Goal: Contribute content: Contribute content

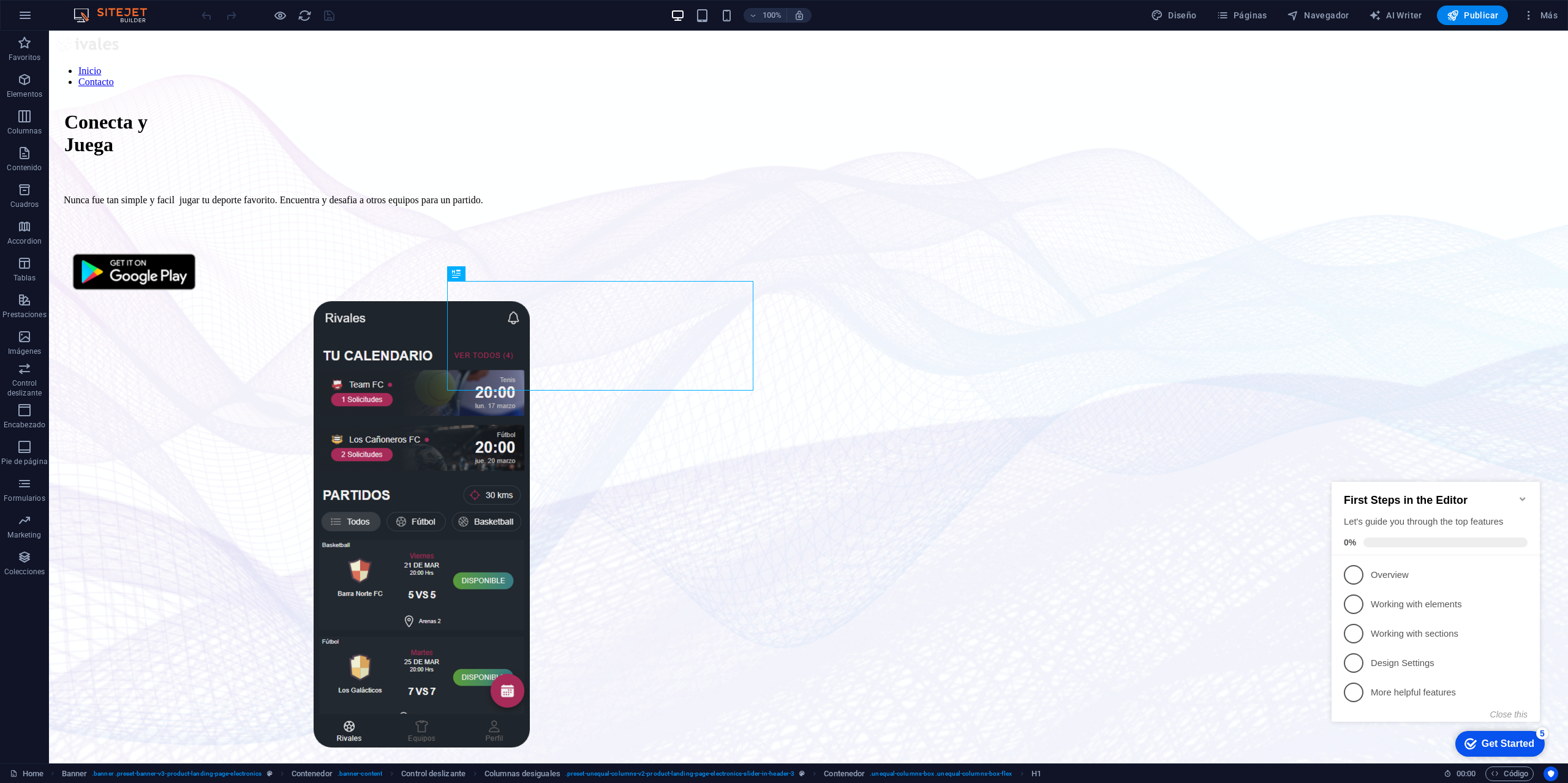
click at [1523, 495] on icon "Minimize checklist" at bounding box center [1523, 500] width 10 height 10
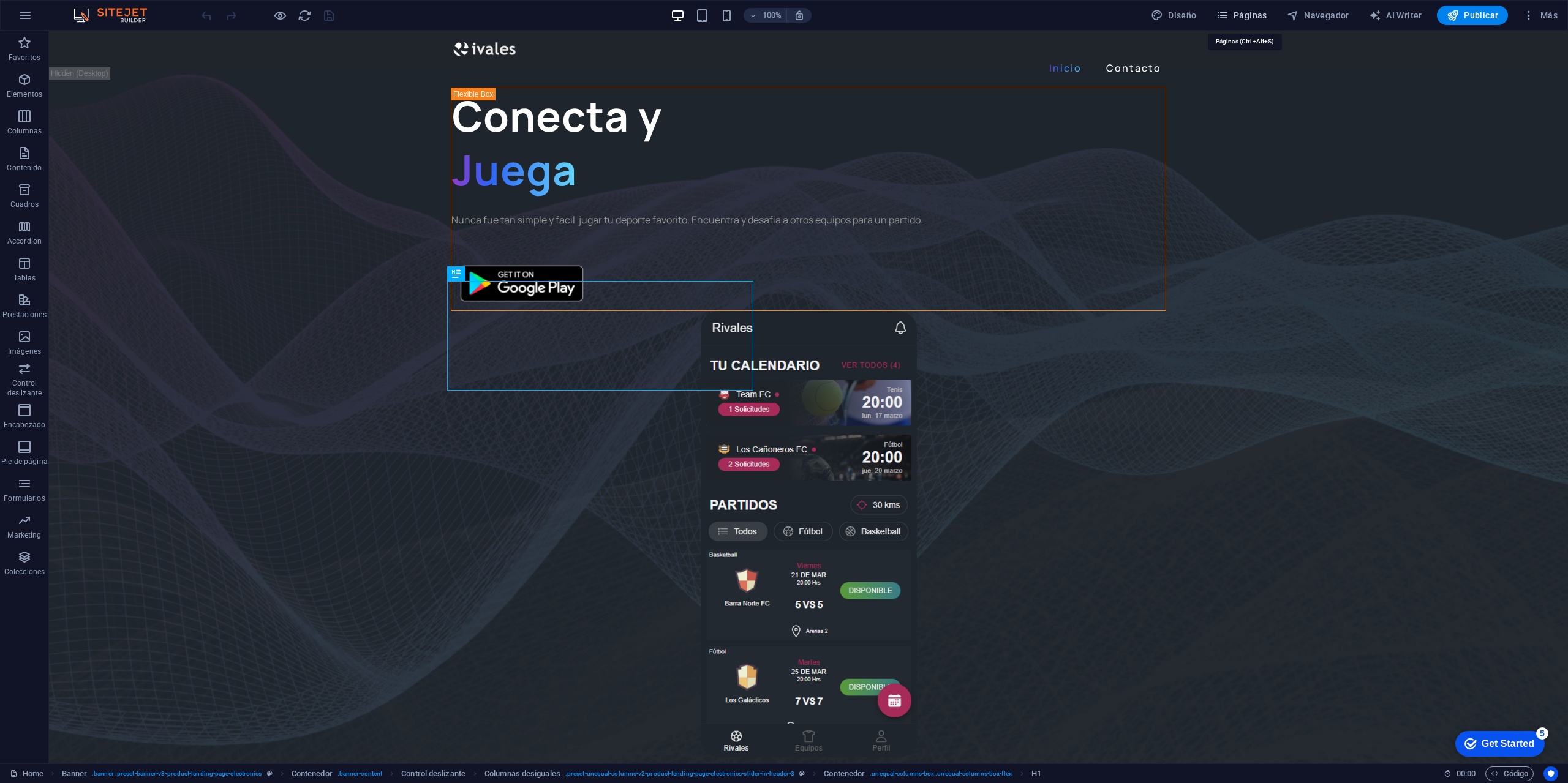
click at [0, 0] on span "Páginas" at bounding box center [0, 0] width 0 height 0
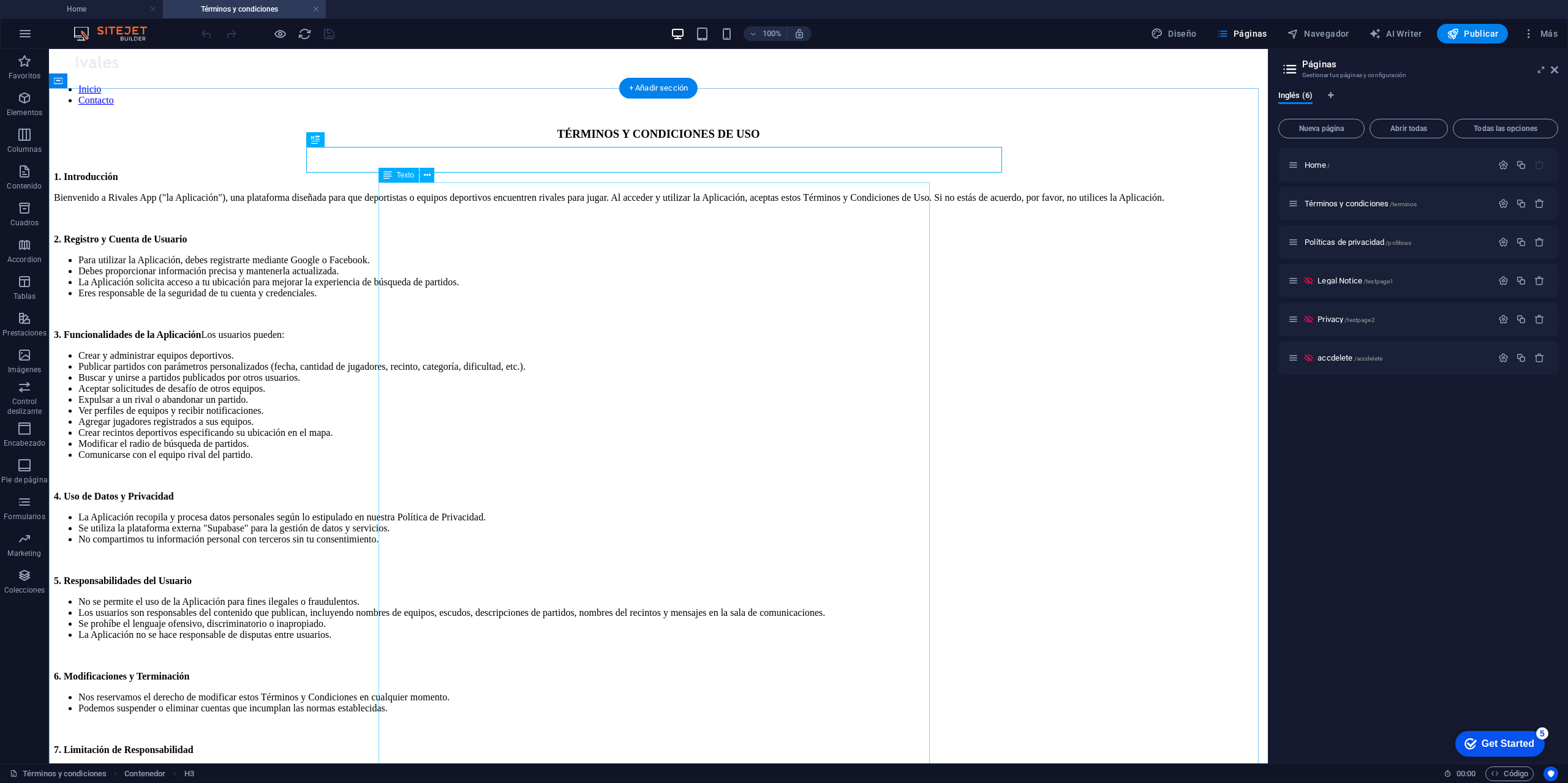
click at [456, 212] on div "1. Introducción Bienvenido a Rivales App ("la Aplicación"), una plataforma dise…" at bounding box center [659, 532] width 1210 height 721
click at [663, 205] on div "1. Introducción Bienvenido a Rivales App ("la Aplicación"), una plataforma dise…" at bounding box center [659, 532] width 1210 height 721
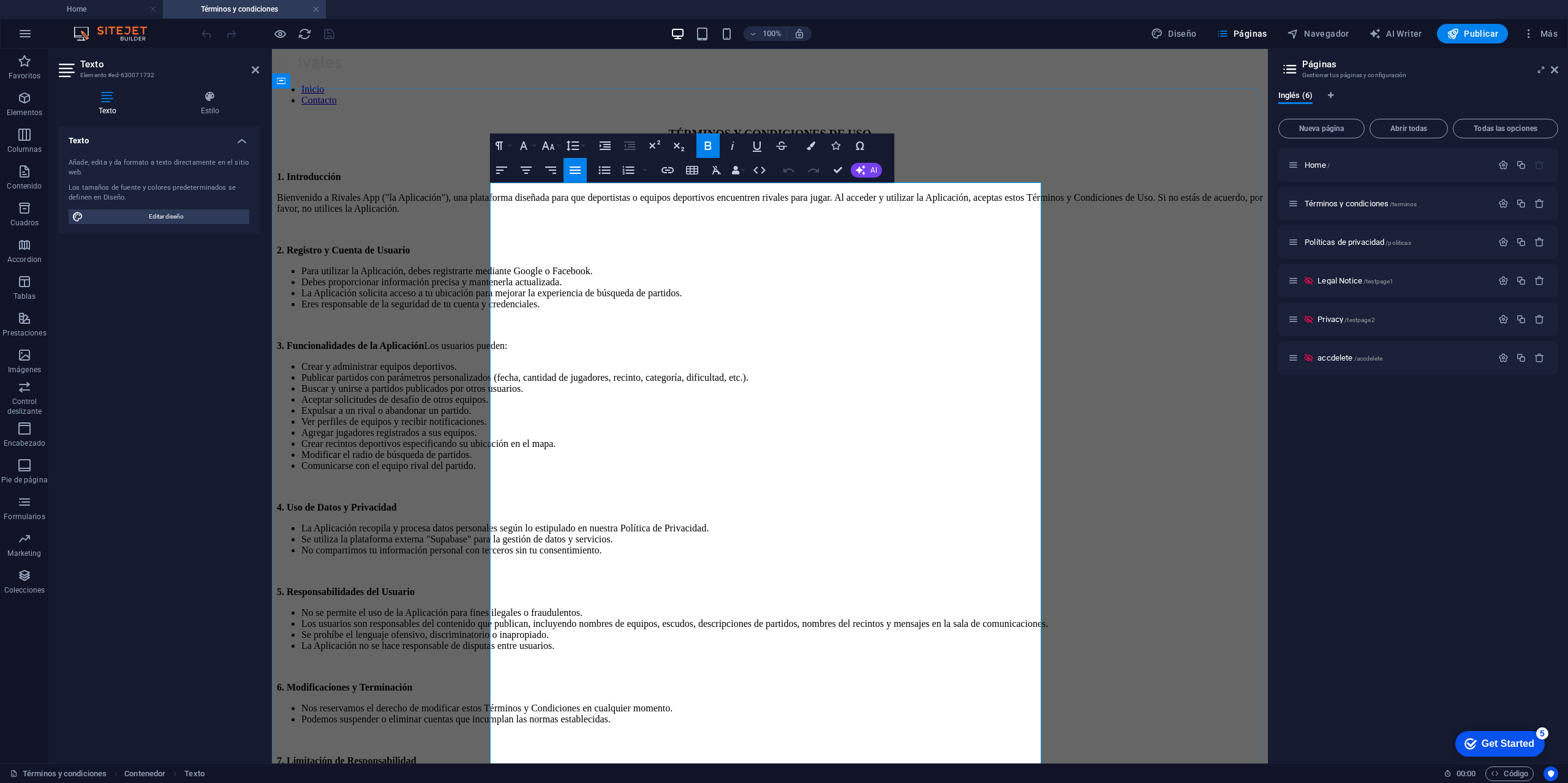
click at [697, 212] on p "Bienvenido a Rivales App ("la Aplicación"), una plataforma diseñada para que de…" at bounding box center [769, 203] width 986 height 22
click at [342, 182] on strong "1. Introducción" at bounding box center [308, 177] width 64 height 11
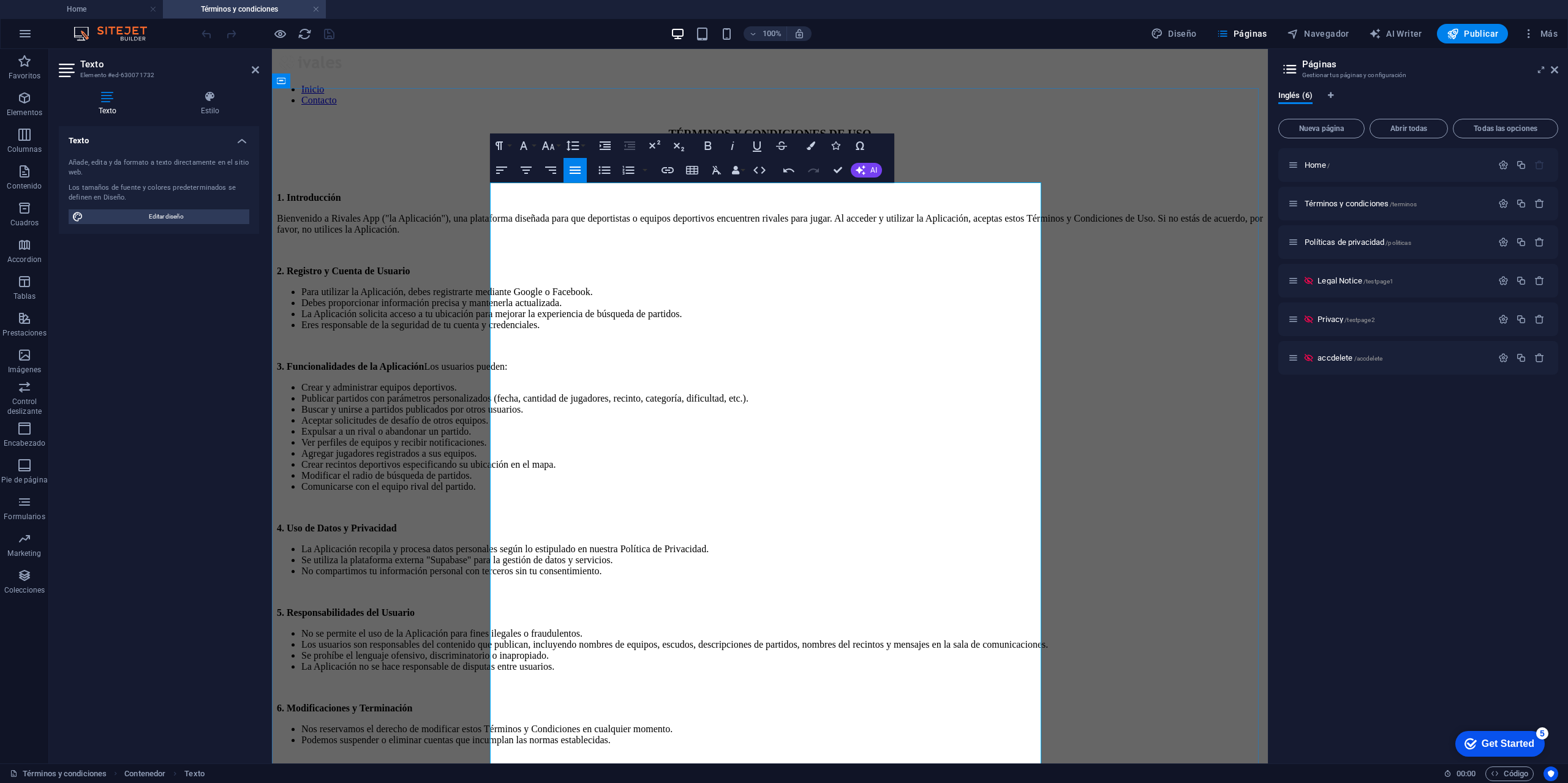
click at [496, 183] on p at bounding box center [769, 177] width 986 height 11
click at [503, 183] on p at bounding box center [769, 177] width 986 height 11
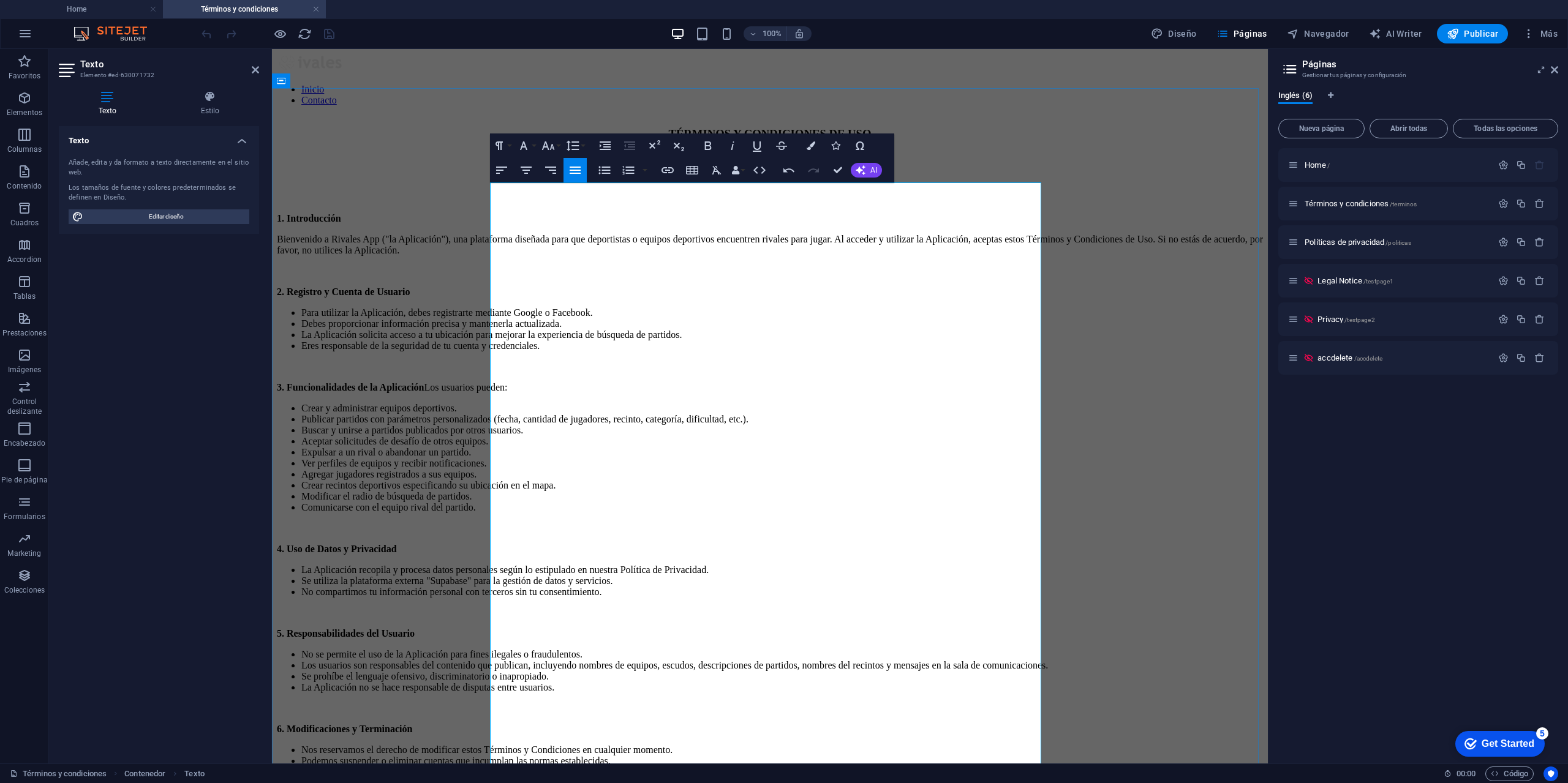
click at [511, 183] on p "​" at bounding box center [769, 177] width 986 height 11
click at [513, 183] on p "​" at bounding box center [769, 177] width 986 height 11
drag, startPoint x: 589, startPoint y: 192, endPoint x: 483, endPoint y: 195, distance: 106.0
click at [483, 195] on div "TÉRMINOS Y CONDICIONES DE USO ​Última actualización: 1 . Introducción Bienvenid…" at bounding box center [769, 556] width 986 height 858
click at [628, 203] on p at bounding box center [769, 197] width 986 height 11
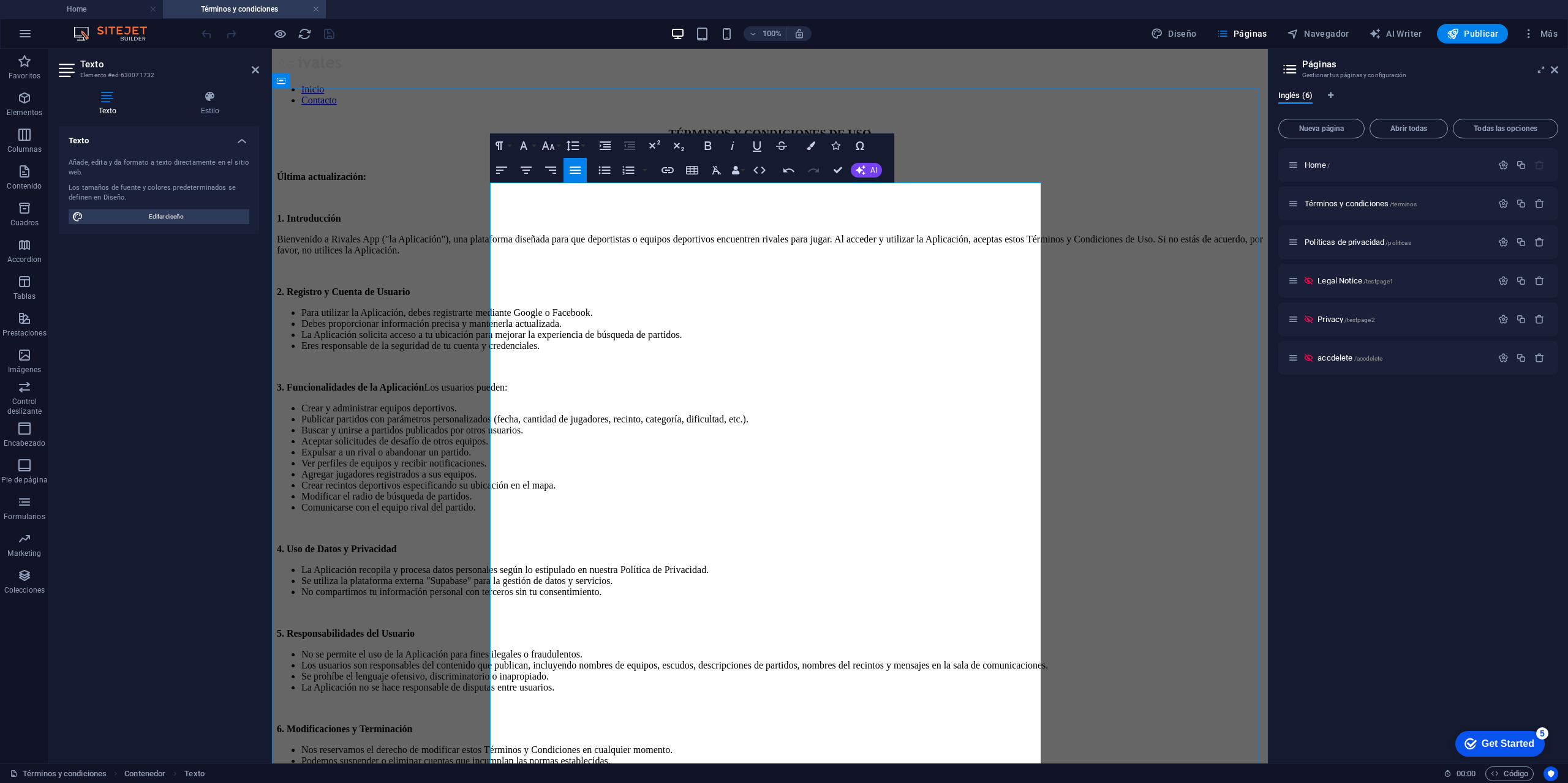
click at [635, 197] on p at bounding box center [769, 197] width 986 height 11
click at [632, 183] on p "​Última actualización:" at bounding box center [769, 177] width 986 height 11
click at [571, 222] on p "1 . Introducción" at bounding box center [769, 218] width 986 height 11
drag, startPoint x: 495, startPoint y: 227, endPoint x: 490, endPoint y: 223, distance: 6.4
click at [490, 223] on p "1 . Introducción" at bounding box center [769, 218] width 986 height 11
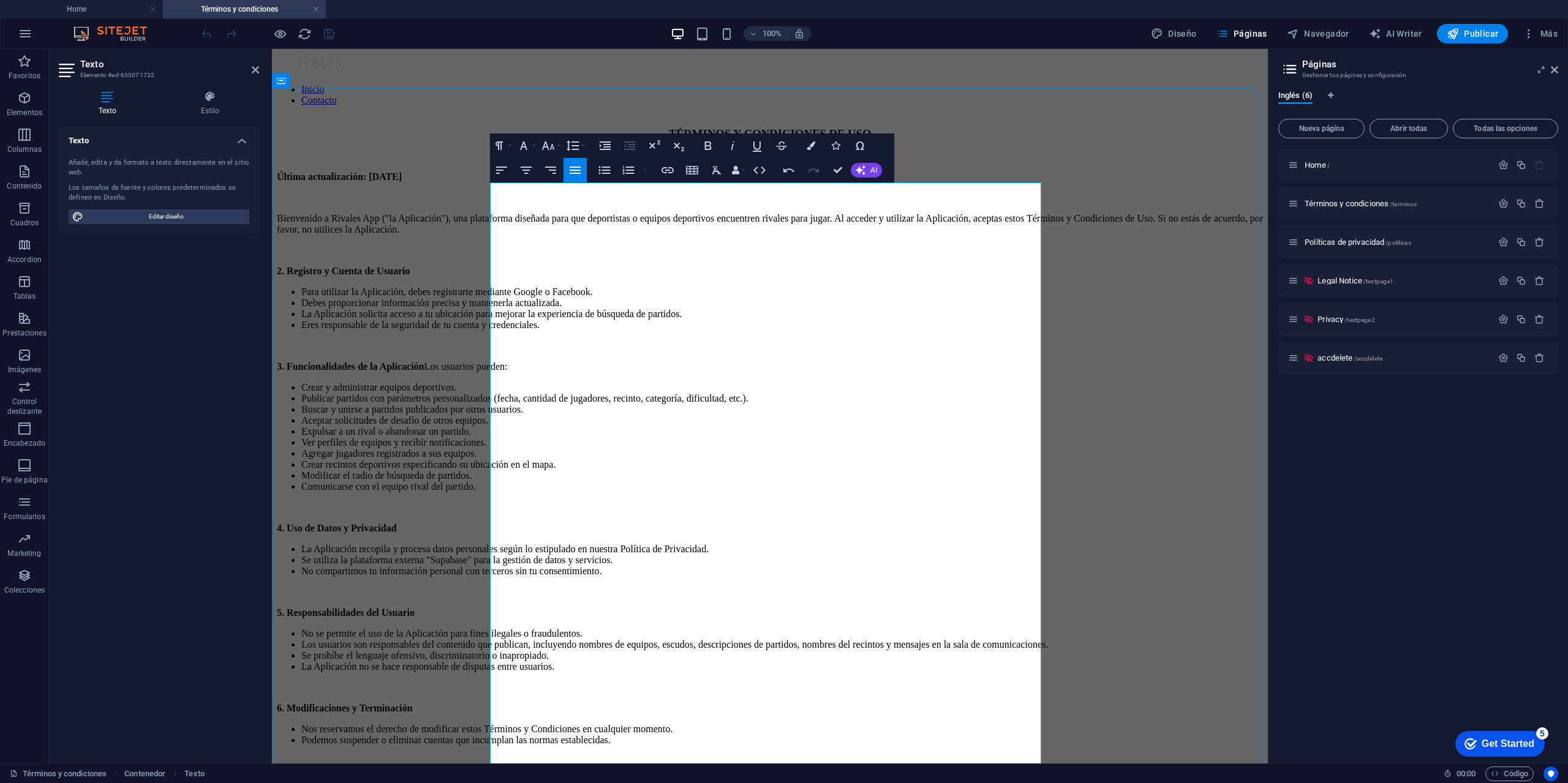
click at [516, 203] on p at bounding box center [769, 197] width 986 height 11
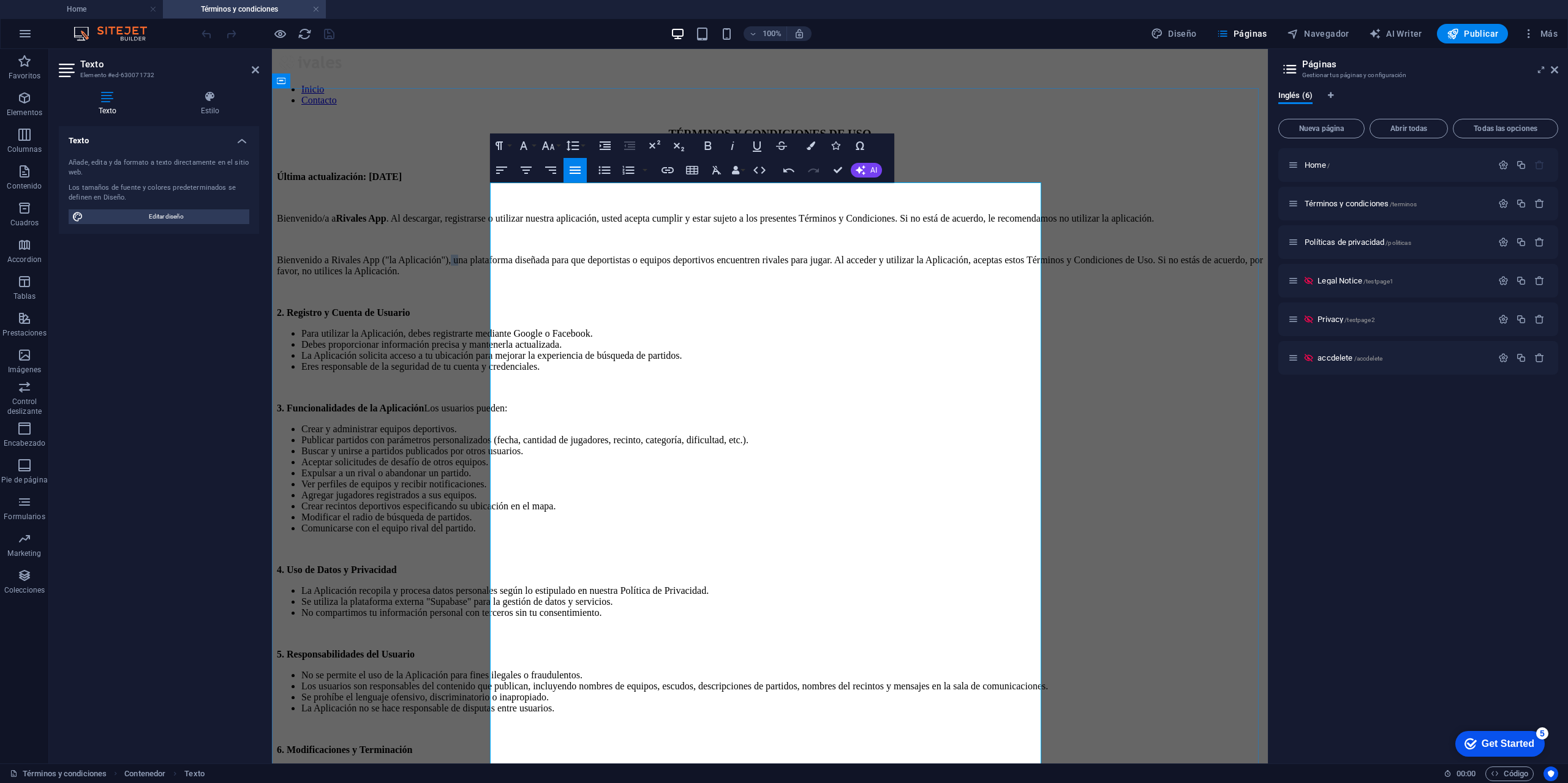
drag, startPoint x: 679, startPoint y: 263, endPoint x: 685, endPoint y: 264, distance: 6.1
click at [685, 264] on p "Bienvenido a Rivales App ("la Aplicación"), una plataforma diseñada para que de…" at bounding box center [769, 266] width 986 height 22
click at [620, 218] on p "Bienvenido/a a Rivales App . Al descargar, registrarse o utilizar nuestra aplic…" at bounding box center [769, 218] width 986 height 11
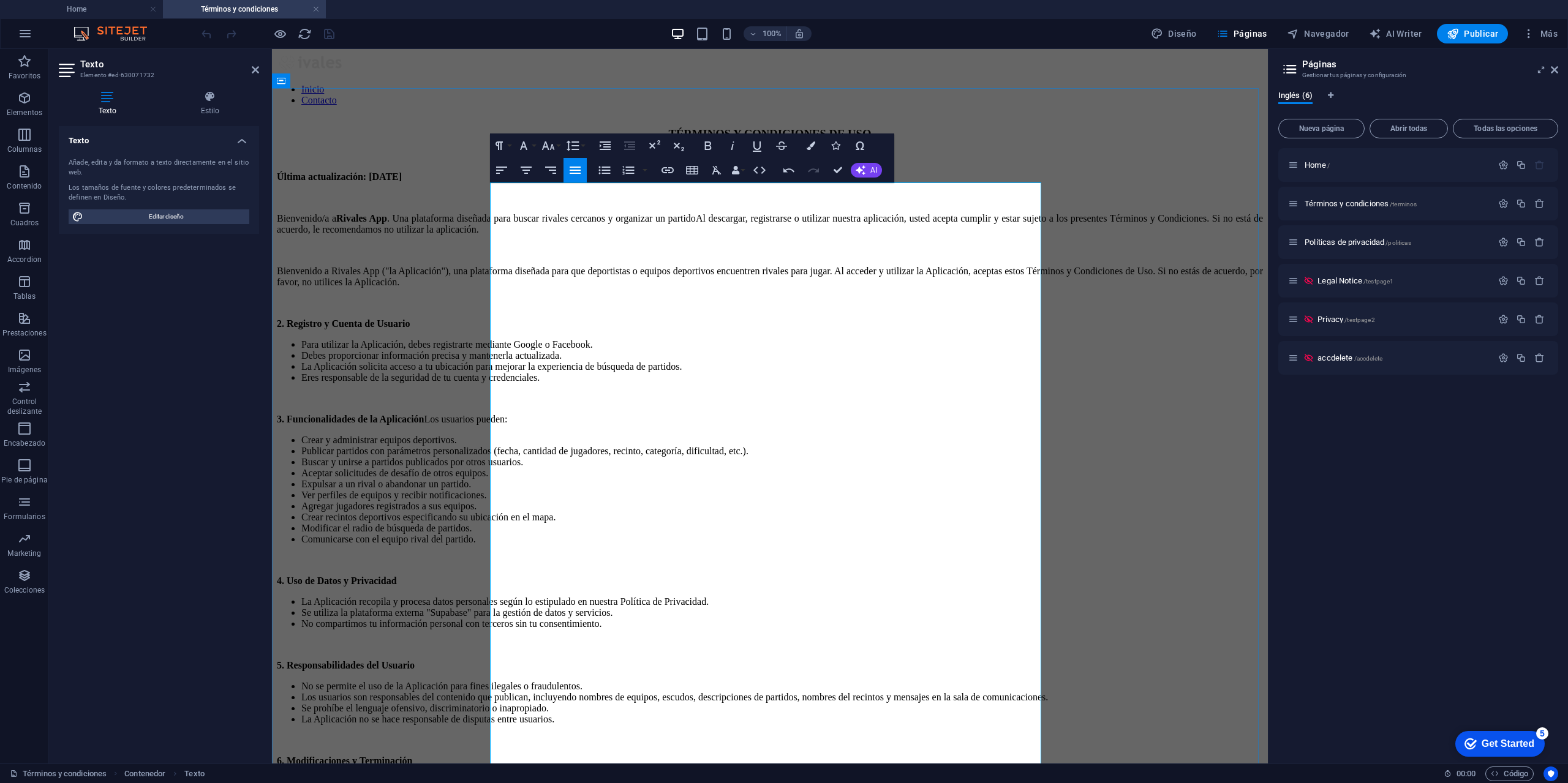
click at [764, 218] on p "Bienvenido/a a Rivales App . Una plataforma diseñada para buscar rivales cercan…" at bounding box center [769, 224] width 986 height 22
click at [796, 222] on p "Bienvenido/a a Rivales App . Una plataforma diseñada para buscar rivales cercan…" at bounding box center [769, 224] width 986 height 22
click at [928, 216] on p "Bienvenido/a a Rivales App . Una plataforma diseñada para buscar y conectar con…" at bounding box center [769, 224] width 986 height 22
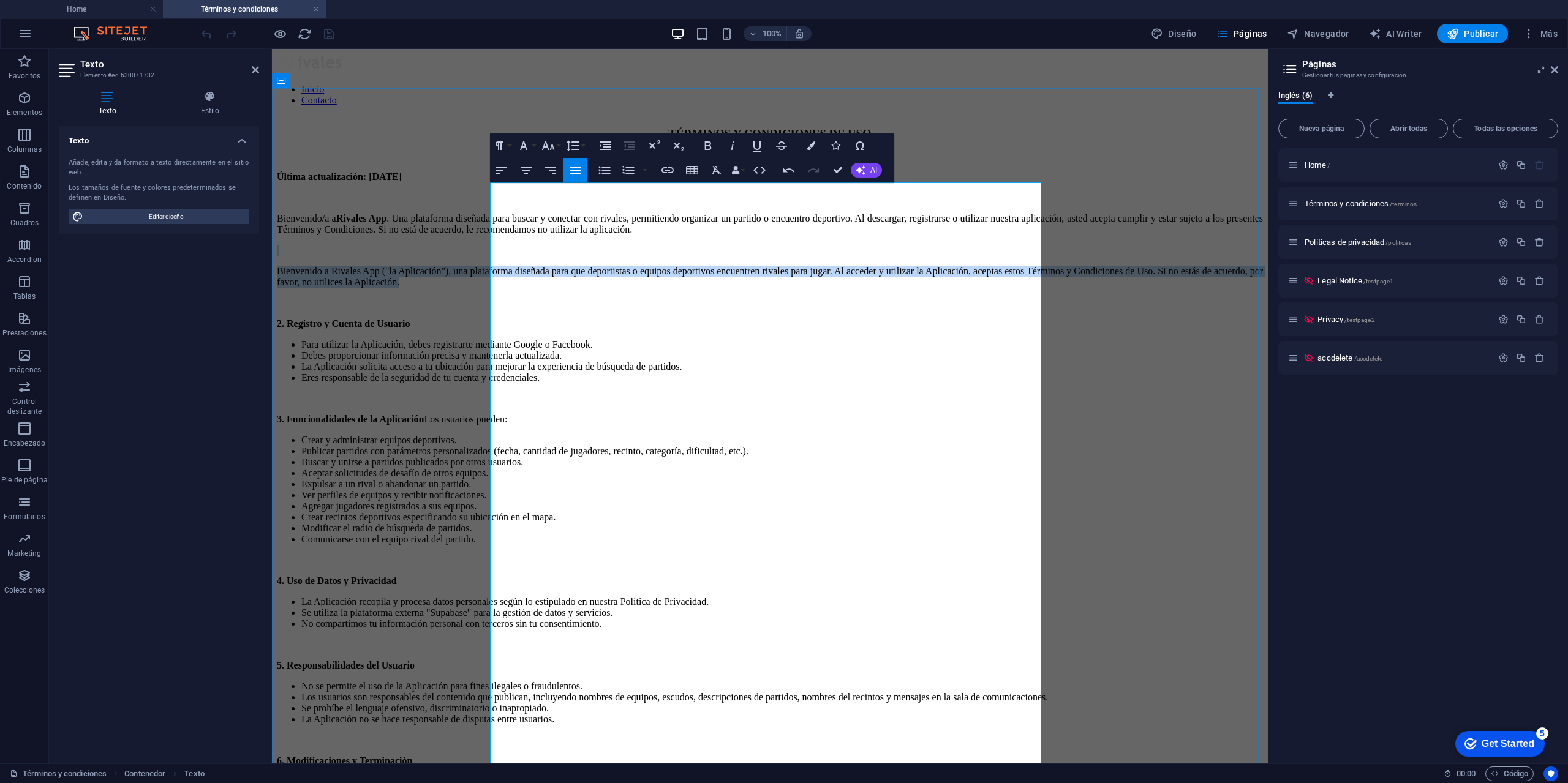
drag, startPoint x: 652, startPoint y: 309, endPoint x: 501, endPoint y: 264, distance: 157.6
click at [501, 264] on div "Última actualización: [DATE] Bienvenido/a a Rivales App . Una plataforma diseña…" at bounding box center [769, 574] width 986 height 805
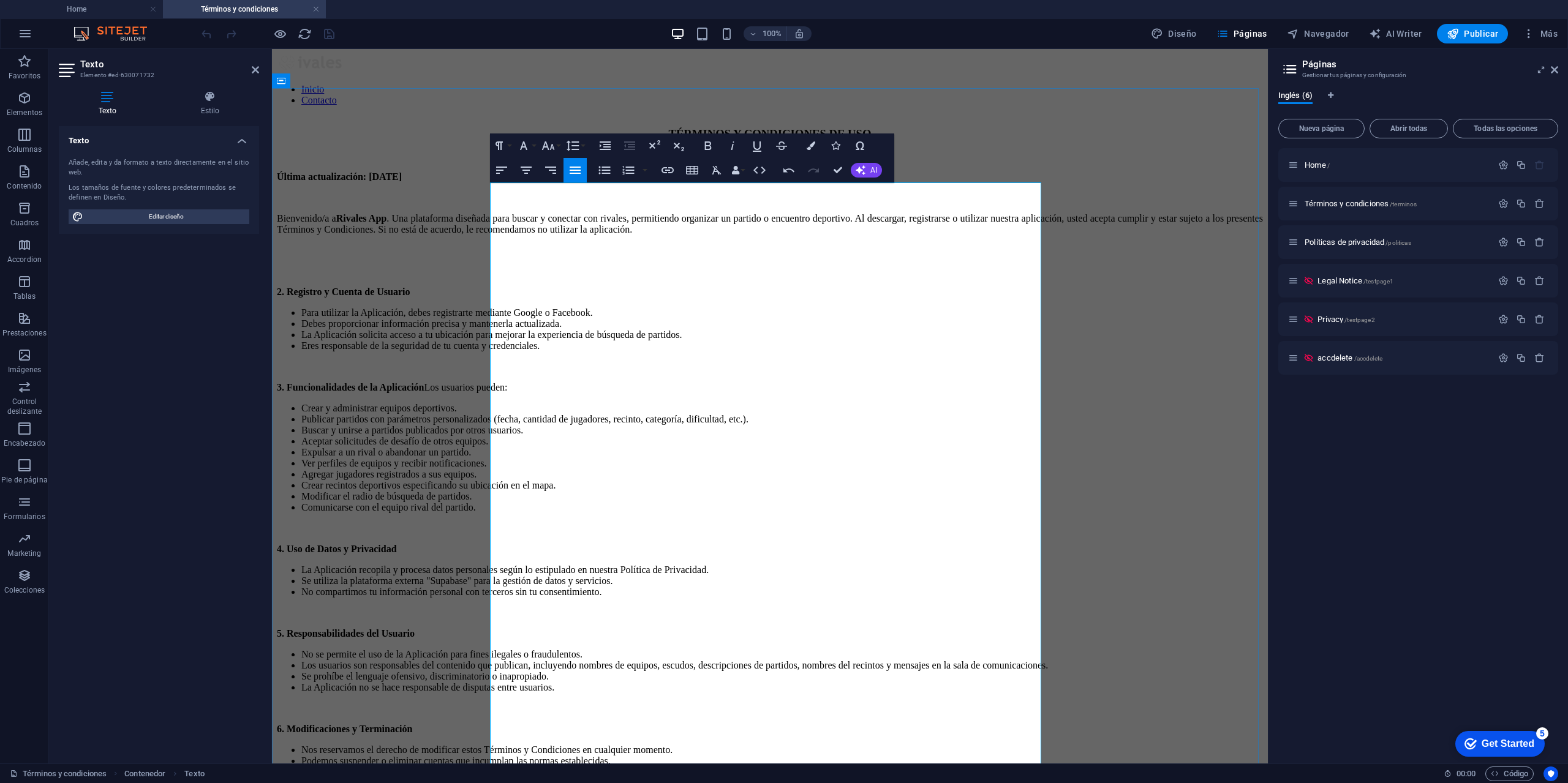
click at [531, 256] on p at bounding box center [769, 250] width 986 height 11
click at [542, 256] on p at bounding box center [769, 250] width 986 height 11
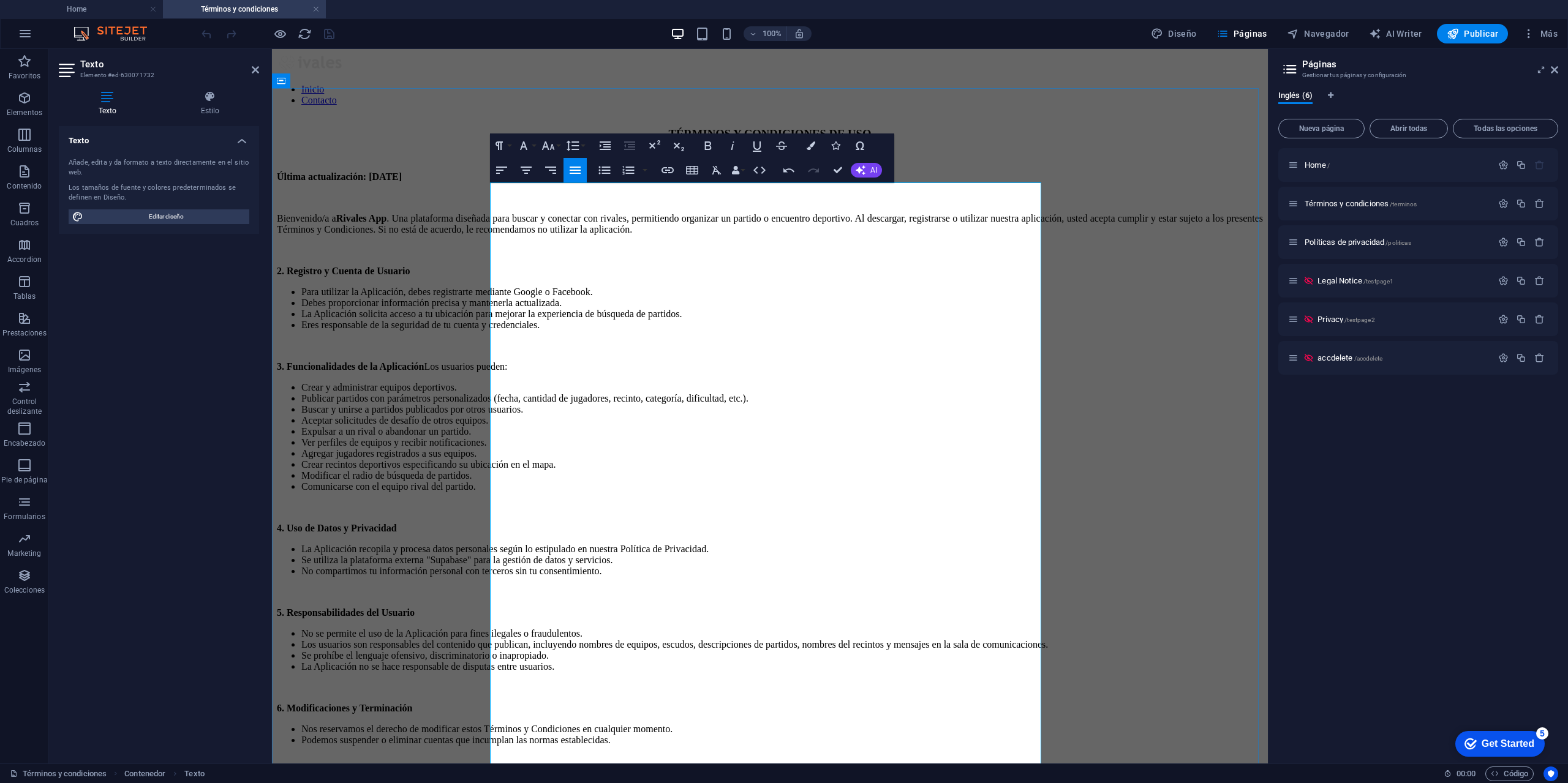
click at [410, 274] on strong "2. Registro y Cuenta de Usuario" at bounding box center [343, 271] width 133 height 11
drag, startPoint x: 648, startPoint y: 276, endPoint x: 490, endPoint y: 278, distance: 158.0
click at [490, 276] on p "2. Registro y Cuenta de Usuario" at bounding box center [769, 271] width 986 height 11
click at [410, 276] on strong "2. Registro y Cuenta de Usuario" at bounding box center [343, 271] width 133 height 11
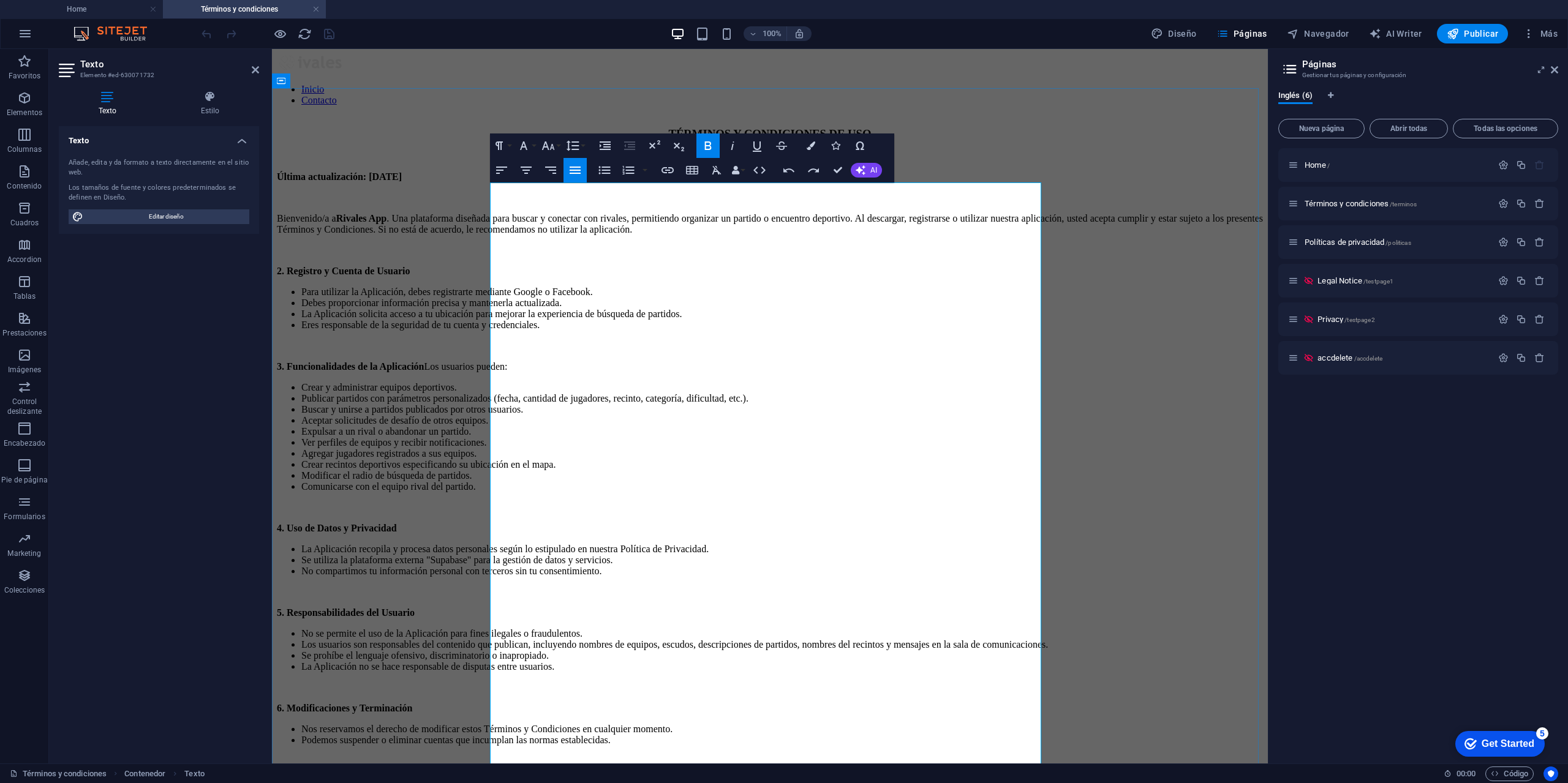
click at [410, 275] on strong "2. Registro y Cuenta de Usuario" at bounding box center [343, 271] width 133 height 11
click at [535, 256] on p at bounding box center [769, 250] width 986 height 11
click at [545, 256] on p at bounding box center [769, 250] width 986 height 11
click at [946, 235] on p "Bienvenido/a a Rivales App . Una plataforma diseñada para buscar y conectar con…" at bounding box center [769, 224] width 986 height 22
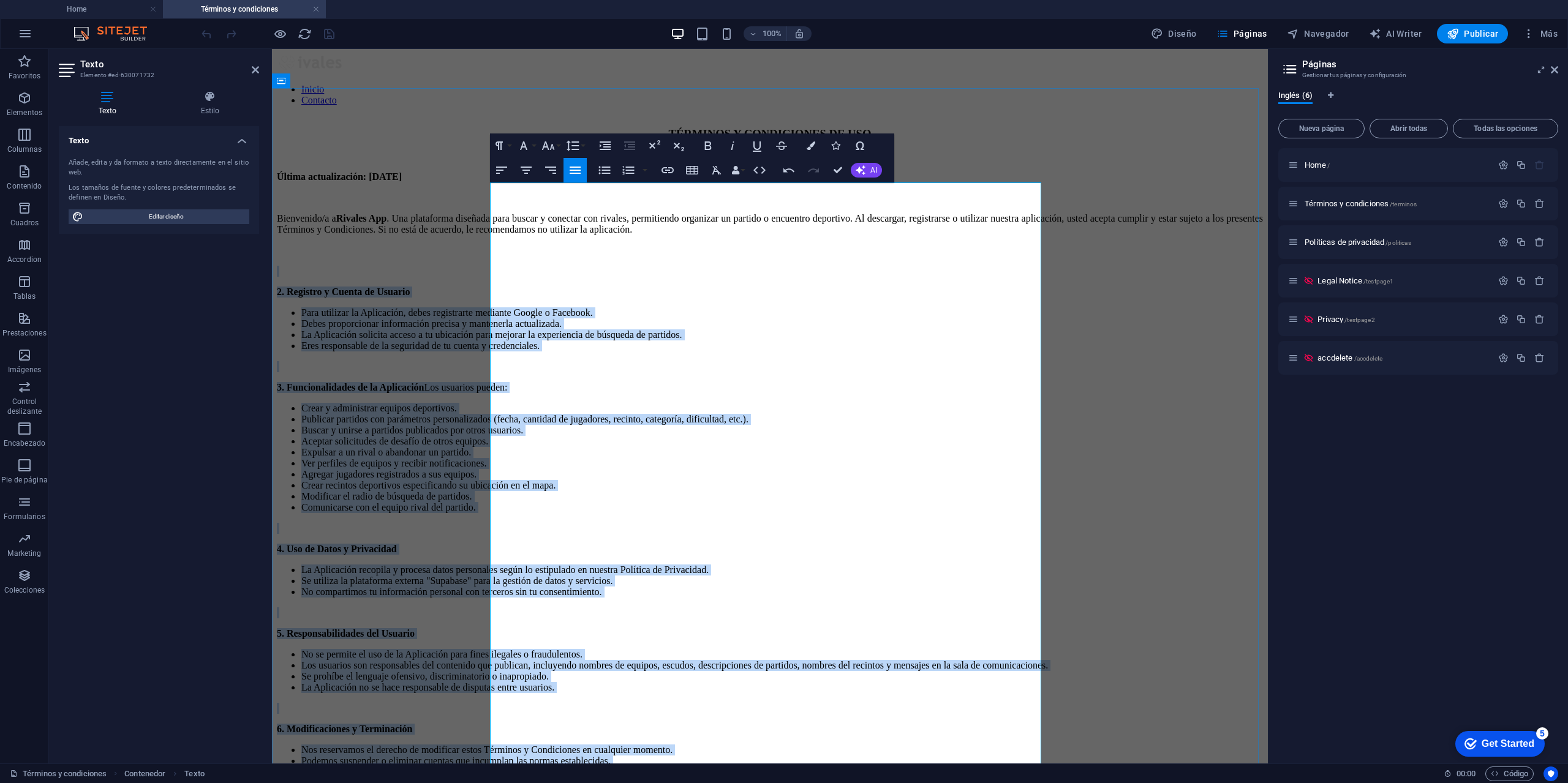
scroll to position [495, 0]
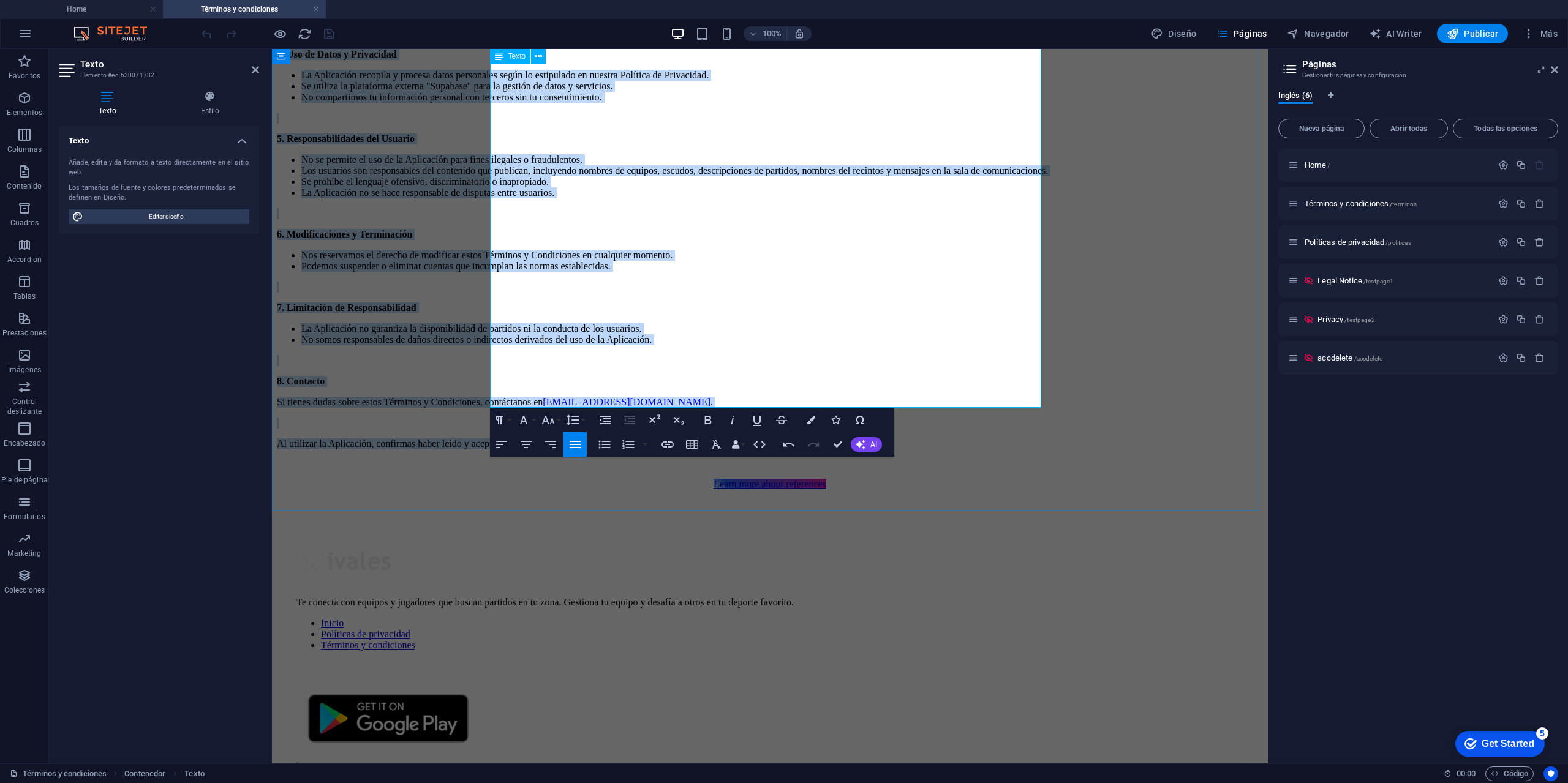
drag, startPoint x: 513, startPoint y: 274, endPoint x: 889, endPoint y: 393, distance: 394.4
click at [893, 399] on div "Última actualización: [DATE] Bienvenido/a a Rivales App . Una plataforma diseña…" at bounding box center [769, 62] width 986 height 773
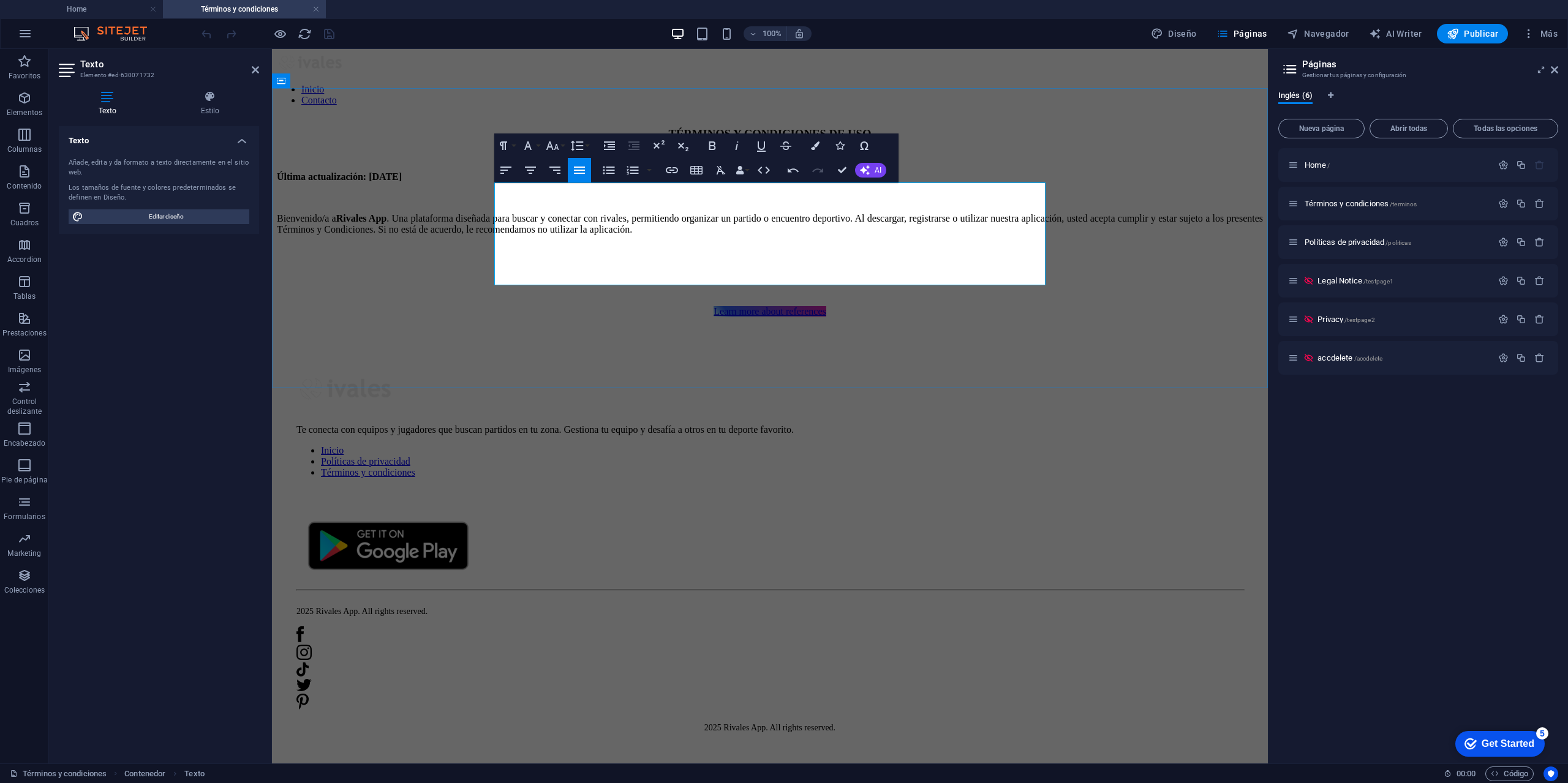
click at [515, 256] on p at bounding box center [769, 250] width 986 height 11
click at [518, 272] on p at bounding box center [769, 271] width 986 height 11
drag, startPoint x: 630, startPoint y: 172, endPoint x: 624, endPoint y: 182, distance: 11.7
click at [630, 171] on icon "button" at bounding box center [632, 170] width 15 height 15
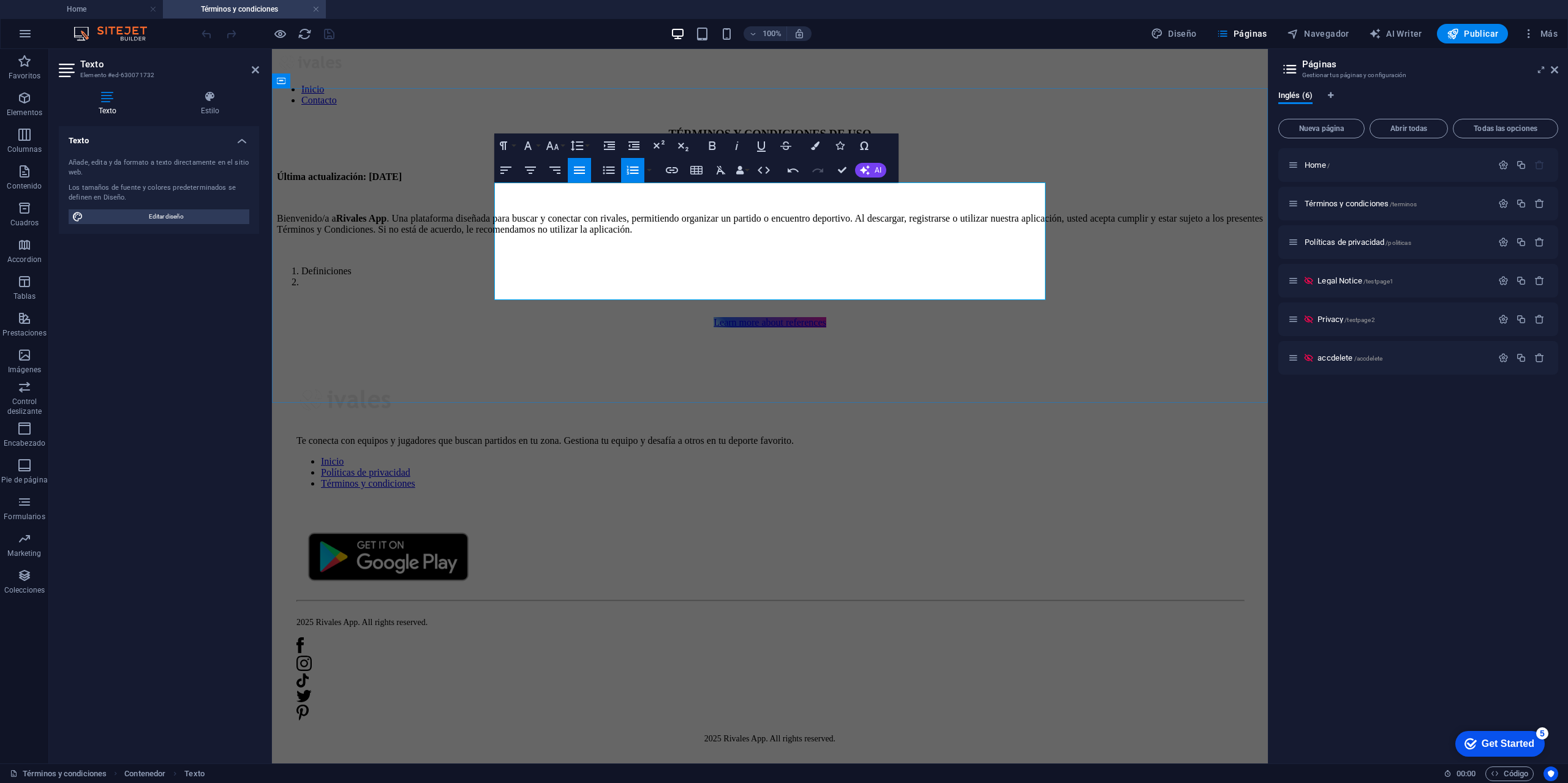
click at [576, 274] on li "Definiciones" at bounding box center [782, 271] width 962 height 11
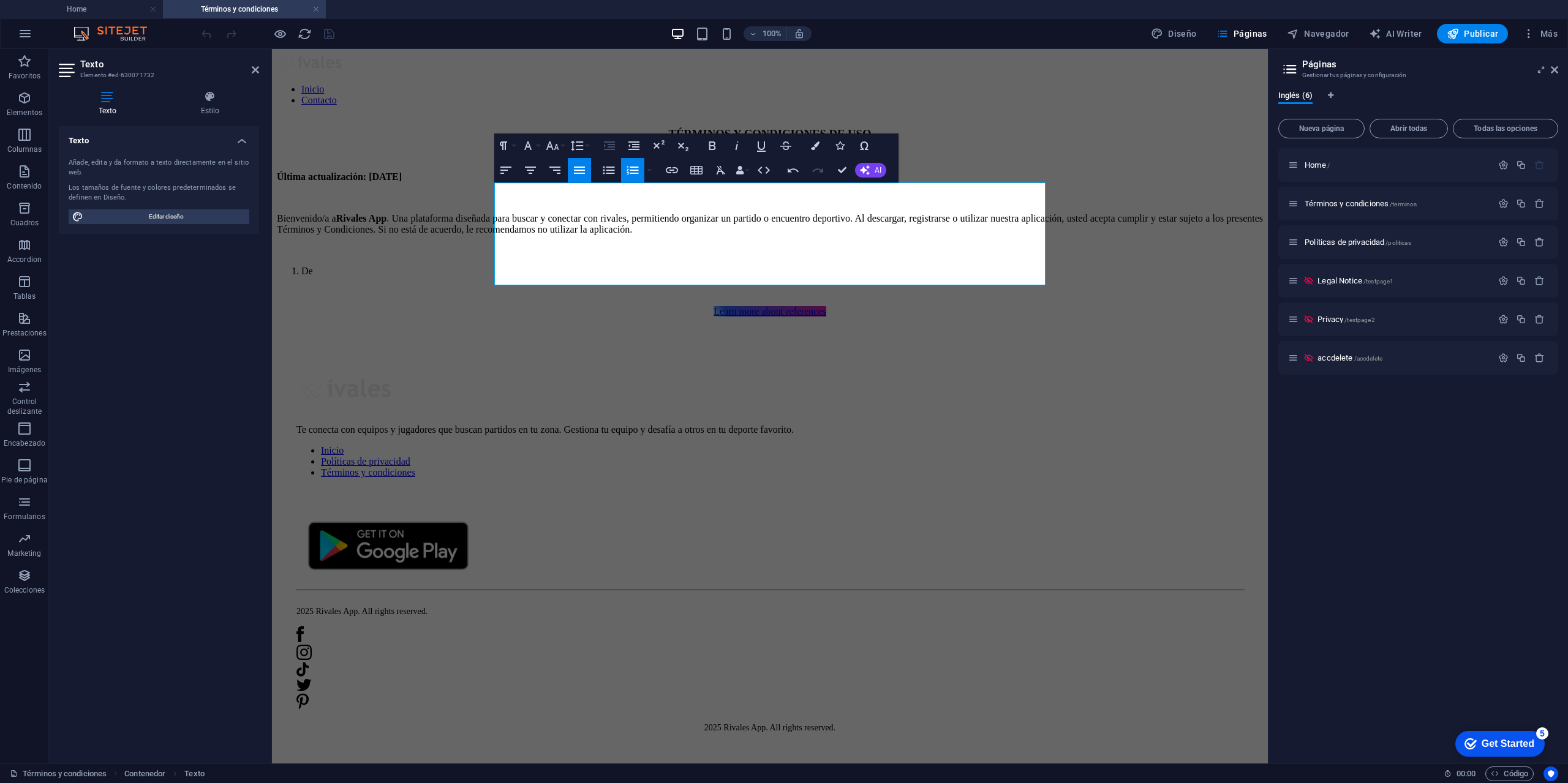
click at [630, 166] on icon "button" at bounding box center [632, 170] width 15 height 15
click at [520, 274] on p "De" at bounding box center [769, 271] width 986 height 11
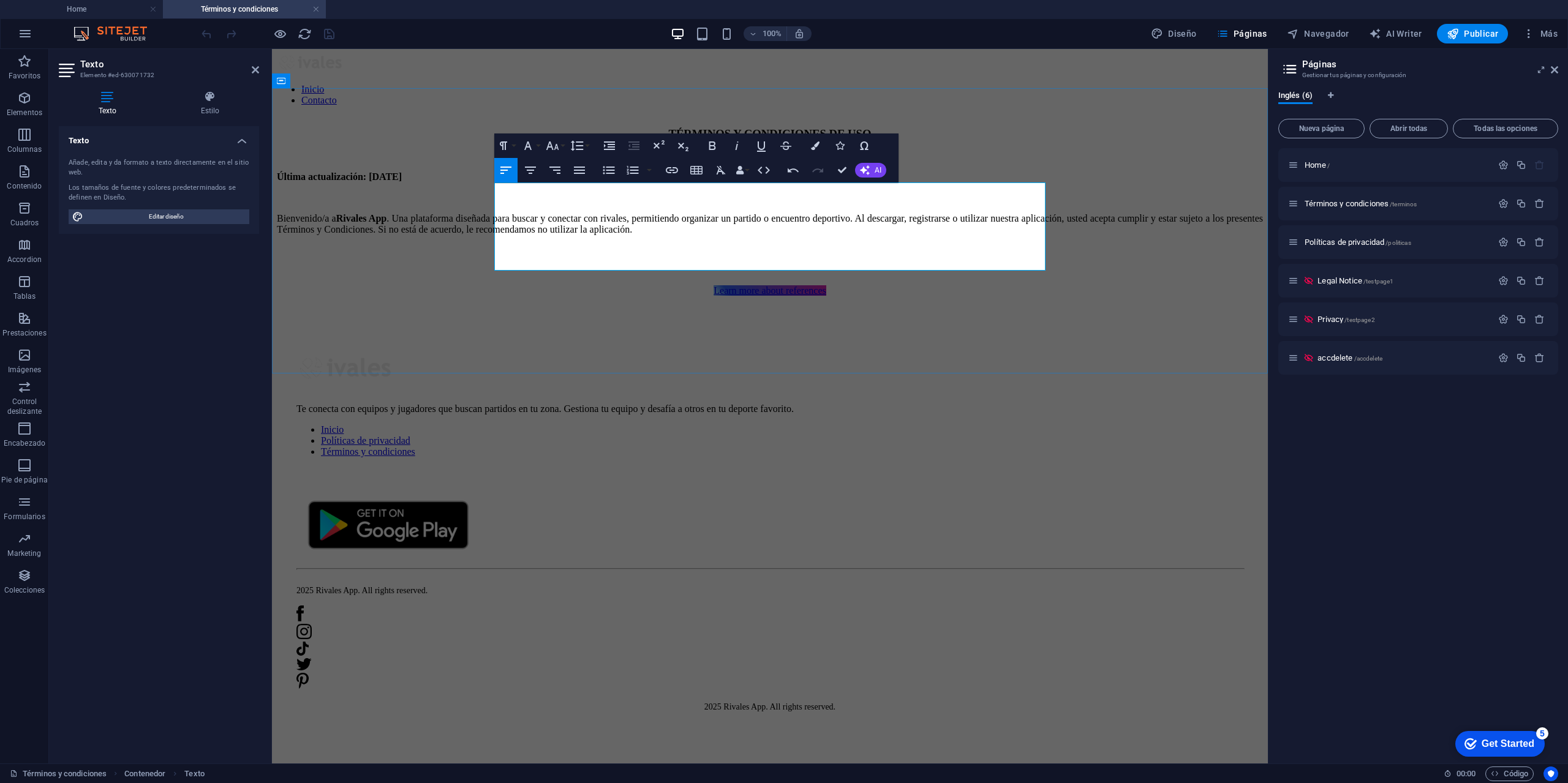
click at [959, 235] on p "Bienvenido/a a Rivales App . Una plataforma diseñada para buscar y conectar con…" at bounding box center [769, 224] width 986 height 22
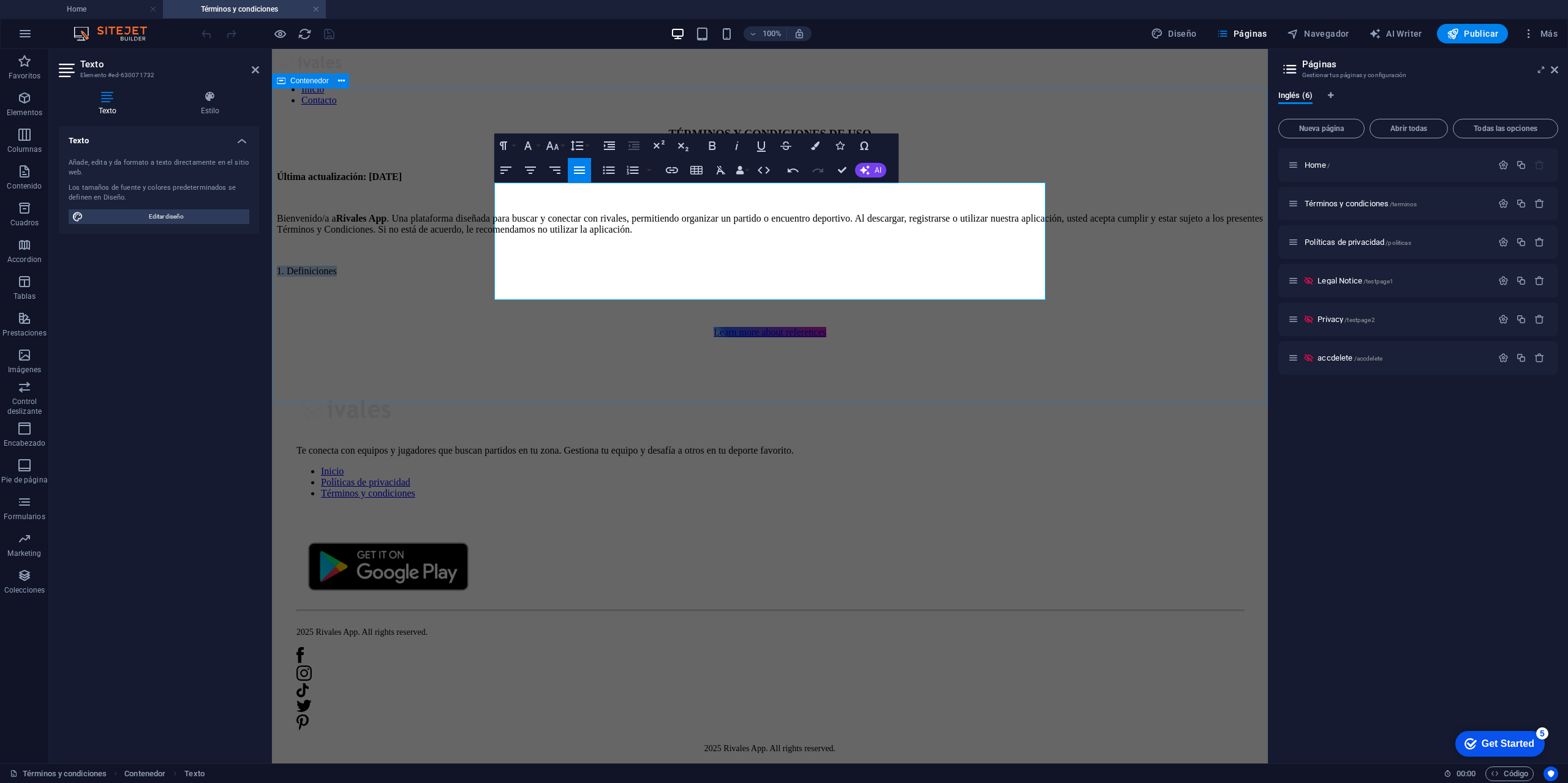
drag, startPoint x: 562, startPoint y: 275, endPoint x: 492, endPoint y: 275, distance: 70.0
click at [492, 275] on div "TÉRMINOS Y CONDICIONES DE USO Última actualización: [DATE] Bienvenido/a a Rival…" at bounding box center [769, 233] width 986 height 211
click at [557, 141] on icon "button" at bounding box center [552, 145] width 15 height 15
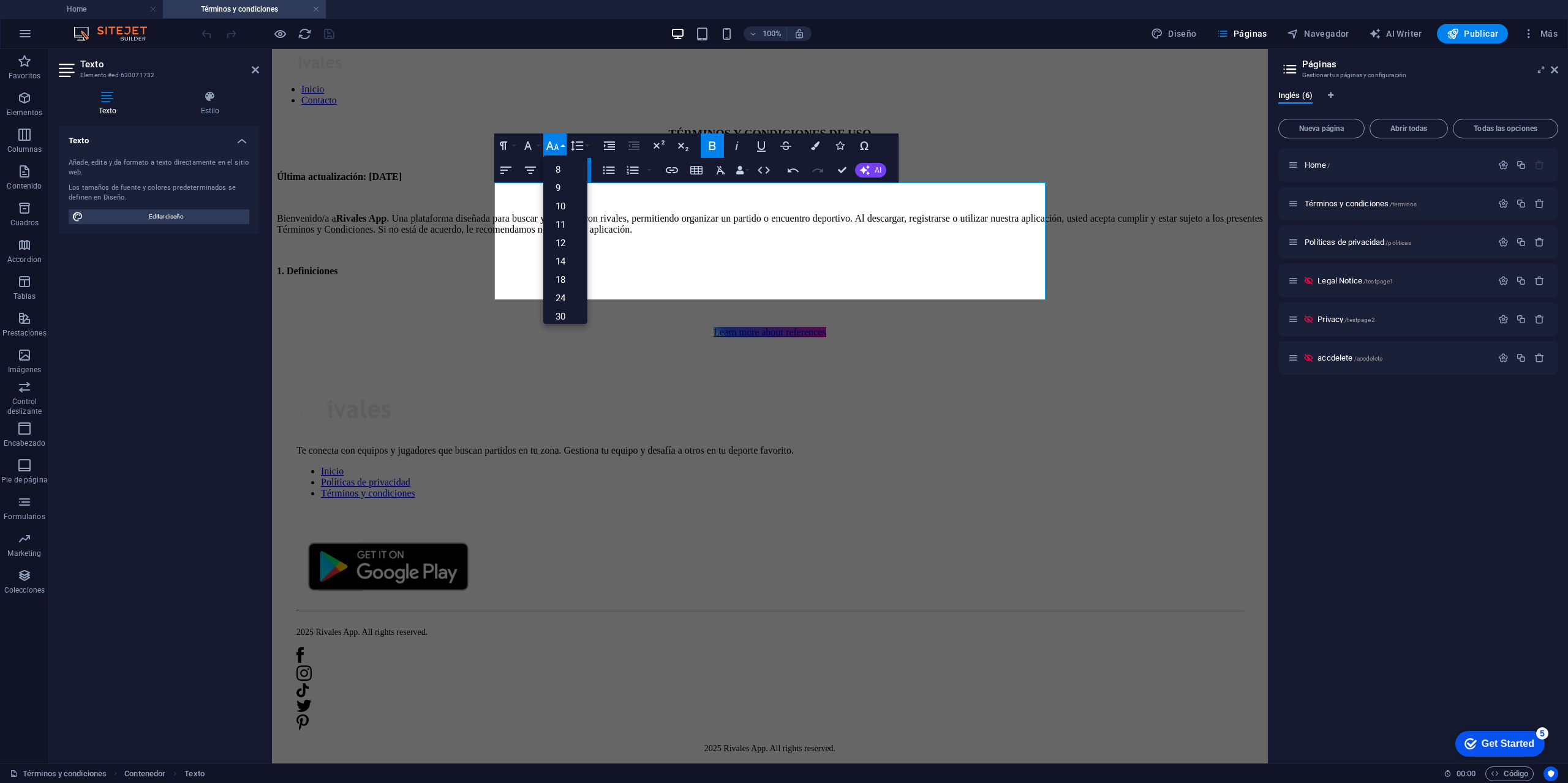
click at [557, 141] on icon "button" at bounding box center [552, 145] width 15 height 15
click at [557, 143] on icon "button" at bounding box center [552, 145] width 15 height 15
click at [573, 241] on link "12" at bounding box center [565, 243] width 44 height 19
click at [561, 144] on button "Font Size" at bounding box center [555, 145] width 24 height 25
click at [566, 300] on link "24" at bounding box center [565, 298] width 44 height 19
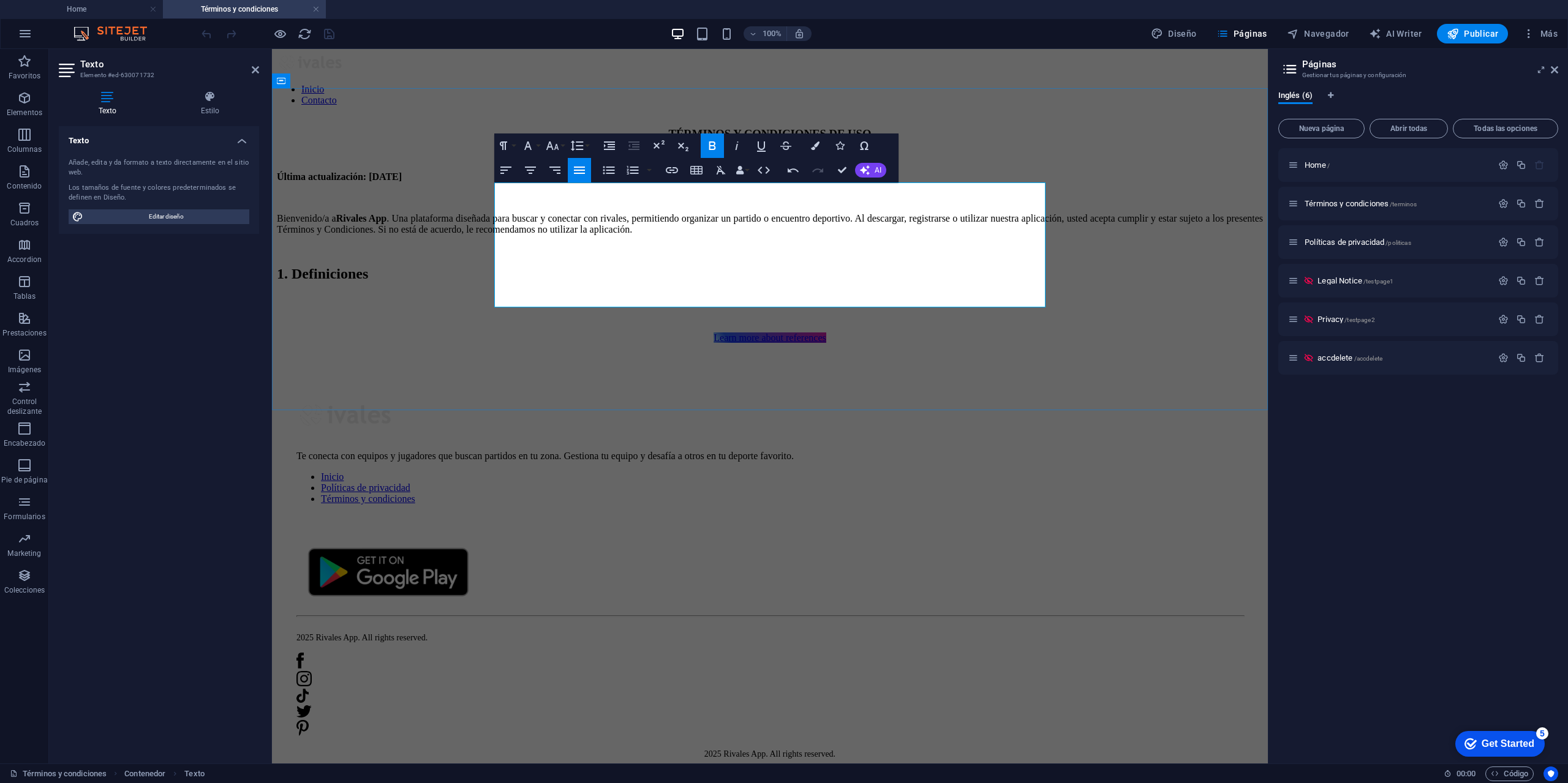
click at [602, 282] on p "1. Definiciones" at bounding box center [769, 274] width 986 height 17
drag, startPoint x: 613, startPoint y: 270, endPoint x: 590, endPoint y: 276, distance: 23.8
click at [590, 276] on div "Última actualización: [DATE] Bienvenido/a a Rivales App . Una plataforma diseña…" at bounding box center [769, 237] width 986 height 131
drag, startPoint x: 607, startPoint y: 281, endPoint x: 492, endPoint y: 284, distance: 115.0
click at [492, 284] on div "TÉRMINOS Y CONDICIONES DE USO Última actualización: [DATE] Bienvenido/a a Rival…" at bounding box center [769, 236] width 986 height 217
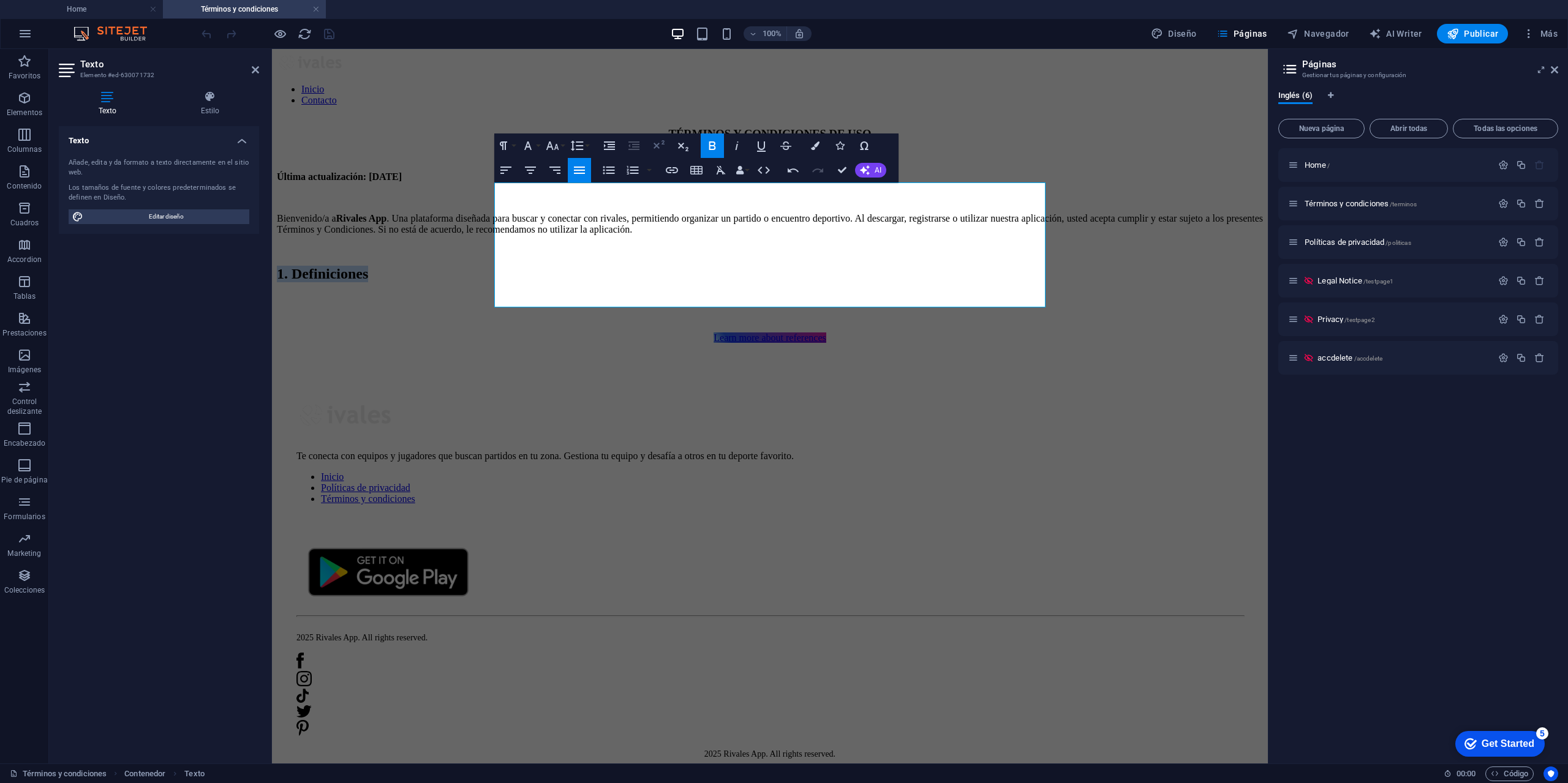
click at [662, 141] on icon "button" at bounding box center [658, 145] width 15 height 15
click at [610, 286] on p "1. Definiciones" at bounding box center [769, 275] width 986 height 20
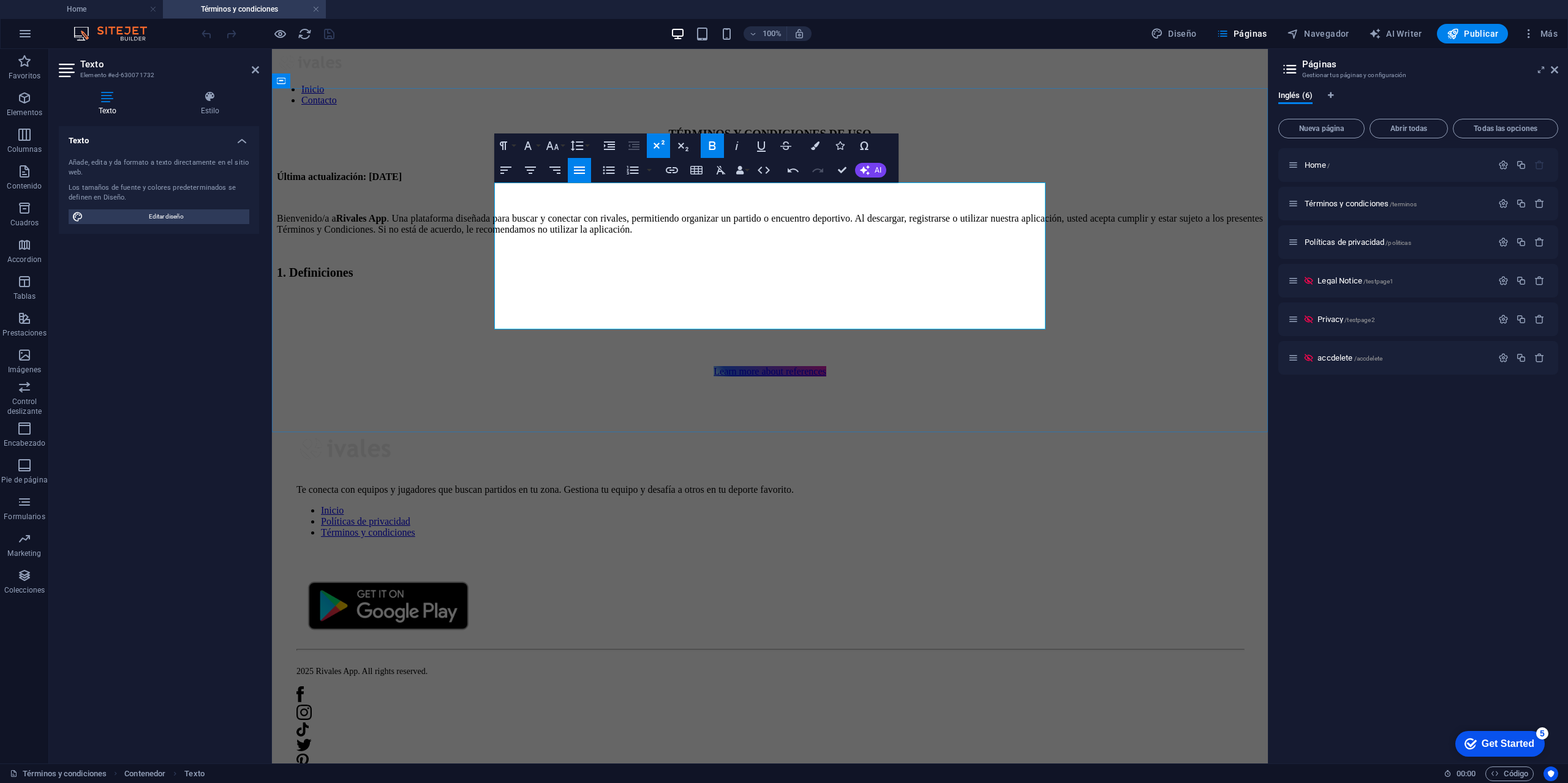
click at [535, 303] on p "​" at bounding box center [769, 306] width 986 height 20
drag, startPoint x: 530, startPoint y: 297, endPoint x: 546, endPoint y: 293, distance: 16.5
click at [530, 297] on p "​" at bounding box center [769, 306] width 986 height 20
click at [597, 275] on p "1. Definiciones" at bounding box center [769, 275] width 986 height 20
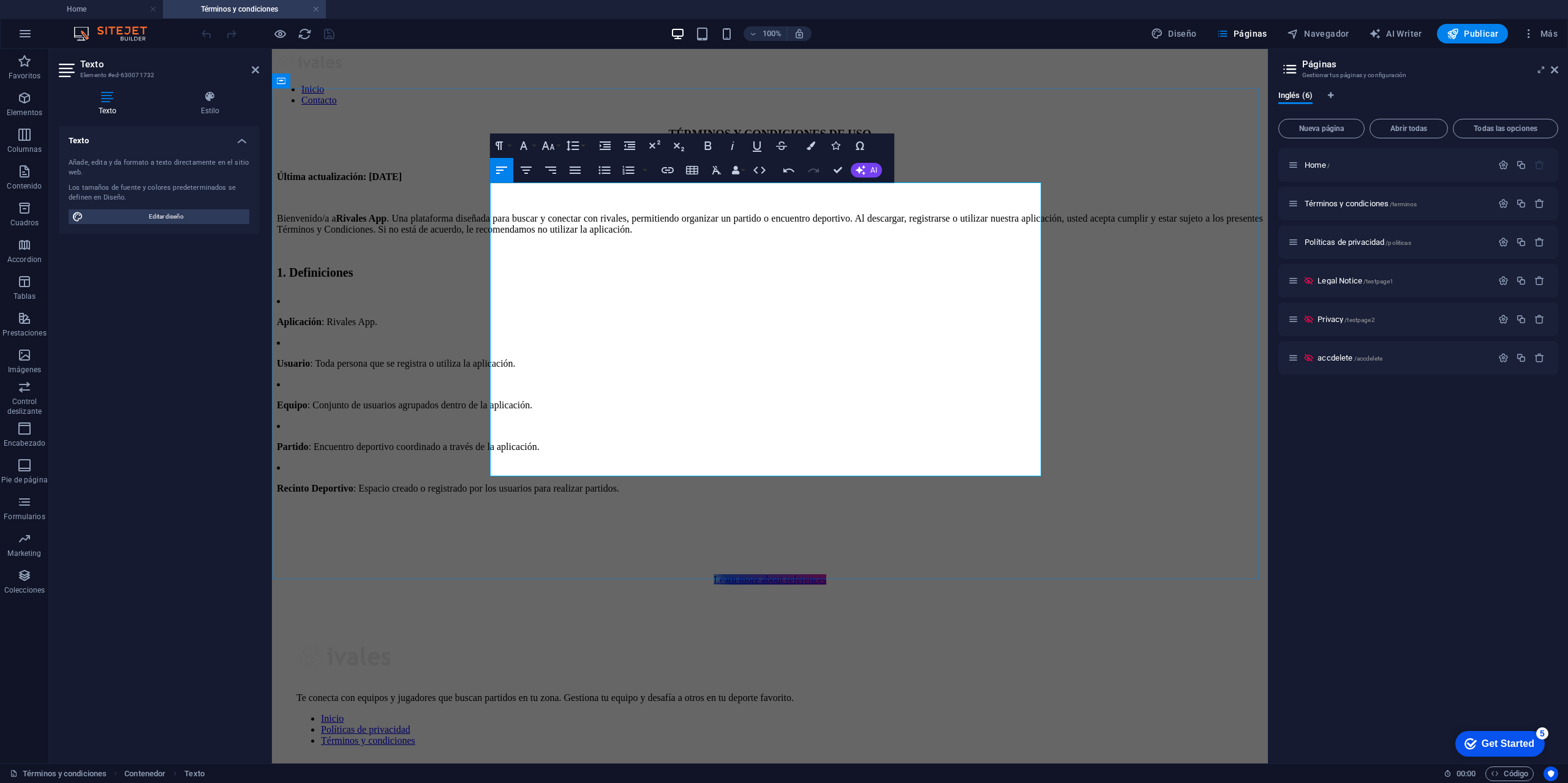
click at [322, 317] on strong "Aplicación" at bounding box center [298, 322] width 44 height 11
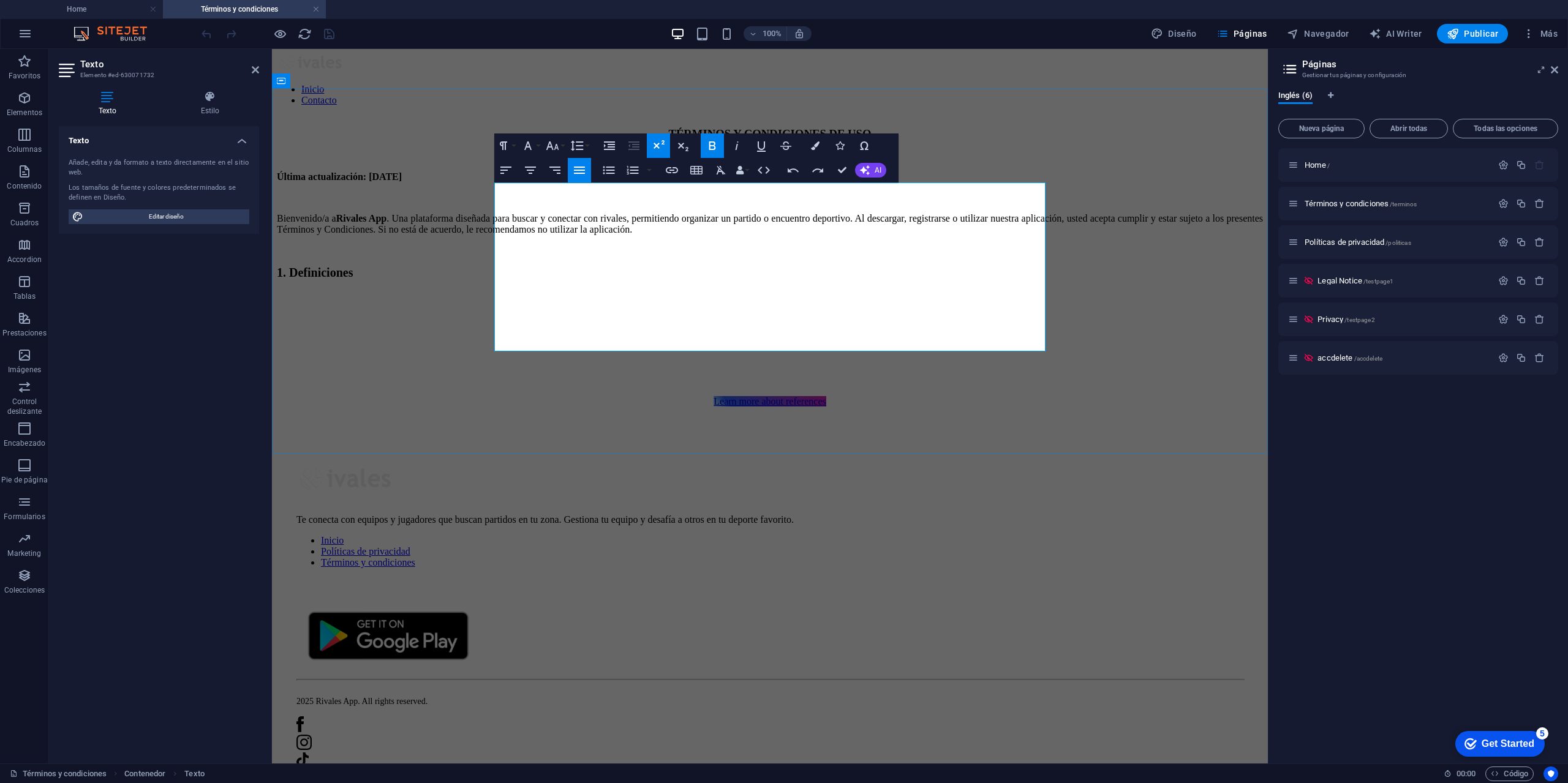
click at [592, 299] on p "​" at bounding box center [769, 306] width 986 height 20
click at [580, 280] on p "1. Definiciones" at bounding box center [769, 275] width 986 height 20
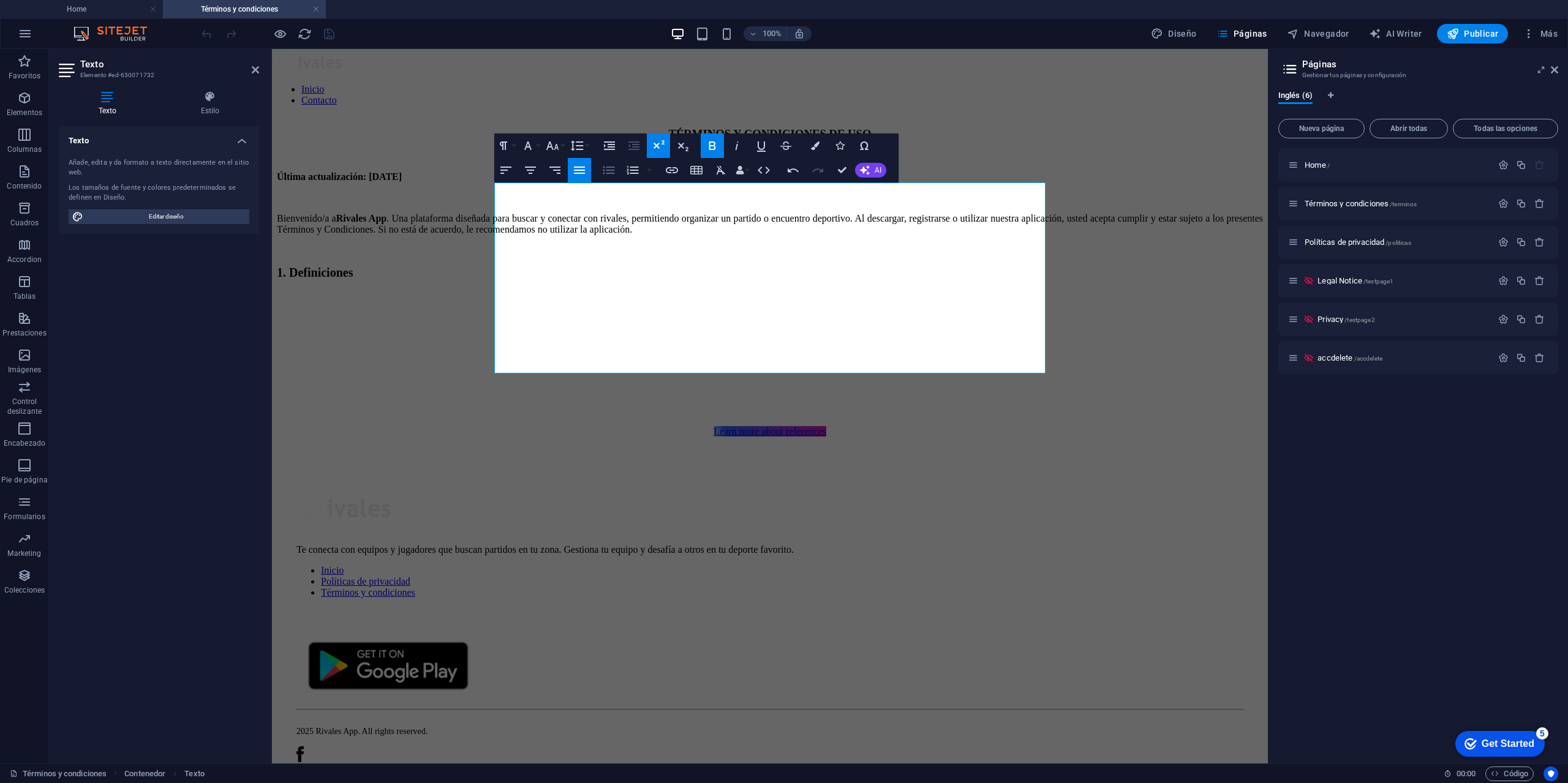
click at [607, 171] on icon "button" at bounding box center [609, 171] width 12 height 8
click at [538, 355] on p "​" at bounding box center [769, 365] width 986 height 20
drag, startPoint x: 535, startPoint y: 349, endPoint x: 605, endPoint y: 280, distance: 98.3
click at [605, 280] on div "Última actualización: [DATE] Bienvenido/a a Rivales App . Una plataforma diseña…" at bounding box center [769, 284] width 986 height 225
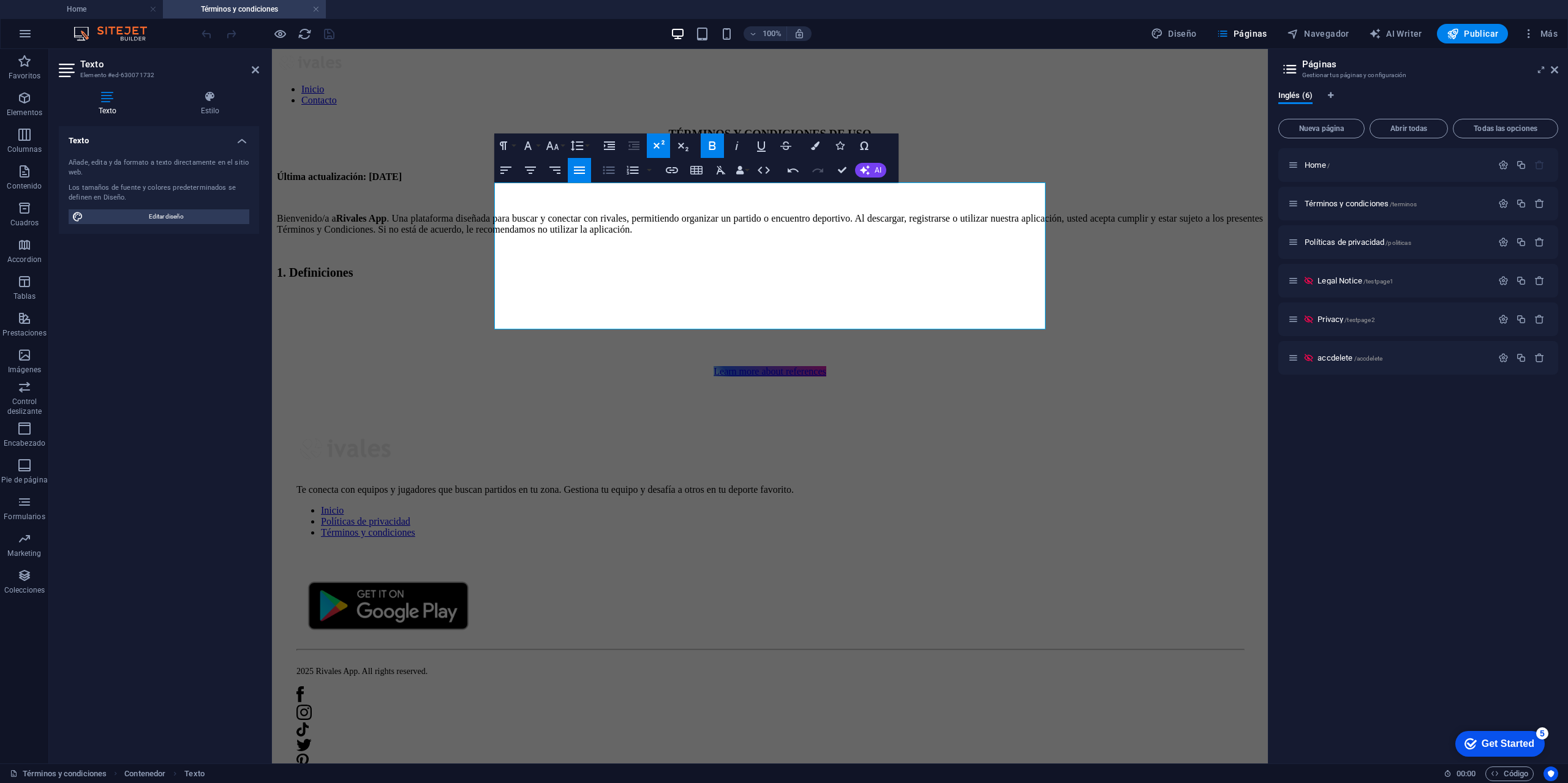
click at [609, 170] on icon "button" at bounding box center [609, 171] width 12 height 8
click at [565, 296] on li "​" at bounding box center [782, 306] width 962 height 20
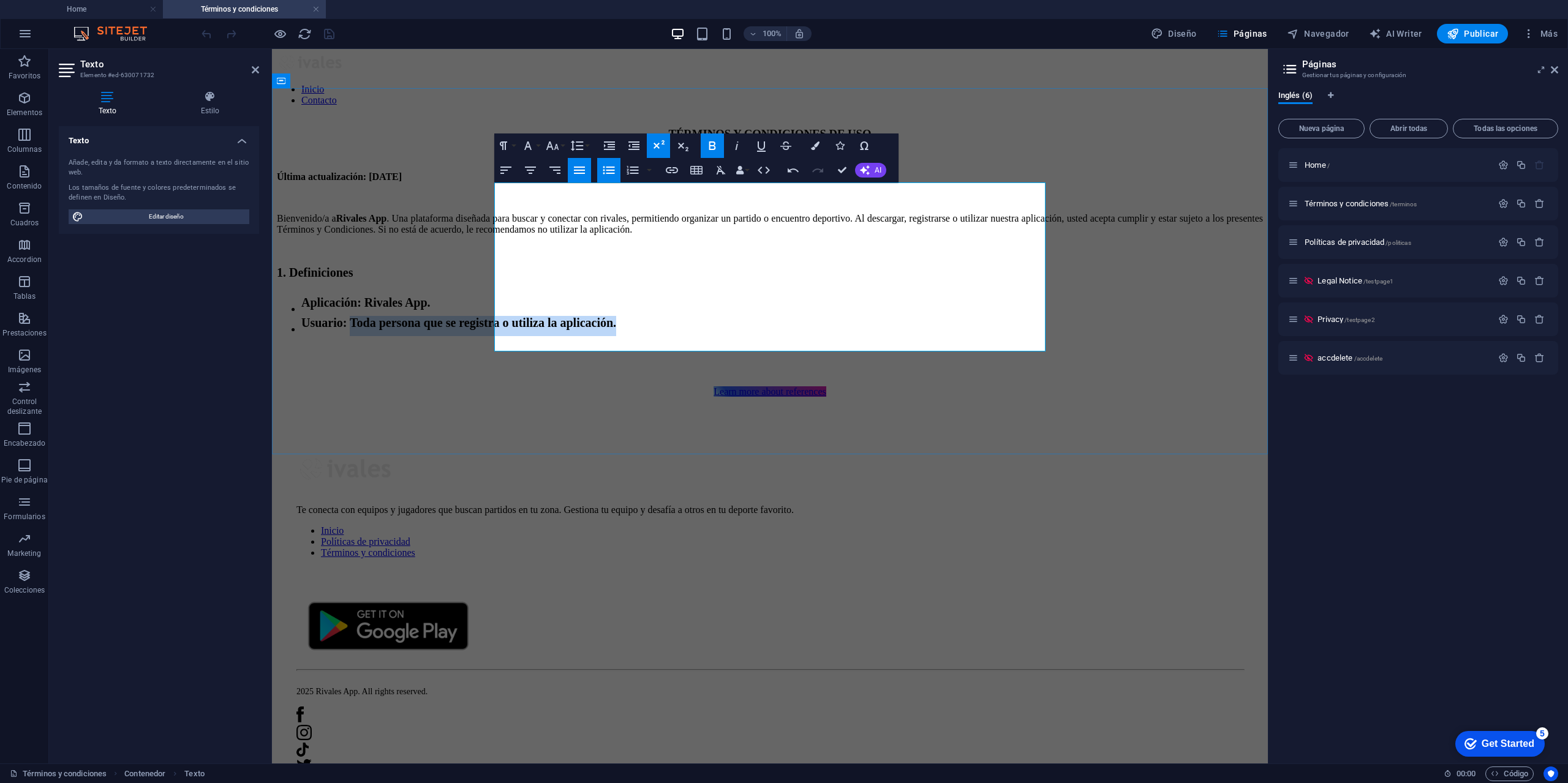
drag, startPoint x: 832, startPoint y: 328, endPoint x: 562, endPoint y: 328, distance: 270.0
click at [562, 328] on li "Usuario : Toda persona que se registra o utiliza la aplicación." at bounding box center [782, 326] width 962 height 20
click at [597, 332] on span "Toda persona que se registra o utiliza la aplicación." at bounding box center [472, 328] width 251 height 16
click at [834, 327] on li "Usuario : Toda persona que se registra o utiliza la aplicación." at bounding box center [782, 326] width 962 height 20
drag, startPoint x: 594, startPoint y: 304, endPoint x: 676, endPoint y: 309, distance: 82.2
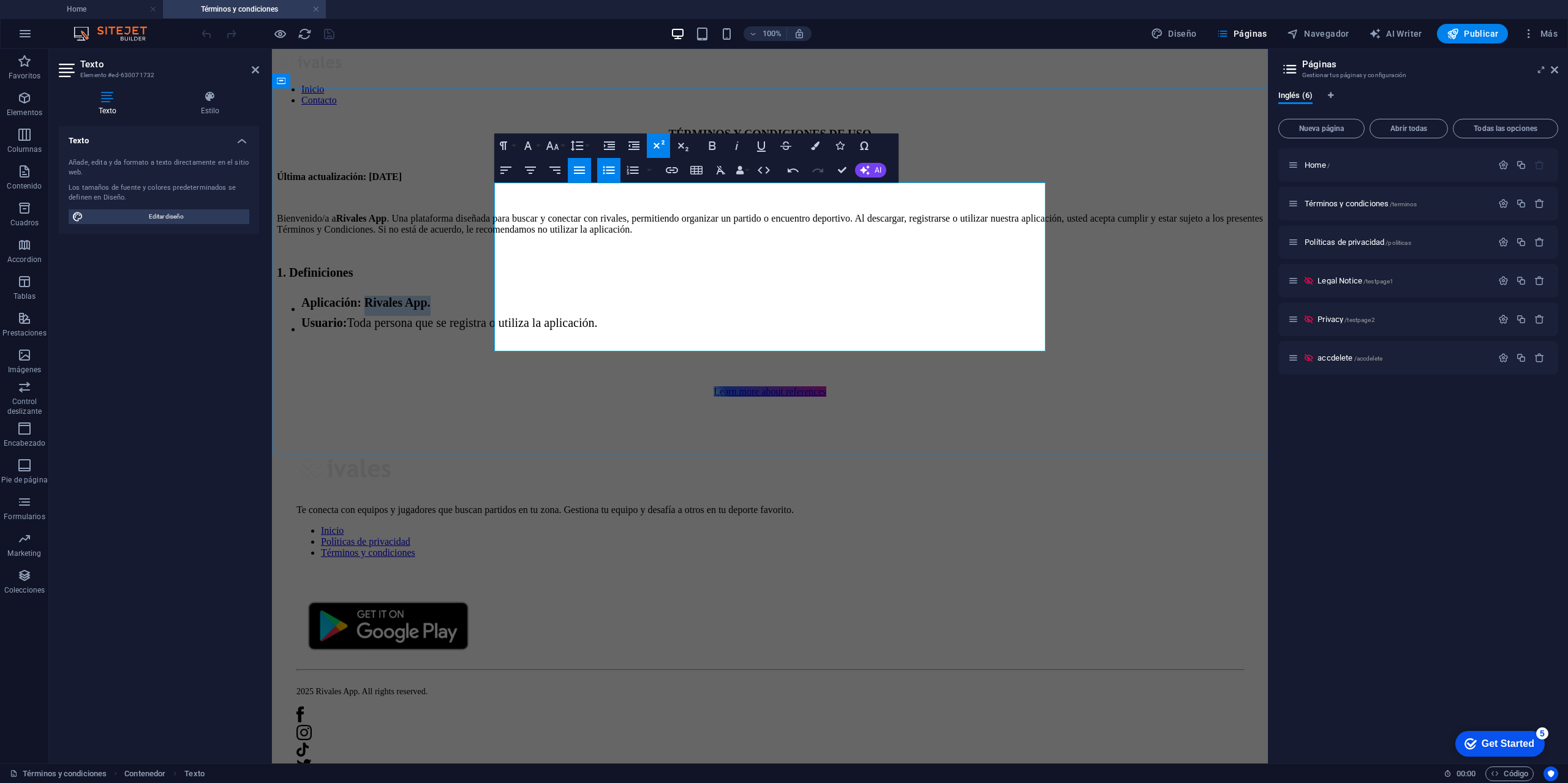
click at [577, 304] on li "Aplicación : Rivales App." at bounding box center [782, 306] width 962 height 20
click at [849, 328] on li "Usuario : Toda persona que se registra o utiliza la aplicación." at bounding box center [782, 326] width 962 height 20
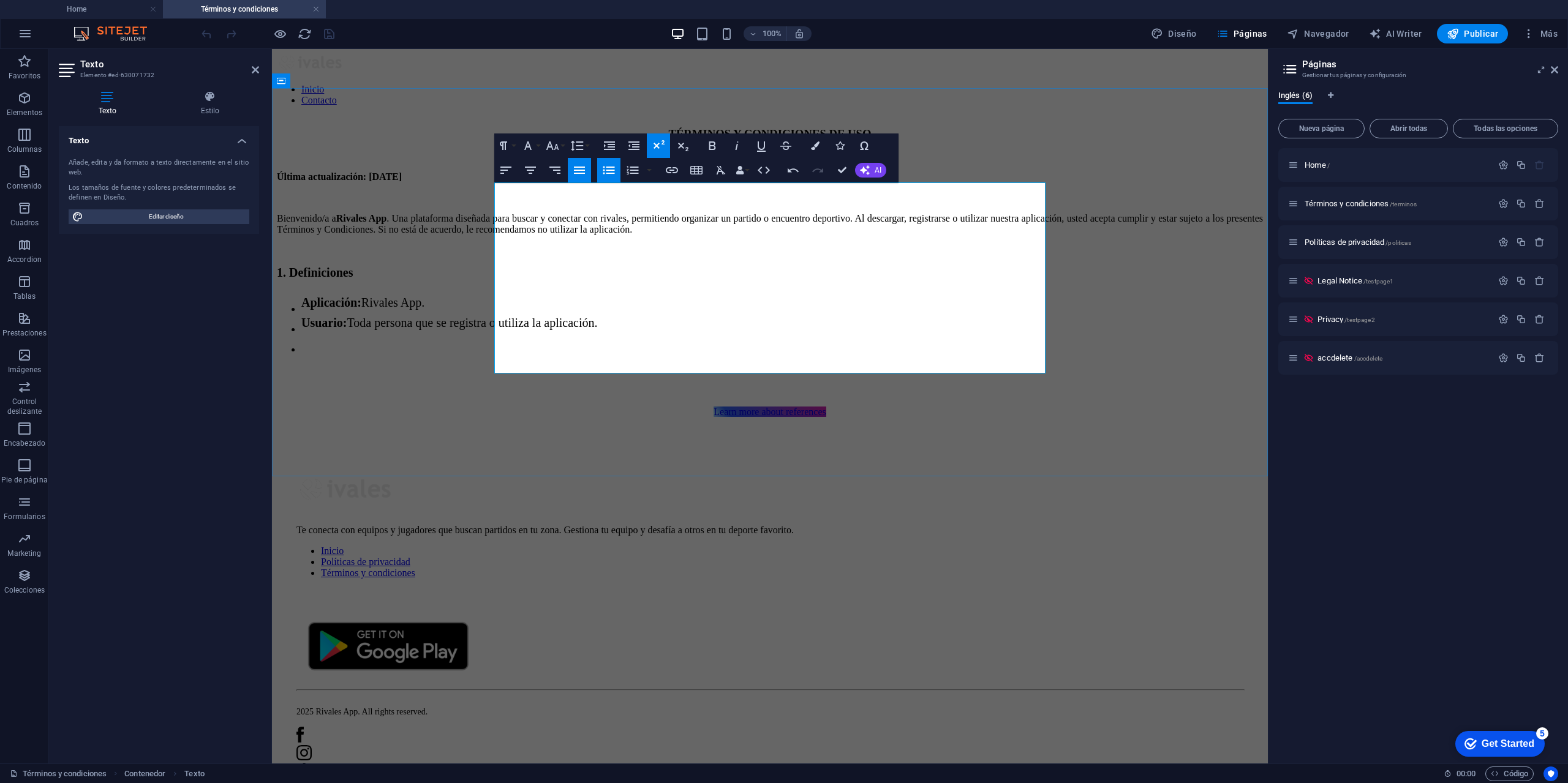
click at [554, 341] on li "​" at bounding box center [782, 347] width 962 height 20
drag, startPoint x: 852, startPoint y: 348, endPoint x: 515, endPoint y: 305, distance: 339.7
click at [515, 305] on ul "Aplicación : Rivales App. Usuario : Toda persona que se registra o utiliza la a…" at bounding box center [769, 326] width 986 height 60
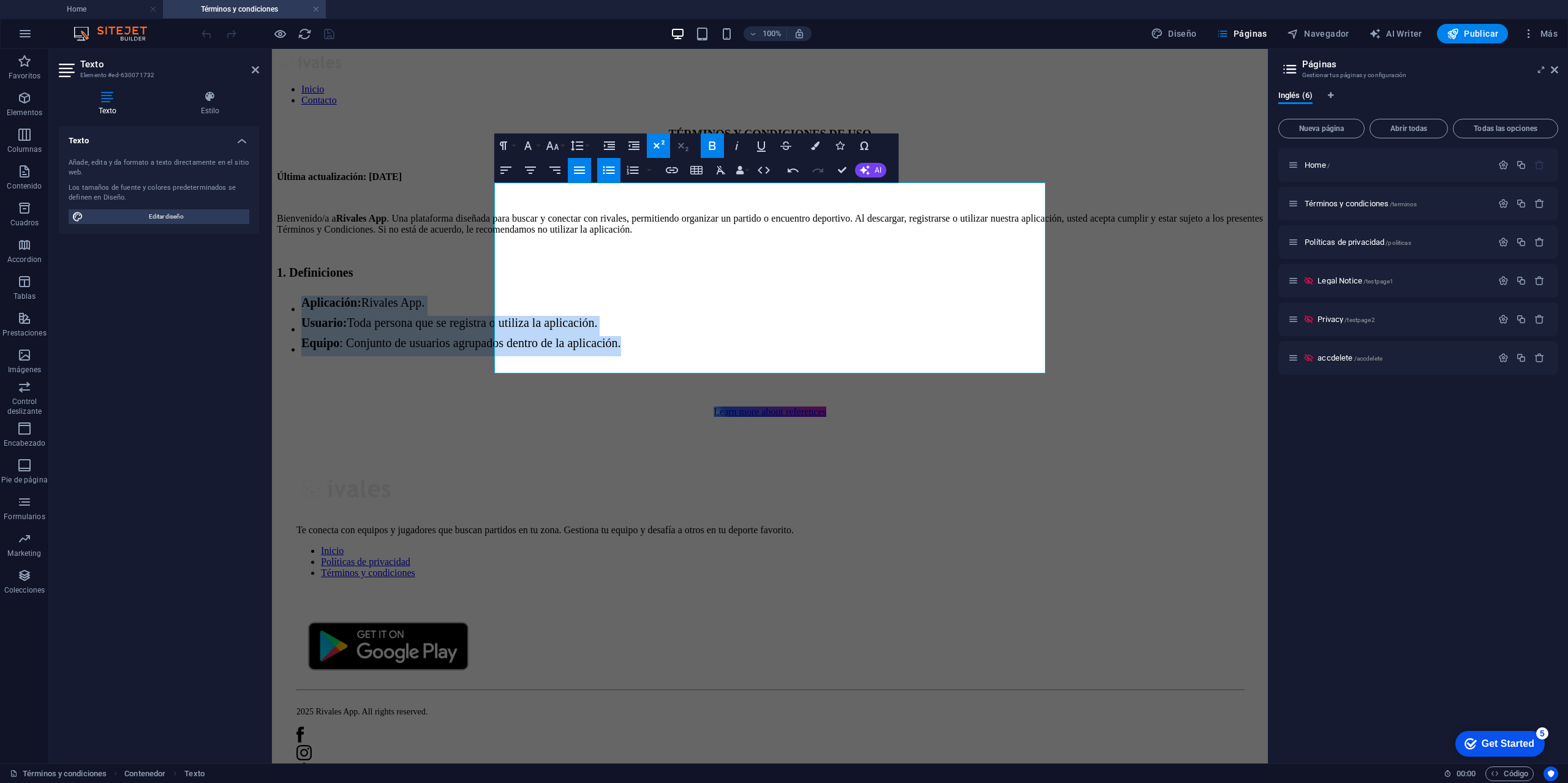
click at [678, 146] on icon "button" at bounding box center [682, 145] width 15 height 15
click at [659, 146] on icon "button" at bounding box center [658, 145] width 15 height 15
click at [659, 145] on icon "button" at bounding box center [658, 145] width 15 height 15
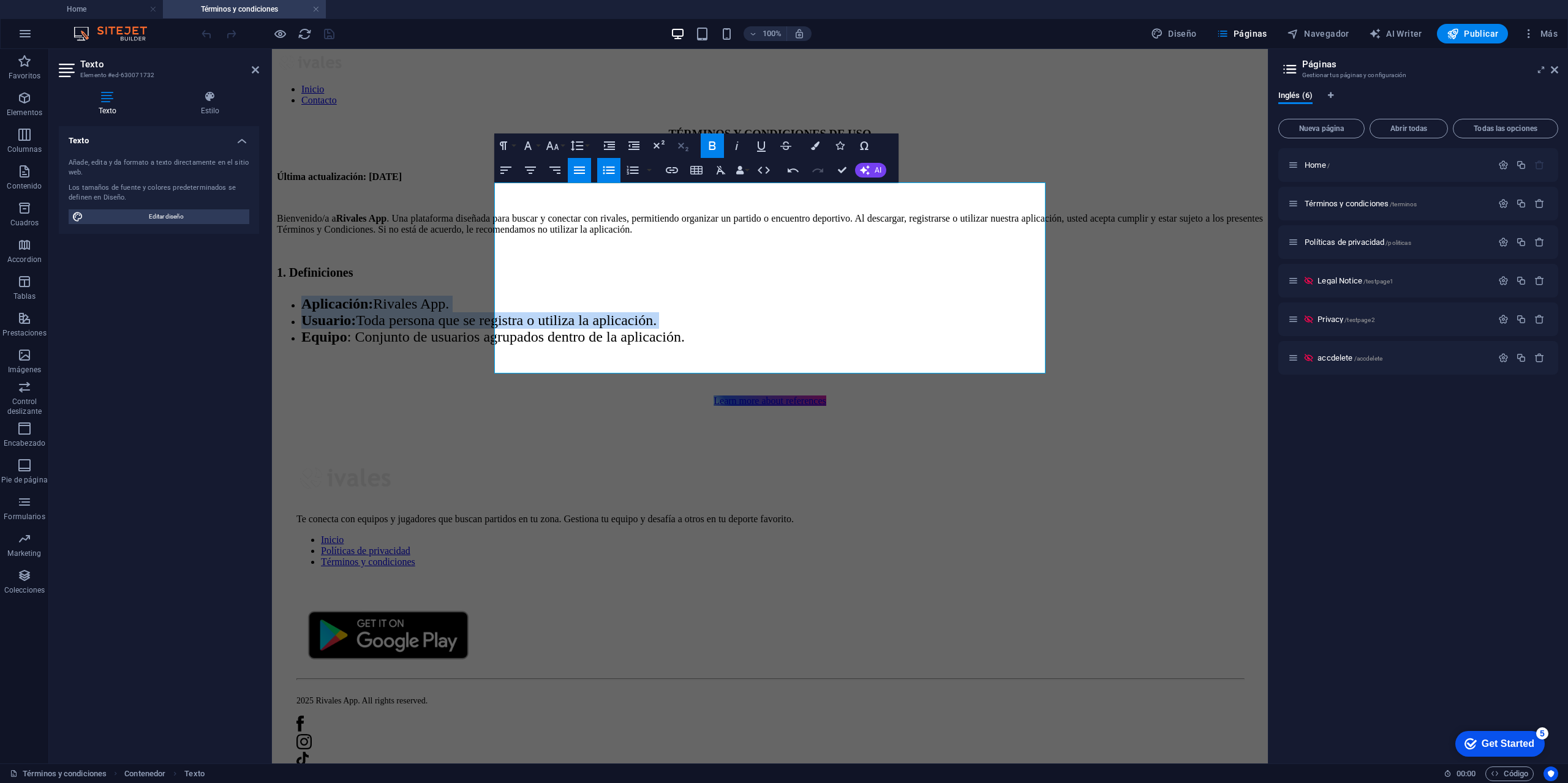
click at [683, 143] on icon "button" at bounding box center [683, 147] width 11 height 9
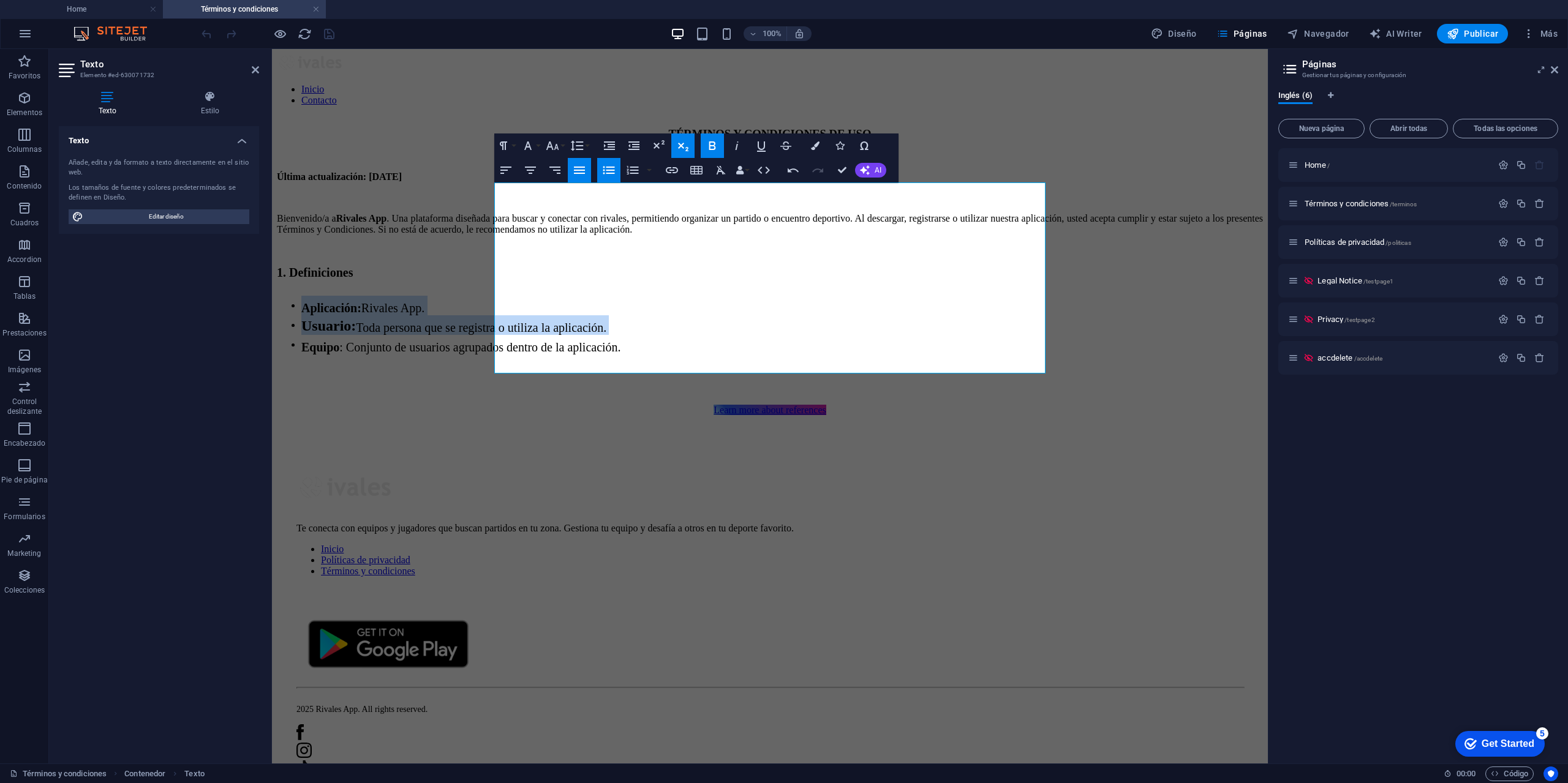
click at [683, 143] on icon "button" at bounding box center [683, 147] width 11 height 9
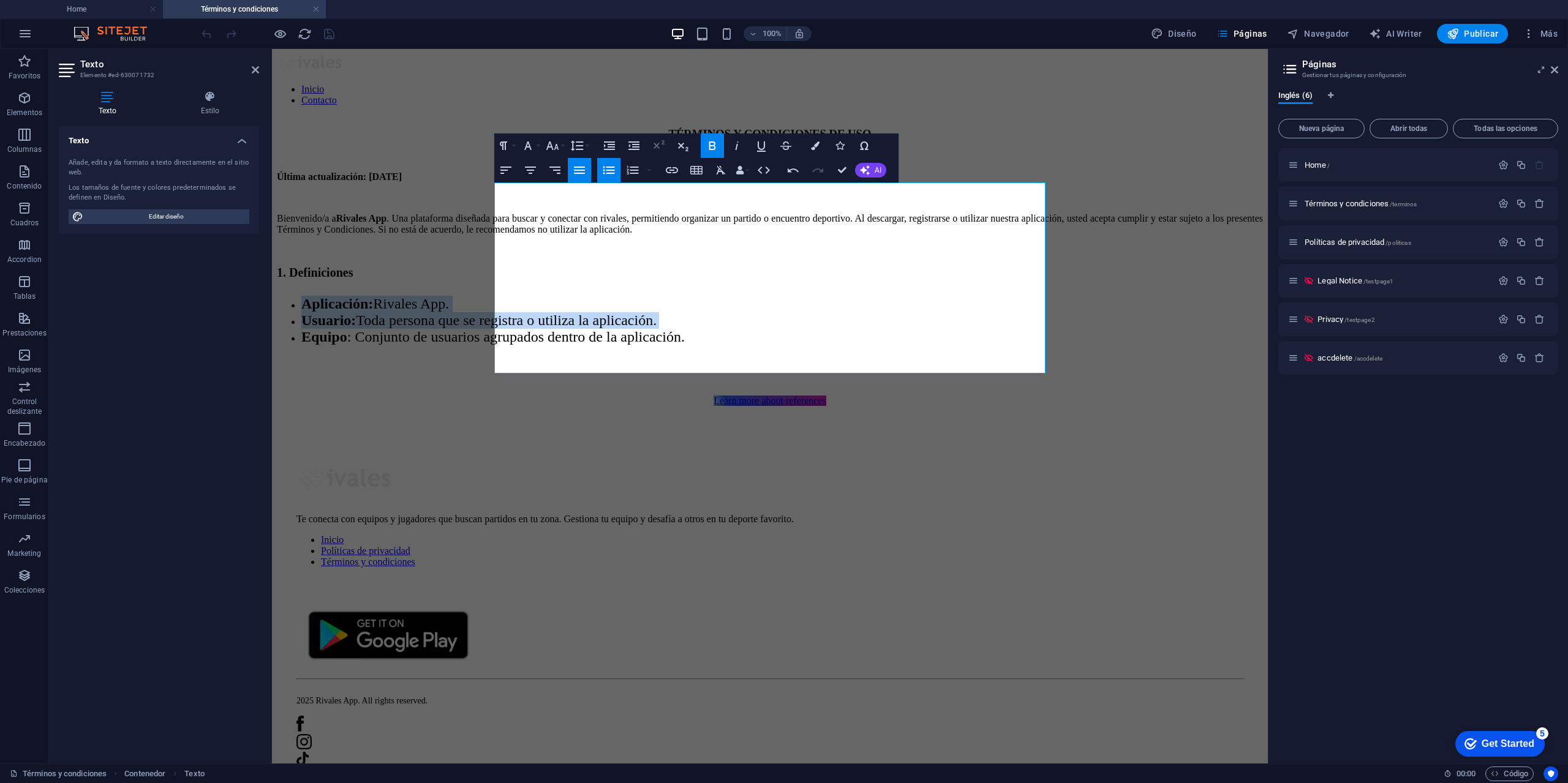
click at [661, 141] on icon "button" at bounding box center [658, 145] width 15 height 15
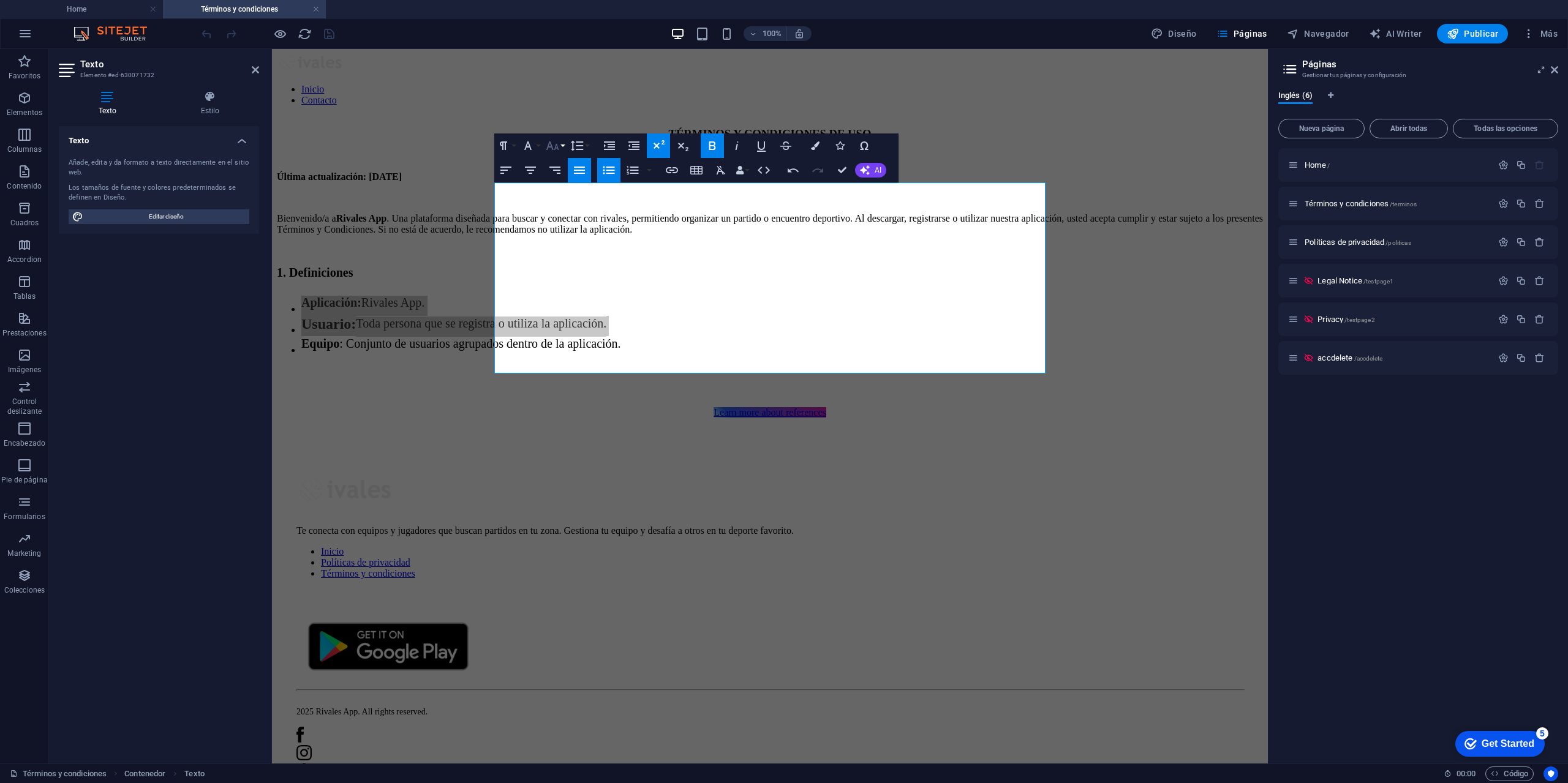
click at [558, 140] on icon "button" at bounding box center [552, 145] width 15 height 15
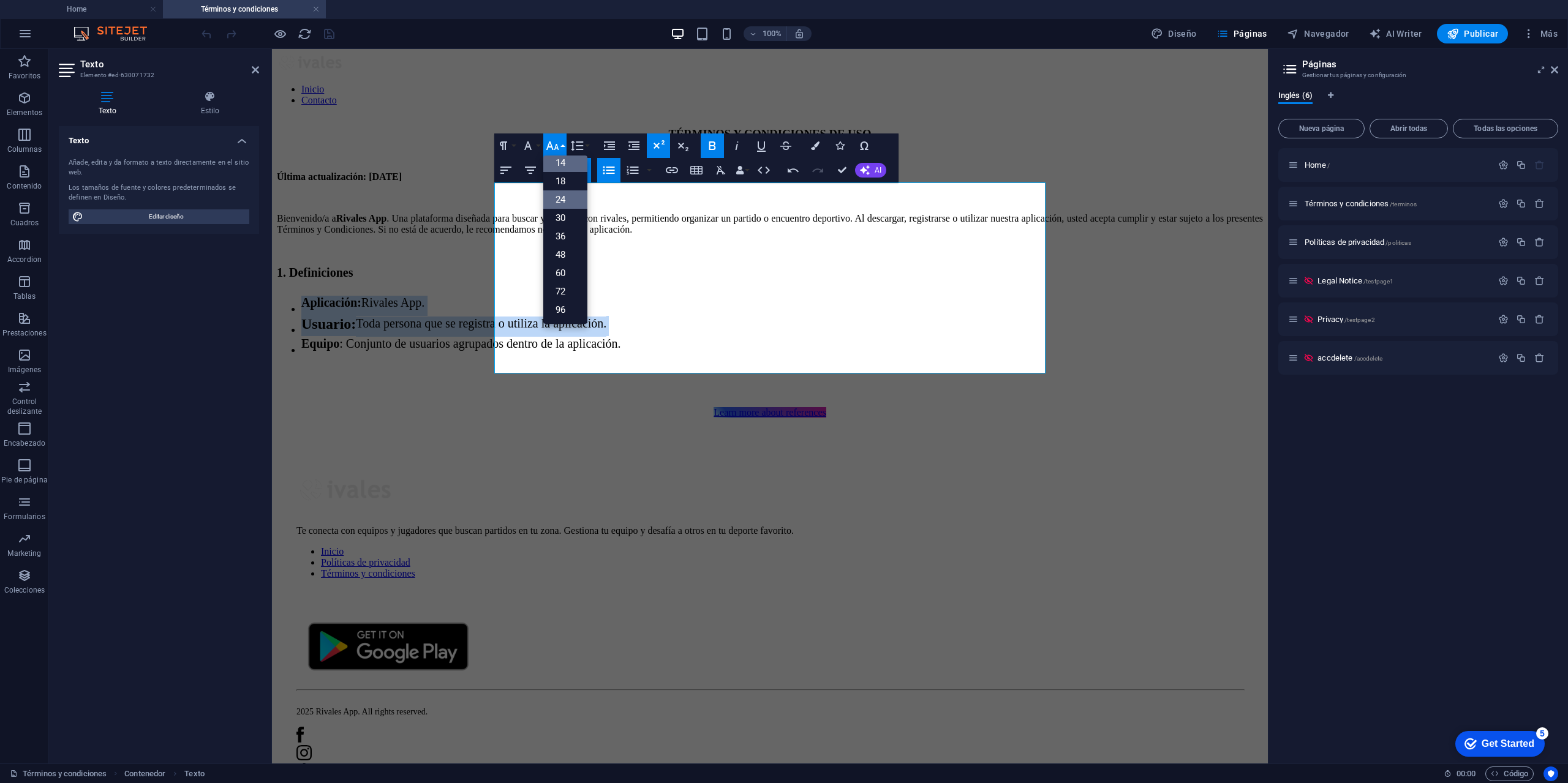
click at [572, 164] on link "14" at bounding box center [565, 163] width 44 height 19
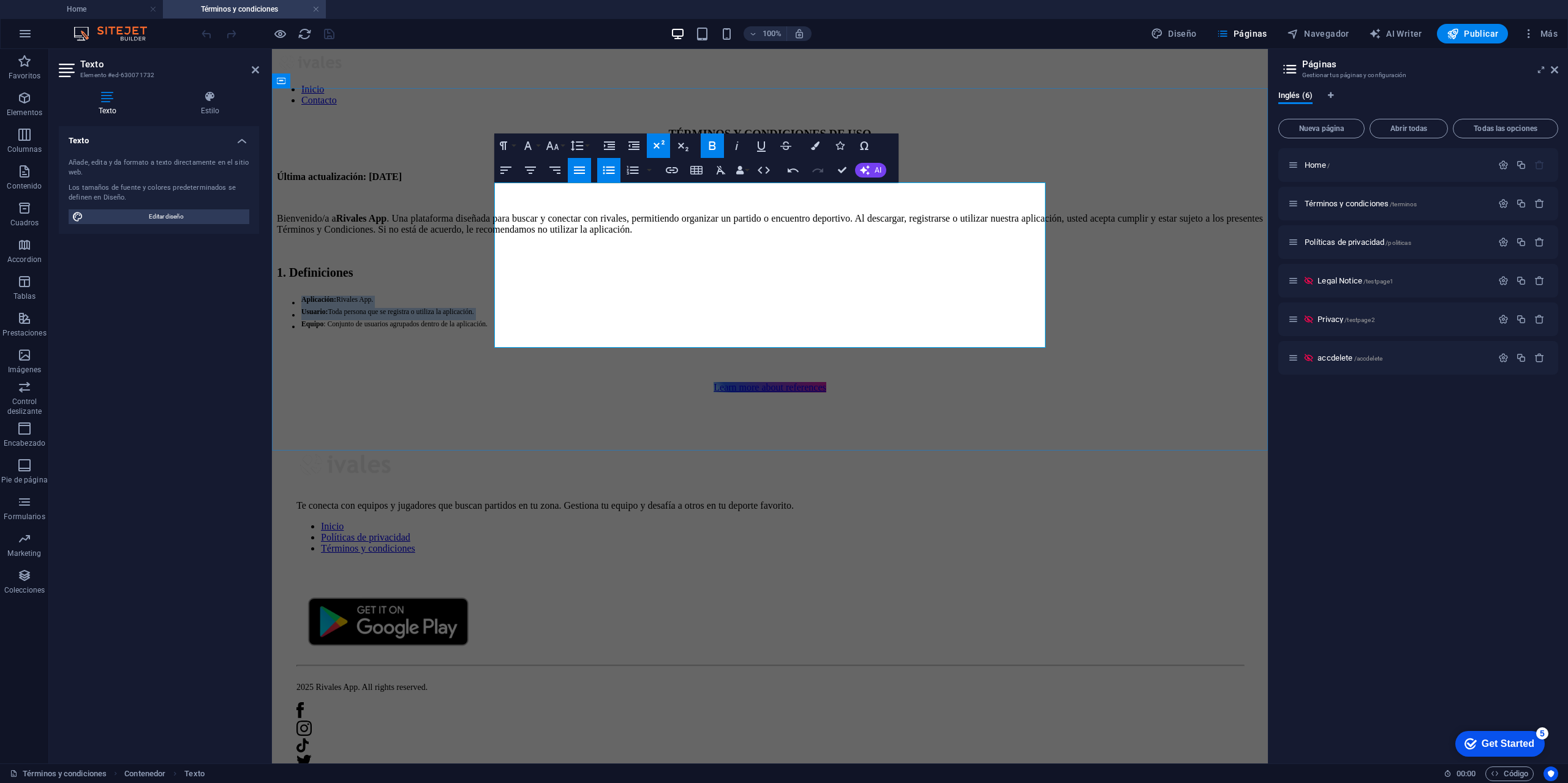
click at [608, 303] on li "Aplicación : Rivales App." at bounding box center [782, 302] width 962 height 12
drag, startPoint x: 707, startPoint y: 325, endPoint x: 515, endPoint y: 293, distance: 194.6
click at [515, 296] on ul "Aplicación : Rivales App. Usuario : Toda persona que se registra o utiliza la a…" at bounding box center [769, 314] width 986 height 37
click at [561, 147] on button "Font Size" at bounding box center [555, 145] width 24 height 25
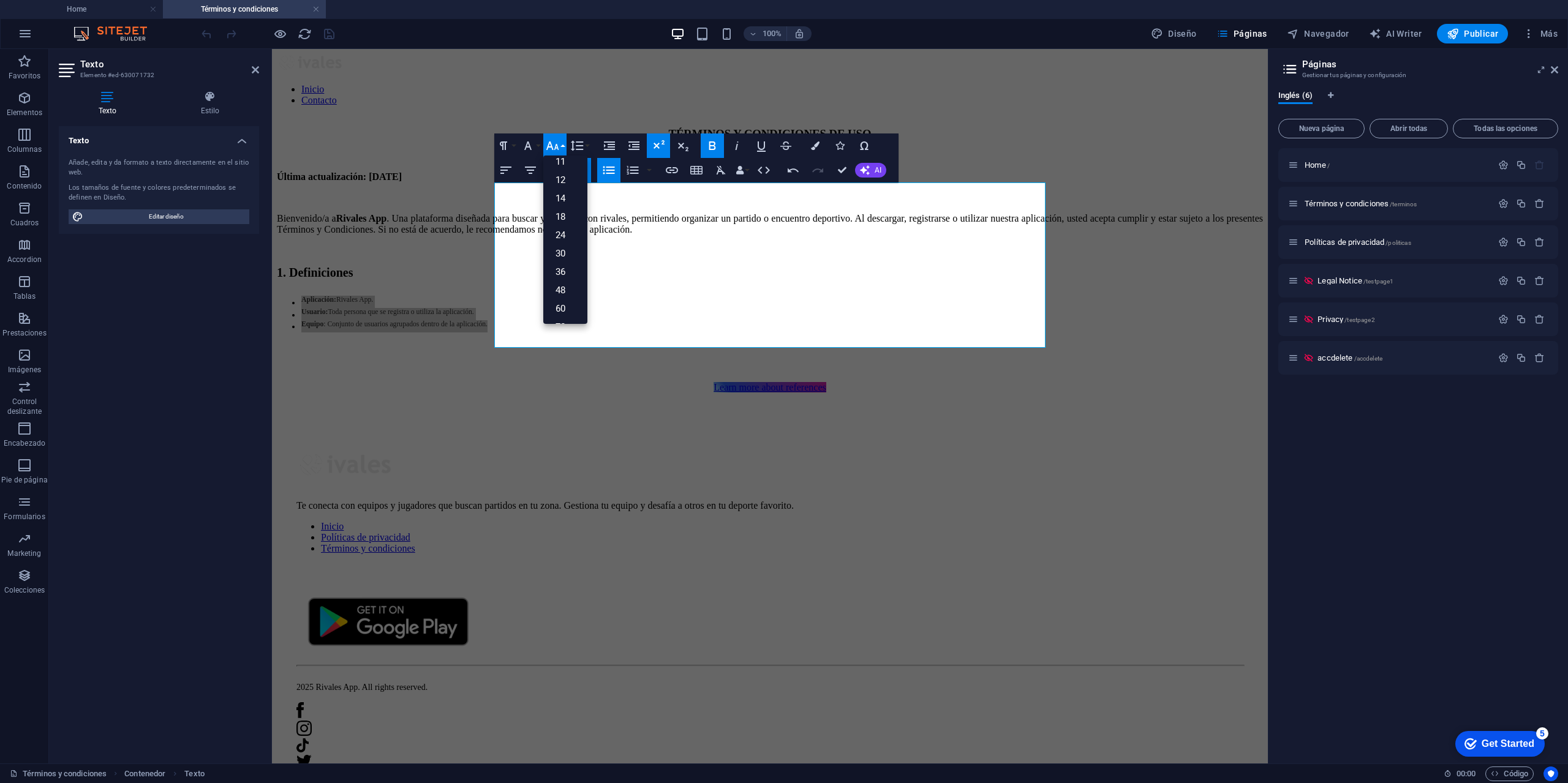
scroll to position [62, 0]
click at [567, 196] on link "14" at bounding box center [565, 199] width 44 height 19
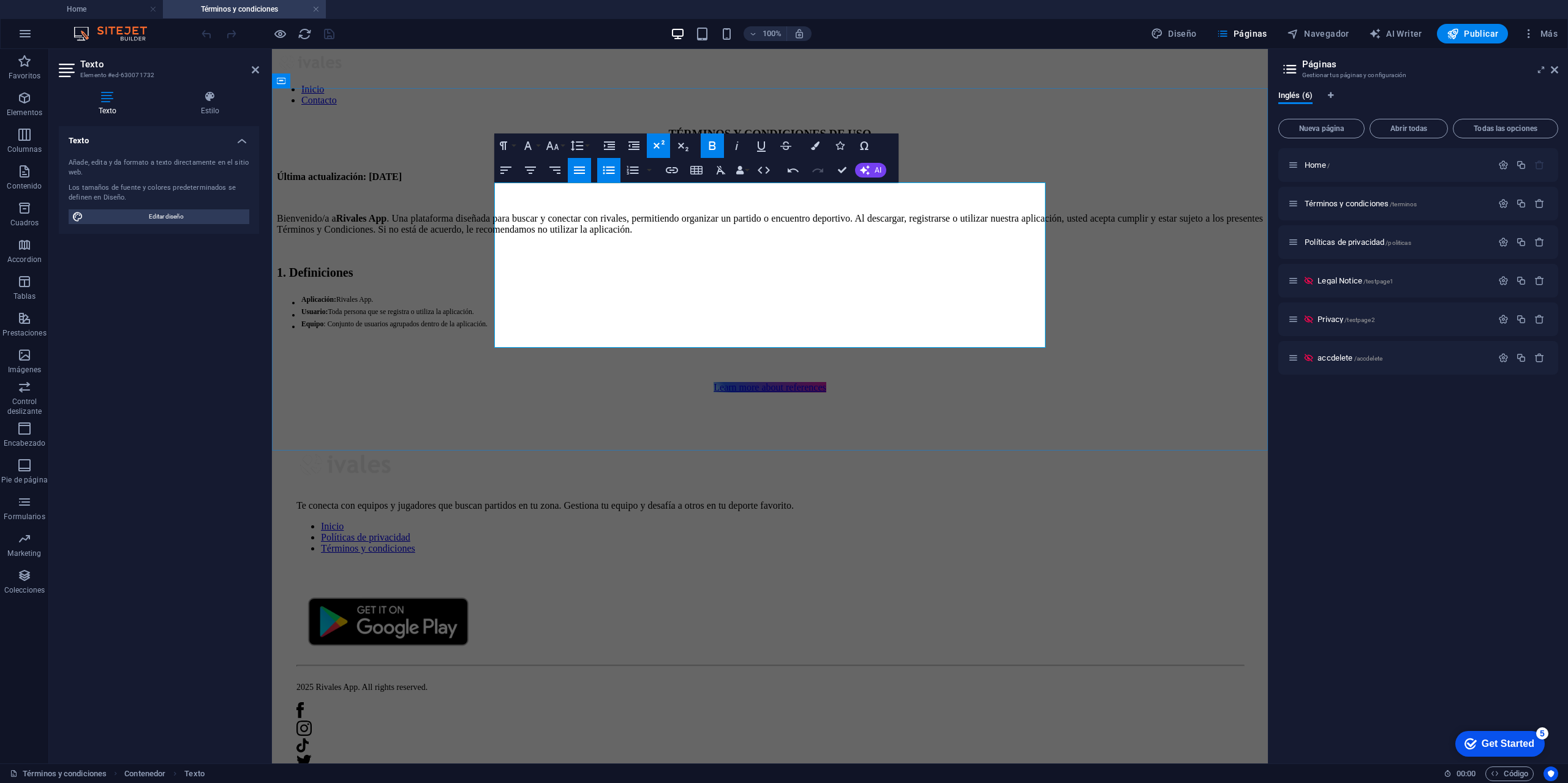
click at [759, 256] on p at bounding box center [769, 250] width 986 height 11
drag, startPoint x: 717, startPoint y: 326, endPoint x: 514, endPoint y: 299, distance: 204.8
click at [514, 299] on ul "Aplicación : Rivales App. Usuario : Toda persona que se registra o utiliza la a…" at bounding box center [769, 314] width 986 height 37
click at [561, 142] on button "Font Size" at bounding box center [555, 145] width 24 height 25
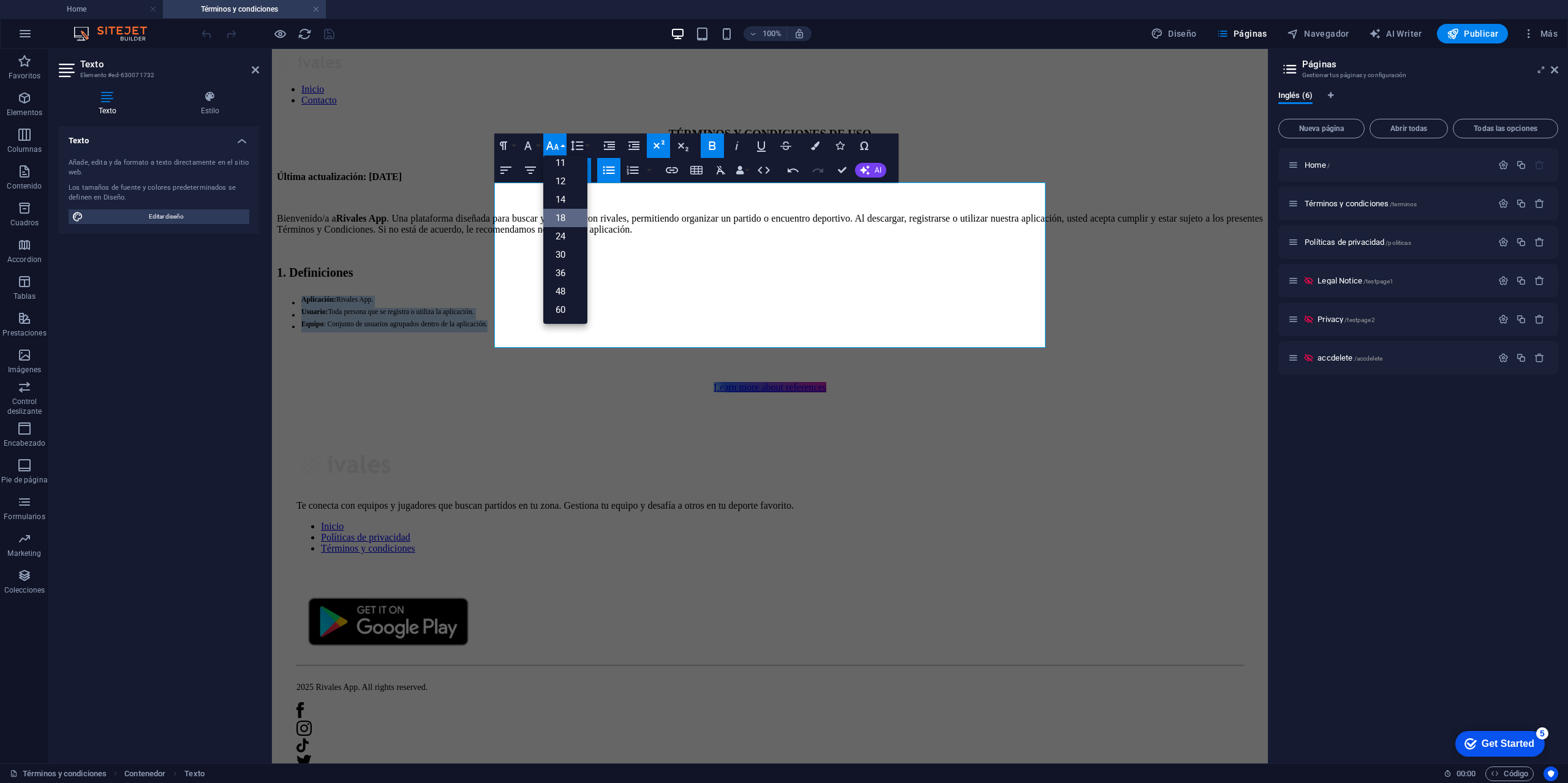
click at [562, 222] on link "18" at bounding box center [565, 218] width 44 height 19
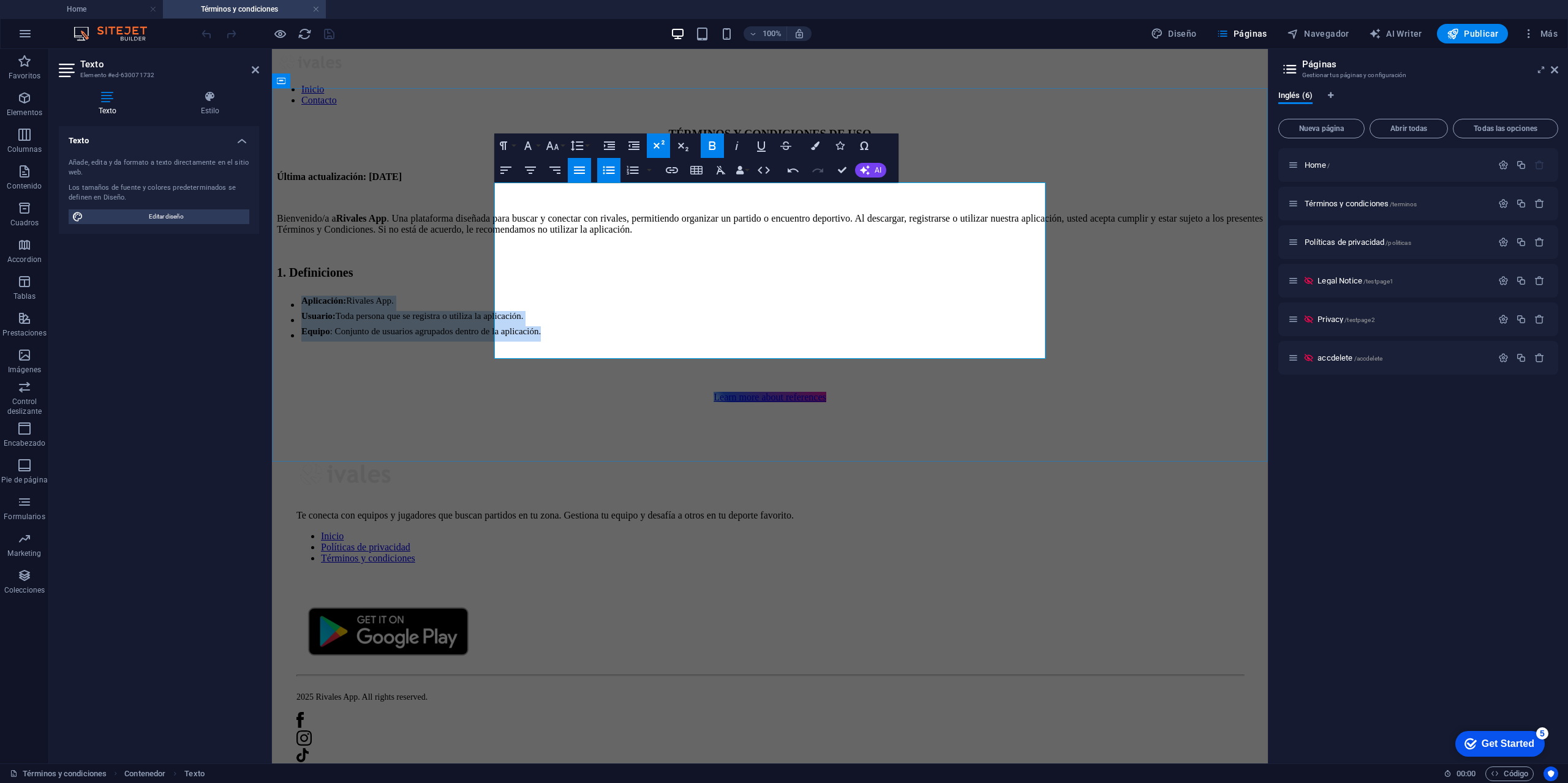
click at [523, 319] on sup "Toda persona que se registra o utiliza la aplicación." at bounding box center [430, 316] width 188 height 10
click at [767, 332] on li "Equipo : Conjunto de usuarios agrupados dentro de la aplicación." at bounding box center [782, 335] width 962 height 16
click at [698, 235] on p "Bienvenido/a a Rivales App . Una plataforma diseñada para buscar y conectar con…" at bounding box center [769, 224] width 986 height 22
click at [561, 141] on button "Font Size" at bounding box center [555, 145] width 24 height 25
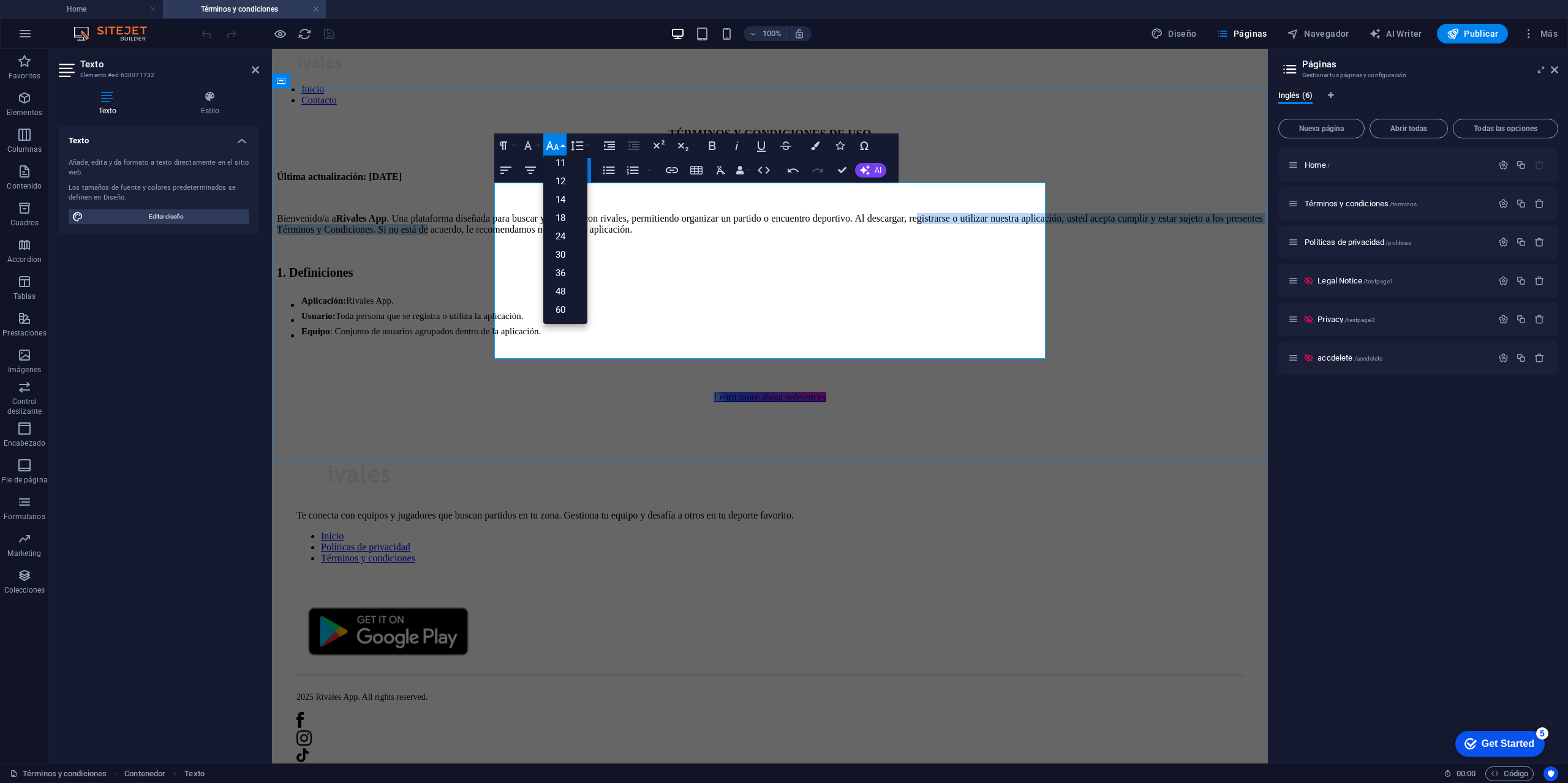
drag, startPoint x: 712, startPoint y: 246, endPoint x: 619, endPoint y: 204, distance: 102.0
click at [670, 229] on p "Bienvenido/a a Rivales App . Una plataforma diseñada para buscar y conectar con…" at bounding box center [769, 224] width 986 height 22
click at [661, 228] on p "Bienvenido/a a Rivales App . Una plataforma diseñada para buscar y conectar con…" at bounding box center [769, 224] width 986 height 22
drag, startPoint x: 718, startPoint y: 244, endPoint x: 690, endPoint y: 230, distance: 31.3
click at [692, 230] on p "Bienvenido/a a Rivales App . Una plataforma diseñada para buscar y conectar con…" at bounding box center [769, 224] width 986 height 22
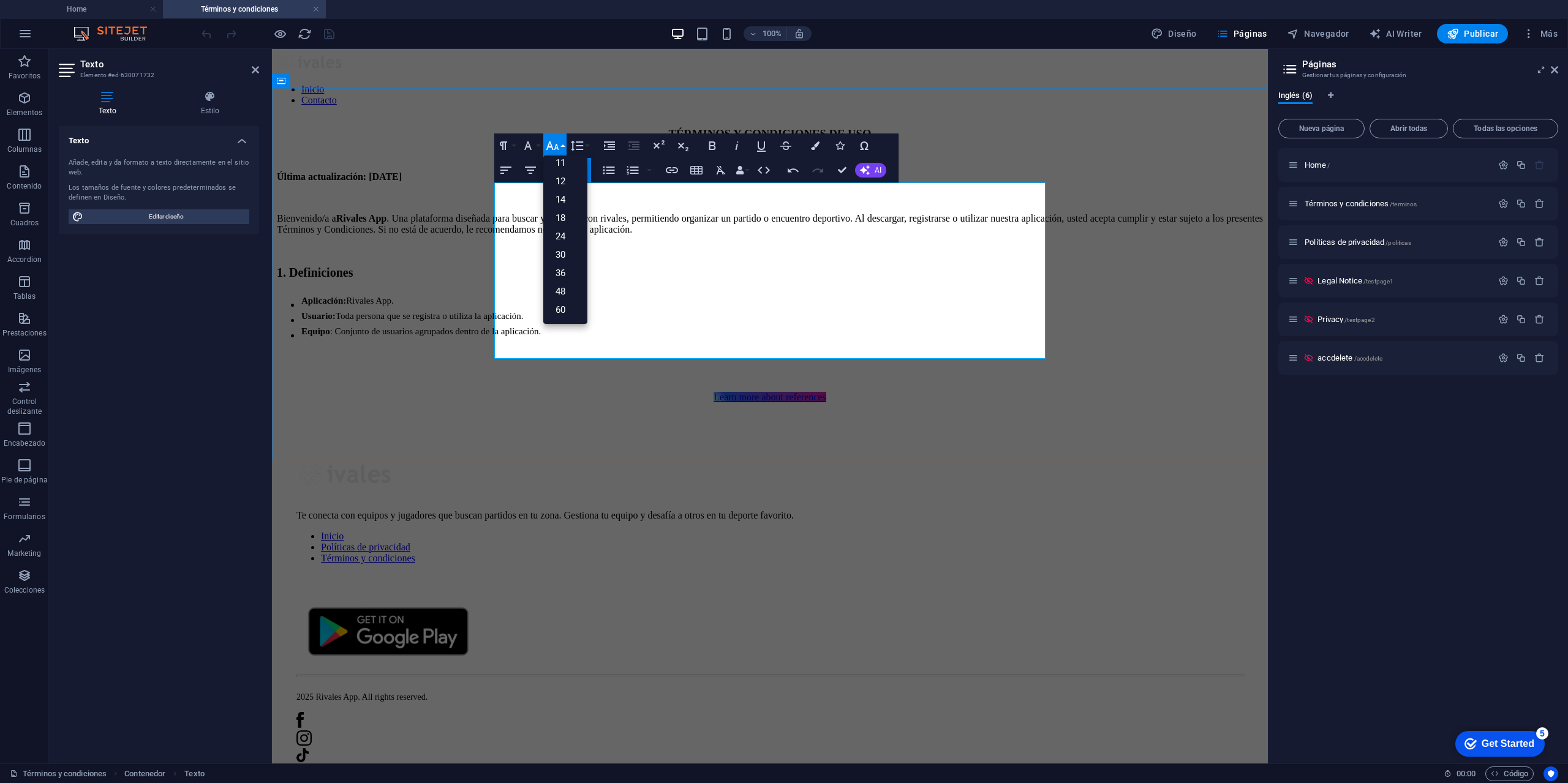
click at [671, 203] on p at bounding box center [769, 197] width 986 height 11
click at [554, 137] on button "Font Size" at bounding box center [555, 145] width 24 height 25
click at [680, 223] on p "Bienvenido/a a Rivales App . Una plataforma diseñada para buscar y conectar con…" at bounding box center [769, 224] width 986 height 22
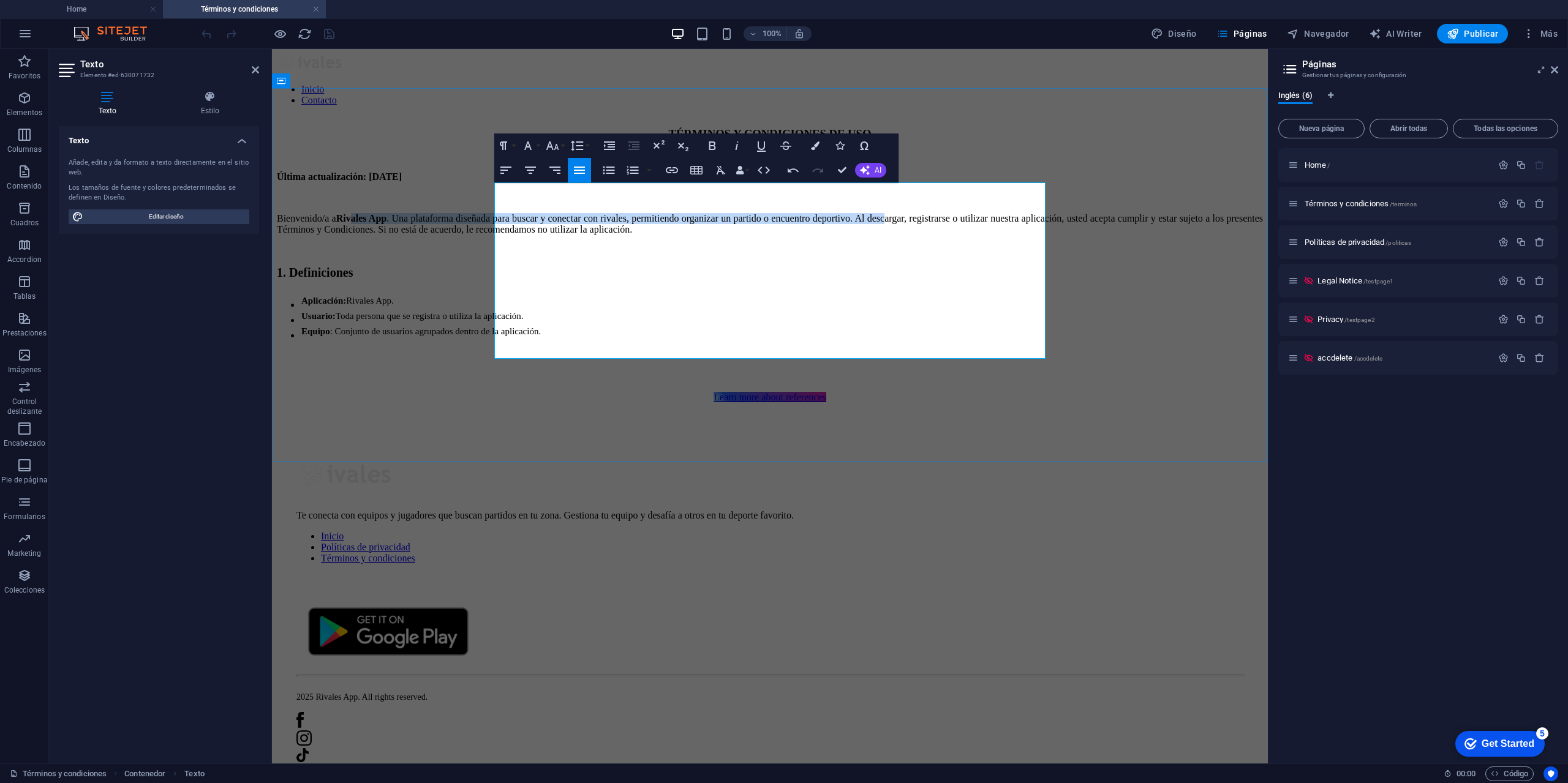
drag, startPoint x: 579, startPoint y: 225, endPoint x: 639, endPoint y: 238, distance: 61.4
click at [639, 235] on p "Bienvenido/a a Rivales App . Una plataforma diseñada para buscar y conectar con…" at bounding box center [769, 224] width 986 height 22
click at [563, 141] on button "Font Size" at bounding box center [555, 145] width 24 height 25
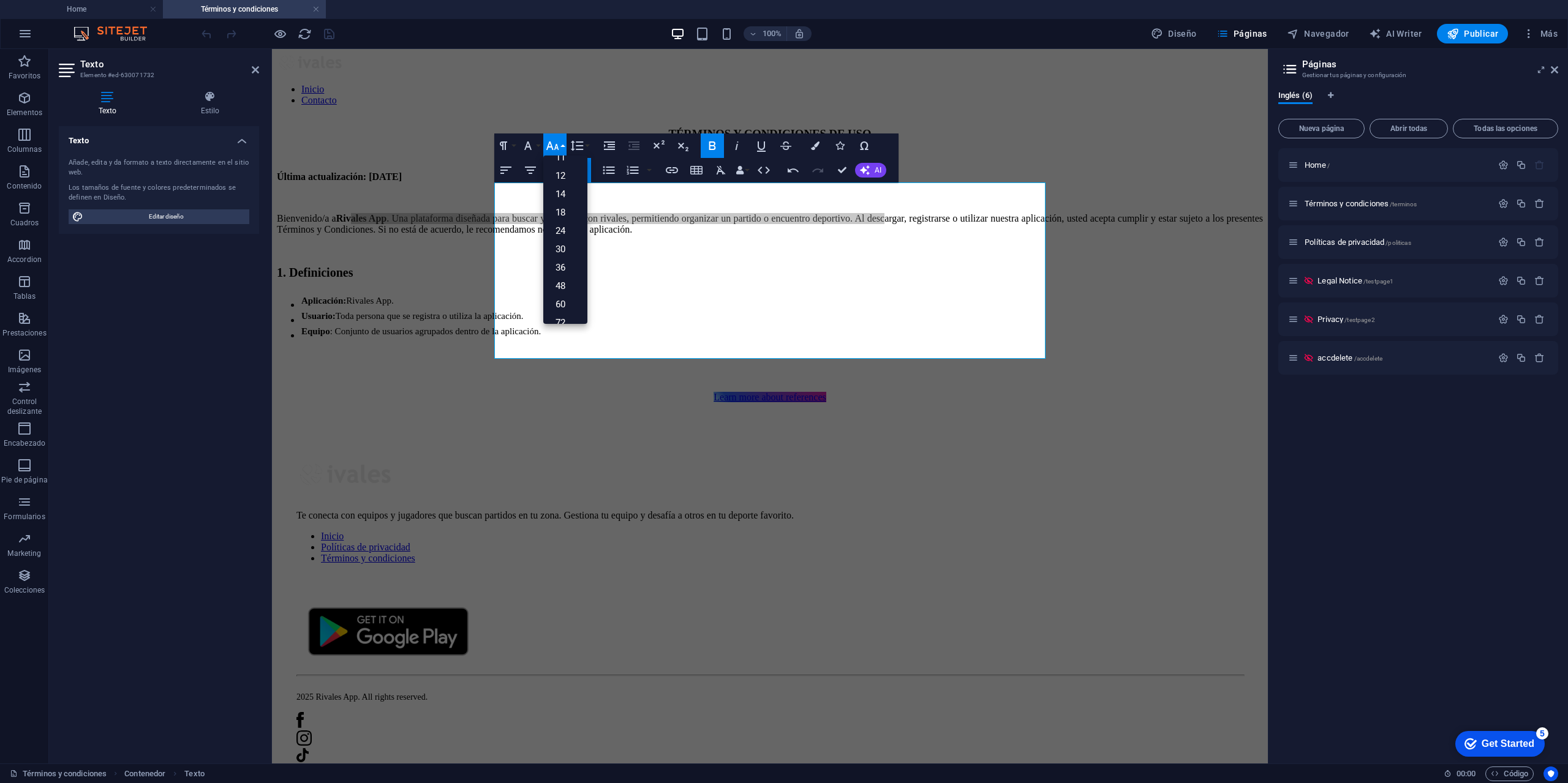
scroll to position [64, 0]
click at [772, 225] on p "Bienvenido/a a Rivales App . Una plataforma diseñada para buscar y conectar con…" at bounding box center [769, 224] width 986 height 22
click at [778, 283] on p "1. Definiciones" at bounding box center [769, 275] width 986 height 20
click at [726, 320] on li "Usuario : Toda persona que se registra o utiliza la aplicación." at bounding box center [782, 319] width 962 height 16
click at [722, 220] on p "Bienvenido/a a Rivales App . Una plataforma diseñada para buscar y conectar con…" at bounding box center [769, 224] width 986 height 22
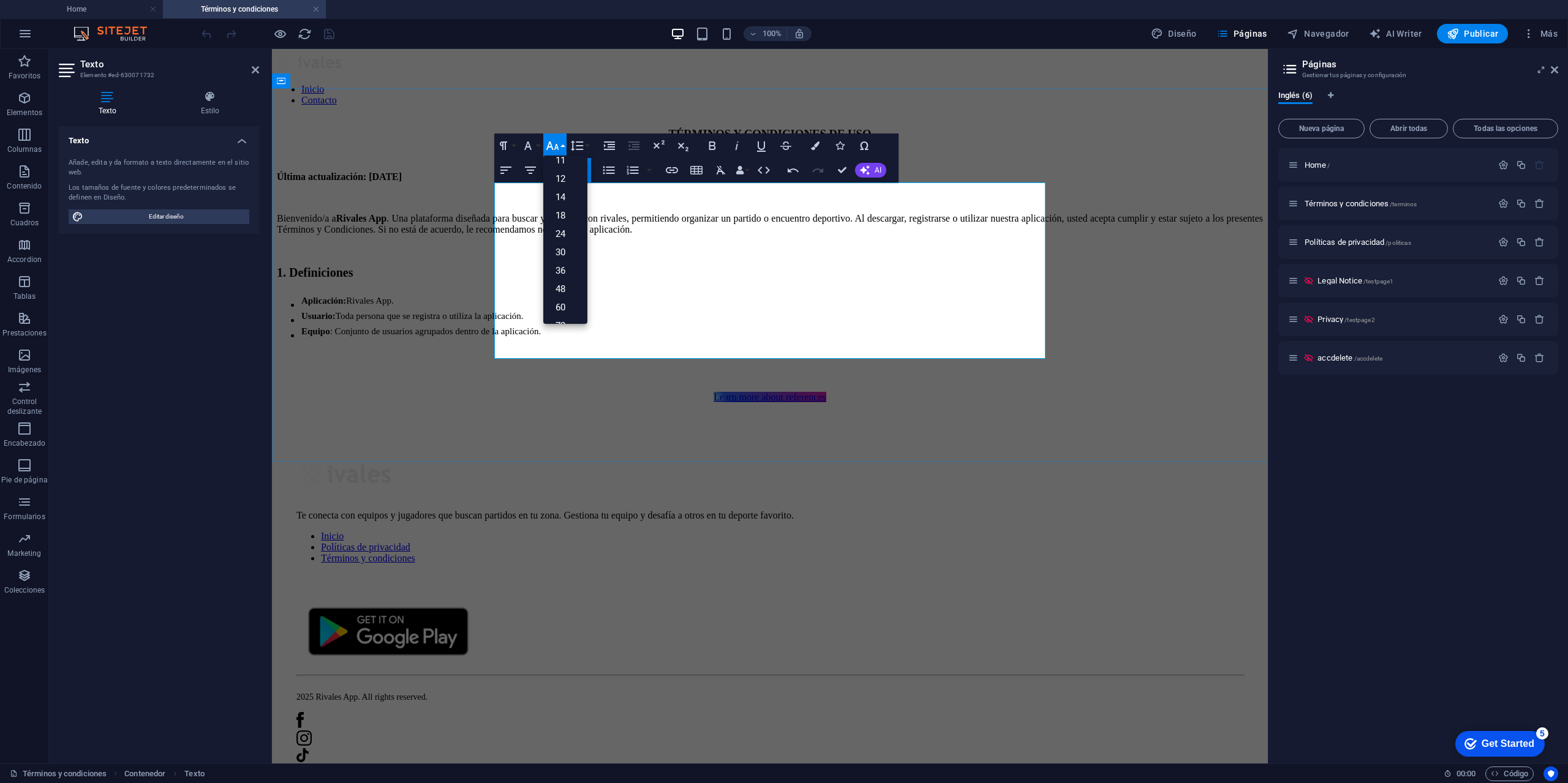
click at [685, 306] on li "Aplicación : Rivales App." at bounding box center [782, 304] width 962 height 16
click at [523, 317] on sup "Toda persona que se registra o utiliza la aplicación." at bounding box center [430, 316] width 188 height 10
click at [762, 330] on li "Equipo : Conjunto de usuarios agrupados dentro de la aplicación." at bounding box center [782, 335] width 962 height 16
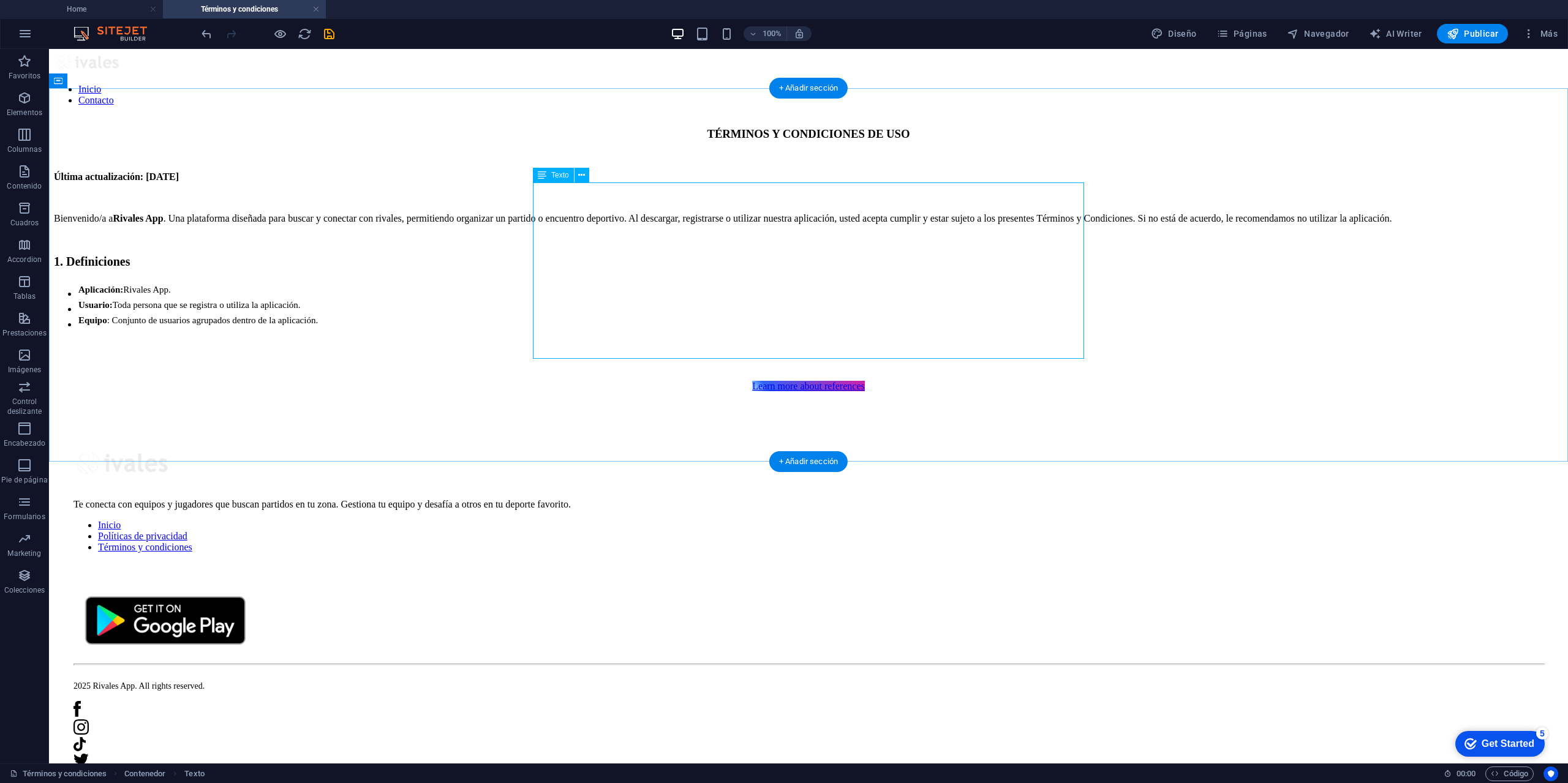
click at [697, 285] on div "Última actualización: [DATE] Bienvenido/a a Rivales App . Una plataforma diseña…" at bounding box center [809, 262] width 1509 height 180
click at [729, 315] on div "Última actualización: [DATE] Bienvenido/a a Rivales App . Una plataforma diseña…" at bounding box center [809, 262] width 1509 height 180
click at [648, 305] on div "Última actualización: [DATE] Bienvenido/a a Rivales App . Una plataforma diseña…" at bounding box center [809, 262] width 1509 height 180
drag, startPoint x: 649, startPoint y: 304, endPoint x: 427, endPoint y: 304, distance: 222.0
click at [650, 304] on div "Última actualización: [DATE] Bienvenido/a a Rivales App . Una plataforma diseña…" at bounding box center [809, 262] width 1509 height 180
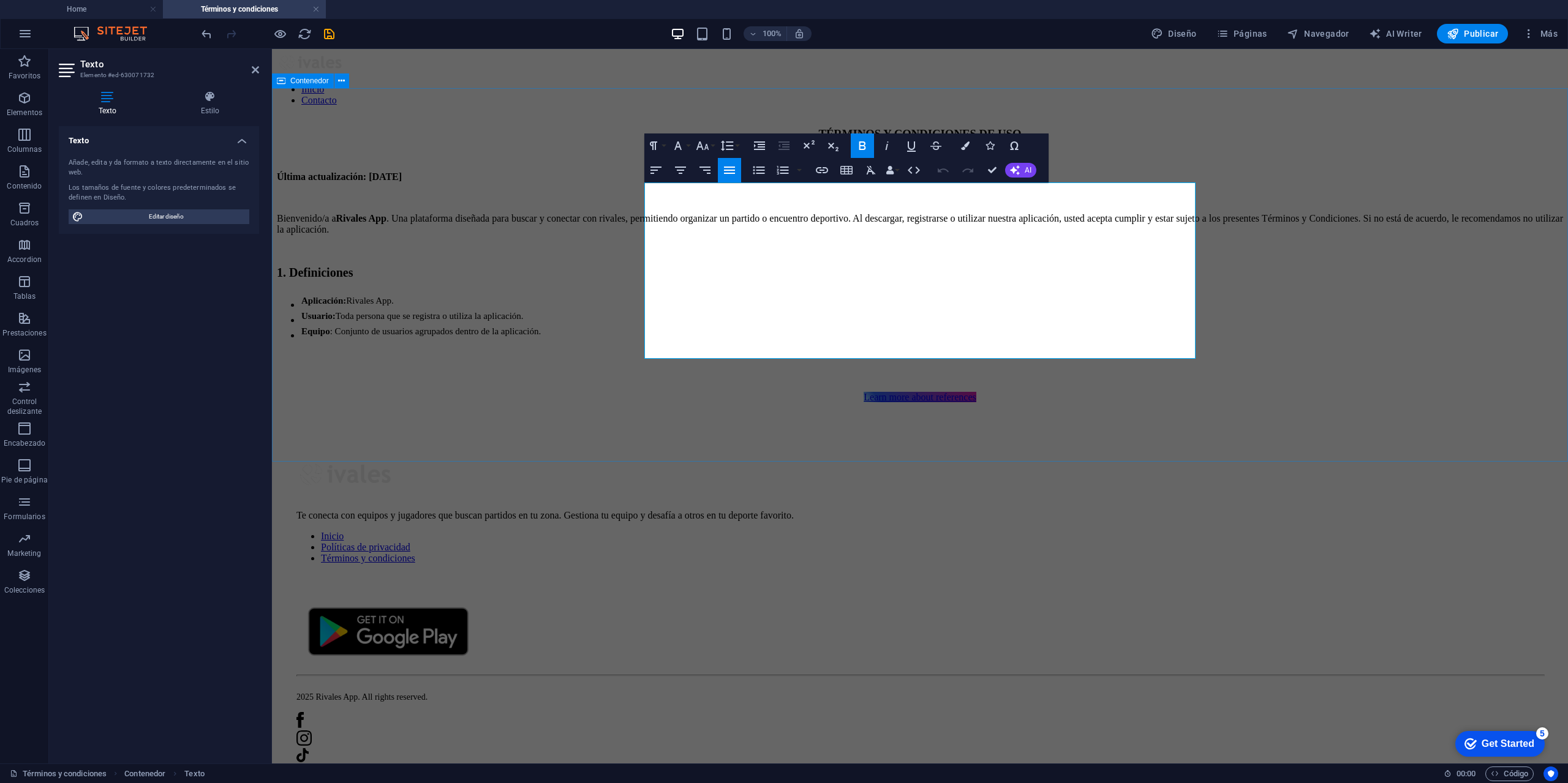
click at [509, 307] on div "TÉRMINOS Y CONDICIONES DE USO Última actualización: [DATE] Bienvenido/a a Rival…" at bounding box center [919, 266] width 1287 height 276
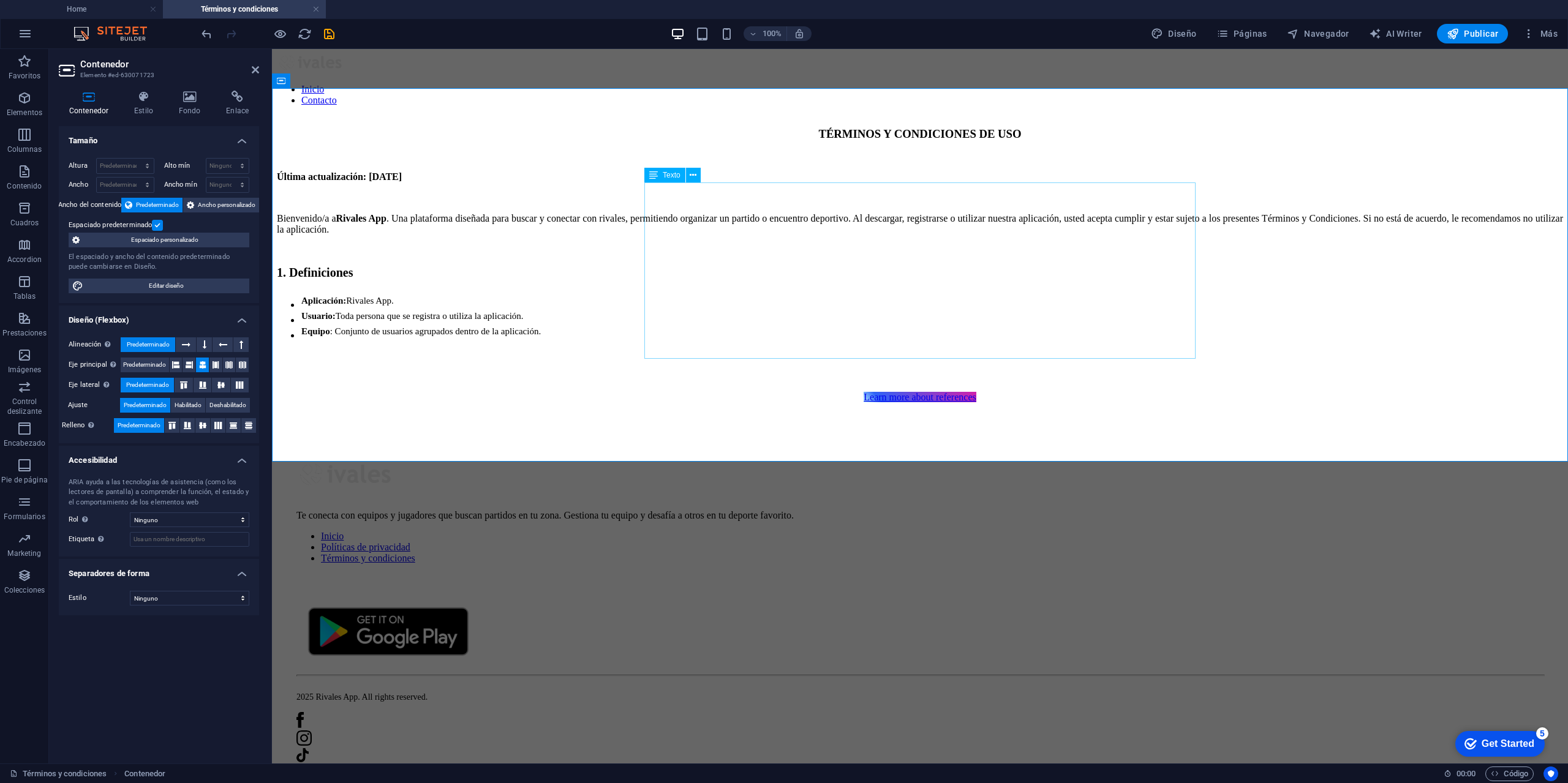
click at [725, 306] on div "Última actualización: [DATE] Bienvenido/a a Rivales App . Una plataforma diseña…" at bounding box center [919, 268] width 1287 height 192
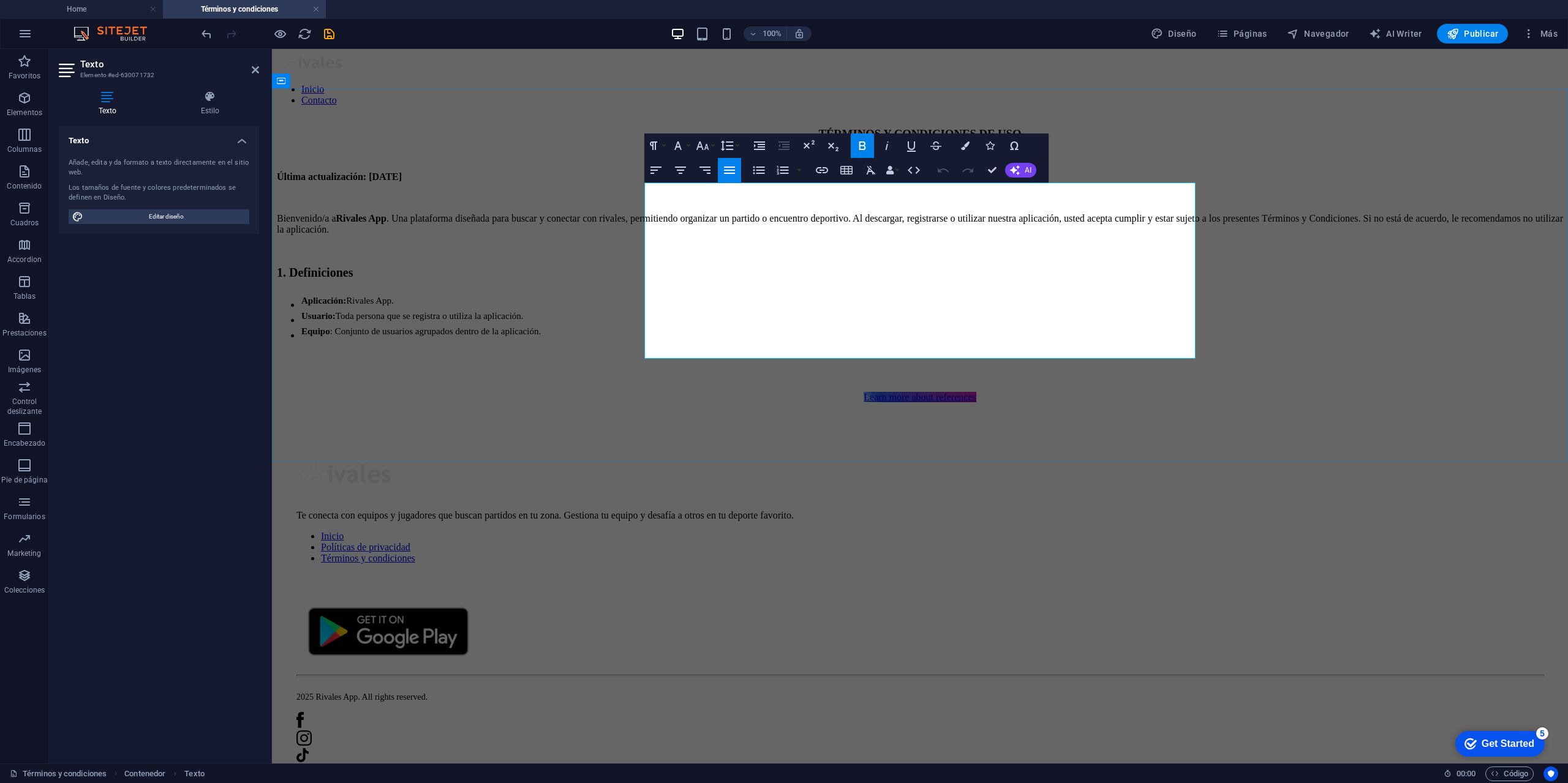
click at [394, 297] on sup "Rivales App." at bounding box center [369, 301] width 47 height 10
drag, startPoint x: 904, startPoint y: 329, endPoint x: 646, endPoint y: 299, distance: 259.7
click at [646, 299] on ul "Aplicación : Rivales App. Usuario : Toda persona que se registra o utiliza la a…" at bounding box center [919, 319] width 1287 height 46
click at [787, 165] on icon "button" at bounding box center [782, 170] width 15 height 15
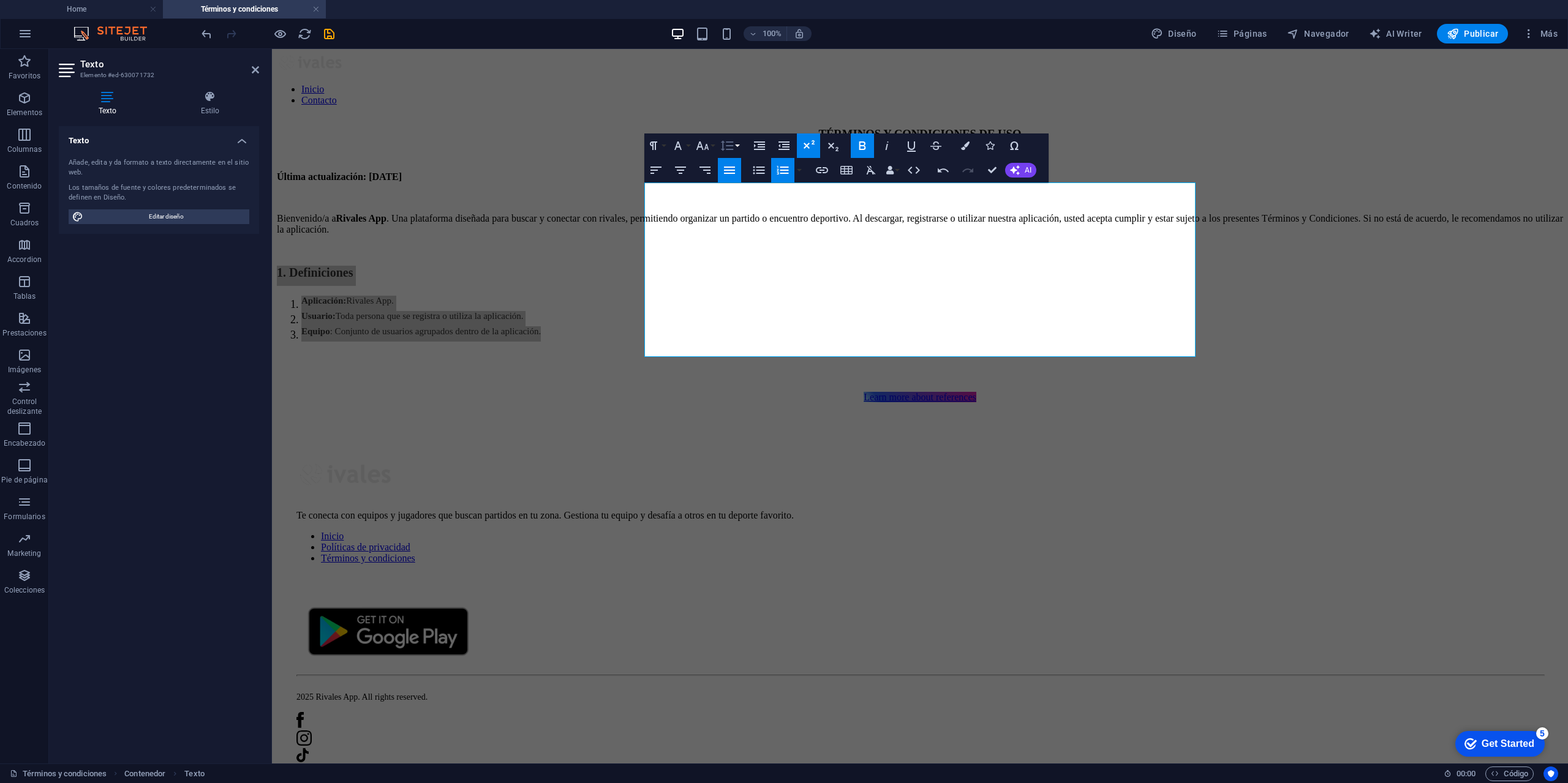
click at [738, 144] on button "Line Height" at bounding box center [730, 145] width 24 height 25
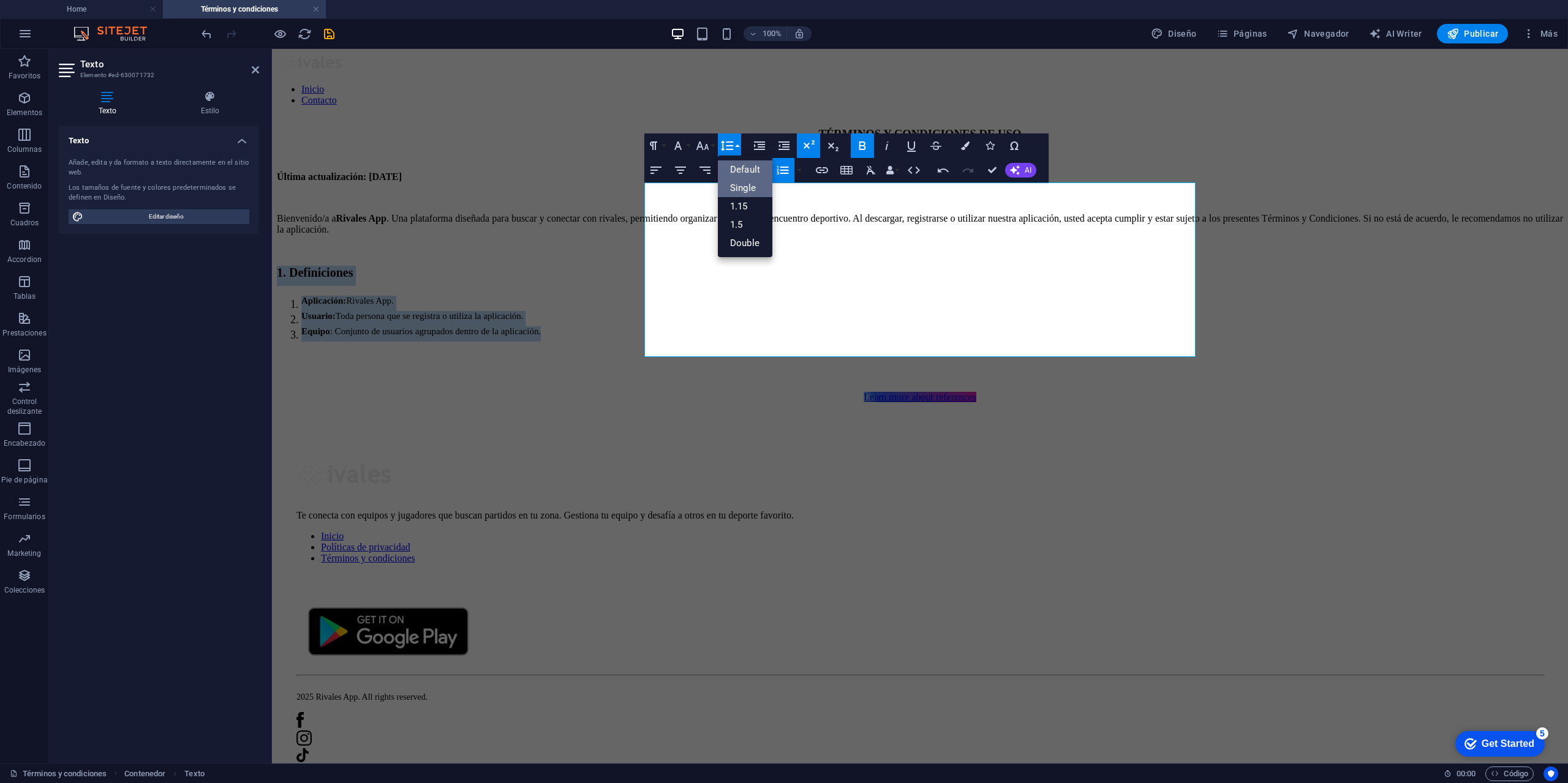
click at [747, 186] on link "Single" at bounding box center [745, 188] width 54 height 19
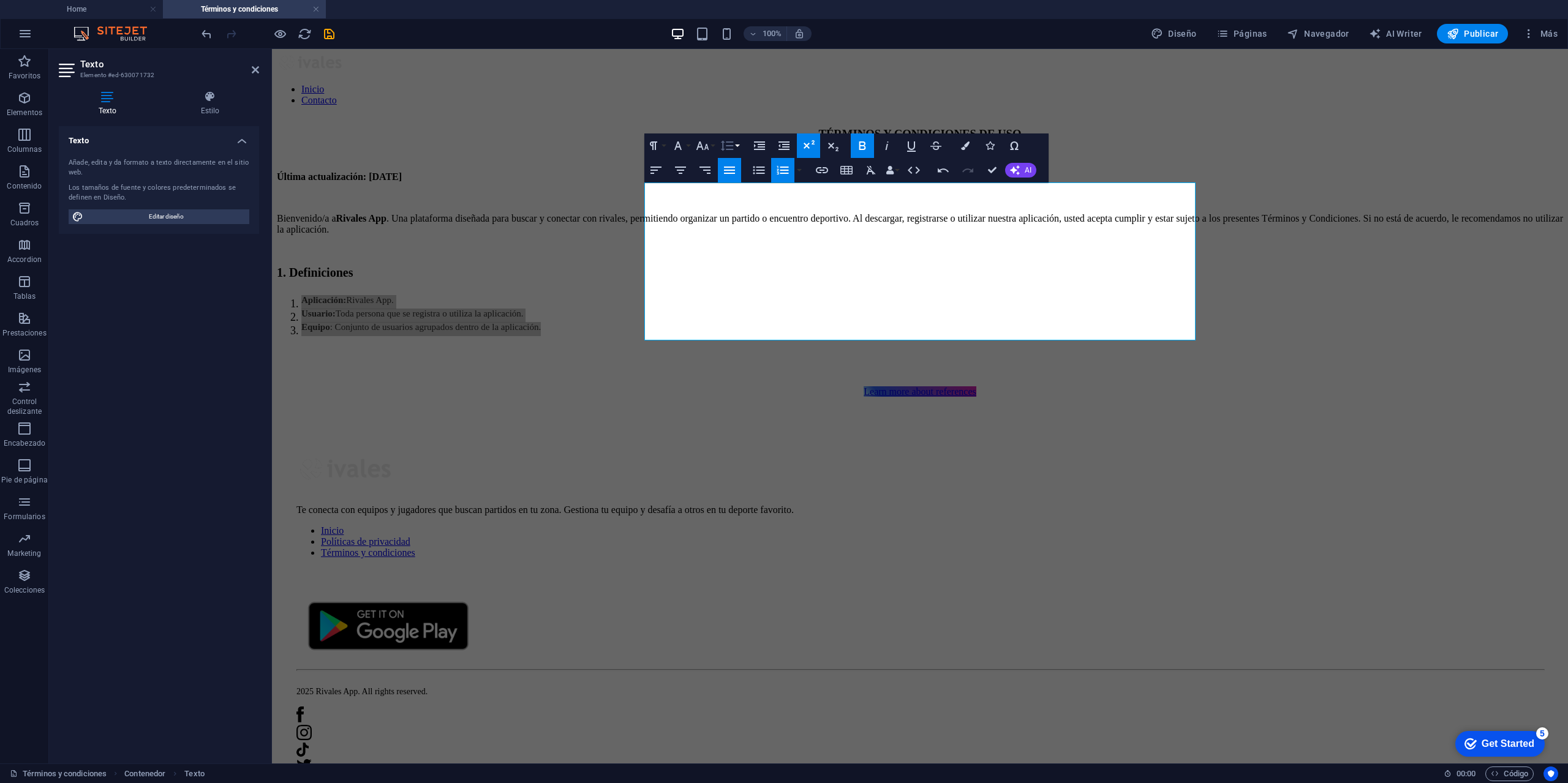
click at [735, 146] on button "Line Height" at bounding box center [730, 145] width 24 height 25
click at [750, 170] on link "Default" at bounding box center [745, 170] width 54 height 19
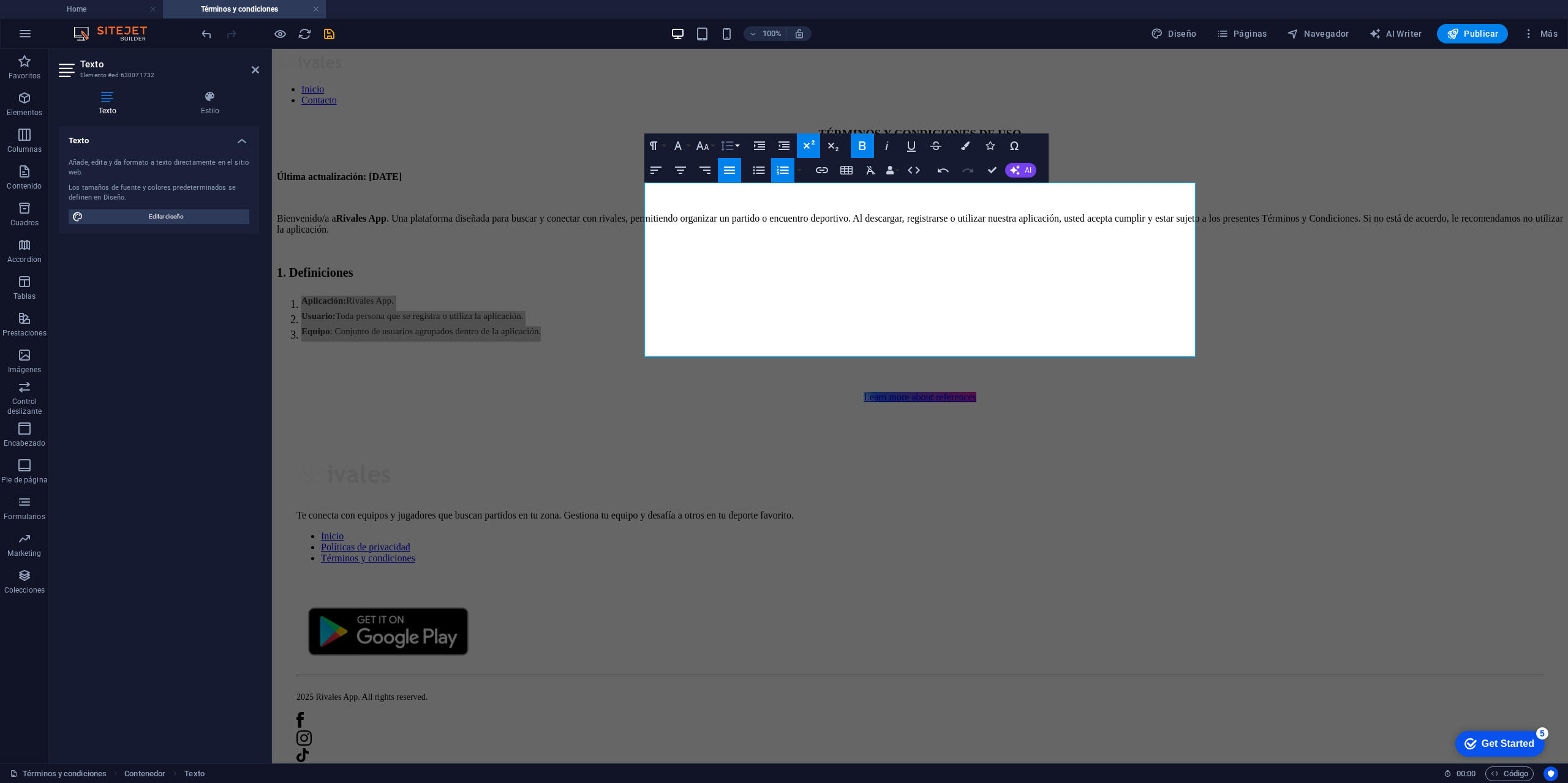
click at [735, 142] on button "Line Height" at bounding box center [730, 145] width 24 height 25
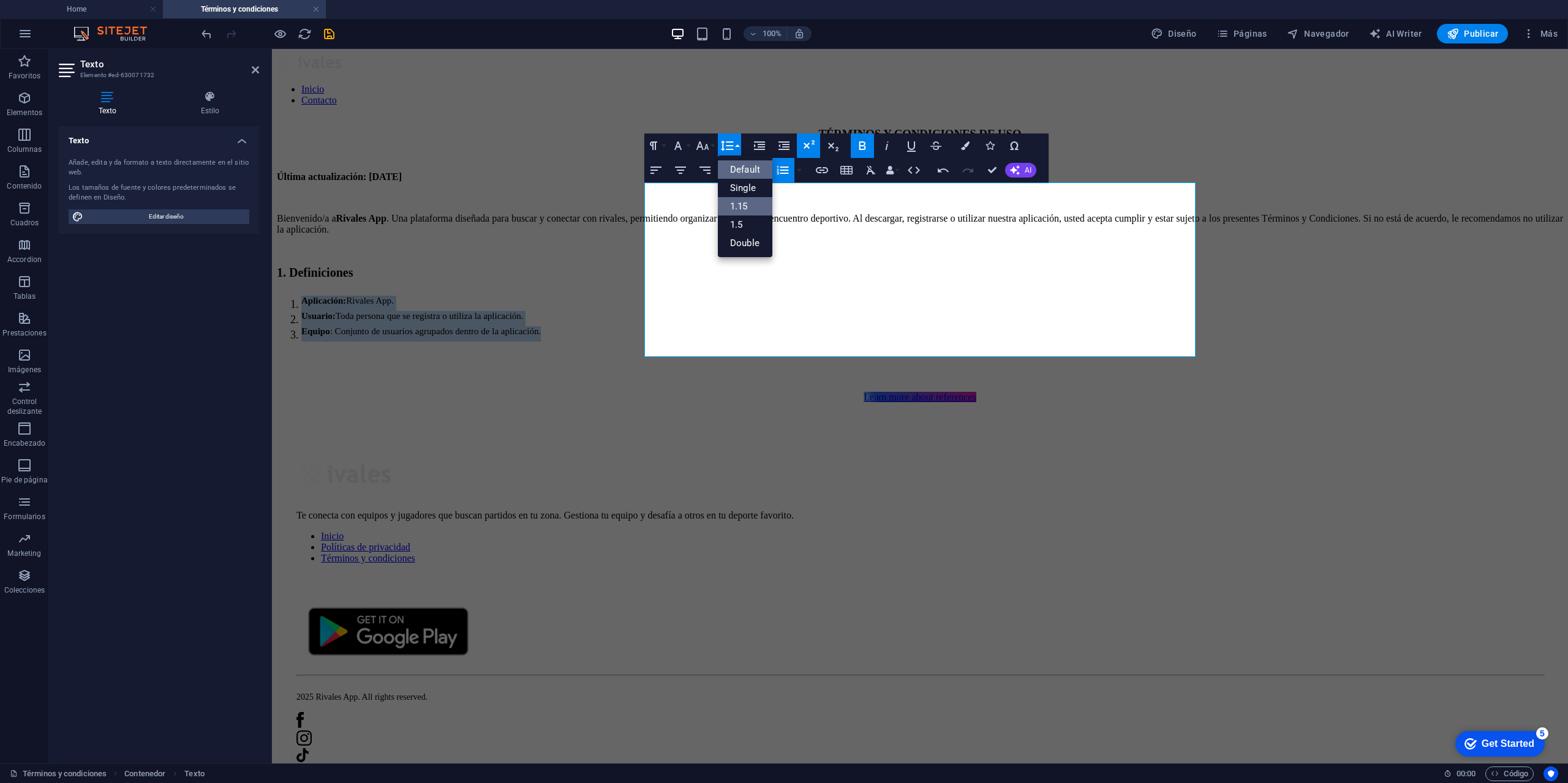
click at [745, 203] on link "1.15" at bounding box center [745, 206] width 54 height 19
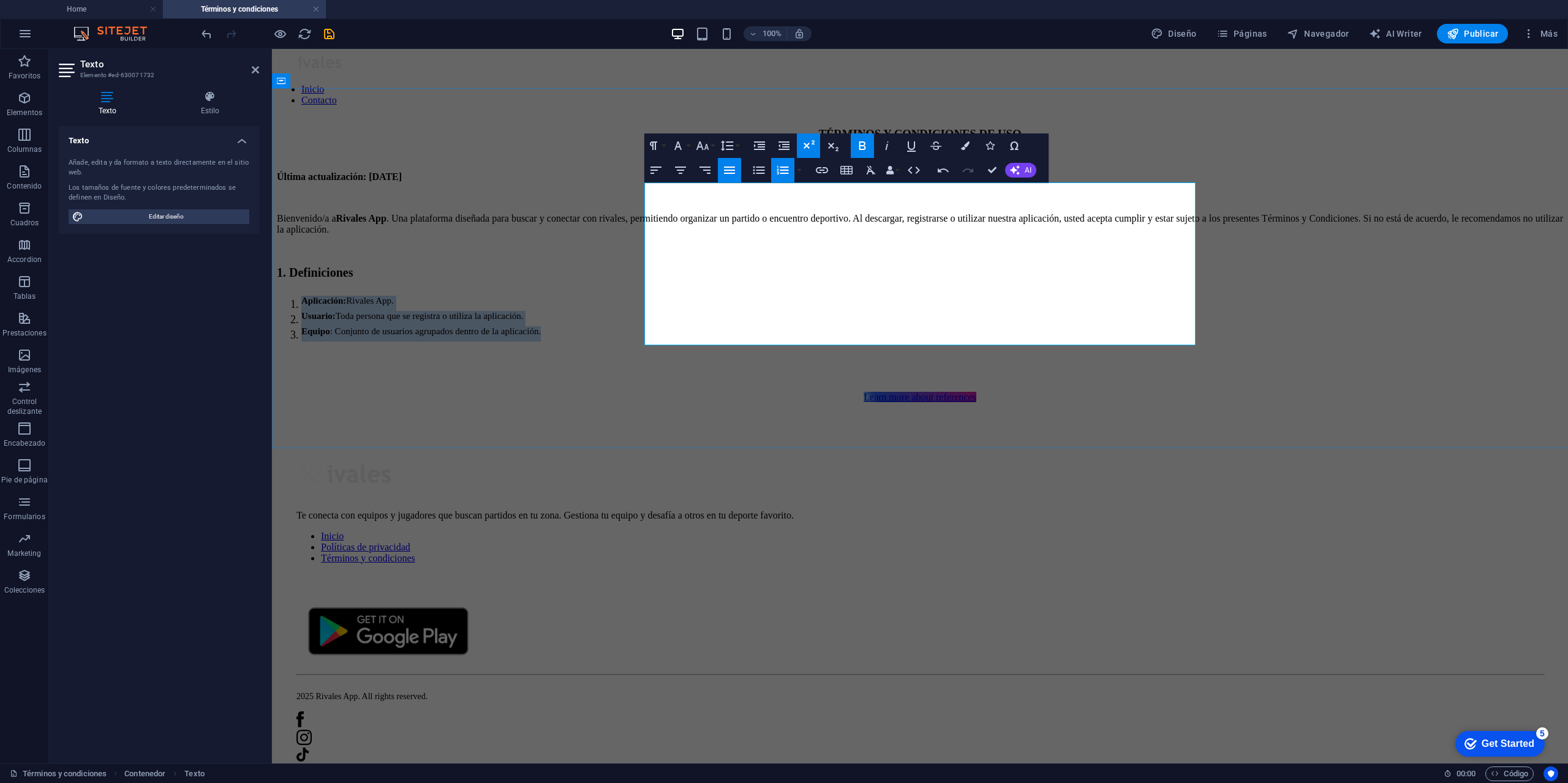
click at [523, 311] on sup "Toda persona que se registra o utiliza la aplicación." at bounding box center [430, 316] width 188 height 10
click at [1016, 168] on icon "button" at bounding box center [1015, 170] width 10 height 10
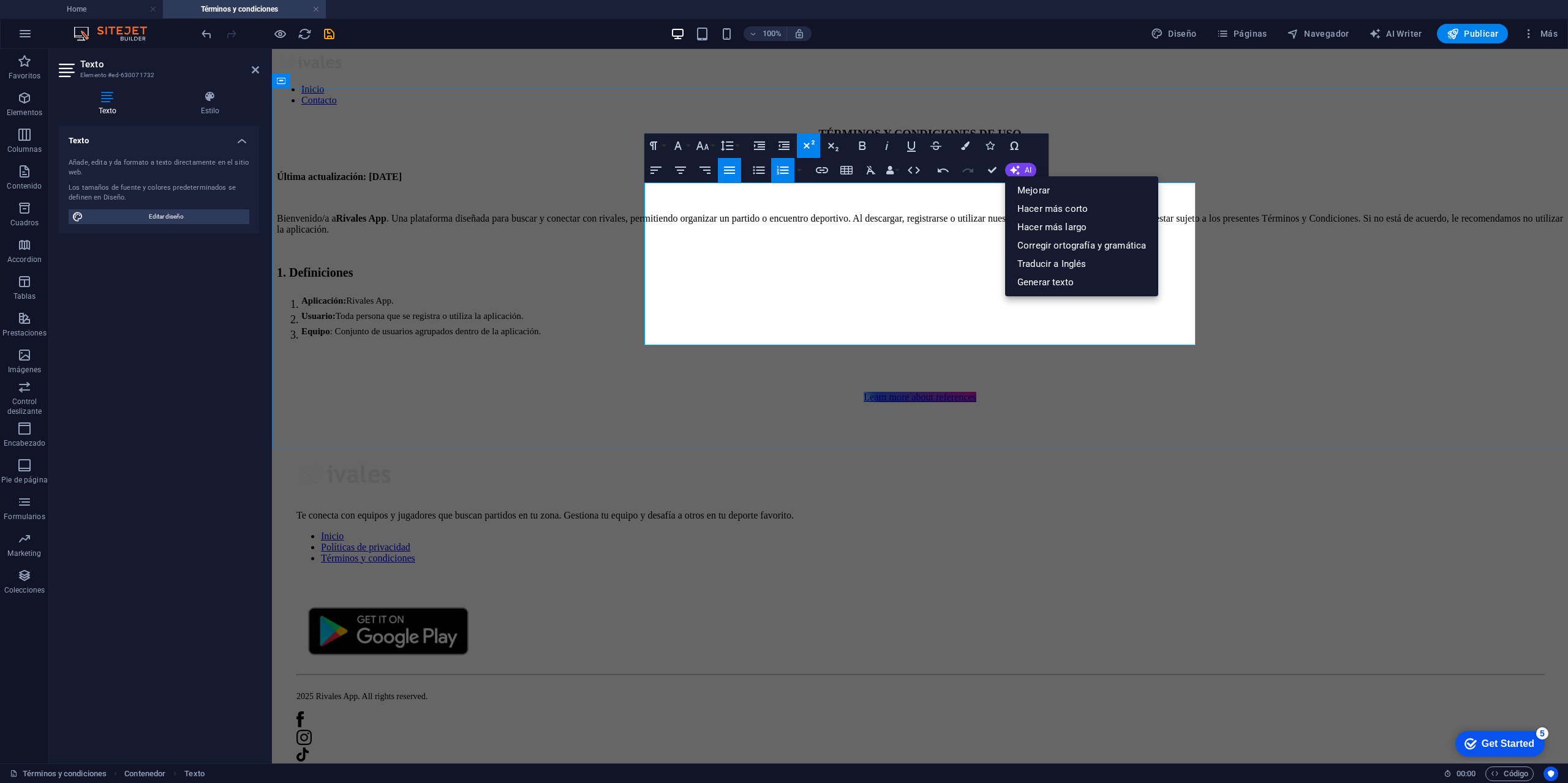
click at [541, 327] on sup "Equipo : Conjunto de usuarios agrupados dentro de la aplicación." at bounding box center [421, 332] width 240 height 10
click at [523, 313] on sup "Toda persona que se registra o utiliza la aplicación." at bounding box center [430, 316] width 188 height 10
click at [780, 174] on icon "button" at bounding box center [783, 170] width 12 height 9
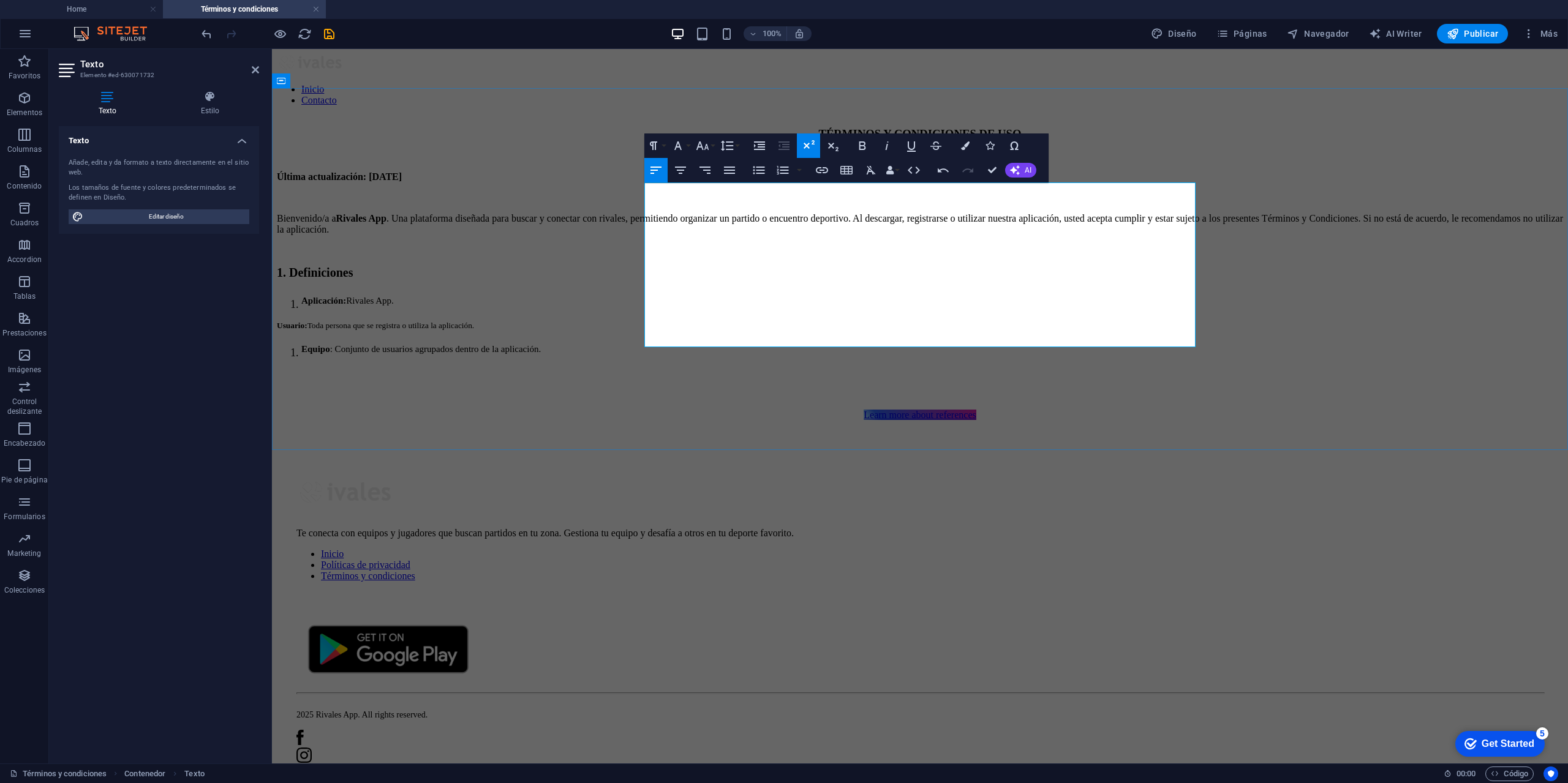
click at [655, 299] on li "Aplicación : Rivales App." at bounding box center [932, 304] width 1262 height 16
drag, startPoint x: 657, startPoint y: 317, endPoint x: 657, endPoint y: 330, distance: 13.0
click at [657, 320] on p "Usuario : Toda persona que se registra o utiliza la aplicación." at bounding box center [919, 327] width 1287 height 14
click at [330, 343] on strong "Equipo" at bounding box center [315, 348] width 29 height 10
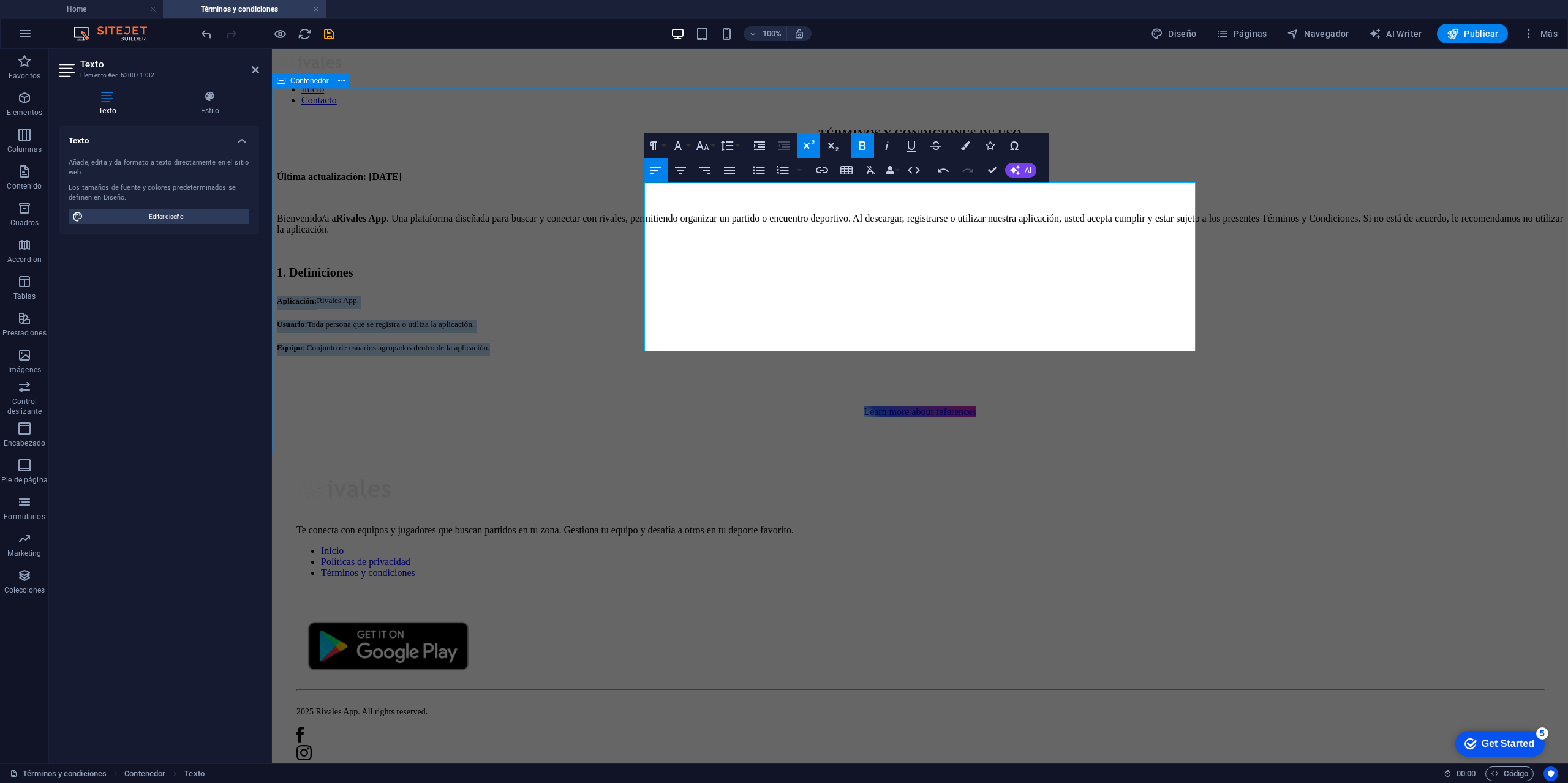
drag, startPoint x: 875, startPoint y: 330, endPoint x: 625, endPoint y: 300, distance: 251.8
click at [625, 300] on div "TÉRMINOS Y CONDICIONES DE USO Última actualización: [DATE] Bienvenido/a a Rival…" at bounding box center [919, 273] width 1287 height 291
click at [711, 145] on button "Font Size" at bounding box center [705, 145] width 24 height 25
click at [714, 208] on link "24" at bounding box center [715, 210] width 44 height 19
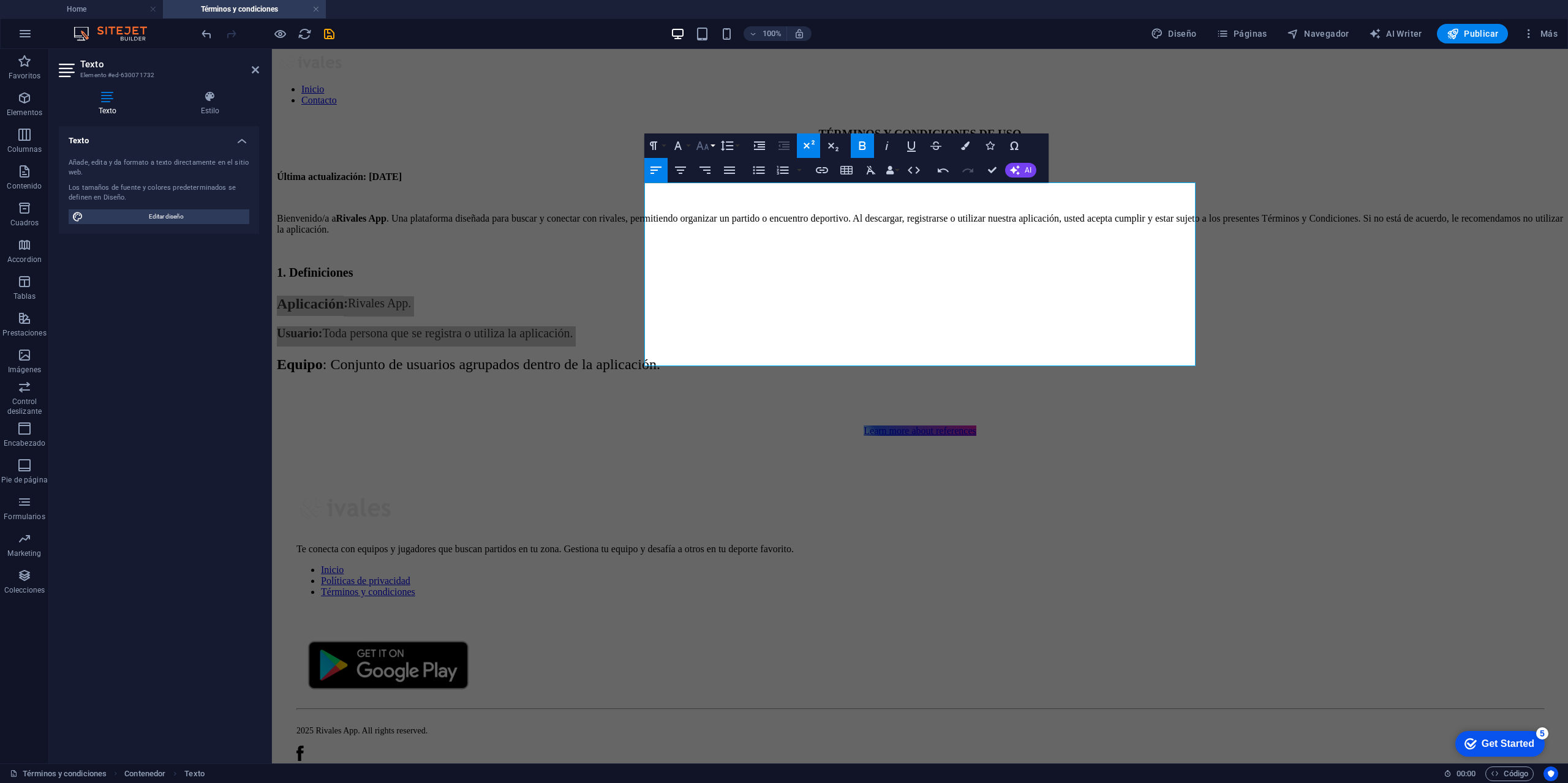
click at [707, 146] on icon "button" at bounding box center [702, 145] width 13 height 9
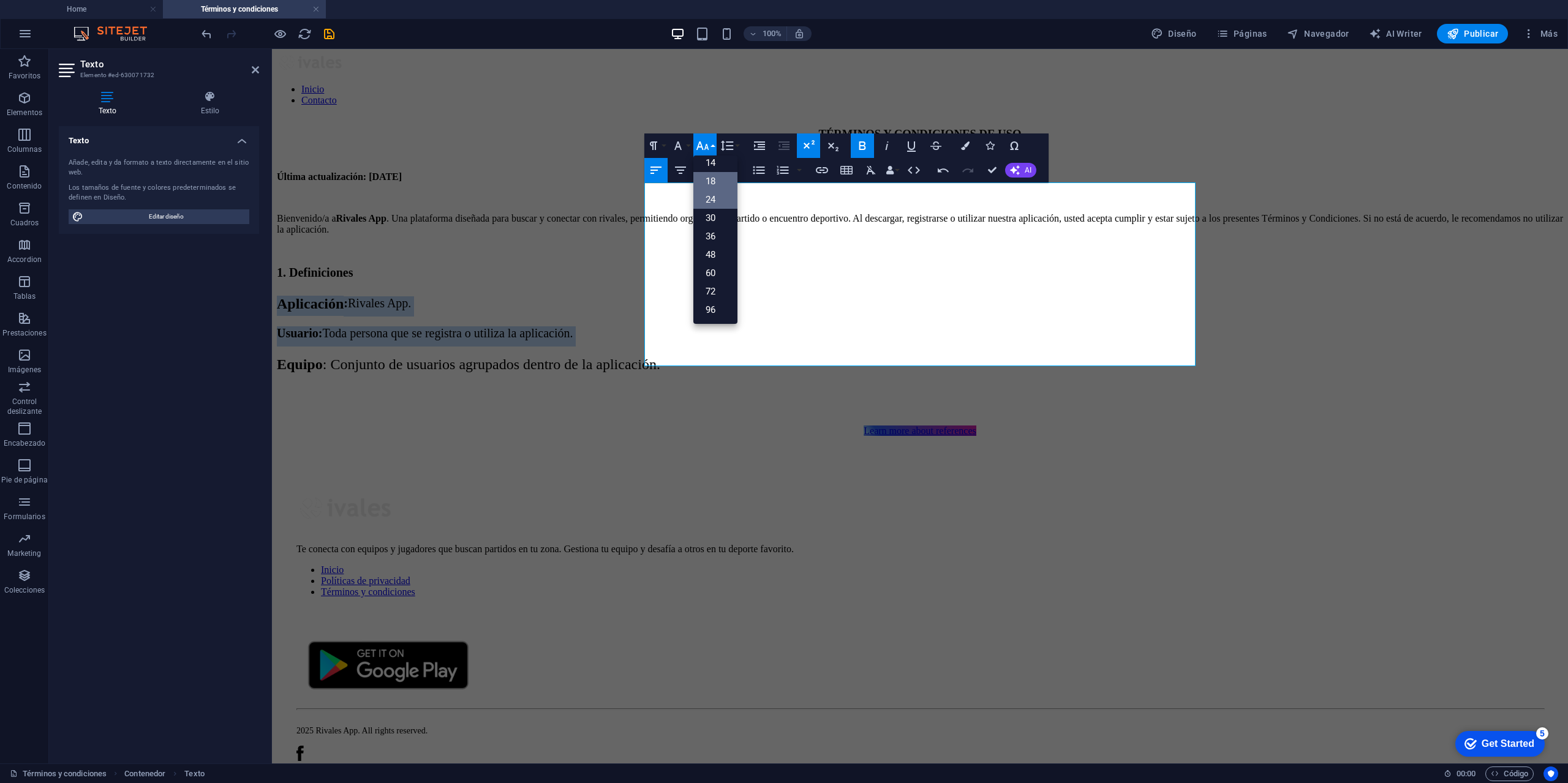
click at [714, 183] on link "18" at bounding box center [715, 181] width 44 height 19
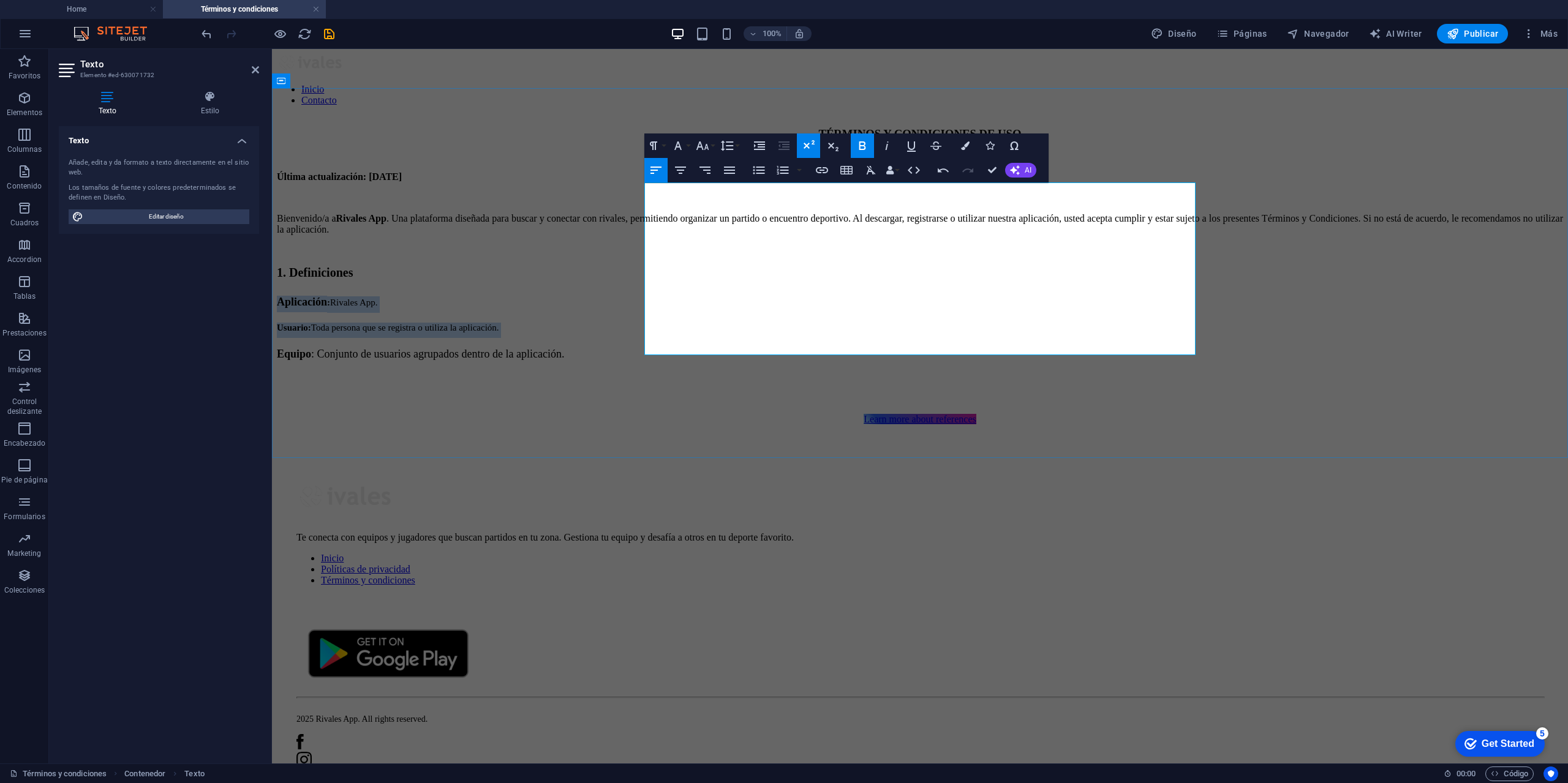
click at [500, 323] on sup "Toda persona que se registra o utiliza la aplicación." at bounding box center [405, 328] width 188 height 10
drag, startPoint x: 669, startPoint y: 315, endPoint x: 910, endPoint y: 317, distance: 241.0
click at [910, 323] on p "Usuario : Toda persona que se registra o utiliza la aplicación." at bounding box center [919, 331] width 1287 height 16
click at [898, 307] on p "Aplicación : Rivales App." at bounding box center [919, 304] width 1287 height 17
drag, startPoint x: 882, startPoint y: 316, endPoint x: 644, endPoint y: 312, distance: 238.0
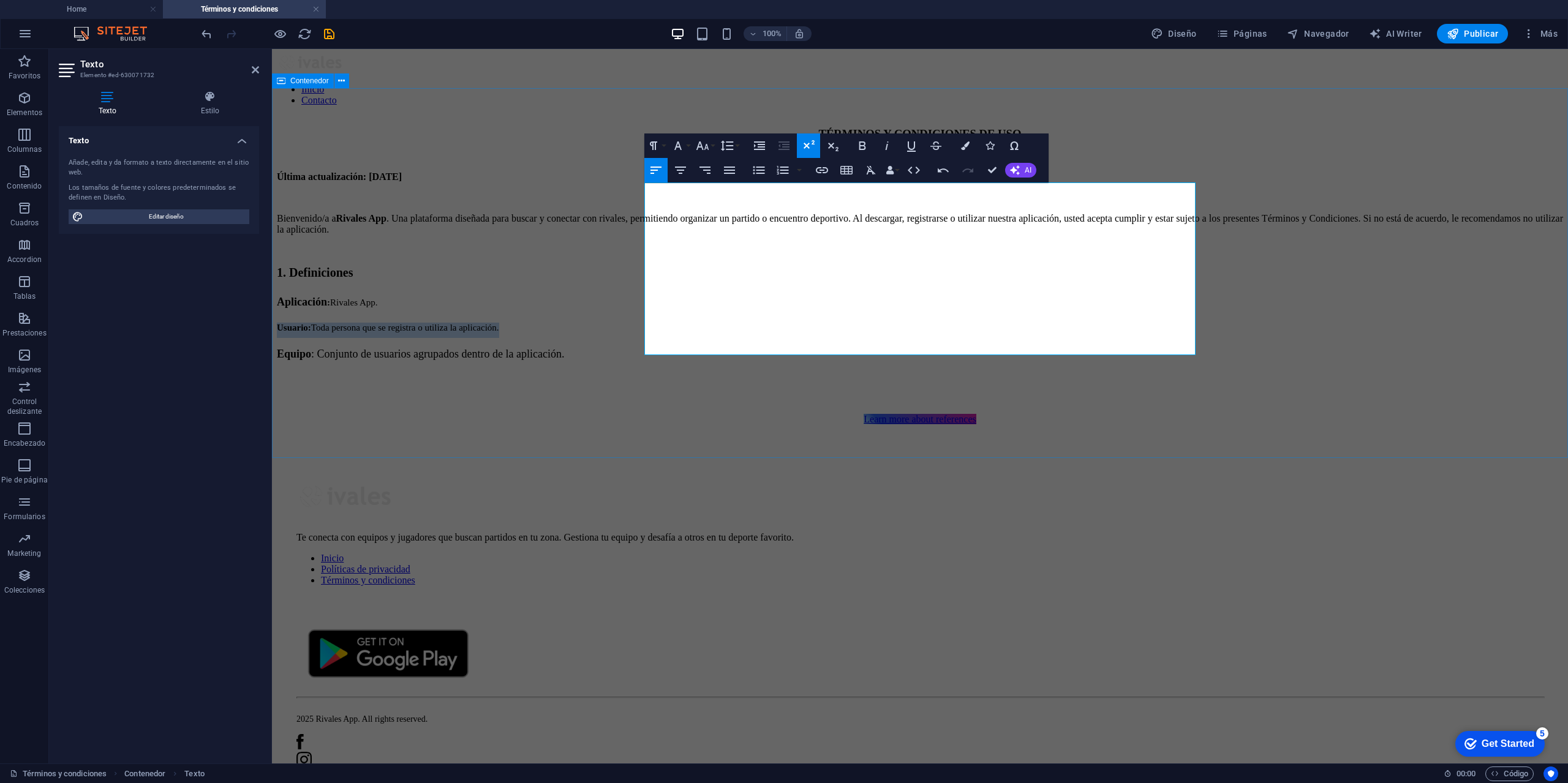
click at [644, 312] on div "TÉRMINOS Y CONDICIONES DE USO Última actualización: [DATE] Bienvenido/a a Rival…" at bounding box center [919, 275] width 1287 height 297
click at [711, 144] on button "Font Size" at bounding box center [705, 145] width 24 height 25
click at [719, 194] on link "24" at bounding box center [715, 199] width 44 height 19
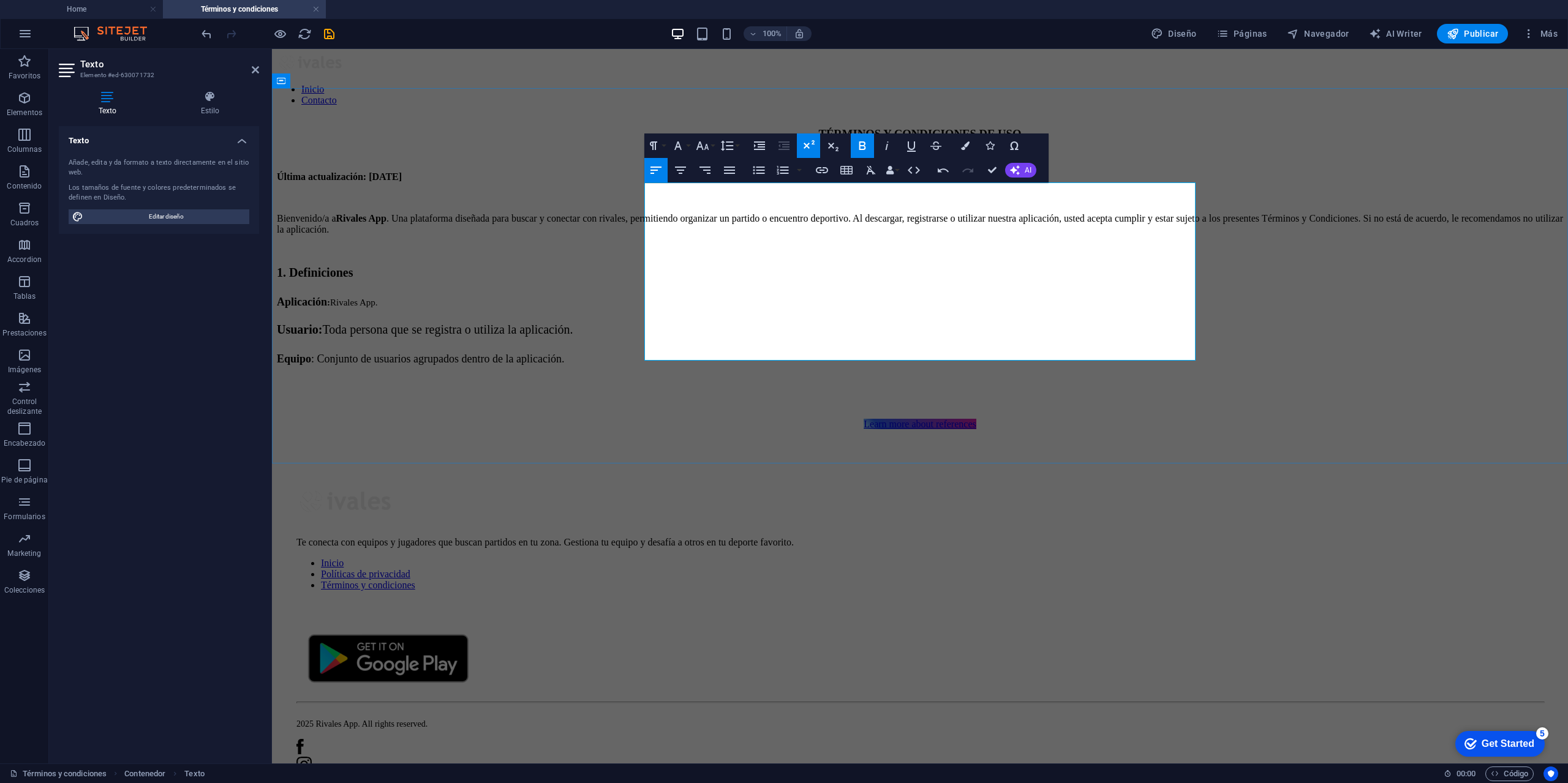
click at [759, 302] on p "Aplicación : Rivales App." at bounding box center [919, 304] width 1287 height 17
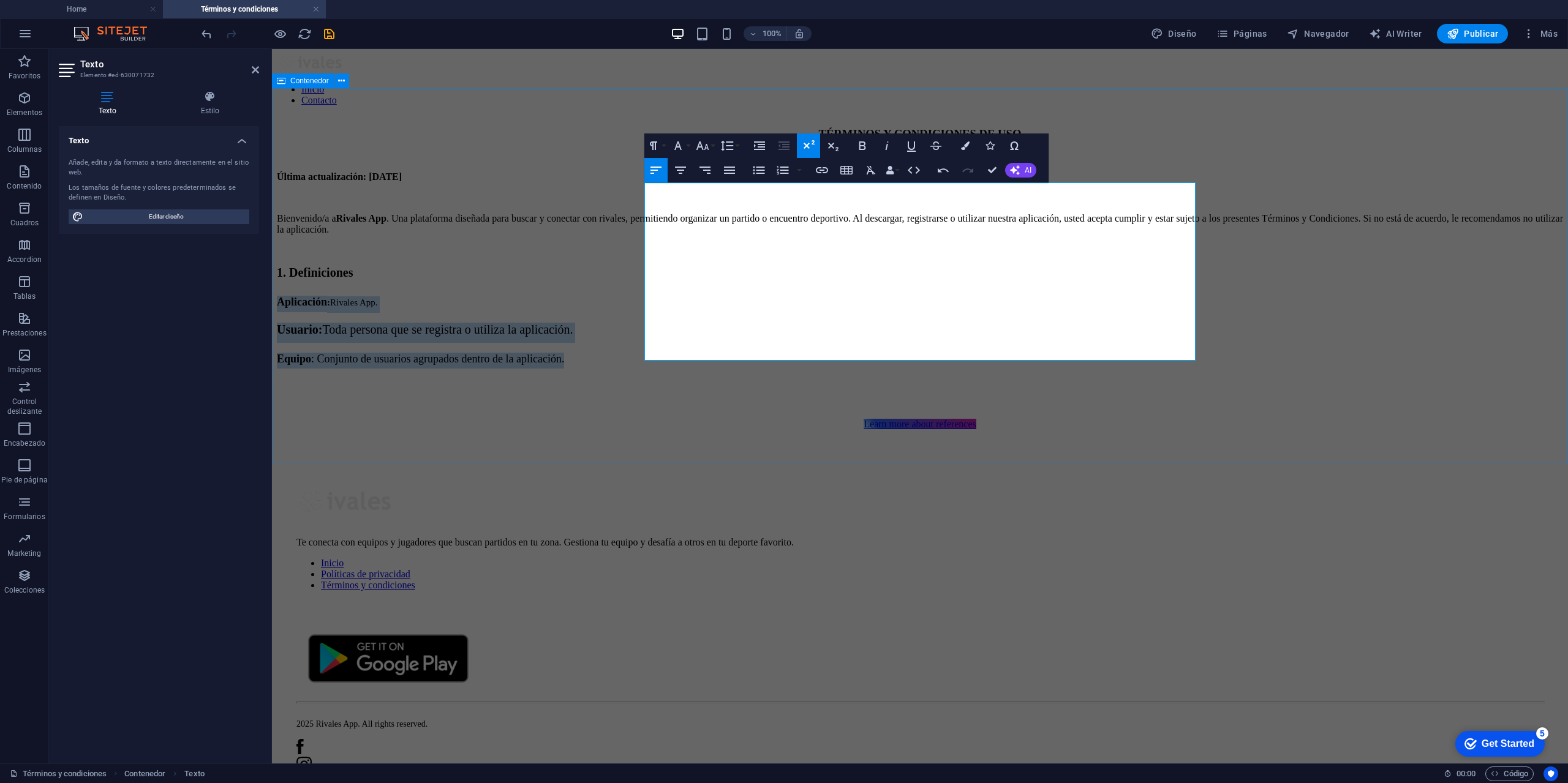
drag, startPoint x: 971, startPoint y: 337, endPoint x: 623, endPoint y: 301, distance: 349.9
click at [623, 301] on div "TÉRMINOS Y CONDICIONES DE USO Última actualización: [DATE] Bienvenido/a a Rival…" at bounding box center [919, 278] width 1287 height 302
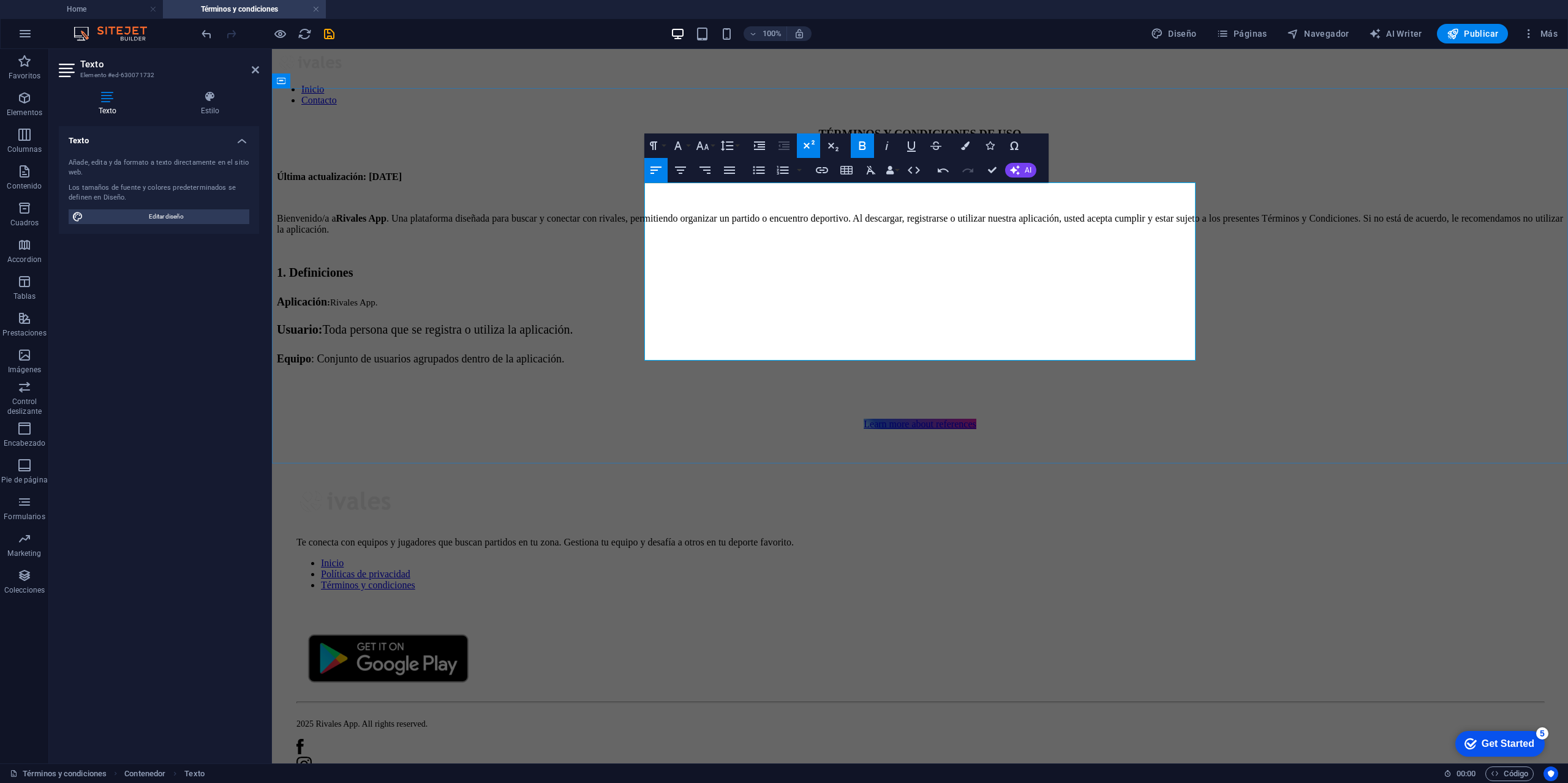
click at [776, 286] on p "1. Definiciones" at bounding box center [919, 275] width 1287 height 20
click at [769, 303] on p "Aplicación : Rivales App." at bounding box center [919, 304] width 1287 height 17
drag, startPoint x: 996, startPoint y: 331, endPoint x: 625, endPoint y: 310, distance: 371.6
click at [625, 310] on div "TÉRMINOS Y CONDICIONES DE USO Última actualización: [DATE] Bienvenido/a a Rival…" at bounding box center [919, 278] width 1287 height 302
click at [956, 324] on p "Usuario : Toda persona que se registra o utiliza la aplicación." at bounding box center [919, 333] width 1287 height 20
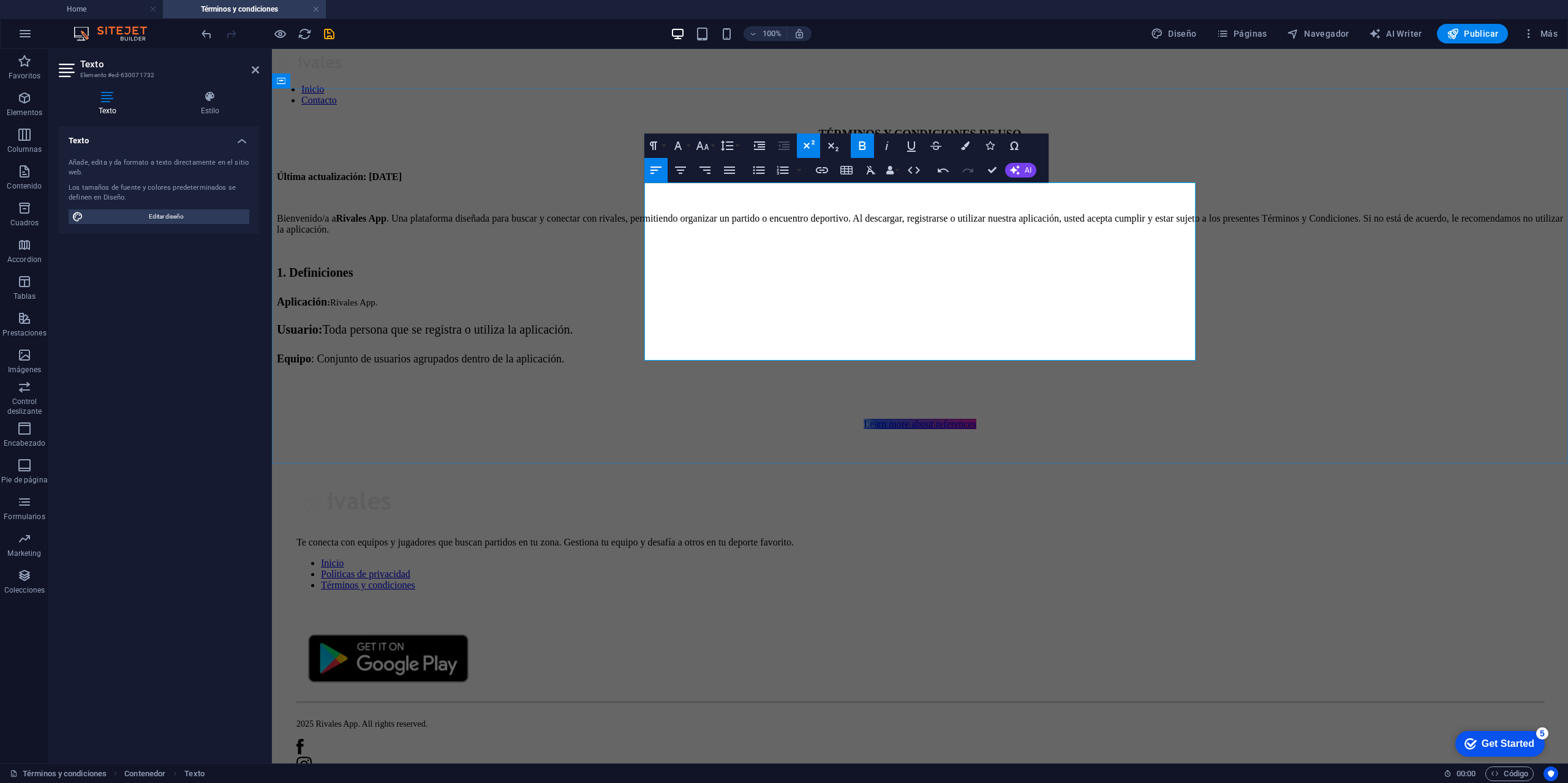
click at [327, 303] on span "Aplicación" at bounding box center [301, 302] width 50 height 12
click at [327, 299] on span "Aplicación" at bounding box center [301, 302] width 50 height 12
drag, startPoint x: 647, startPoint y: 296, endPoint x: 971, endPoint y: 332, distance: 326.0
click at [971, 332] on div "Última actualización: [DATE] Bienvenido/a a Rivales App . Una plataforma diseña…" at bounding box center [919, 280] width 1287 height 218
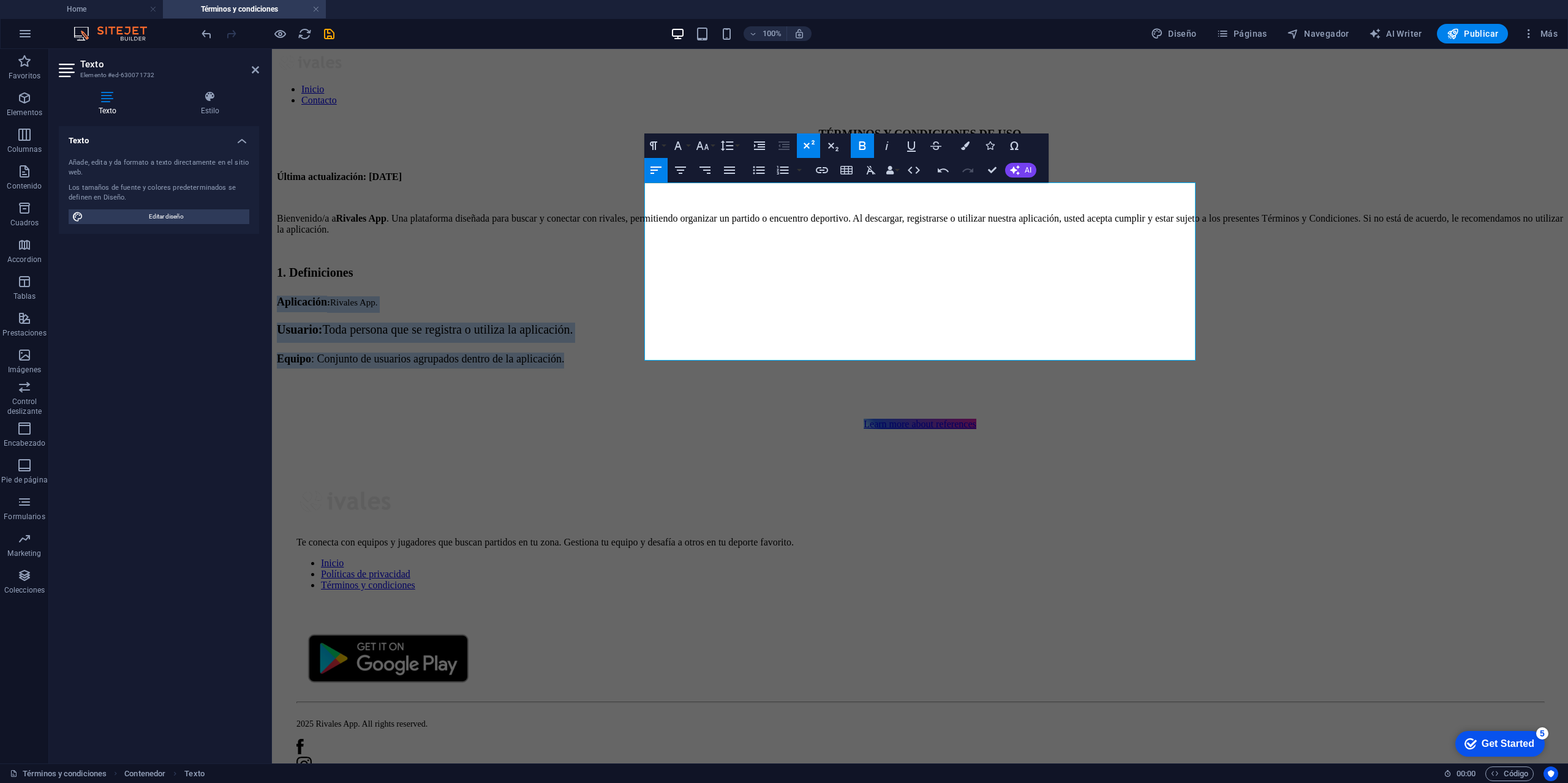
click at [801, 141] on button "Superscript" at bounding box center [809, 145] width 24 height 25
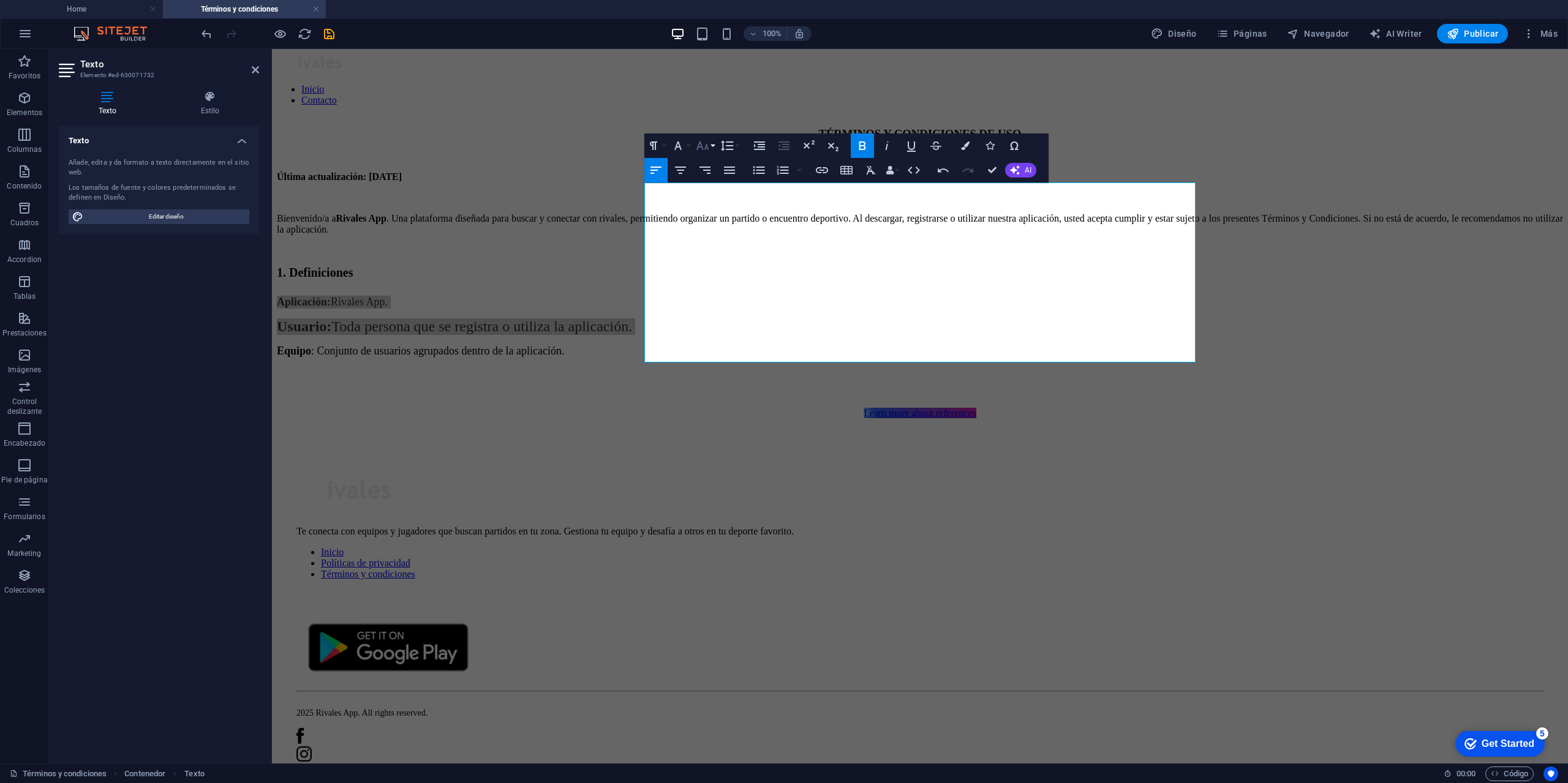
click at [712, 146] on button "Font Size" at bounding box center [705, 145] width 24 height 25
click at [717, 196] on link "24" at bounding box center [715, 199] width 44 height 19
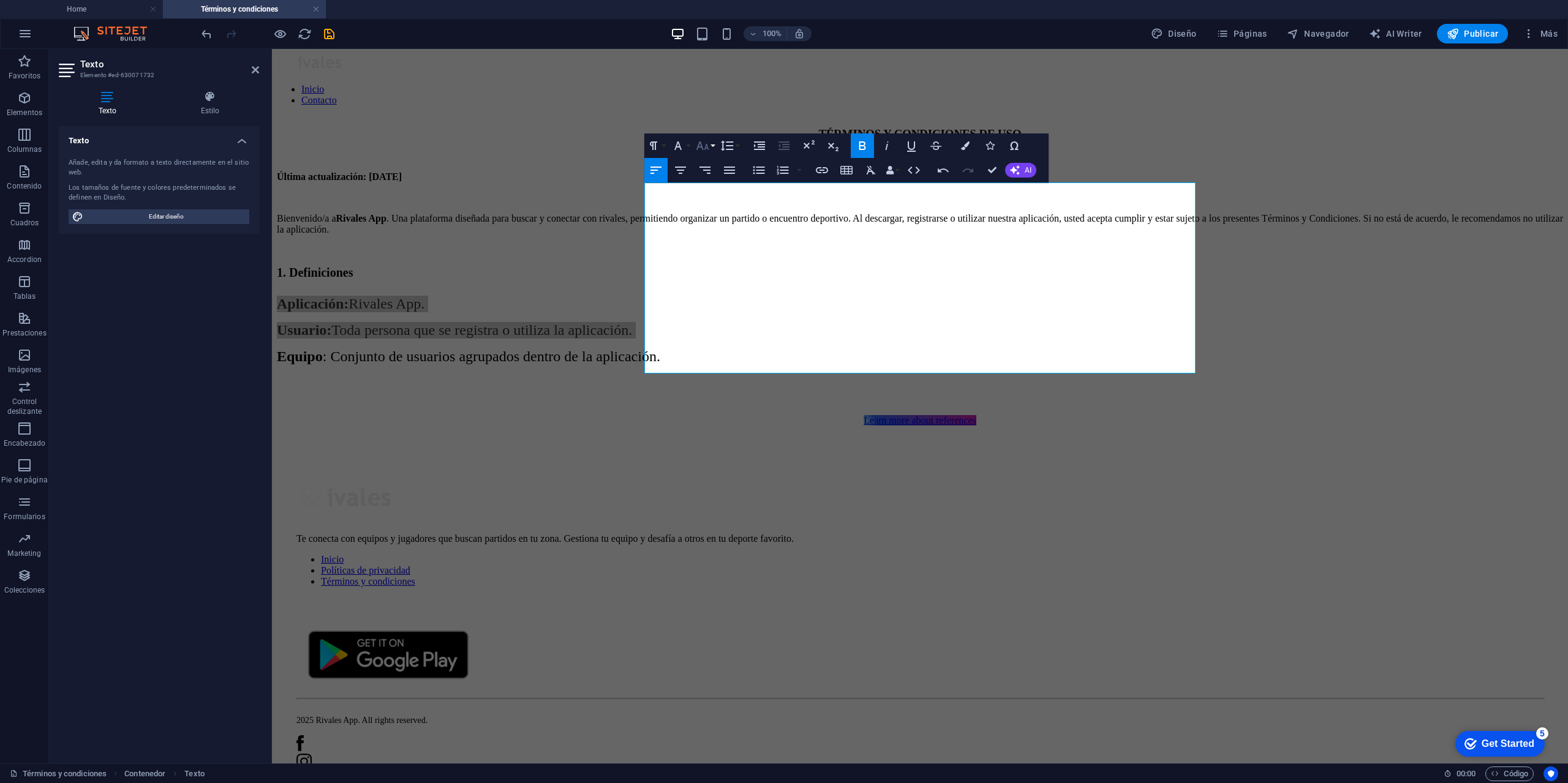
click at [704, 143] on icon "button" at bounding box center [702, 145] width 15 height 15
click at [716, 167] on link "14" at bounding box center [715, 163] width 44 height 19
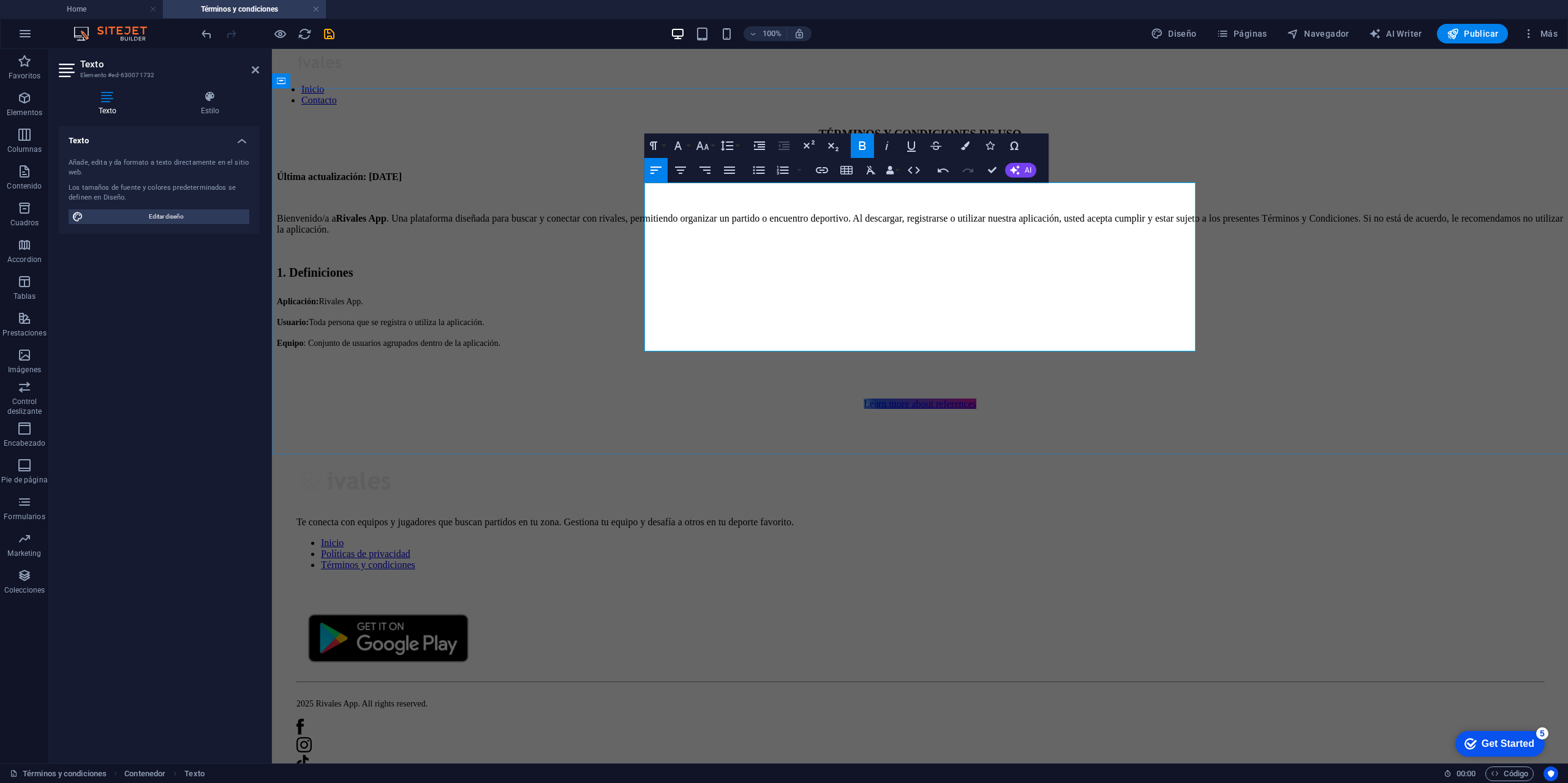
click at [353, 275] on sup "1. Definiciones" at bounding box center [314, 273] width 76 height 14
click at [806, 143] on icon "button" at bounding box center [808, 145] width 15 height 15
drag, startPoint x: 721, startPoint y: 278, endPoint x: 646, endPoint y: 277, distance: 75.0
click at [646, 277] on p "1. Definicion ​ es" at bounding box center [919, 275] width 1287 height 20
click at [806, 141] on icon "button" at bounding box center [808, 145] width 15 height 15
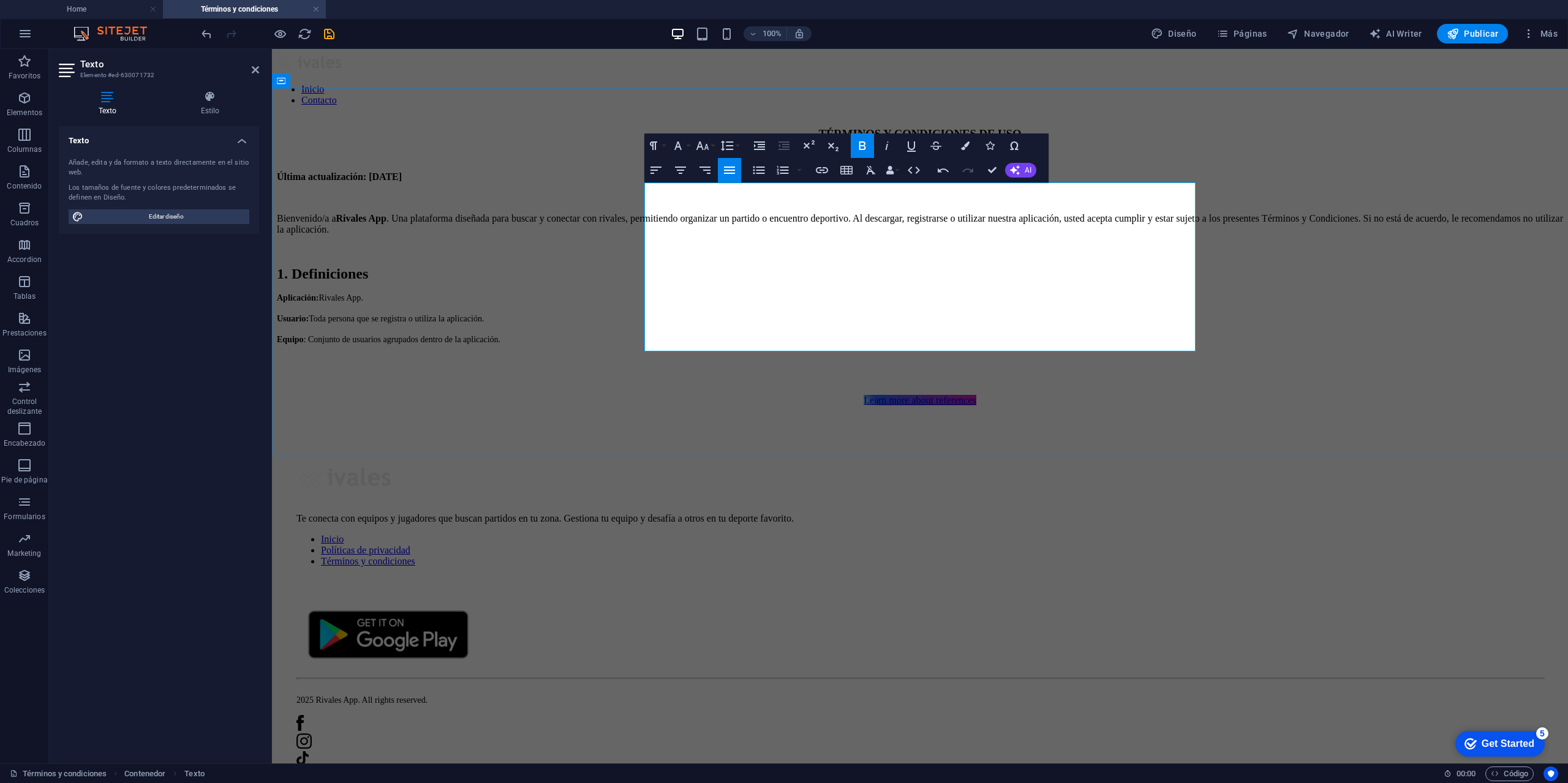
click at [770, 281] on p "1. Definiciones" at bounding box center [919, 274] width 1287 height 17
drag, startPoint x: 905, startPoint y: 327, endPoint x: 678, endPoint y: 293, distance: 229.5
click at [644, 303] on div "TÉRMINOS Y CONDICIONES DE USO Última actualización: [DATE] Bienvenido/a a Rival…" at bounding box center [919, 267] width 1287 height 279
drag, startPoint x: 749, startPoint y: 277, endPoint x: 643, endPoint y: 276, distance: 106.0
click at [643, 276] on div "TÉRMINOS Y CONDICIONES DE USO Última actualización: [DATE] Bienvenido/a a Rival…" at bounding box center [919, 267] width 1287 height 279
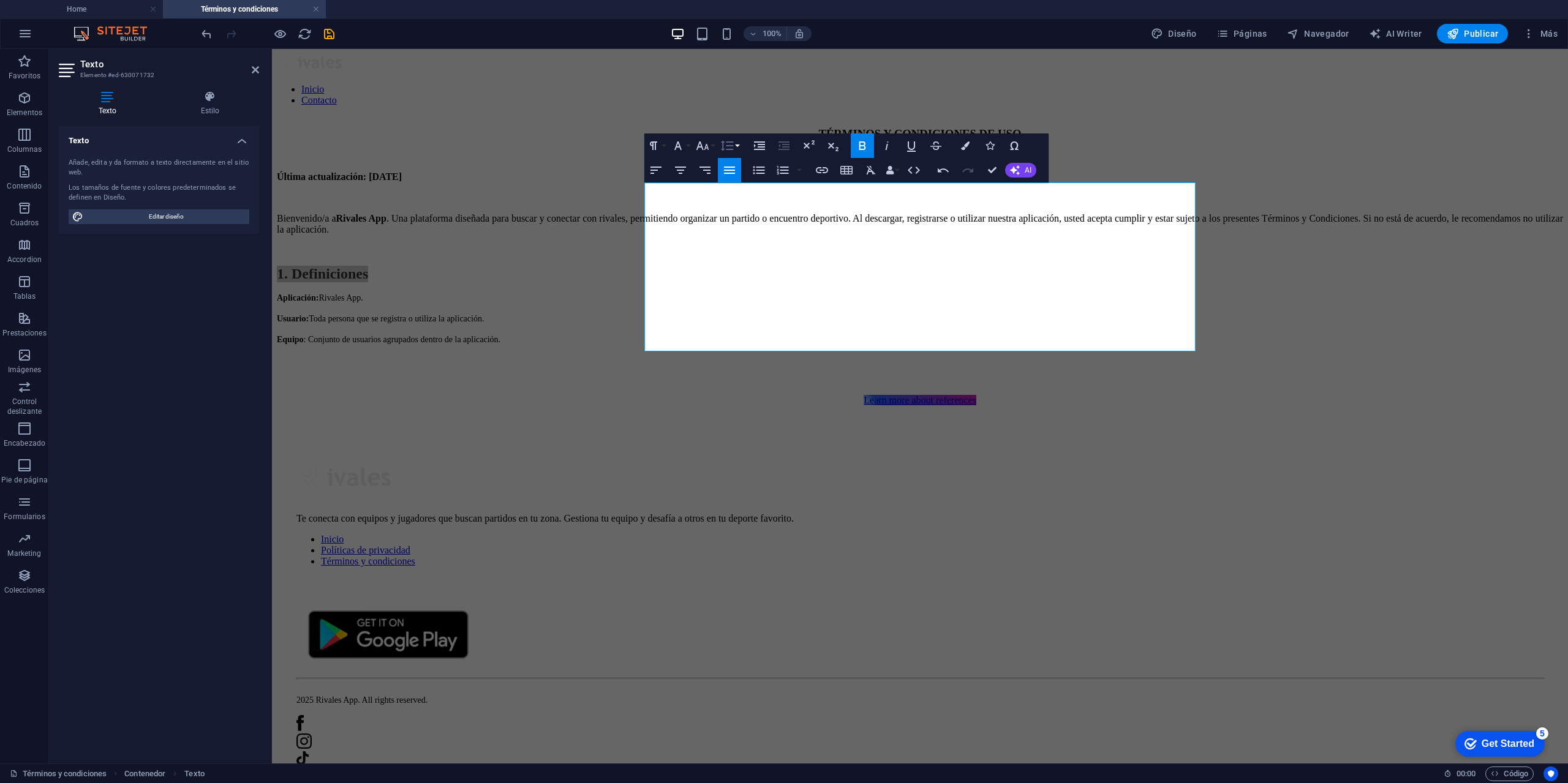
click at [738, 146] on button "Line Height" at bounding box center [730, 145] width 24 height 25
click at [707, 146] on icon "button" at bounding box center [702, 145] width 13 height 9
click at [716, 180] on link "18" at bounding box center [715, 181] width 44 height 19
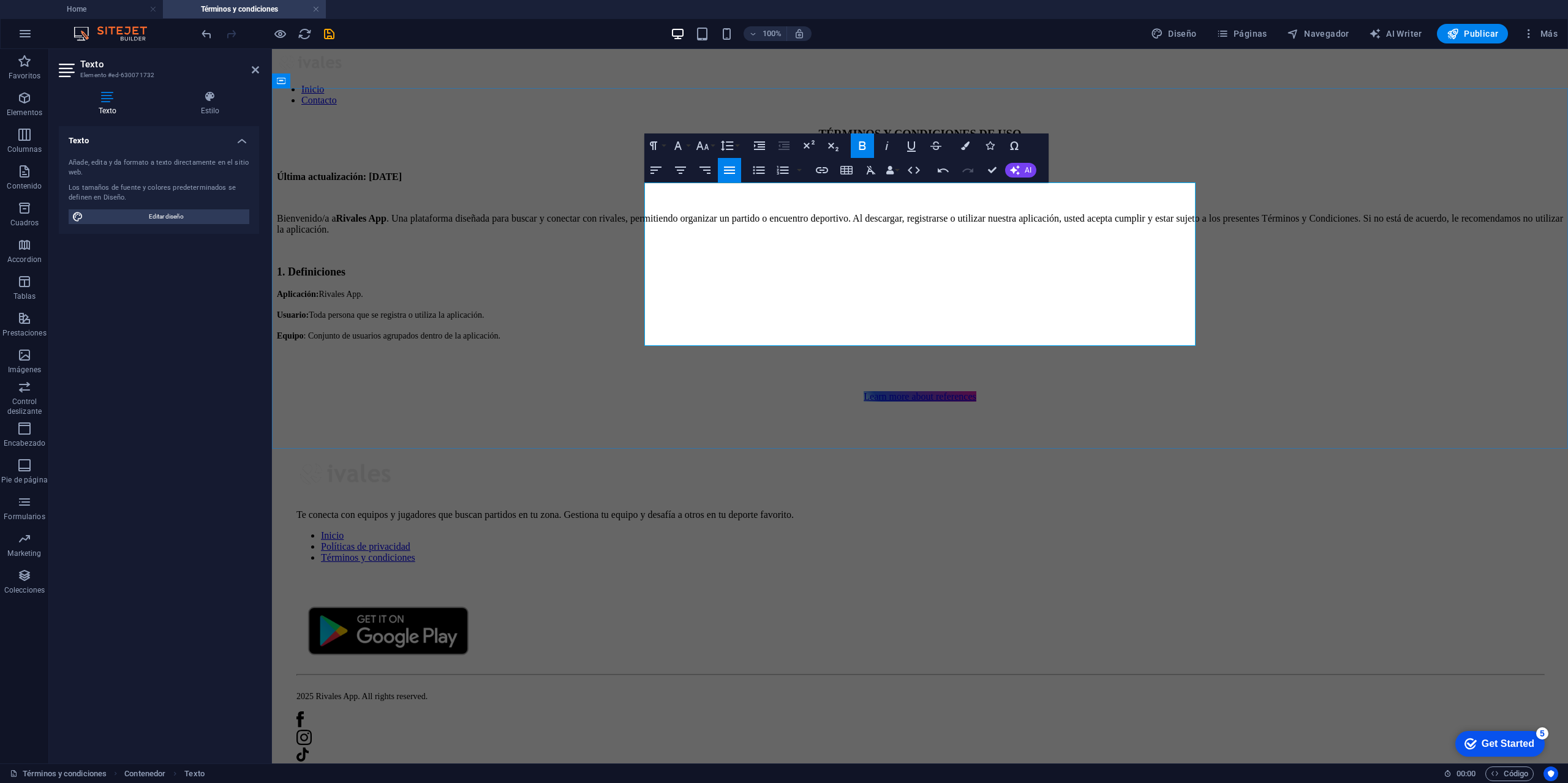
click at [822, 299] on p "Aplicación : Rivales App." at bounding box center [919, 293] width 1287 height 11
click at [739, 274] on p "1. Definiciones" at bounding box center [919, 272] width 1287 height 13
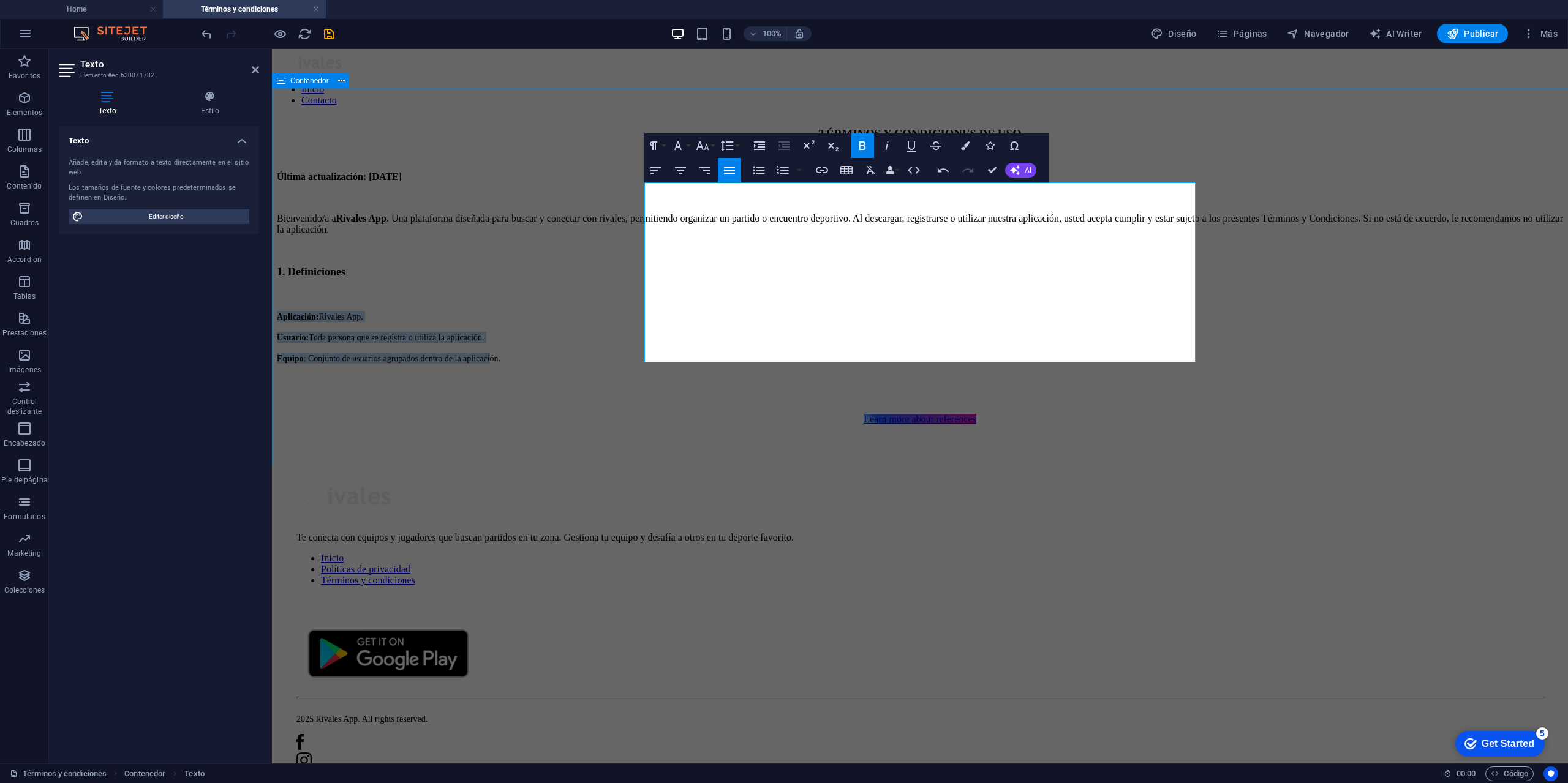
drag, startPoint x: 742, startPoint y: 330, endPoint x: 636, endPoint y: 313, distance: 107.4
click at [636, 313] on div "TÉRMINOS Y CONDICIONES DE USO Última actualización: [DATE] Bienvenido/a a Rival…" at bounding box center [919, 276] width 1287 height 298
click at [776, 256] on p at bounding box center [919, 250] width 1287 height 11
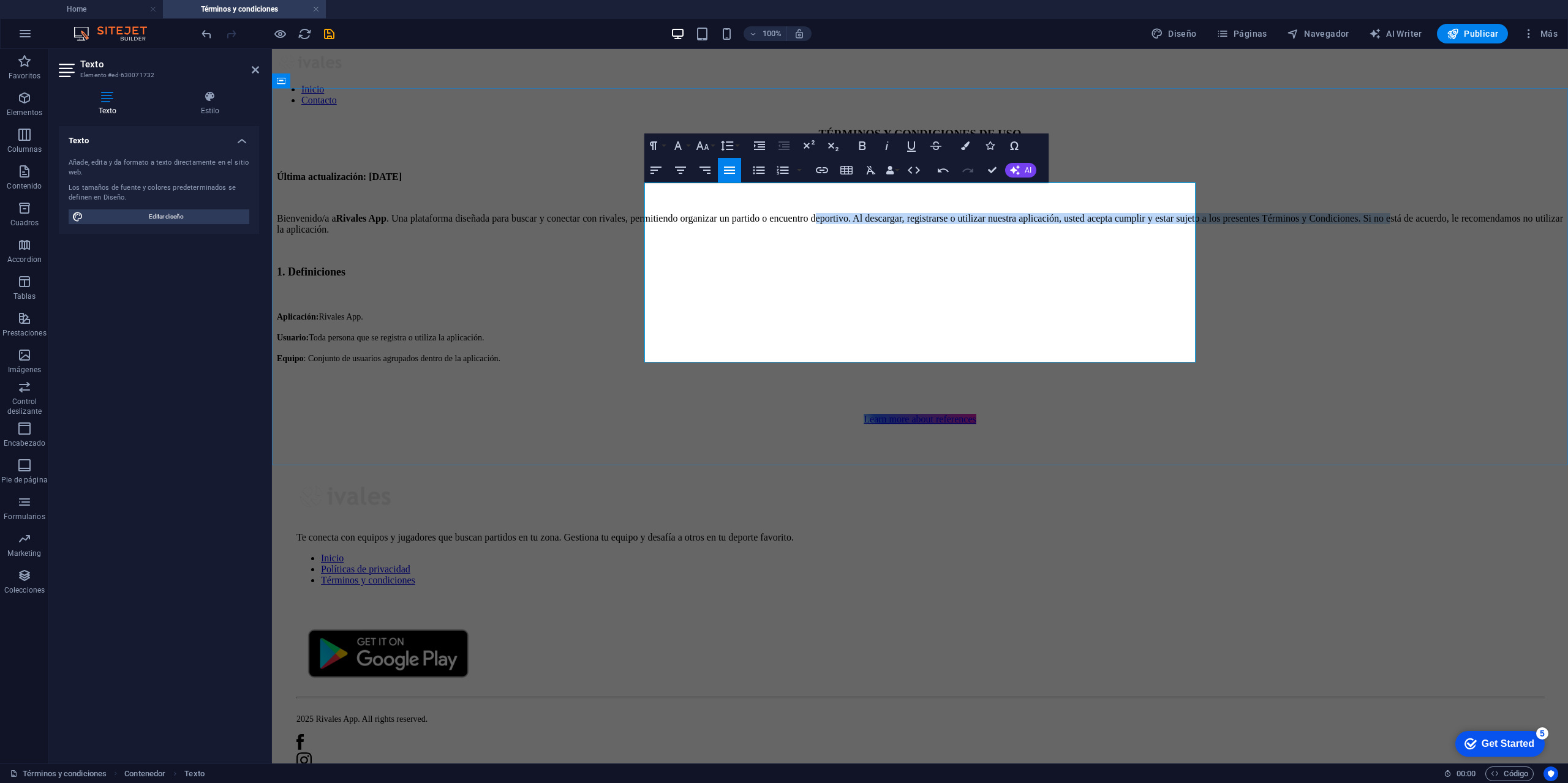
drag, startPoint x: 835, startPoint y: 250, endPoint x: 704, endPoint y: 230, distance: 132.5
click at [707, 231] on p "Bienvenido/a a Rivales App . Una plataforma diseñada para buscar y conectar con…" at bounding box center [919, 224] width 1287 height 22
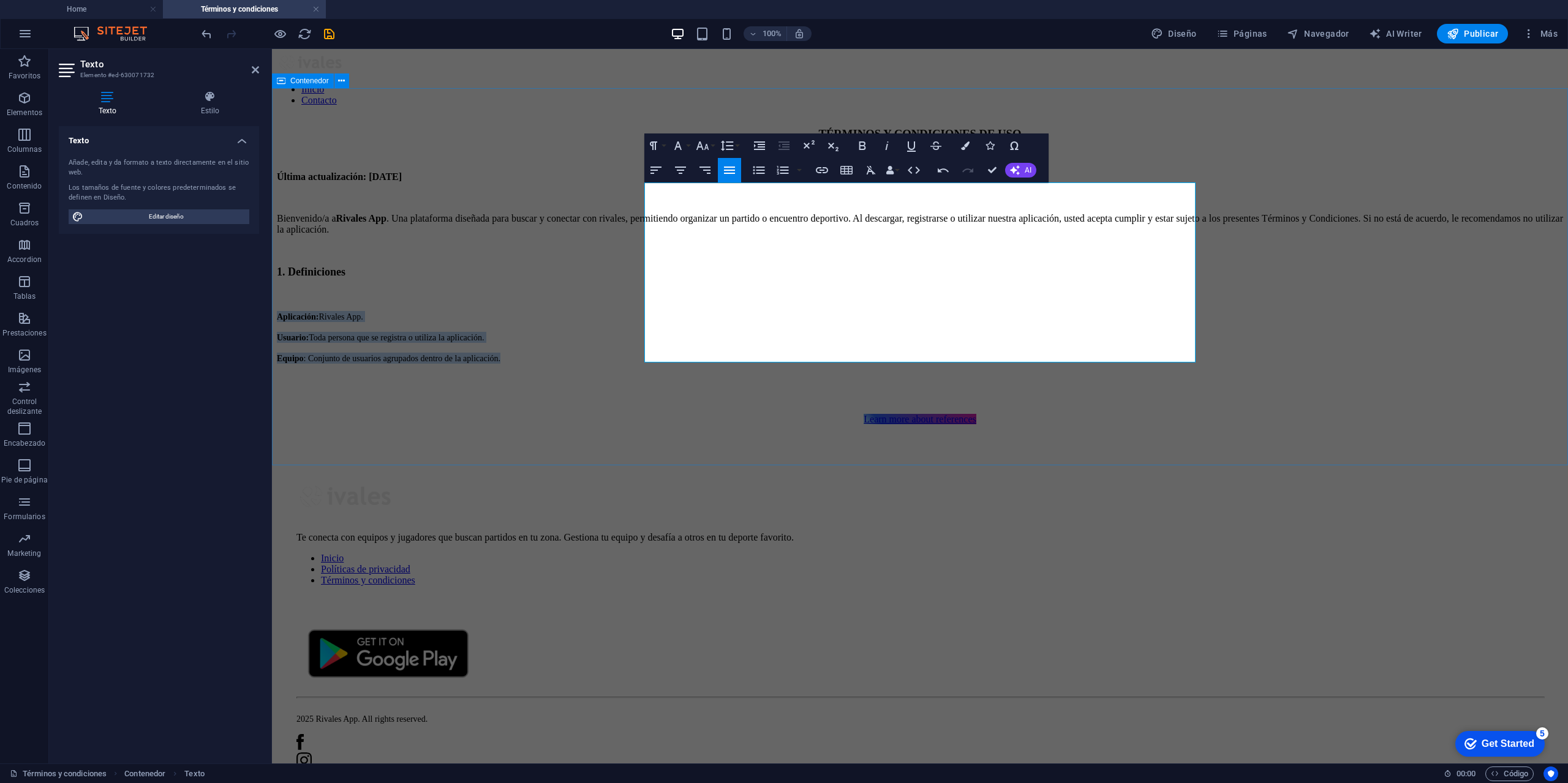
drag, startPoint x: 910, startPoint y: 342, endPoint x: 642, endPoint y: 312, distance: 269.7
click at [642, 312] on div "TÉRMINOS Y CONDICIONES DE USO Última actualización: [DATE] Bienvenido/a a Rival…" at bounding box center [919, 276] width 1287 height 298
click at [754, 170] on icon "button" at bounding box center [759, 171] width 12 height 8
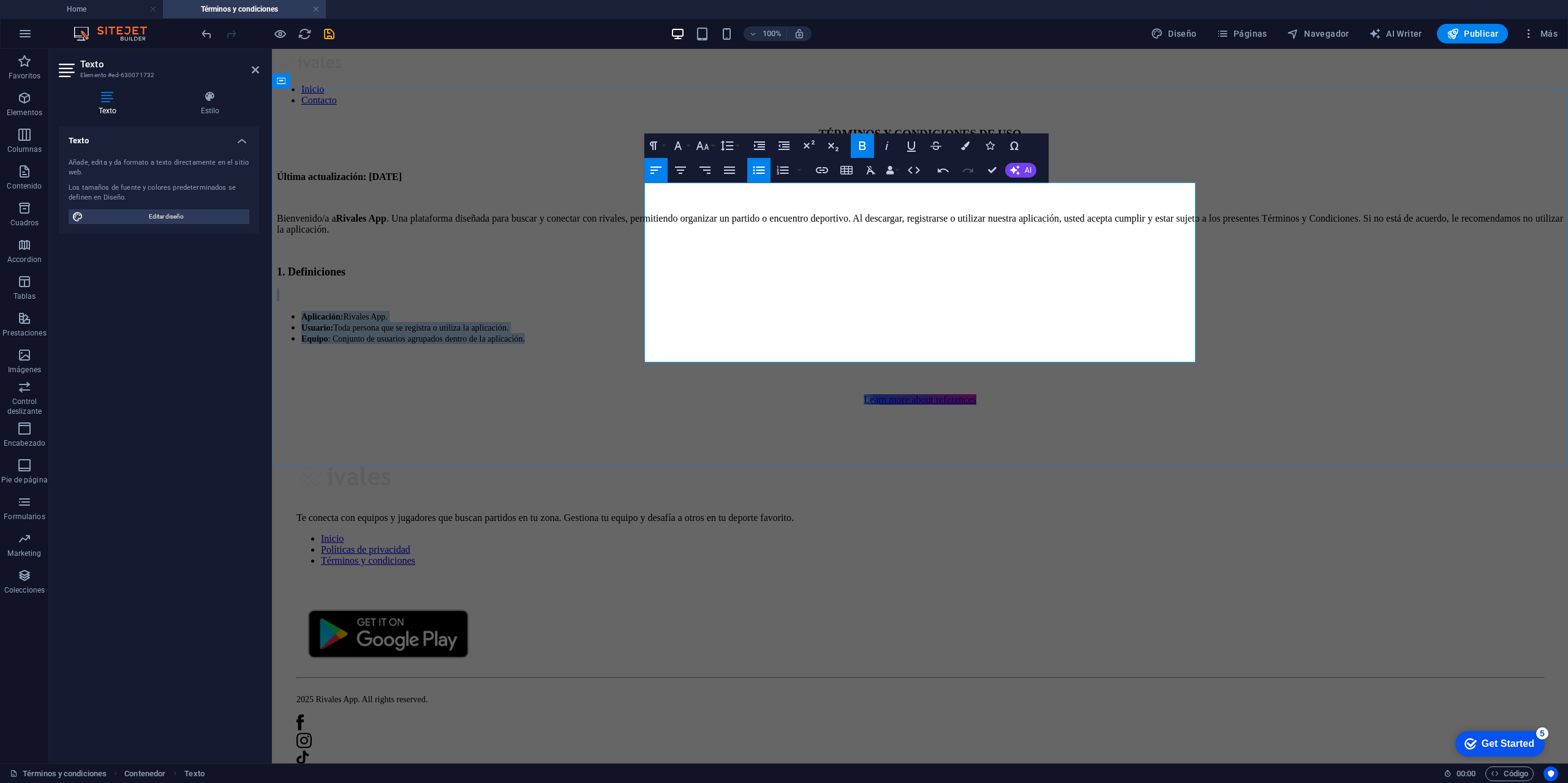
click at [746, 333] on li "Usuario : Toda persona que se registra o utiliza la aplicación." at bounding box center [932, 327] width 1262 height 11
click at [678, 299] on p "​" at bounding box center [919, 294] width 1287 height 13
click at [666, 289] on p "​" at bounding box center [919, 294] width 1287 height 13
click at [700, 296] on p "​" at bounding box center [919, 294] width 1287 height 13
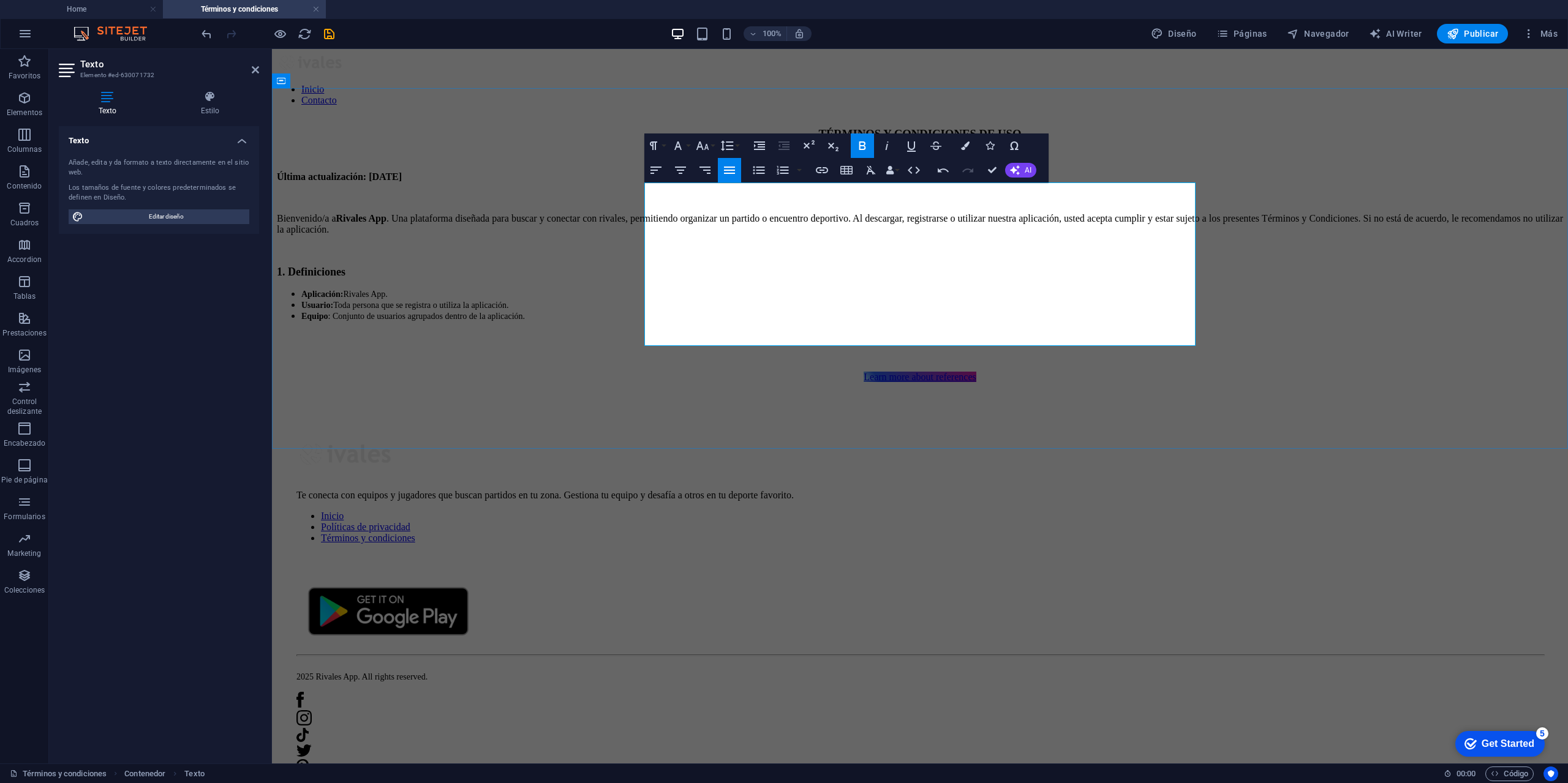
click at [959, 322] on li "Equipo : Conjunto de usuarios agrupados dentro de la aplicación." at bounding box center [932, 316] width 1262 height 11
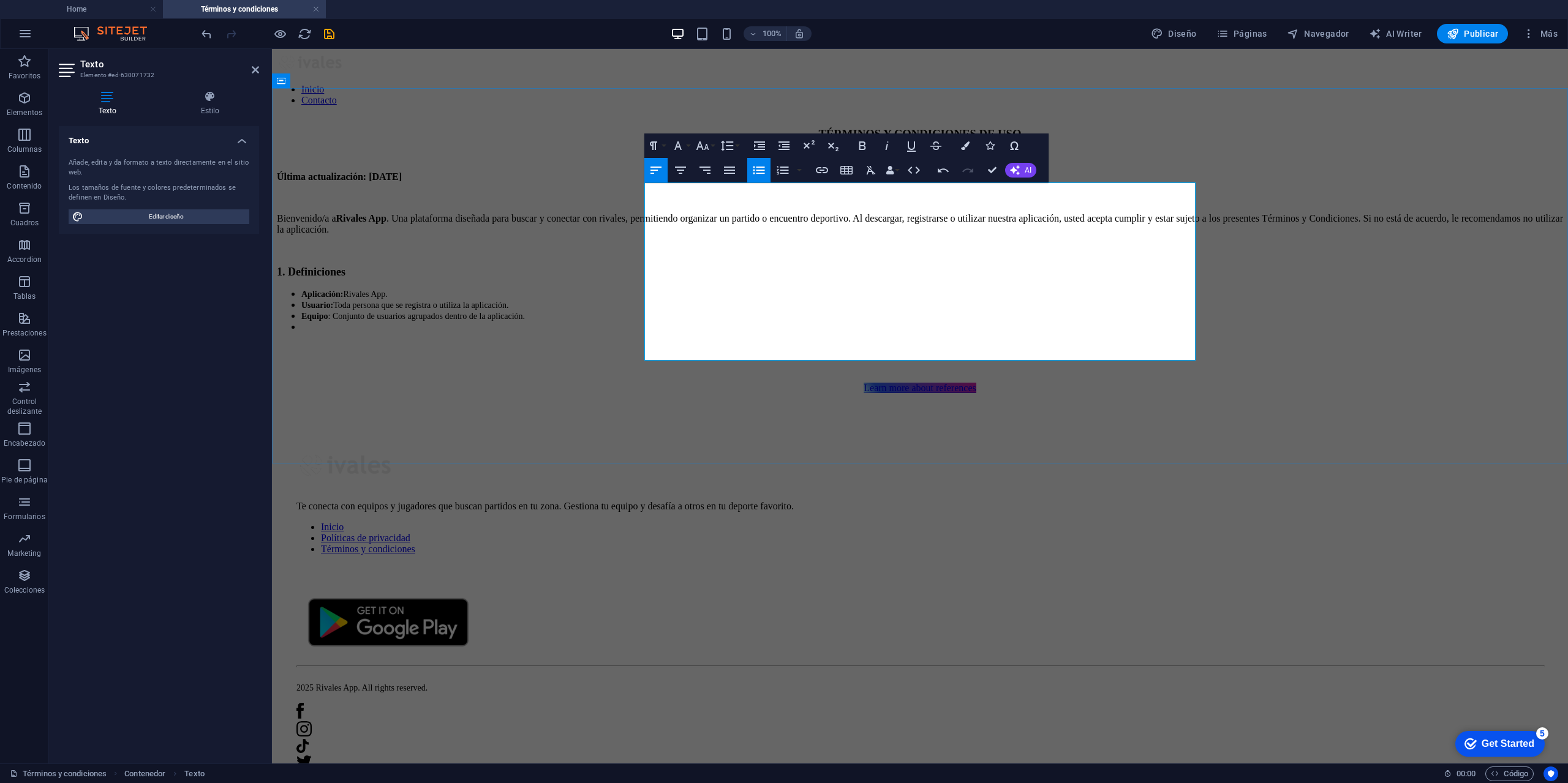
click at [682, 333] on li "​" at bounding box center [932, 327] width 1262 height 11
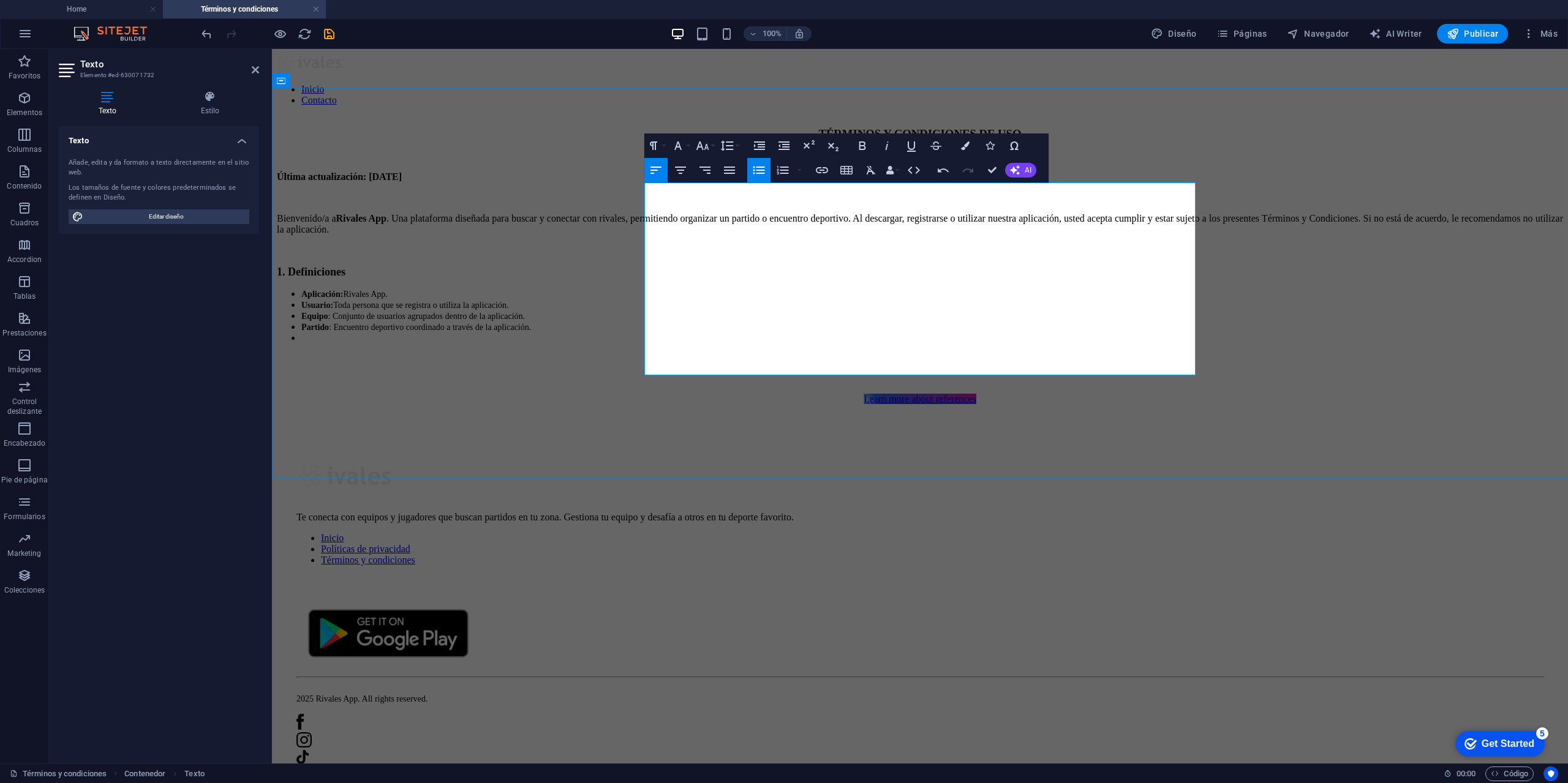
click at [765, 344] on li "​" at bounding box center [932, 338] width 1262 height 11
click at [709, 344] on li "​" at bounding box center [932, 338] width 1262 height 11
click at [1018, 344] on li "Recinto Deportivo : Espacio creado o registrado por los usuarios para realizar …" at bounding box center [932, 338] width 1262 height 11
click at [1011, 344] on li "Recinto Deportivo : Espacio creado o registrado por los usuarios para realizar …" at bounding box center [932, 338] width 1262 height 11
click at [1036, 344] on li "Recinto Deportivo : Espacio creado o registrado por los usuarios para realizar …" at bounding box center [932, 338] width 1262 height 11
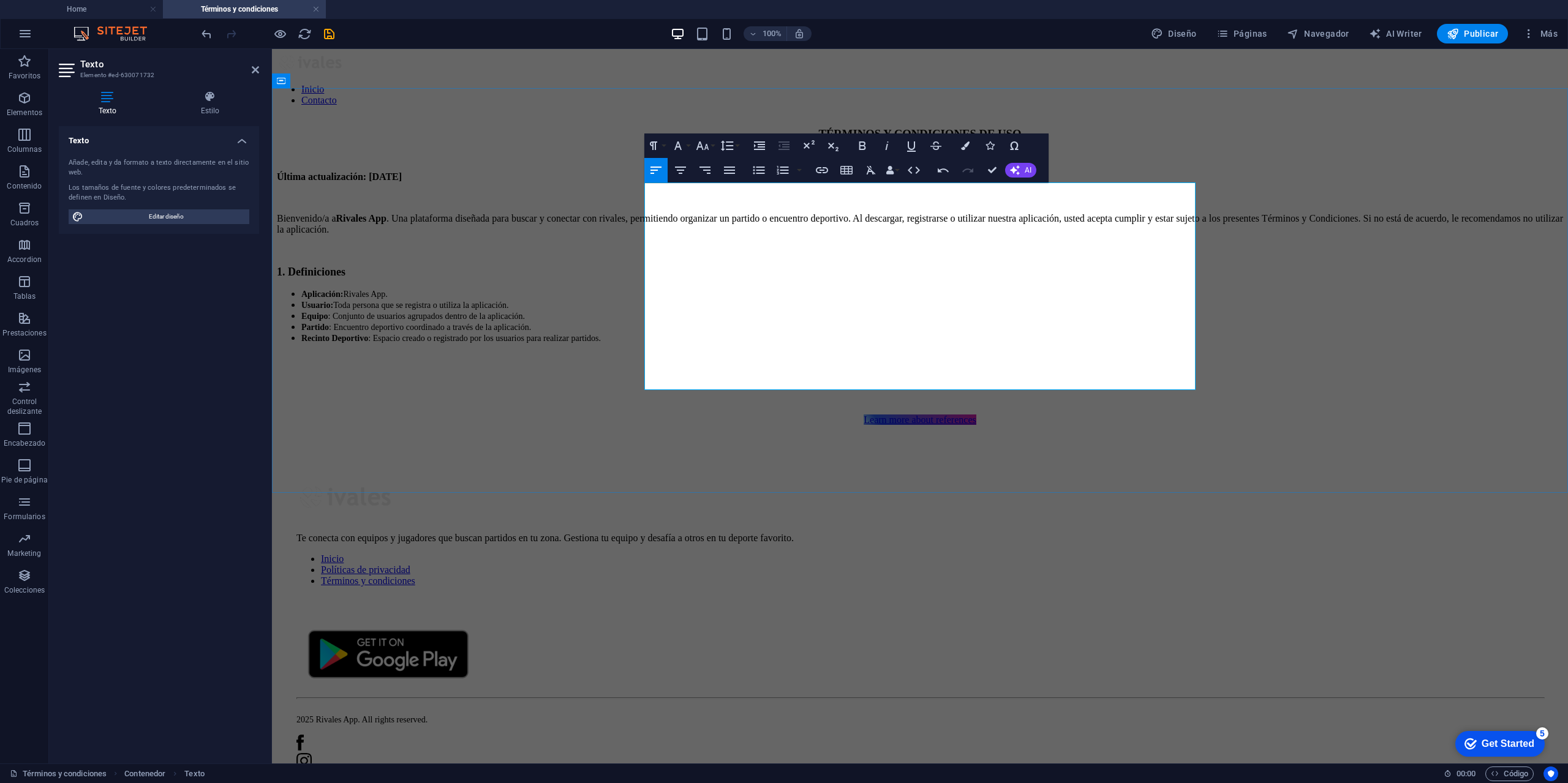
click at [661, 364] on p at bounding box center [919, 358] width 1287 height 11
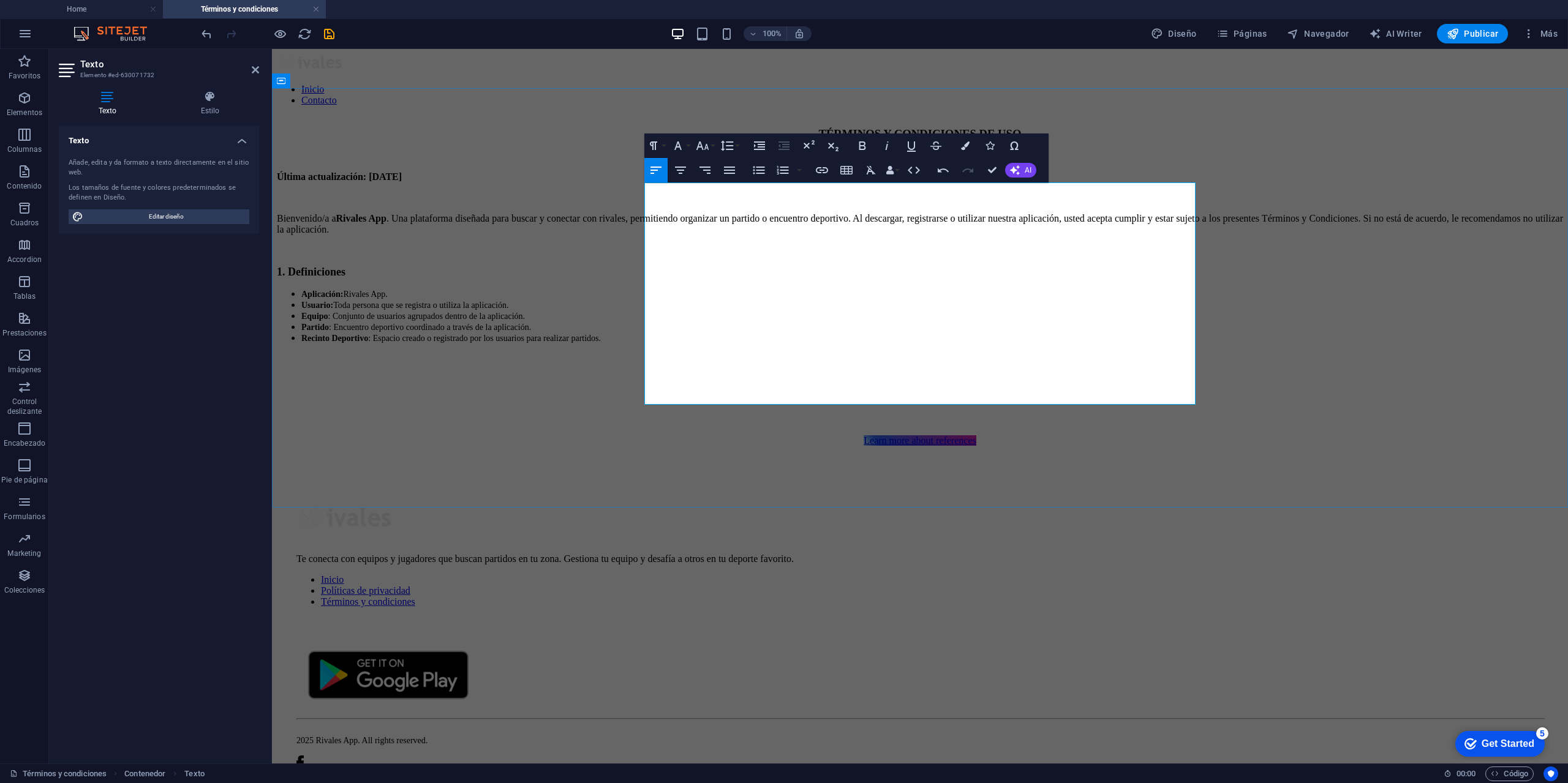
click at [665, 379] on p "​" at bounding box center [919, 379] width 1287 height 11
click at [686, 383] on p "​2." at bounding box center [919, 379] width 1287 height 11
drag, startPoint x: 751, startPoint y: 381, endPoint x: 633, endPoint y: 387, distance: 118.2
click at [633, 387] on div "TÉRMINOS Y CONDICIONES DE USO Última actualización: [DATE] Bienvenido/a a Rival…" at bounding box center [919, 287] width 1287 height 320
click at [711, 146] on button "Font Size" at bounding box center [705, 145] width 24 height 25
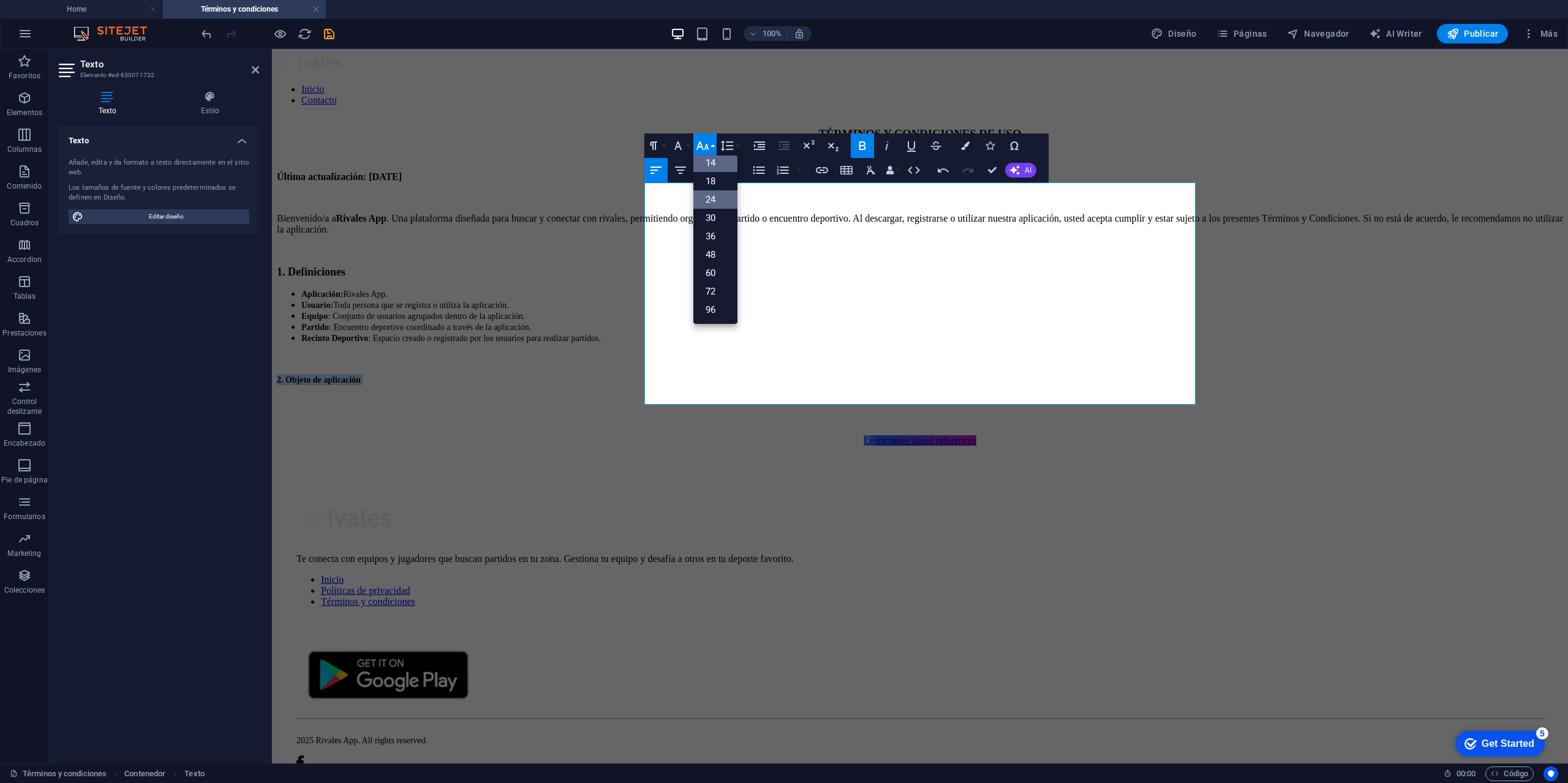
click at [711, 200] on link "24" at bounding box center [715, 199] width 44 height 19
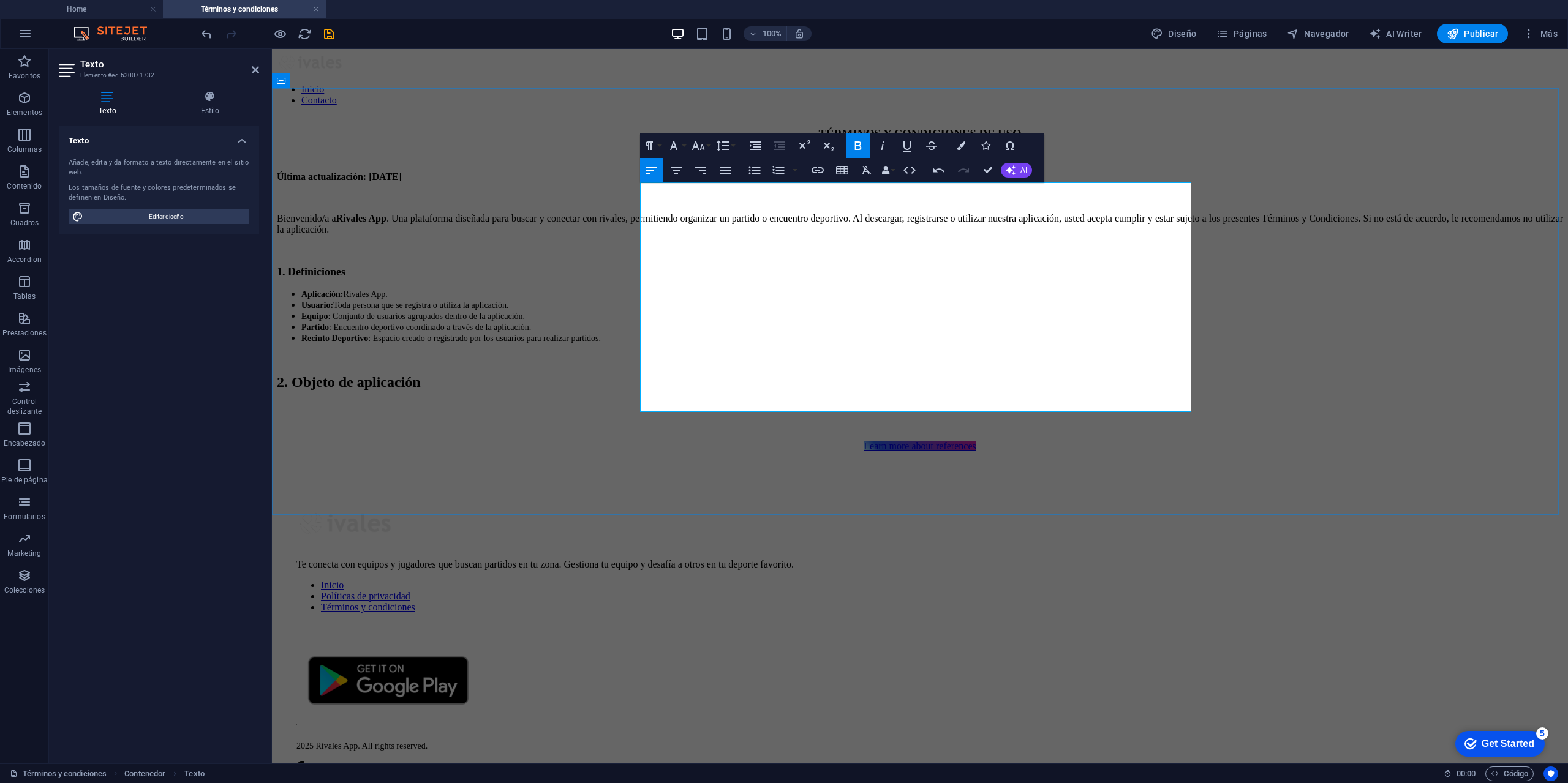
click at [421, 386] on strong "​2. Objeto de aplicación" at bounding box center [349, 382] width 144 height 16
drag, startPoint x: 808, startPoint y: 393, endPoint x: 635, endPoint y: 387, distance: 173.1
click at [635, 387] on div "TÉRMINOS Y CONDICIONES DE USO Última actualización: [DATE] Bienvenido/a a Rival…" at bounding box center [919, 289] width 1287 height 325
click at [707, 150] on button "Font Size" at bounding box center [701, 145] width 24 height 25
click at [716, 182] on link "18" at bounding box center [711, 181] width 44 height 19
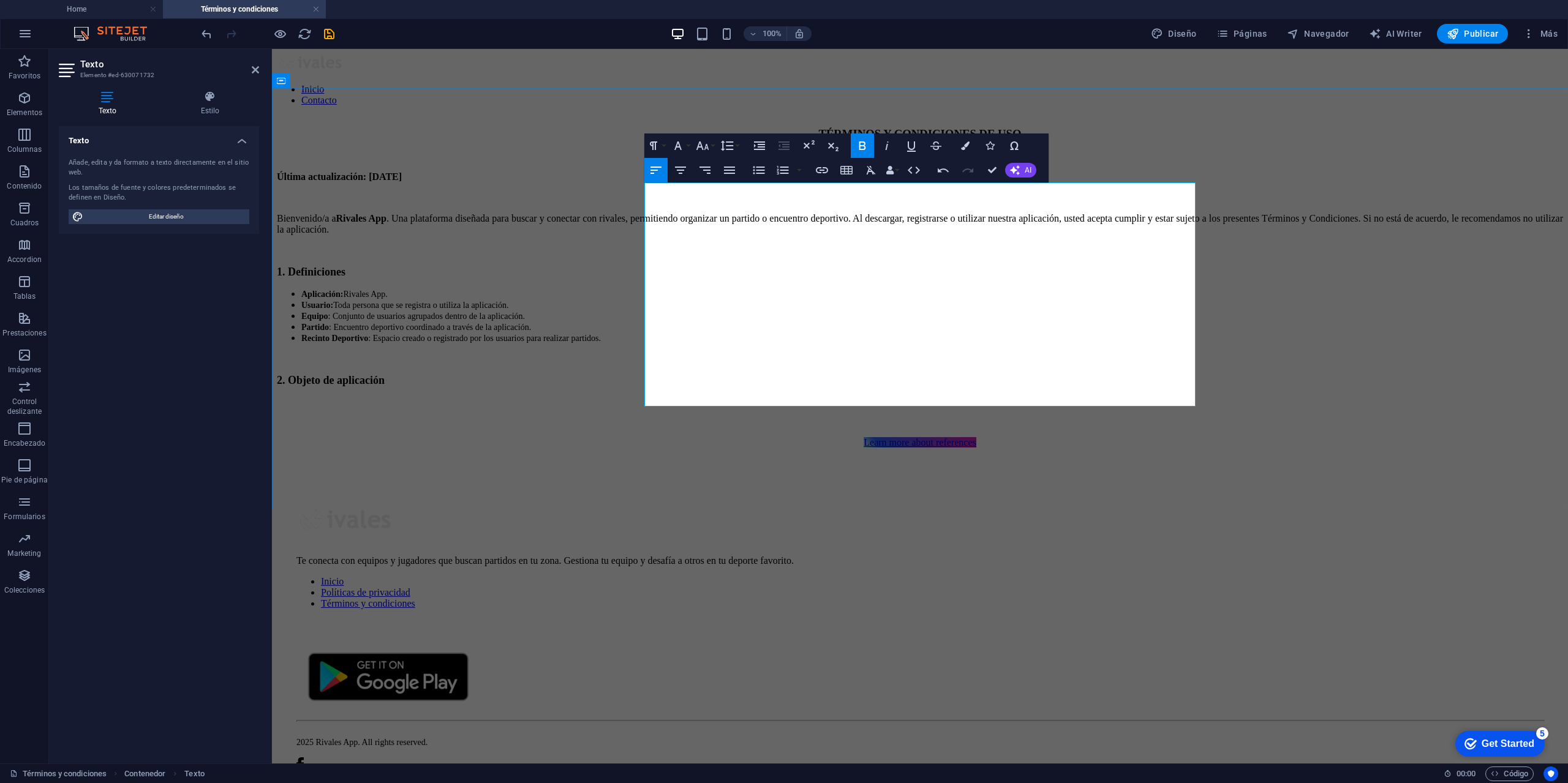
click at [778, 385] on p "​2. Objeto de aplicación" at bounding box center [919, 380] width 1287 height 13
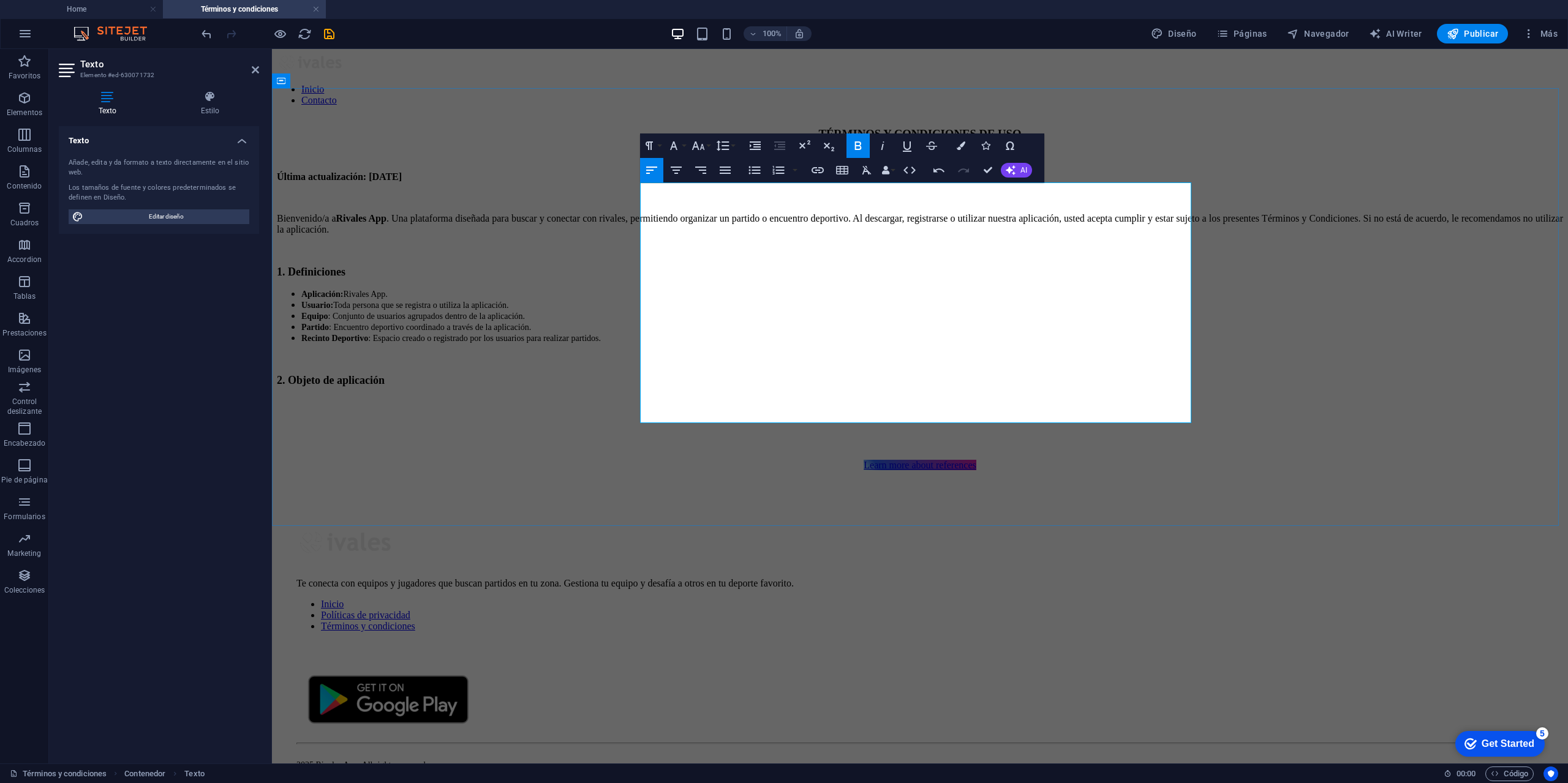
click at [681, 420] on p at bounding box center [919, 425] width 1287 height 11
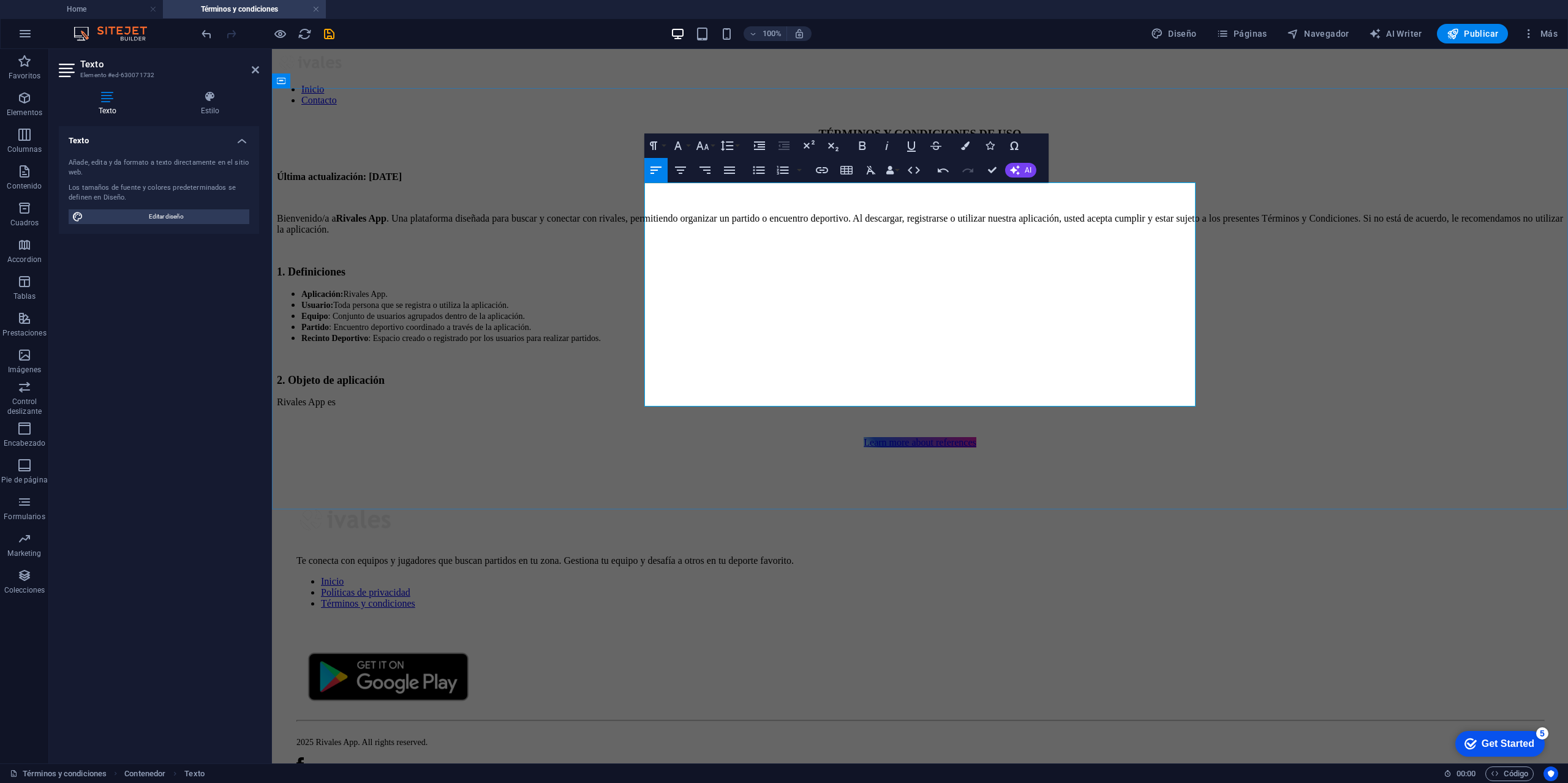
drag, startPoint x: 715, startPoint y: 403, endPoint x: 645, endPoint y: 402, distance: 70.0
click at [645, 402] on p "Rivales App es" at bounding box center [919, 402] width 1287 height 11
drag, startPoint x: 940, startPoint y: 397, endPoint x: 643, endPoint y: 396, distance: 297.0
click at [643, 396] on div "TÉRMINOS Y CONDICIONES DE USO Última actualización: [DATE] Bienvenido/a a Rival…" at bounding box center [919, 288] width 1287 height 322
click at [717, 144] on div "Paragraph Format Normal Heading 1 Heading 2 Heading 3 Heading 4 Heading 5 Headi…" at bounding box center [693, 145] width 98 height 25
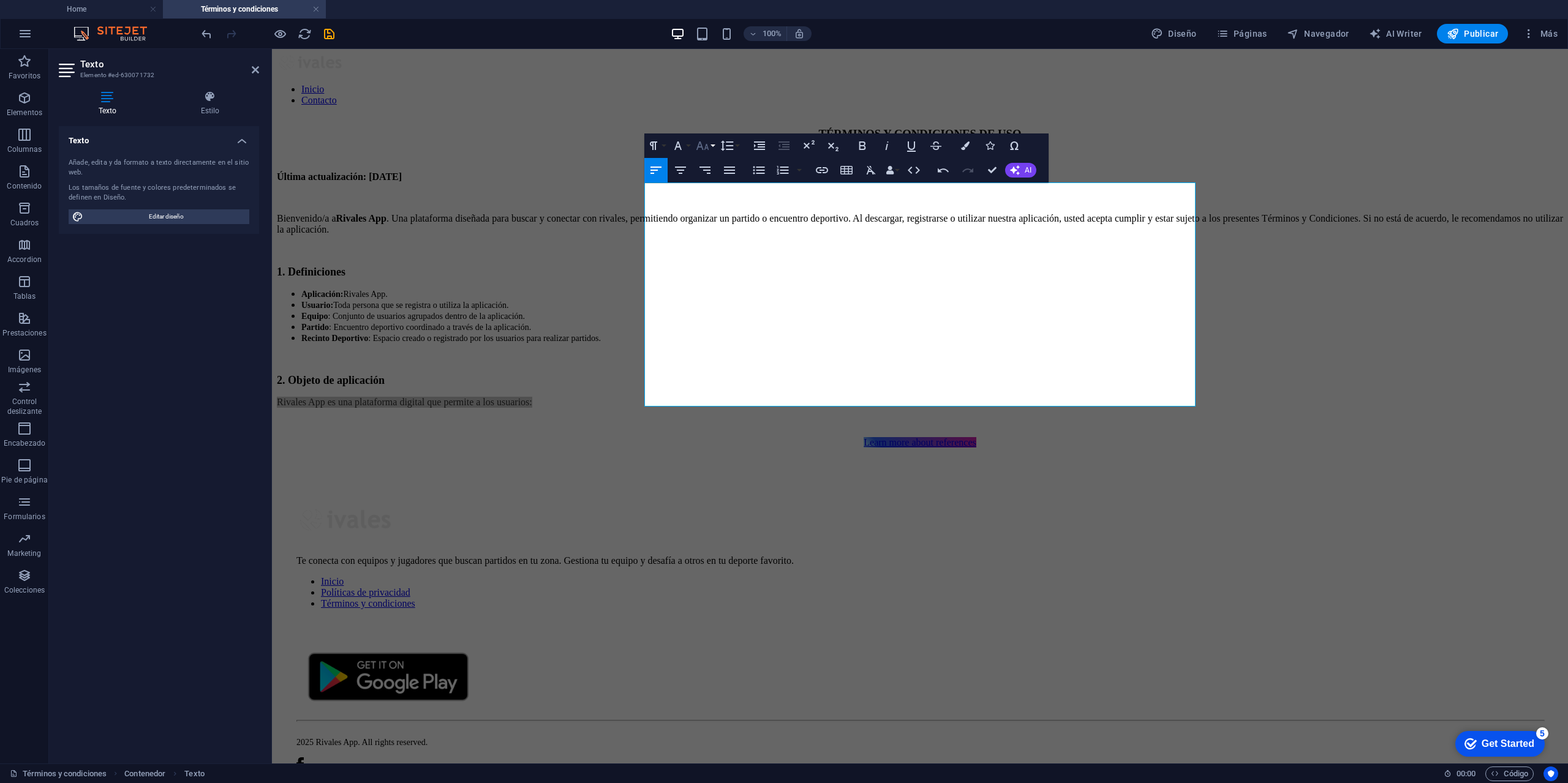
click at [714, 145] on button "Font Size" at bounding box center [705, 145] width 24 height 25
click at [721, 165] on link "14" at bounding box center [715, 163] width 44 height 19
click at [822, 364] on p at bounding box center [919, 358] width 1287 height 11
click at [917, 399] on p "Rivales App es una plataforma digital que permite a los usuarios:" at bounding box center [919, 402] width 1287 height 11
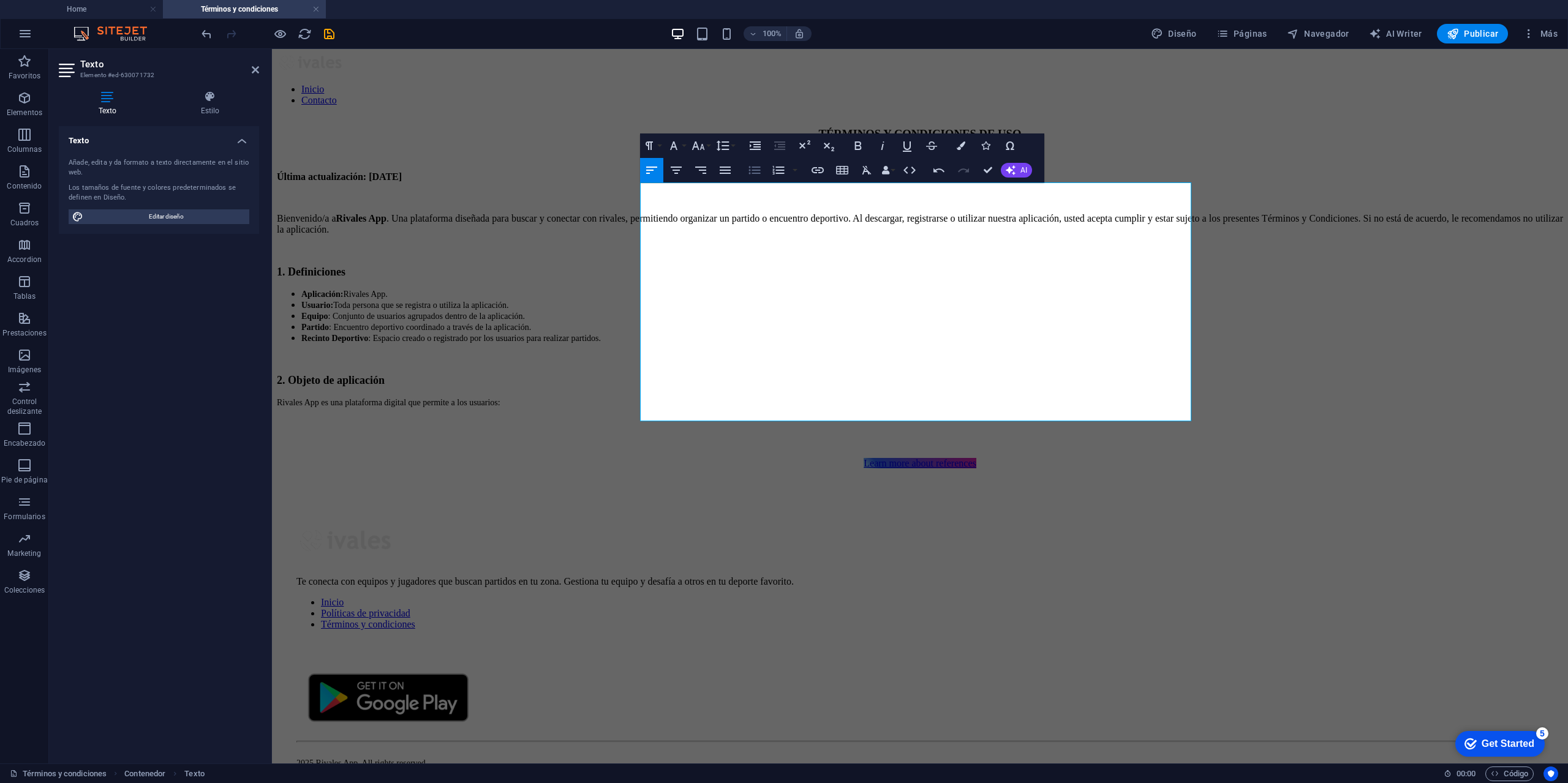
click at [755, 169] on icon "button" at bounding box center [754, 170] width 15 height 15
click at [676, 418] on li "​" at bounding box center [932, 423] width 1262 height 11
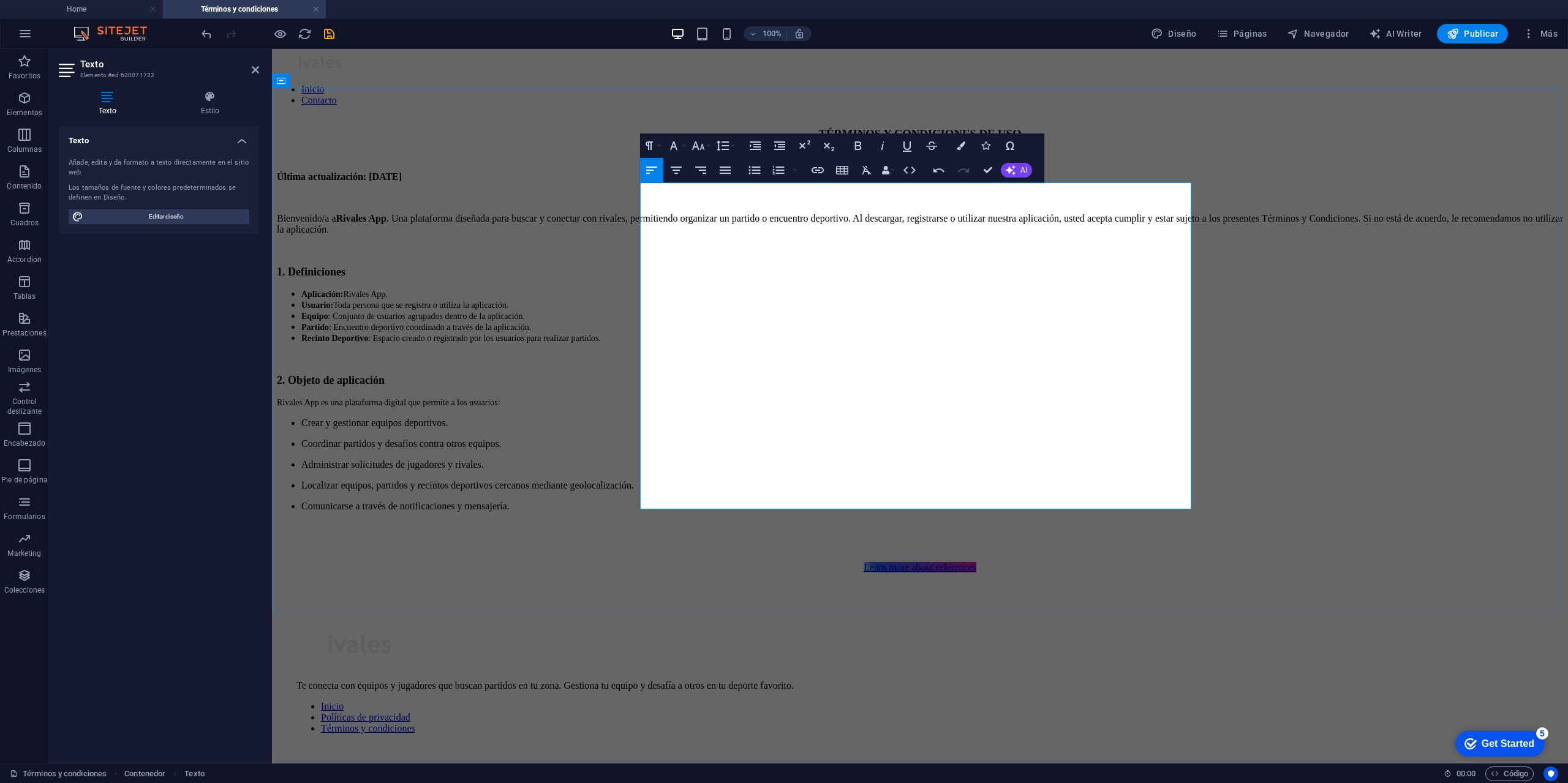
click at [663, 418] on li "Crear y gestionar equipos deportivos. Coordinar partidos y desafíos contra otro…" at bounding box center [932, 475] width 1262 height 116
click at [662, 438] on li "Coordinar partidos y desafíos contra otros equipos. Administrar solicitudes de …" at bounding box center [932, 486] width 1262 height 95
click at [664, 459] on li "Administrar solicitudes de jugadores y rivales. Localizar equipos, partidos y r…" at bounding box center [932, 496] width 1262 height 73
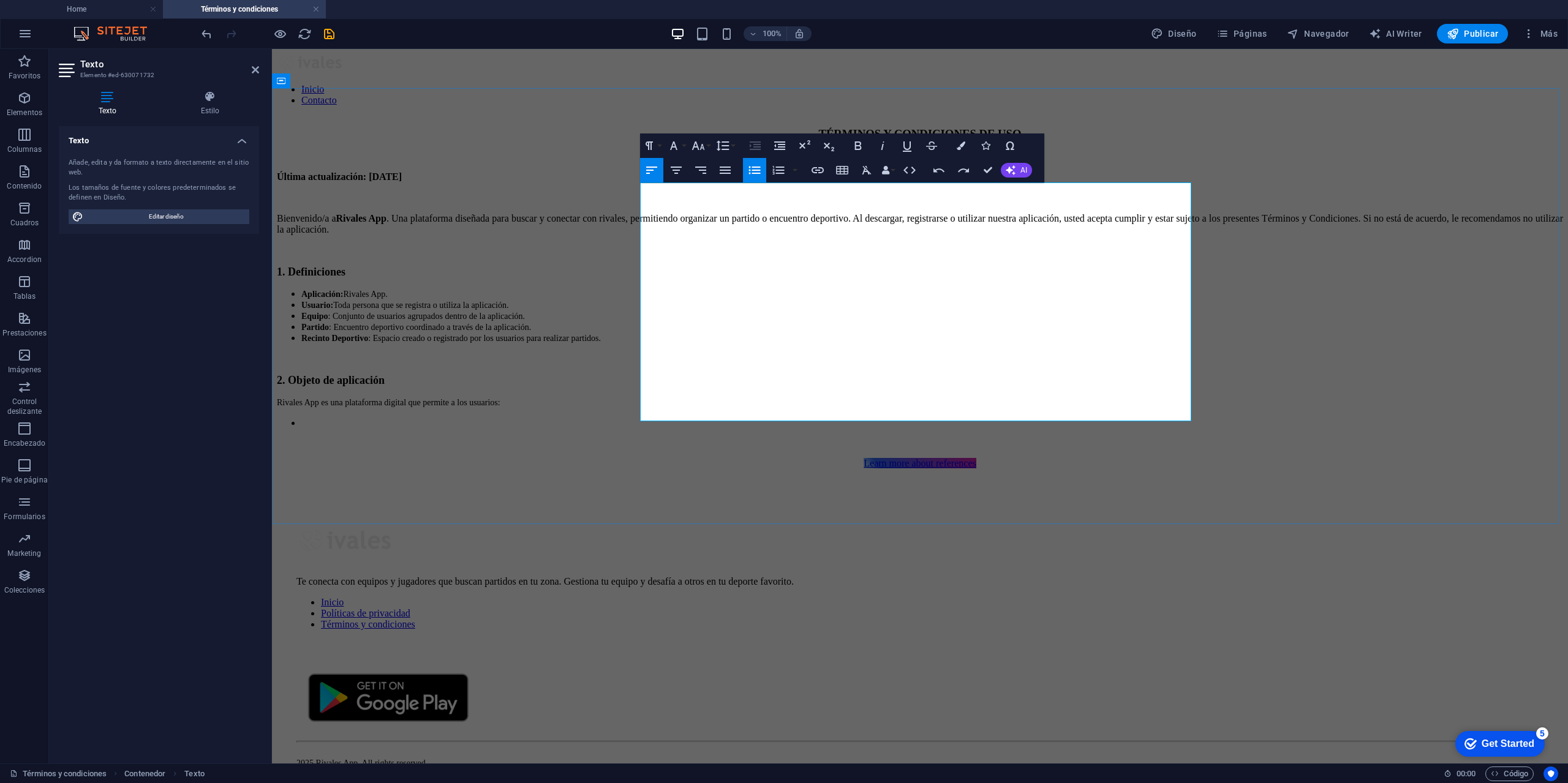
click at [677, 418] on li "​" at bounding box center [932, 423] width 1262 height 11
click at [680, 418] on p at bounding box center [919, 423] width 1287 height 11
click at [742, 418] on p "​" at bounding box center [919, 423] width 1287 height 11
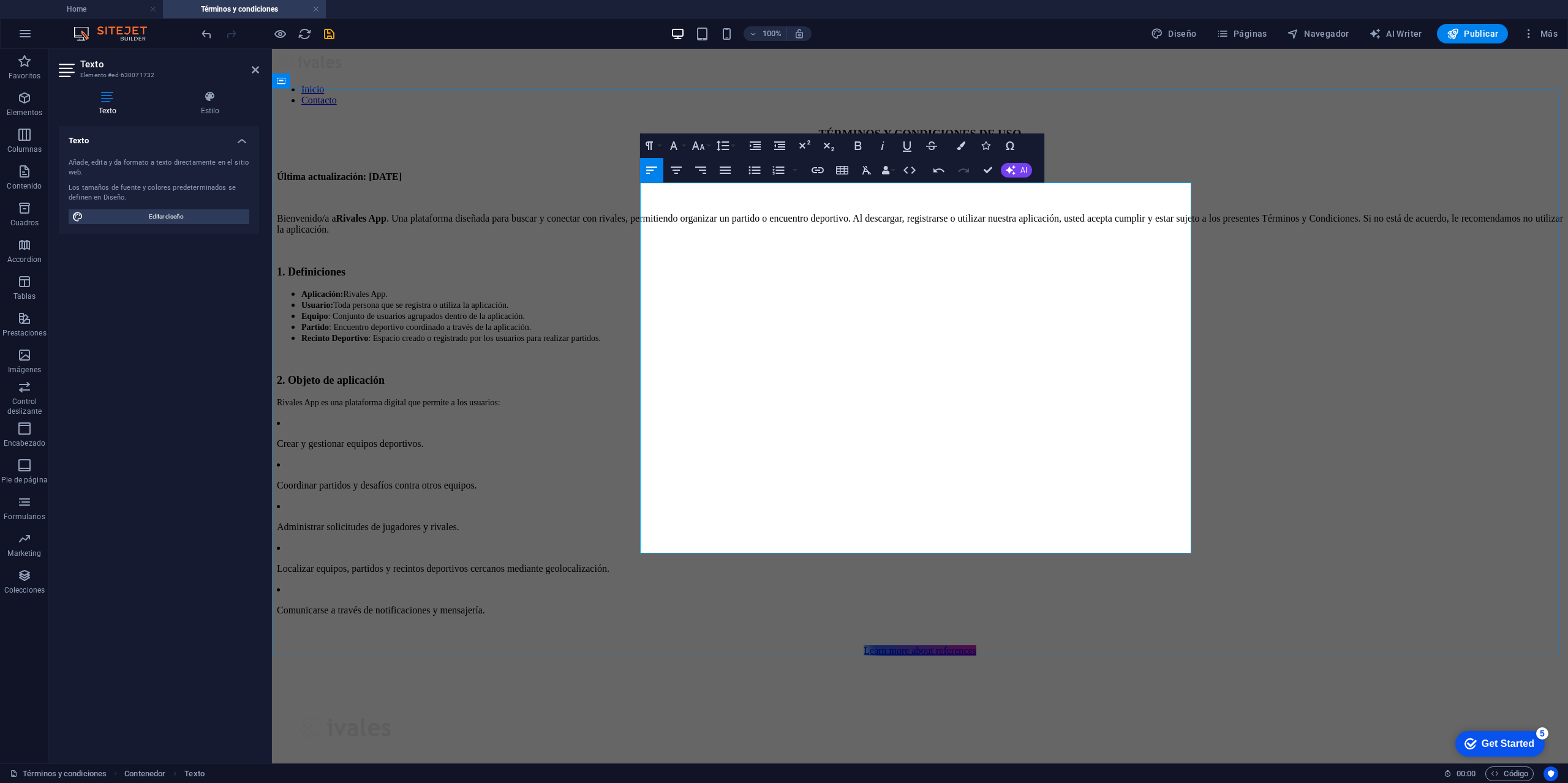
click at [646, 438] on p "Crear y gestionar equipos deportivos." at bounding box center [919, 443] width 1287 height 11
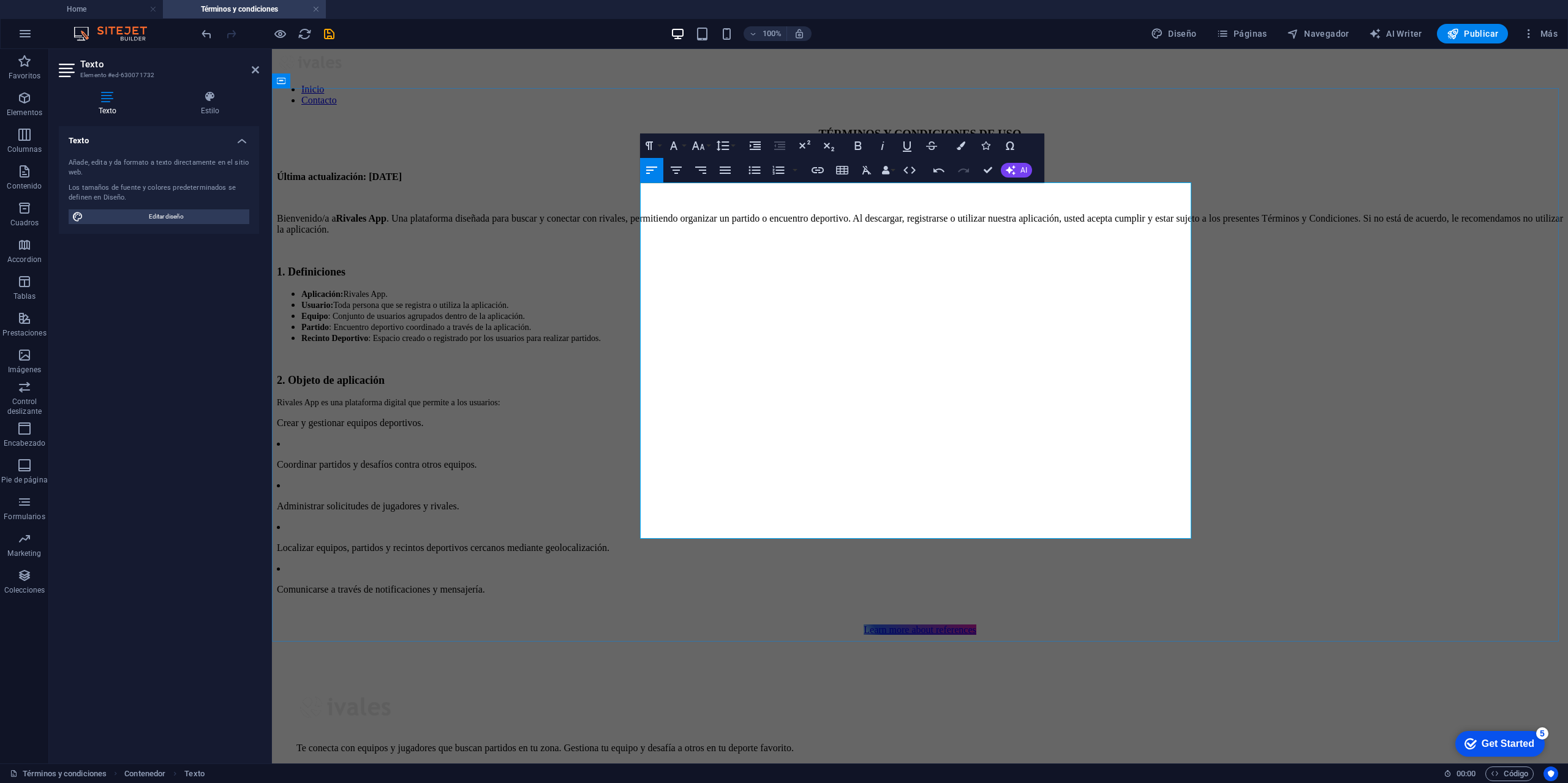
click at [653, 438] on li "Coordinar partidos y desafíos contra otros equipos." at bounding box center [919, 454] width 1287 height 32
click at [725, 459] on p "Coordinar partidos y desafíos contra otros equipos." at bounding box center [919, 464] width 1287 height 11
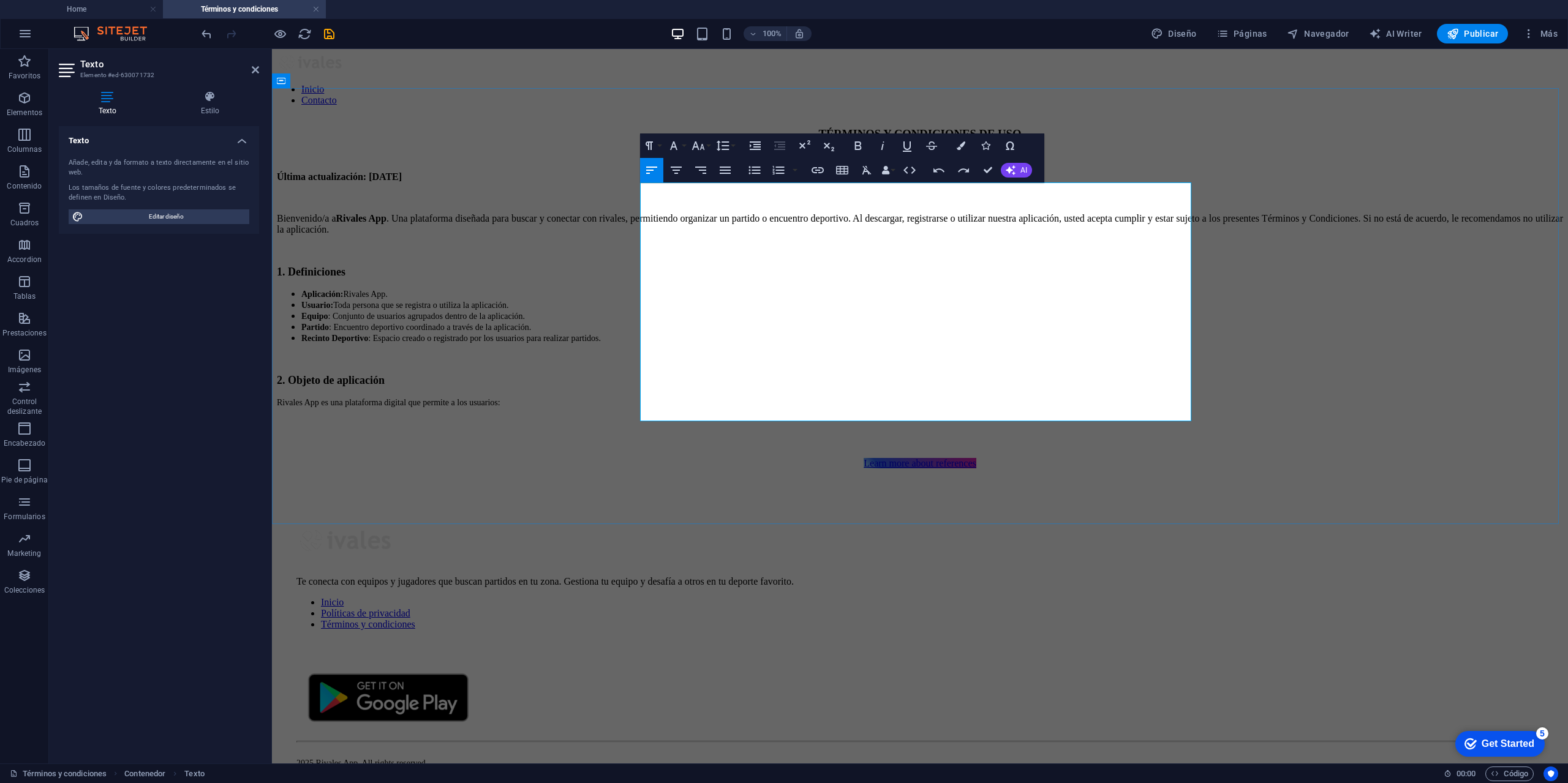
click at [678, 418] on p "​" at bounding box center [919, 423] width 1287 height 11
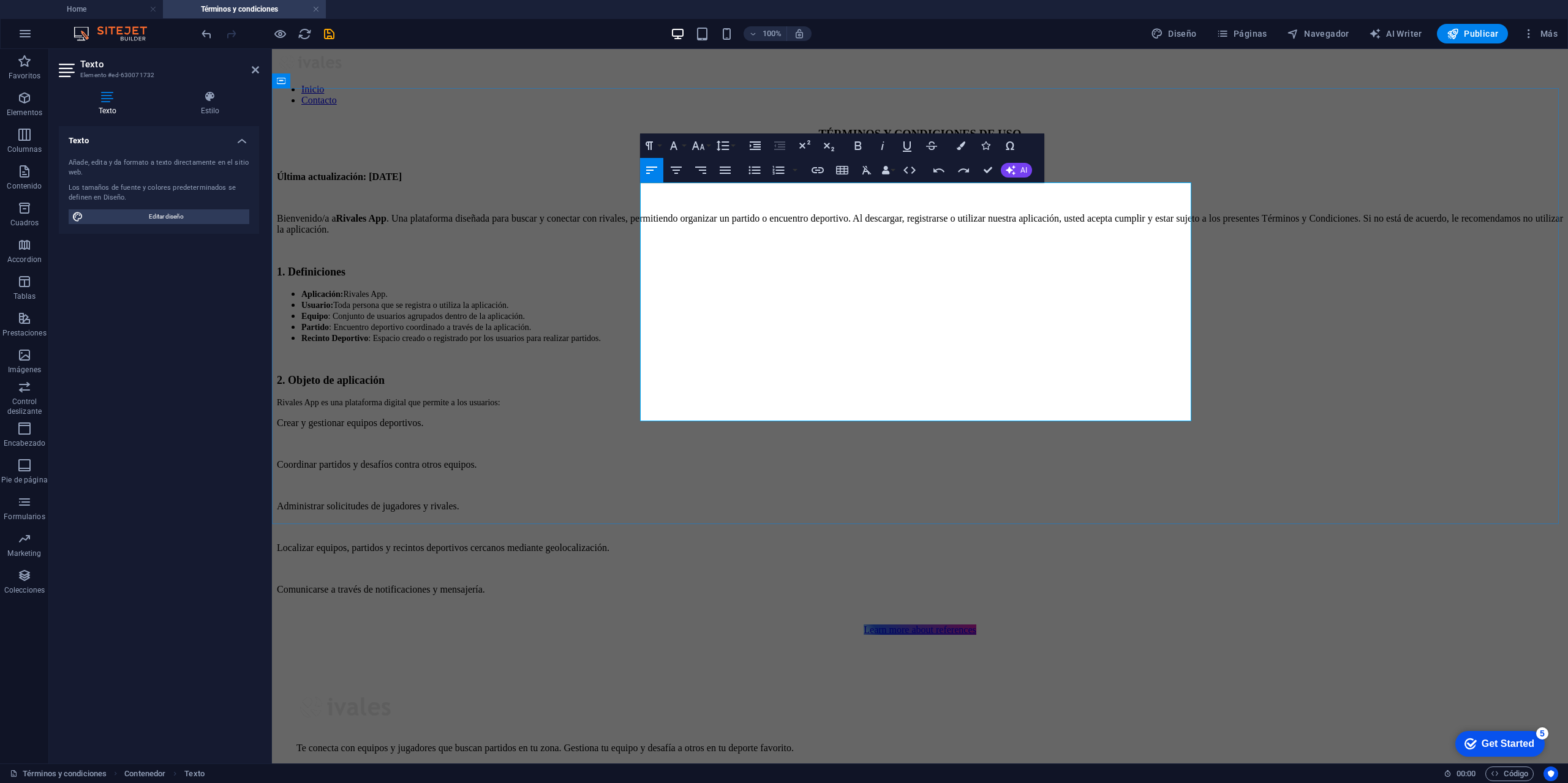
scroll to position [2661, 2]
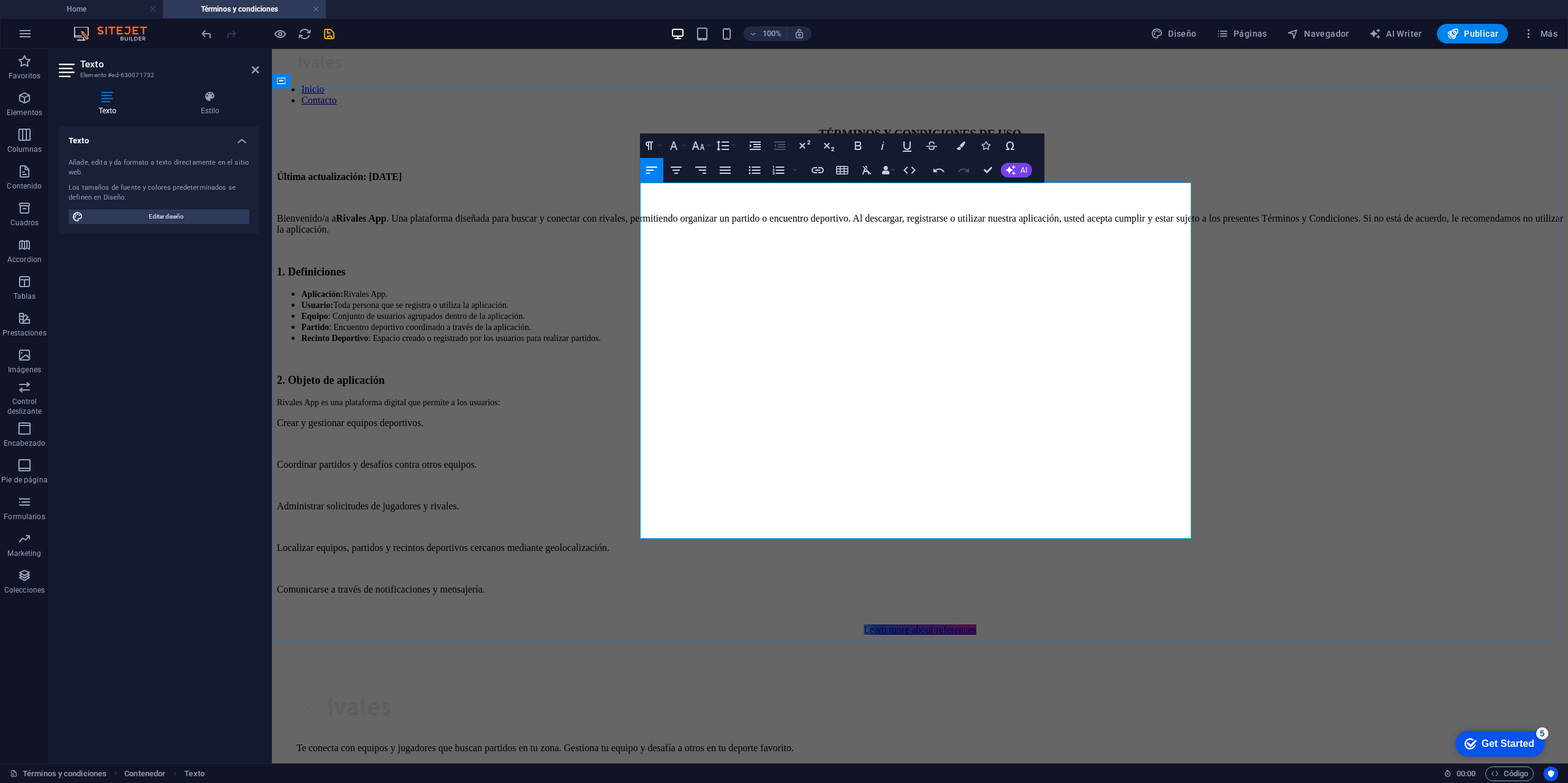
click at [703, 564] on p at bounding box center [919, 569] width 1287 height 11
click at [696, 564] on p at bounding box center [919, 569] width 1287 height 11
drag, startPoint x: 893, startPoint y: 528, endPoint x: 635, endPoint y: 415, distance: 281.7
click at [635, 415] on div "TÉRMINOS Y CONDICIONES DE USO Última actualización: [DATE] Bienvenido/a a Rival…" at bounding box center [919, 381] width 1287 height 509
click at [752, 169] on icon "button" at bounding box center [754, 170] width 15 height 15
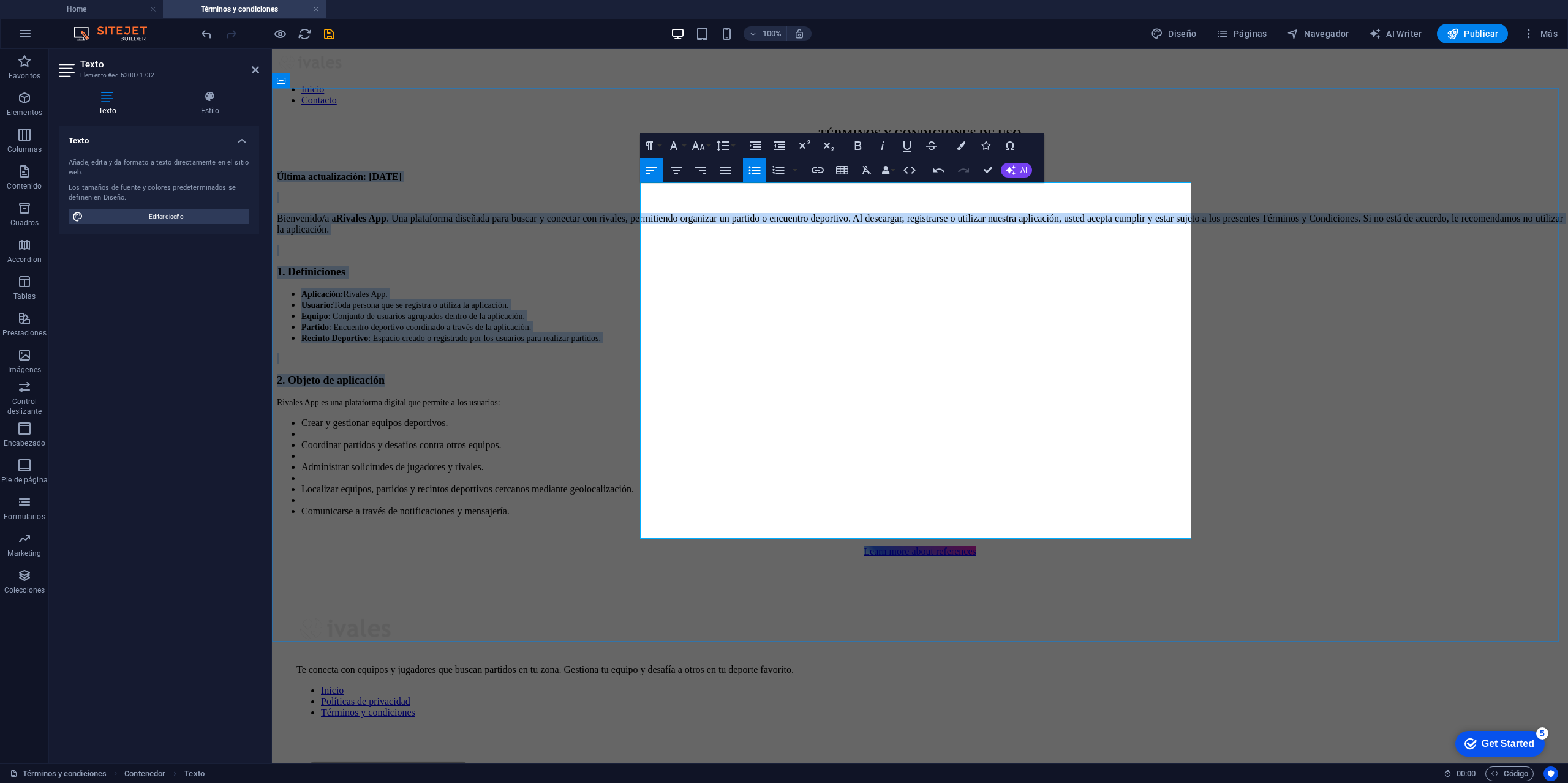
click at [694, 429] on li at bounding box center [932, 433] width 1262 height 11
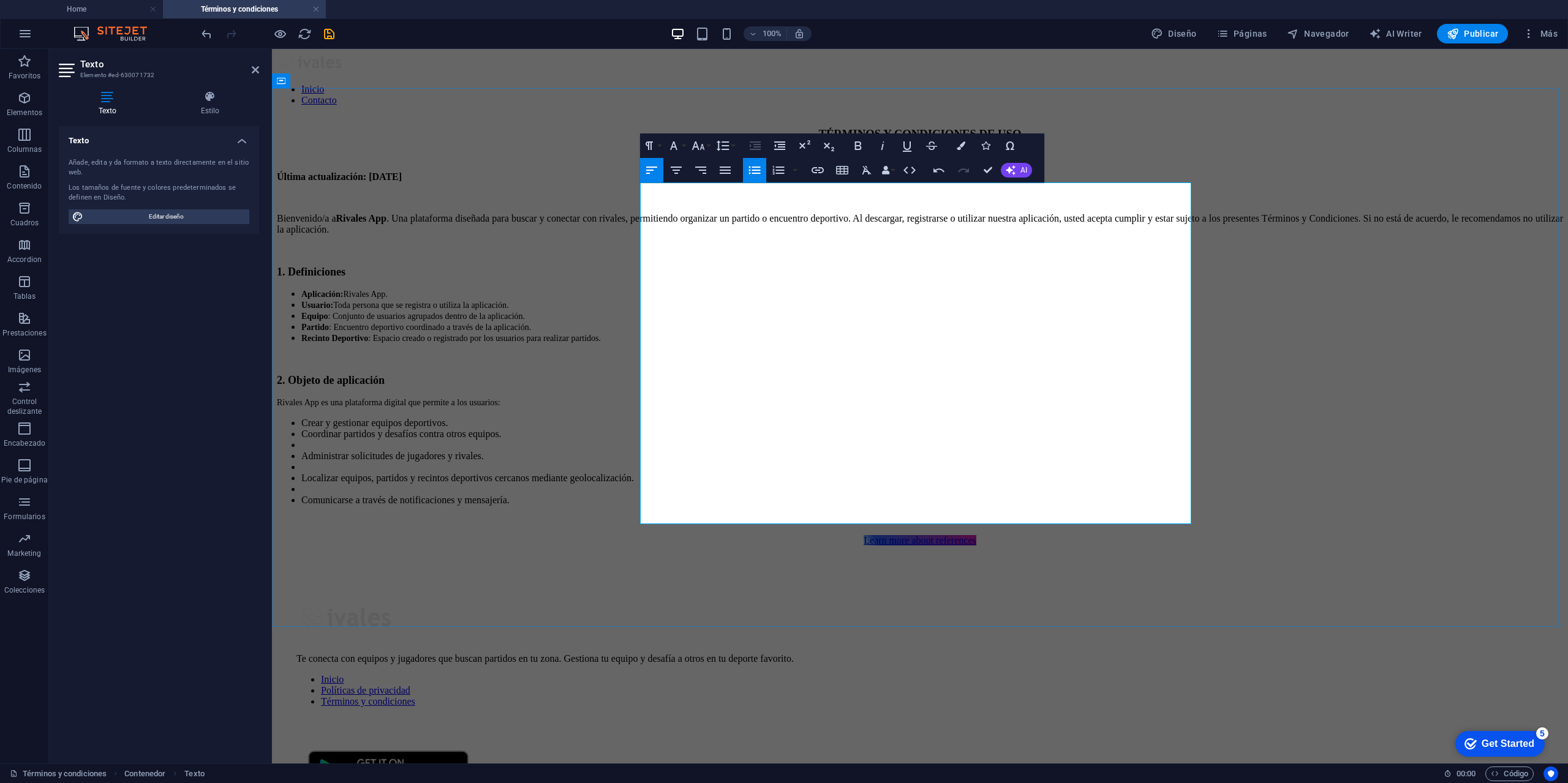
click at [662, 439] on li at bounding box center [932, 444] width 1262 height 11
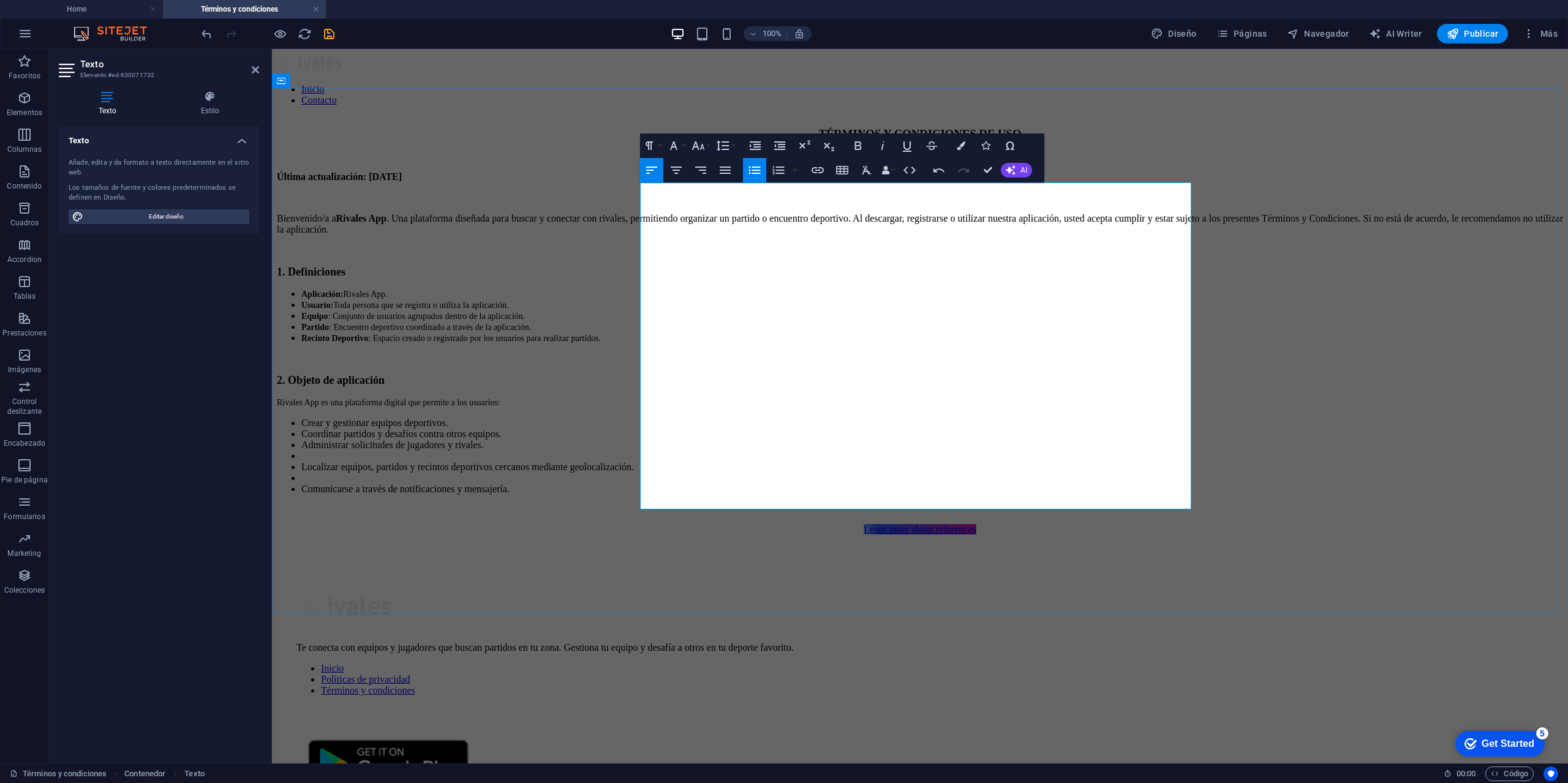
click at [676, 458] on li at bounding box center [932, 456] width 1262 height 11
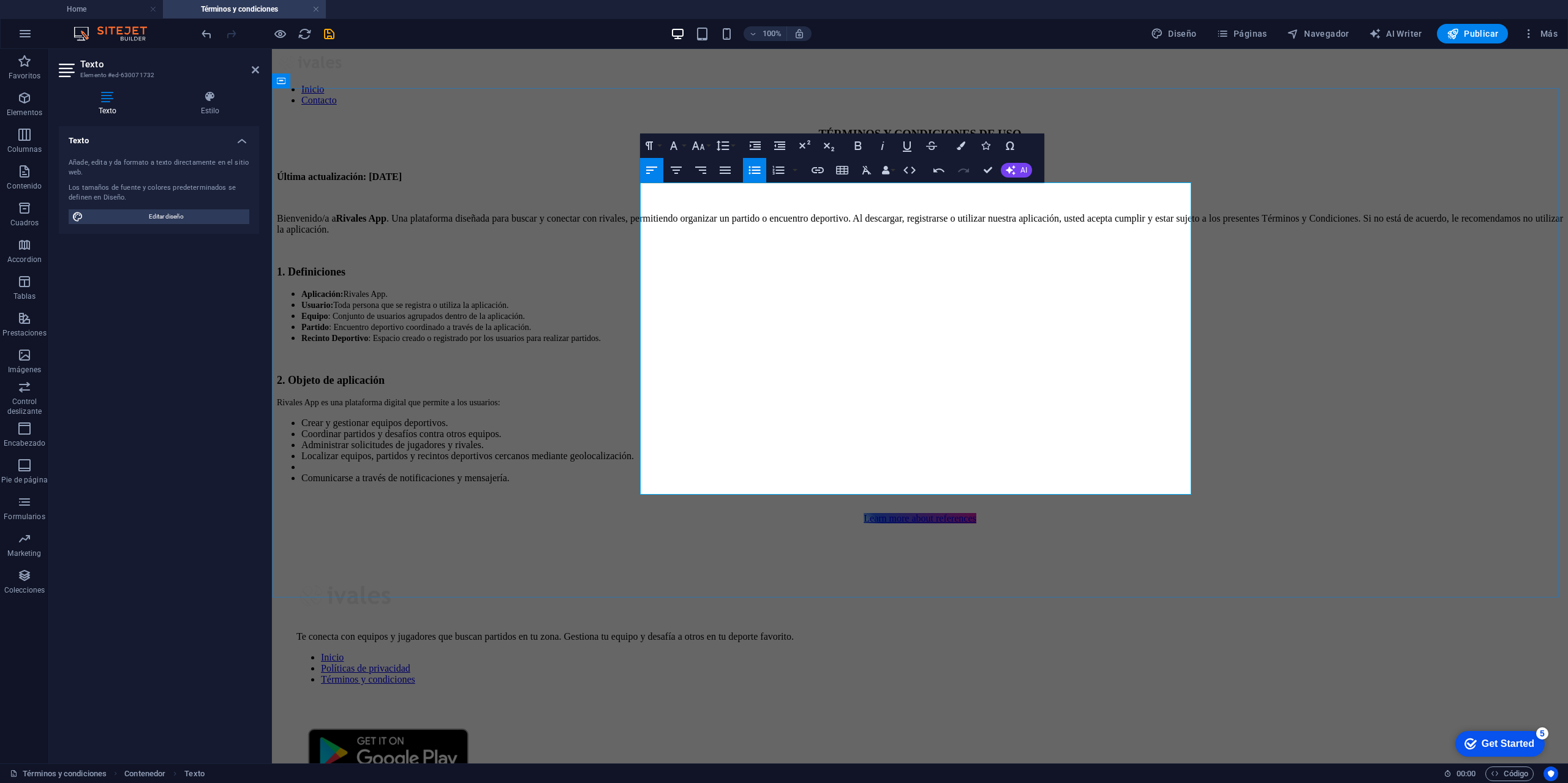
click at [674, 472] on li at bounding box center [932, 467] width 1262 height 11
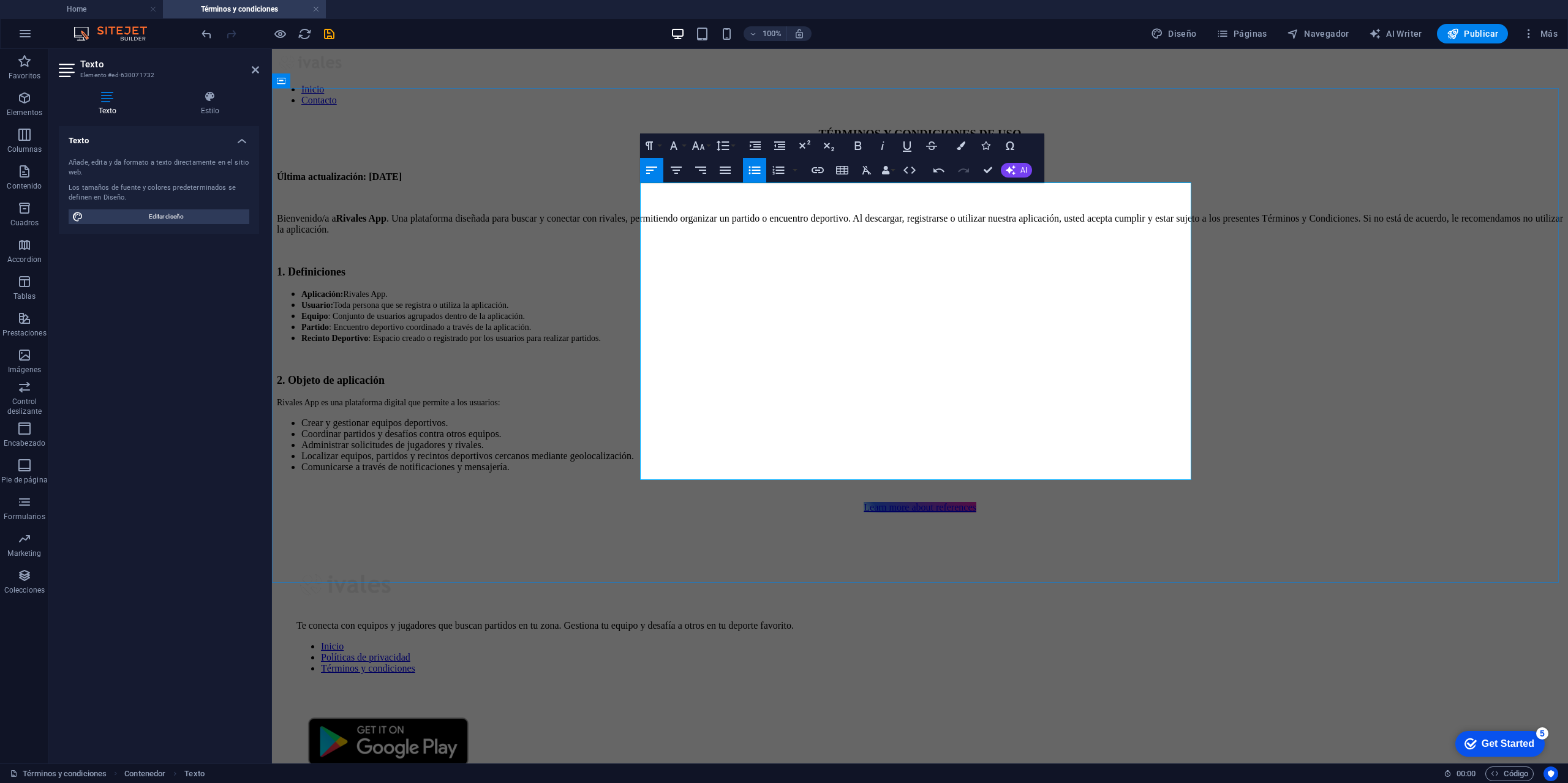
click at [742, 233] on p "Bienvenido/a a Rivales App . Una plataforma diseñada para buscar y conectar con…" at bounding box center [919, 224] width 1287 height 22
drag, startPoint x: 688, startPoint y: 399, endPoint x: 716, endPoint y: 399, distance: 28.0
click at [501, 399] on span "Rivales App es una plataforma digital que permite a los usuarios:" at bounding box center [388, 402] width 223 height 9
click at [842, 418] on li "Crear y gestionar equipos deportivos." at bounding box center [932, 423] width 1262 height 11
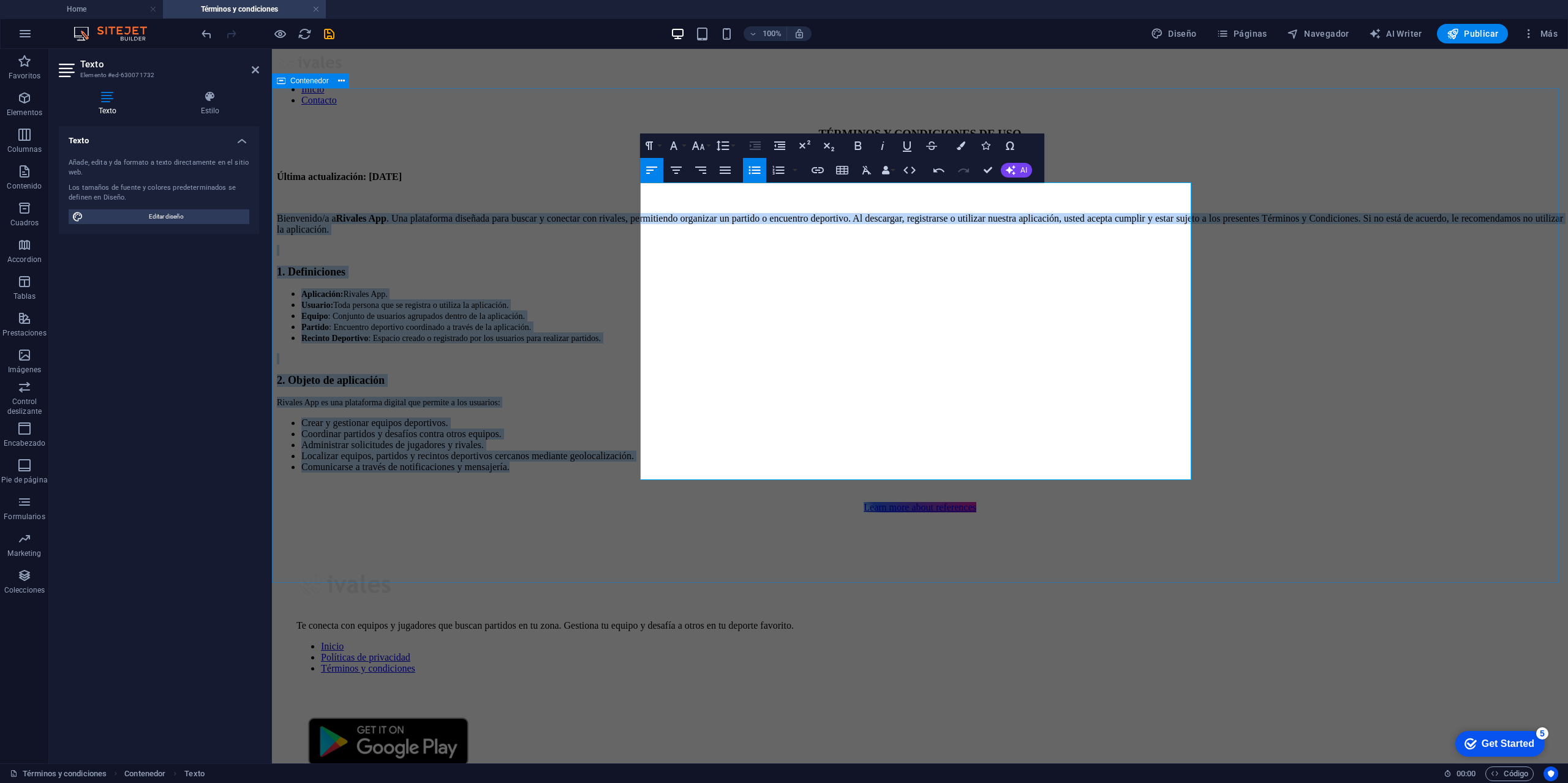
drag, startPoint x: 912, startPoint y: 472, endPoint x: 633, endPoint y: 222, distance: 374.6
click at [633, 222] on div "TÉRMINOS Y CONDICIONES DE USO Última actualización: [DATE] Bienvenido/a a Rival…" at bounding box center [919, 320] width 1287 height 386
click at [873, 418] on li "Crear y gestionar equipos deportivos." at bounding box center [932, 423] width 1262 height 11
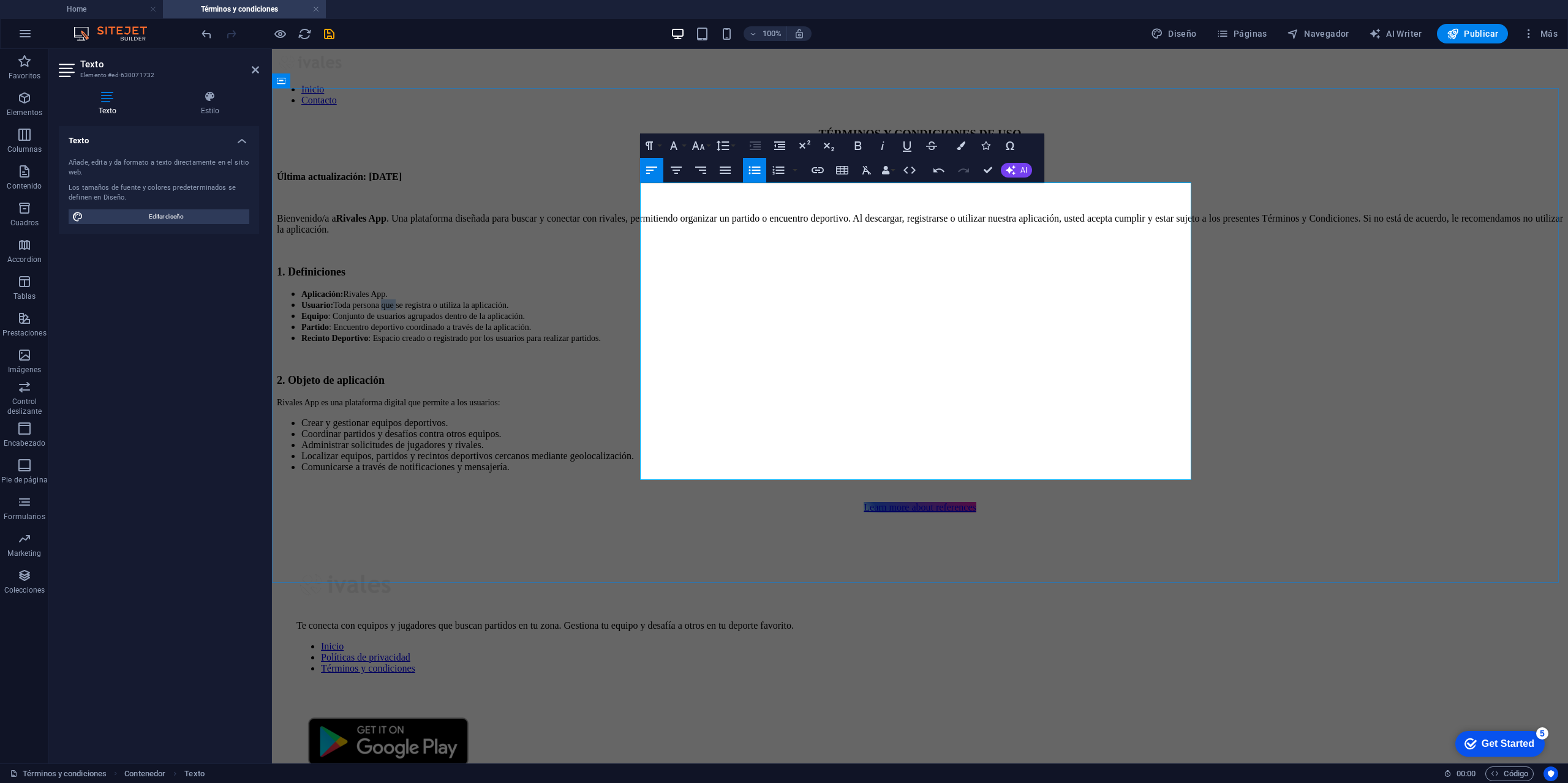
drag, startPoint x: 759, startPoint y: 312, endPoint x: 769, endPoint y: 312, distance: 10.0
click at [509, 310] on span "Usuario : Toda persona que se registra o utiliza la aplicación." at bounding box center [405, 305] width 207 height 9
click at [910, 468] on li "Comunicarse a través de notificaciones y mensajería." at bounding box center [932, 467] width 1262 height 11
click at [874, 444] on li "Administrar solicitudes de jugadores y rivales." at bounding box center [932, 444] width 1262 height 11
drag, startPoint x: 921, startPoint y: 456, endPoint x: 789, endPoint y: 459, distance: 132.0
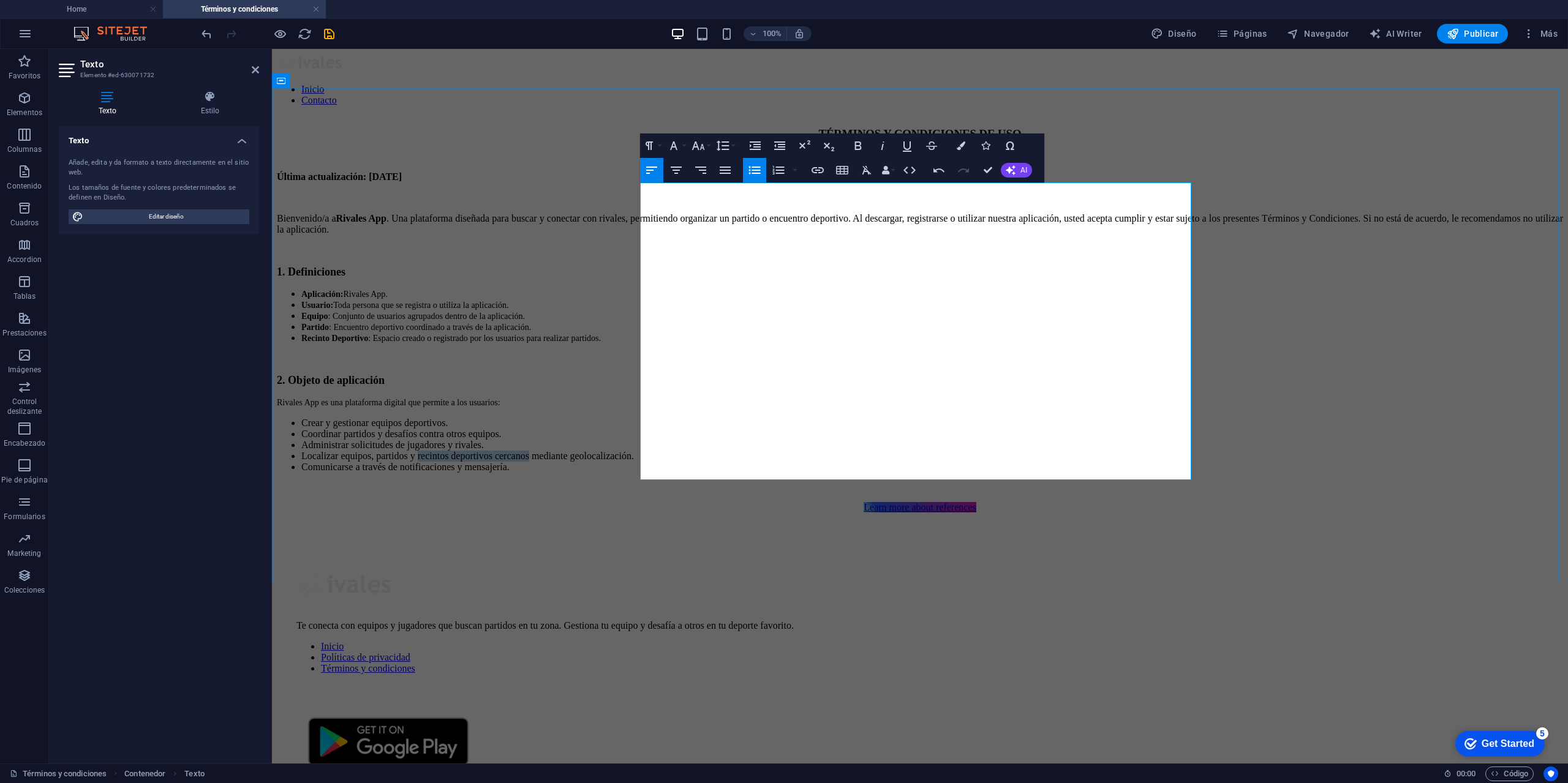
click at [789, 459] on li "Localizar equipos, partidos y recintos deportivos cercanos mediante geolocaliza…" at bounding box center [932, 456] width 1262 height 11
click at [743, 462] on li "Localizar equipos, partidos mediante geolocalización." at bounding box center [932, 456] width 1262 height 11
click at [901, 470] on li "Comunicarse a través de notificaciones y mensajería." at bounding box center [932, 467] width 1262 height 11
click at [907, 469] on li "Comunicarse a través de notificaciones y mensajería." at bounding box center [932, 467] width 1262 height 11
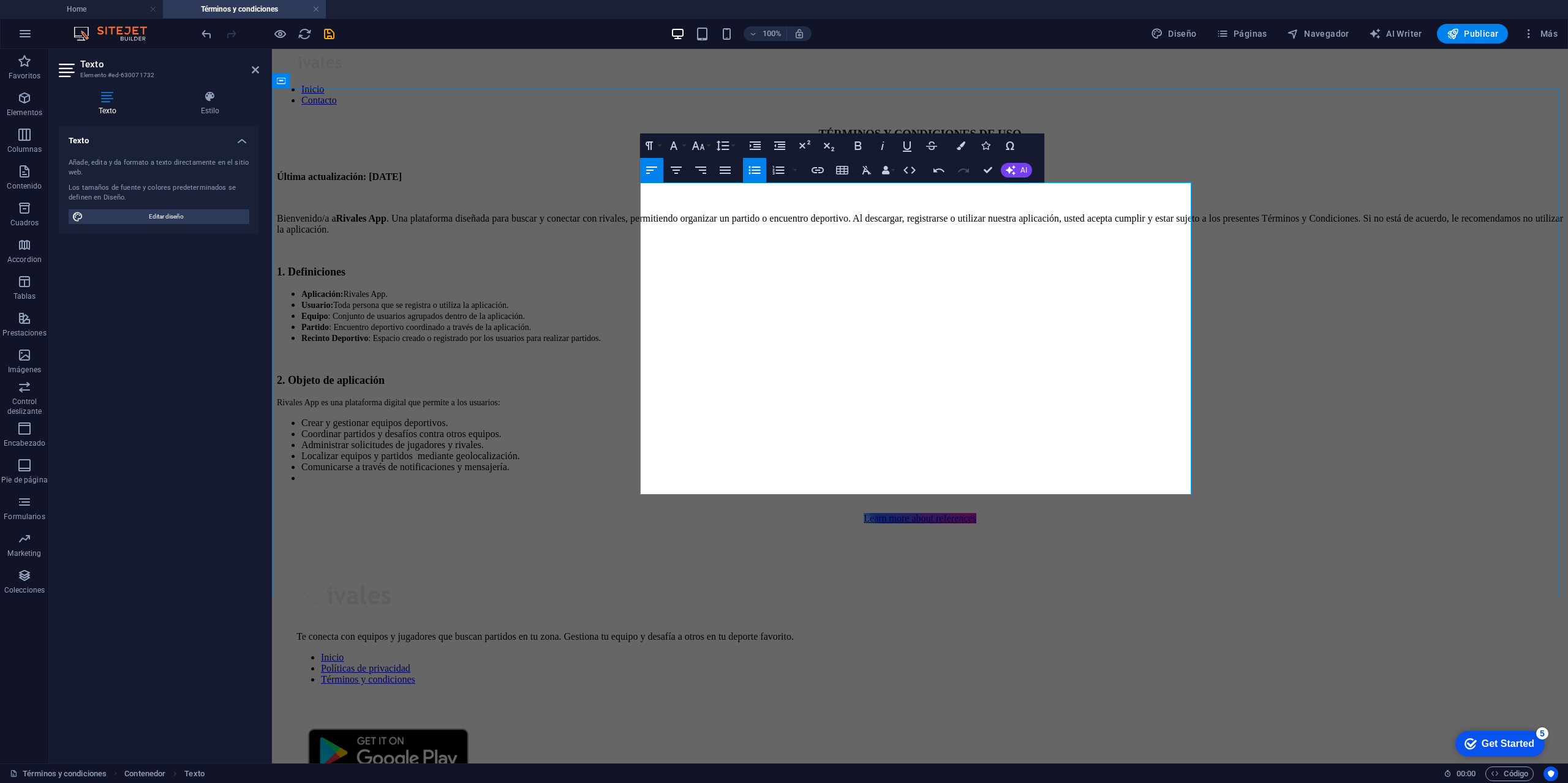
click at [902, 429] on li "Coordinar partidos y desafíos contra otros equipos." at bounding box center [932, 433] width 1262 height 11
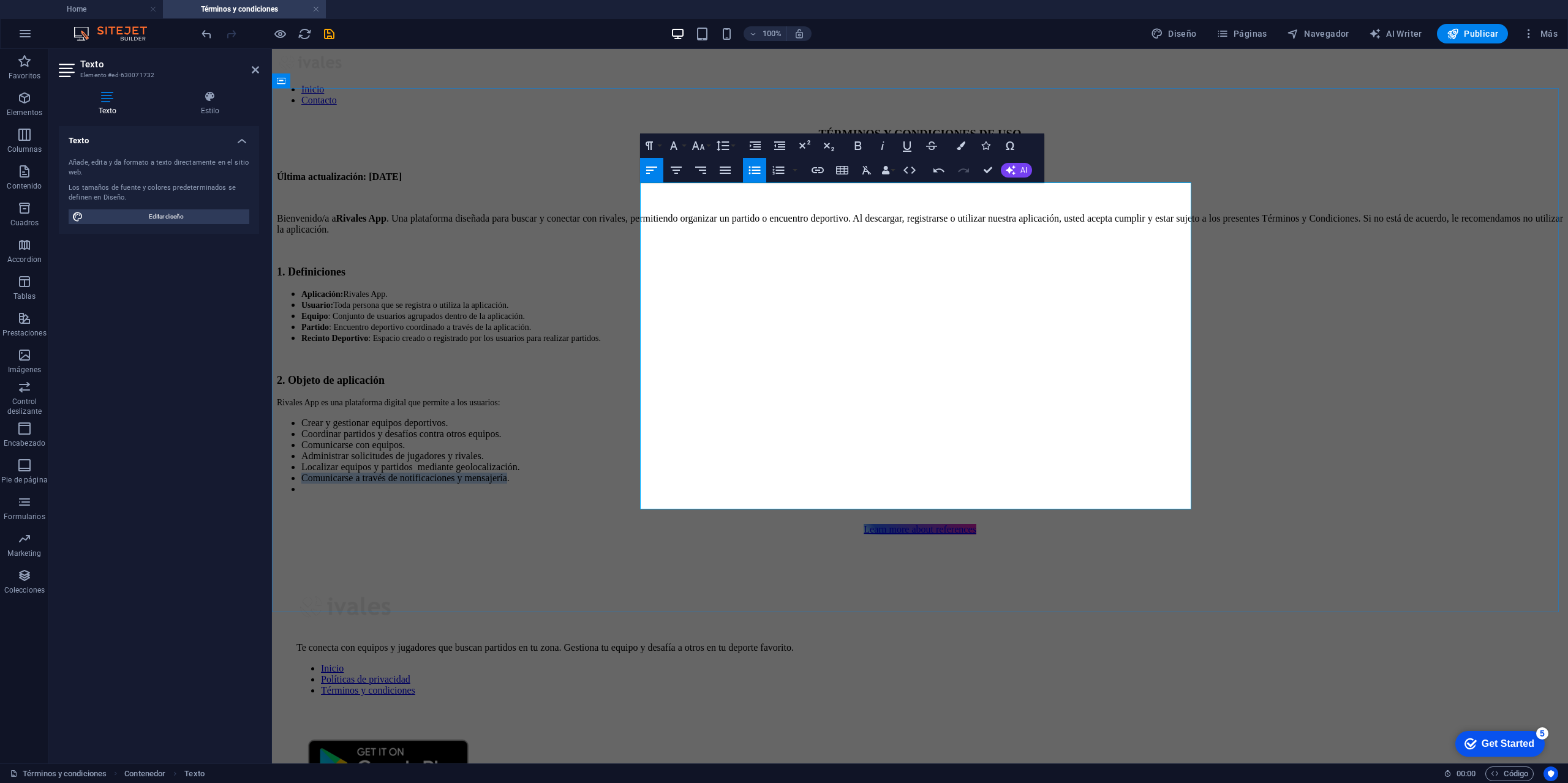
drag, startPoint x: 882, startPoint y: 487, endPoint x: 655, endPoint y: 490, distance: 227.0
click at [655, 484] on li "Comunicarse a través de notificaciones y mensajería." at bounding box center [932, 478] width 1262 height 11
click at [837, 484] on li "Comunicarse a través de notificaciones y mensajería." at bounding box center [932, 478] width 1262 height 11
drag, startPoint x: 859, startPoint y: 488, endPoint x: 844, endPoint y: 489, distance: 15.0
click at [851, 484] on li "Comunicarse a través de notificaciones y mensajería." at bounding box center [932, 478] width 1262 height 11
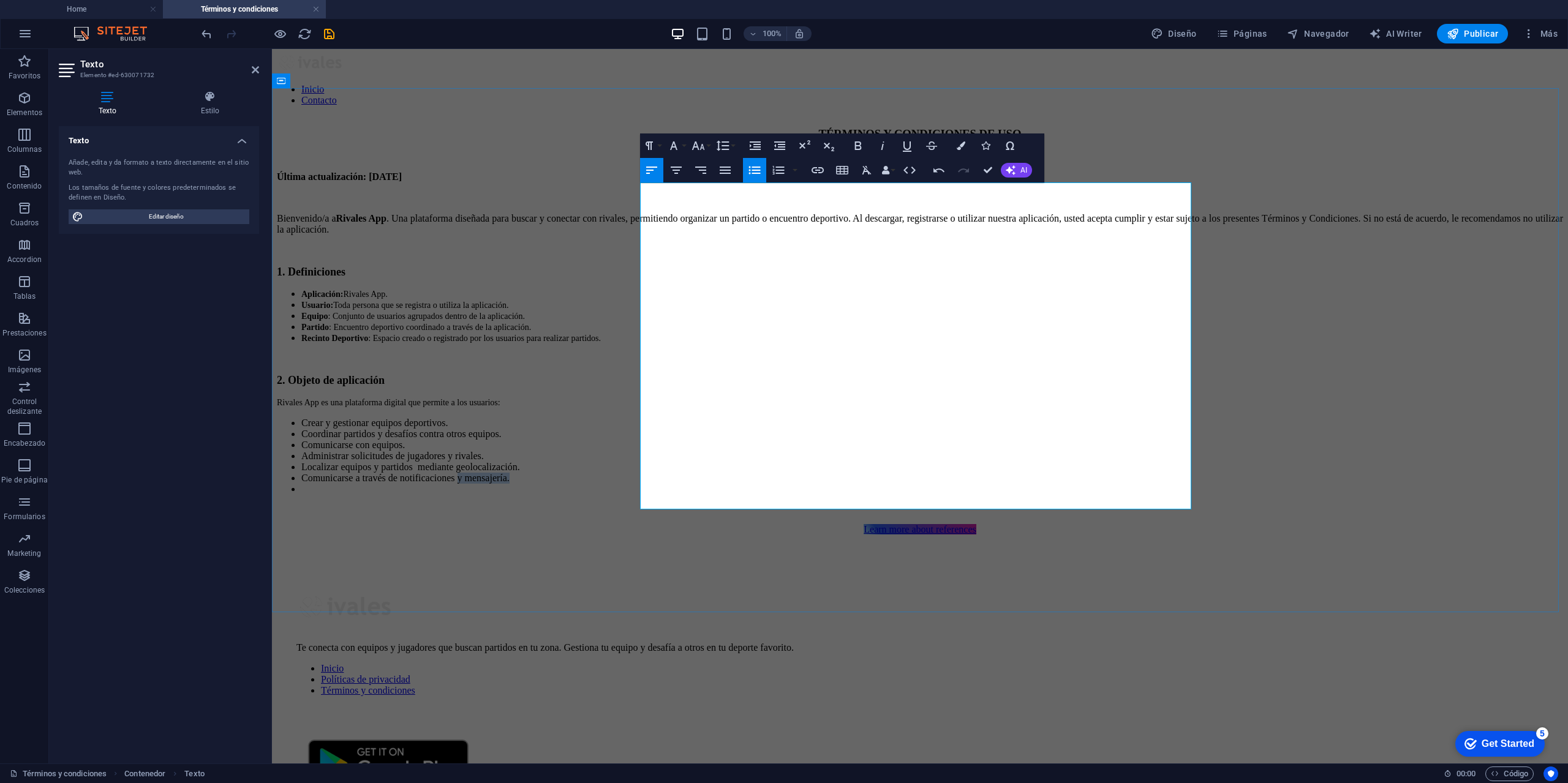
drag, startPoint x: 911, startPoint y: 487, endPoint x: 839, endPoint y: 488, distance: 72.0
click at [839, 484] on li "Comunicarse a través de notificaciones y mensajería." at bounding box center [932, 478] width 1262 height 11
click at [858, 483] on li "Comunicarse a través de notificaciones" at bounding box center [932, 478] width 1262 height 11
click at [855, 484] on li "Comunicarse a través de notificaciones." at bounding box center [932, 478] width 1262 height 11
drag, startPoint x: 720, startPoint y: 489, endPoint x: 659, endPoint y: 490, distance: 61.0
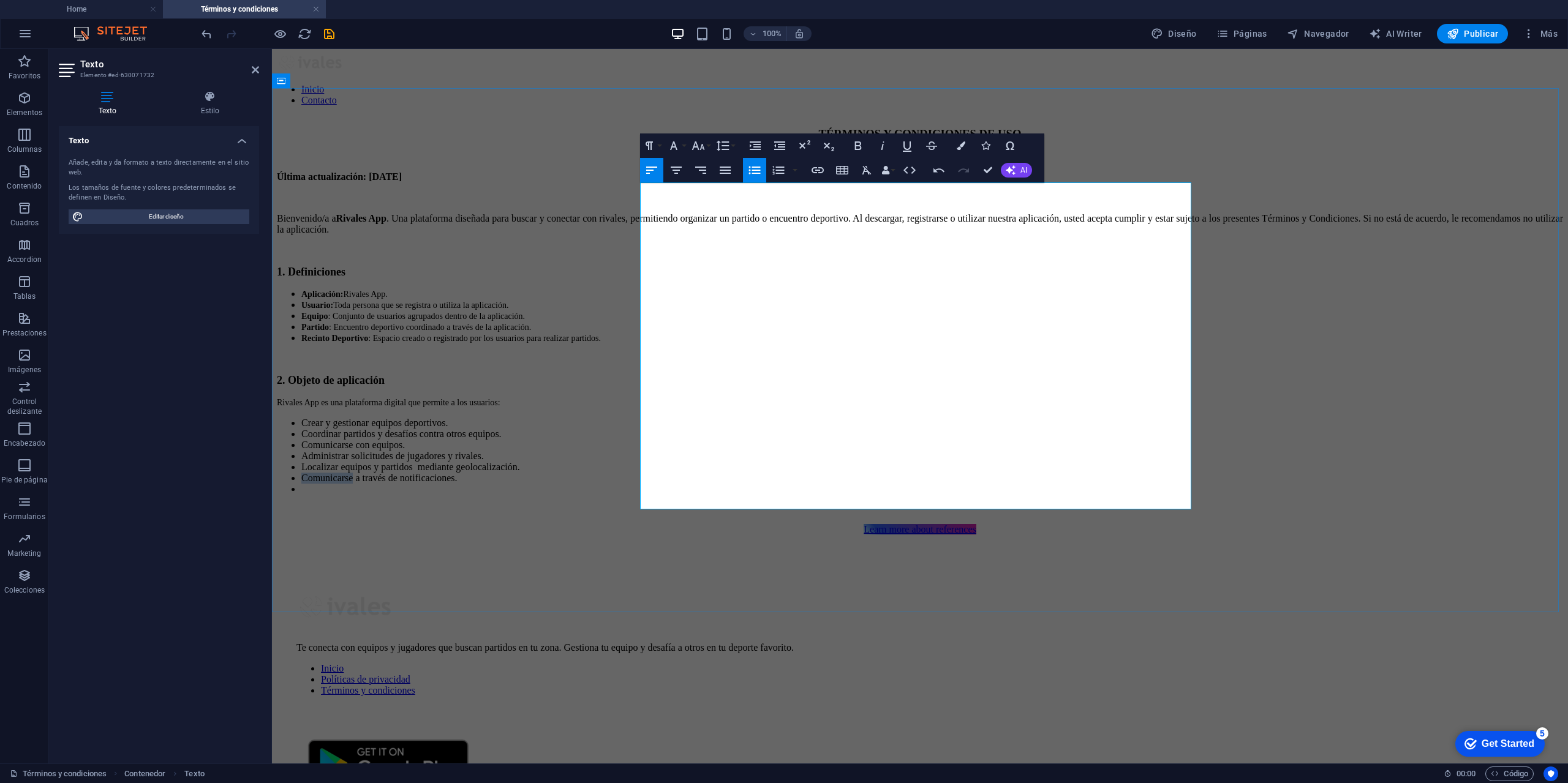
click at [659, 484] on li "Comunicarse a través de notificaciones." at bounding box center [932, 478] width 1262 height 11
click at [846, 484] on li "Comunicarse a través de notificaciones." at bounding box center [932, 478] width 1262 height 11
click at [777, 495] on li at bounding box center [932, 489] width 1262 height 11
click at [662, 429] on li "Coordinar partidos y desafíos contra otros equipos." at bounding box center [932, 433] width 1262 height 11
drag, startPoint x: 938, startPoint y: 503, endPoint x: 663, endPoint y: 497, distance: 275.1
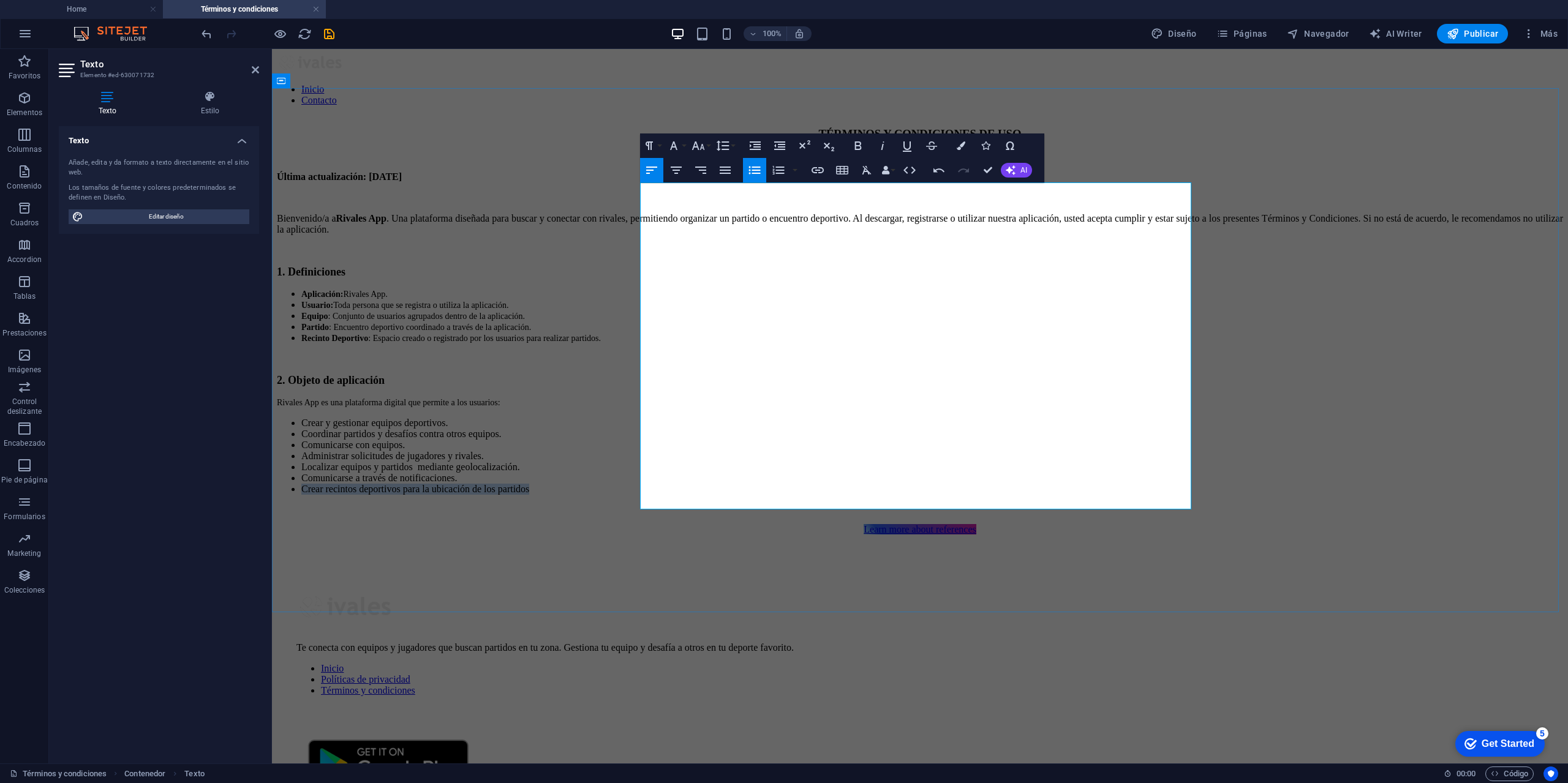
click at [663, 495] on li "Crear recintos deportivos para la ubicación de los partidos" at bounding box center [932, 489] width 1262 height 11
click at [776, 444] on li "Comunicarse con equipos." at bounding box center [932, 444] width 1262 height 11
click at [776, 442] on li "Comunicarse con equipos mediante mensajería." at bounding box center [932, 444] width 1262 height 11
click at [881, 456] on li "Administrar solicitudes de jugadores y rivales." at bounding box center [932, 456] width 1262 height 11
click at [843, 484] on li "Comunicarse a través de notificaciones." at bounding box center [932, 478] width 1262 height 11
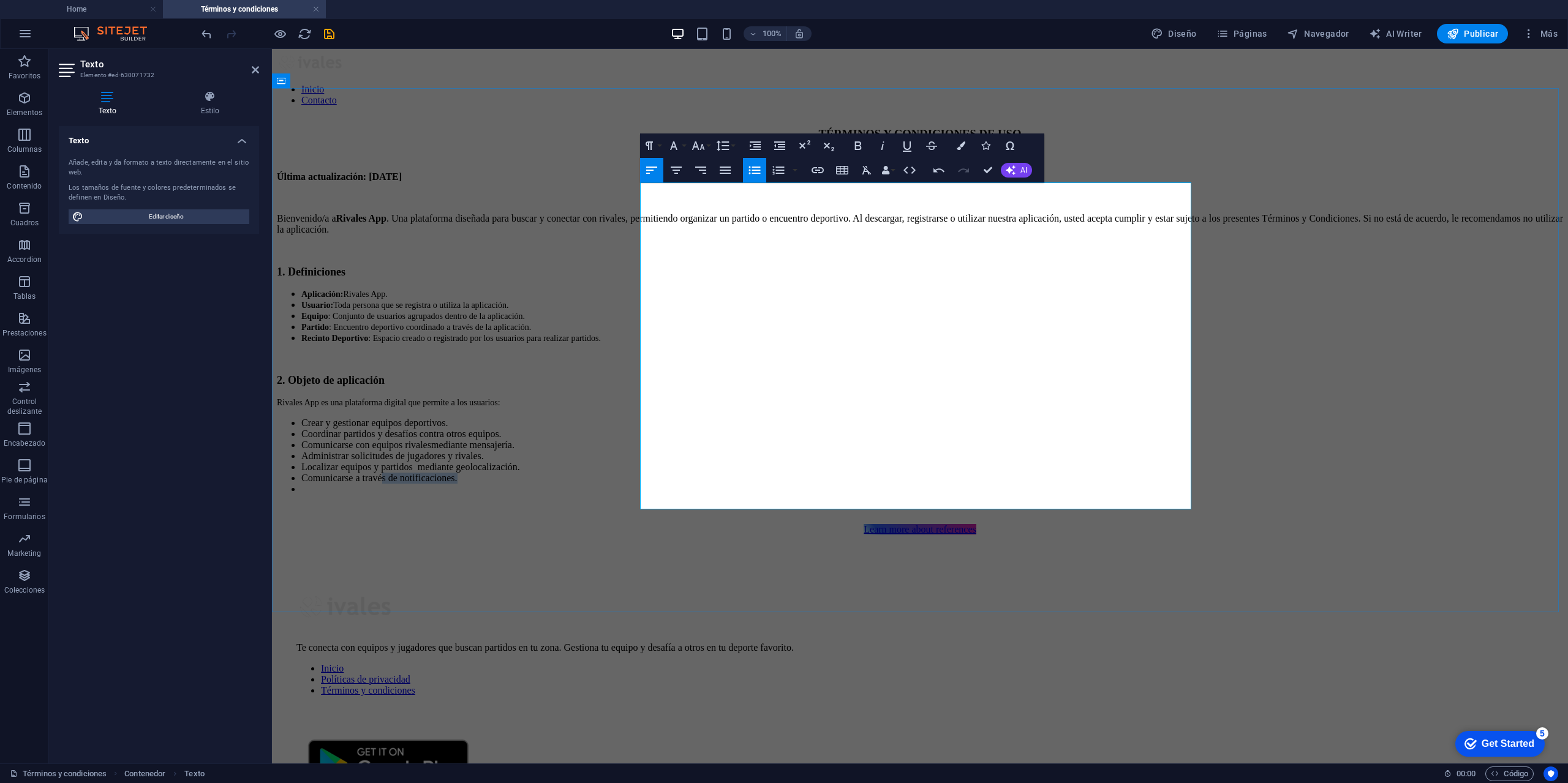
drag, startPoint x: 862, startPoint y: 487, endPoint x: 721, endPoint y: 488, distance: 141.0
click at [746, 484] on li "Comunicarse a través de notificaciones." at bounding box center [932, 478] width 1262 height 11
click at [719, 484] on li "Comunicarse a través de notificaciones." at bounding box center [932, 478] width 1262 height 11
drag, startPoint x: 861, startPoint y: 484, endPoint x: 658, endPoint y: 489, distance: 203.1
click at [658, 484] on li "Comunicarse a través de notificaciones." at bounding box center [932, 478] width 1262 height 11
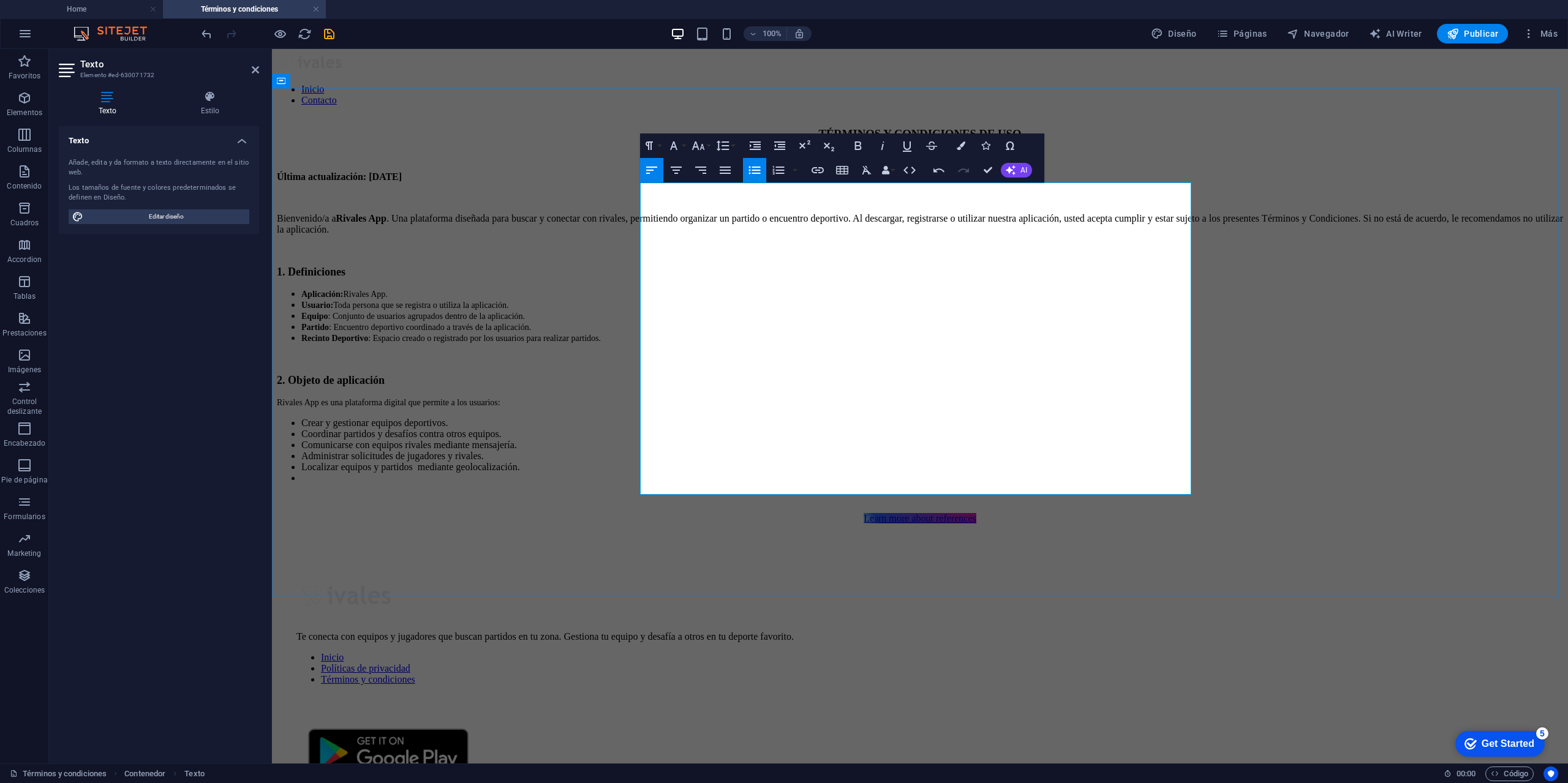
click at [670, 484] on li at bounding box center [932, 478] width 1262 height 11
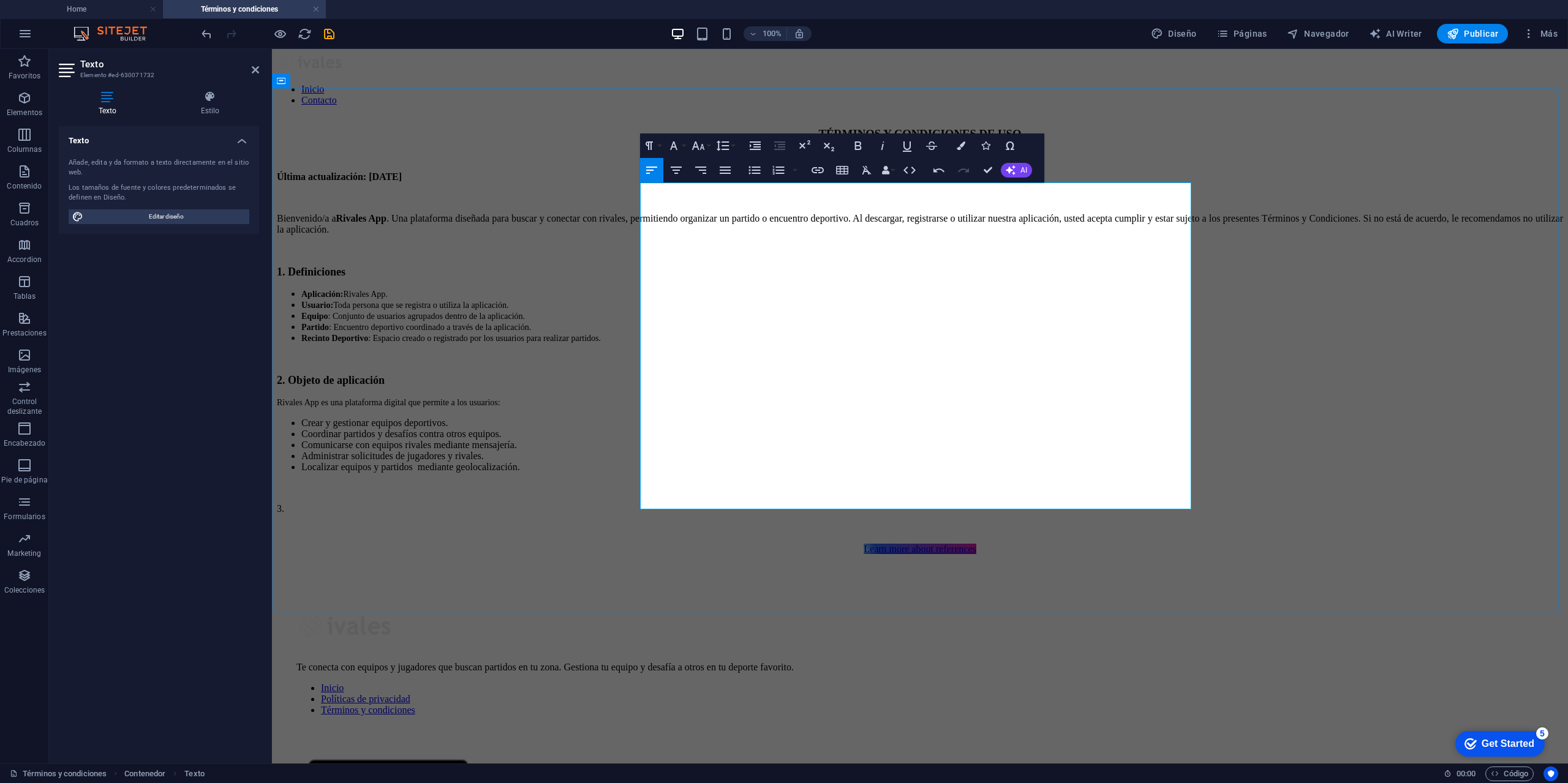
click at [685, 504] on p "3." at bounding box center [919, 509] width 1287 height 11
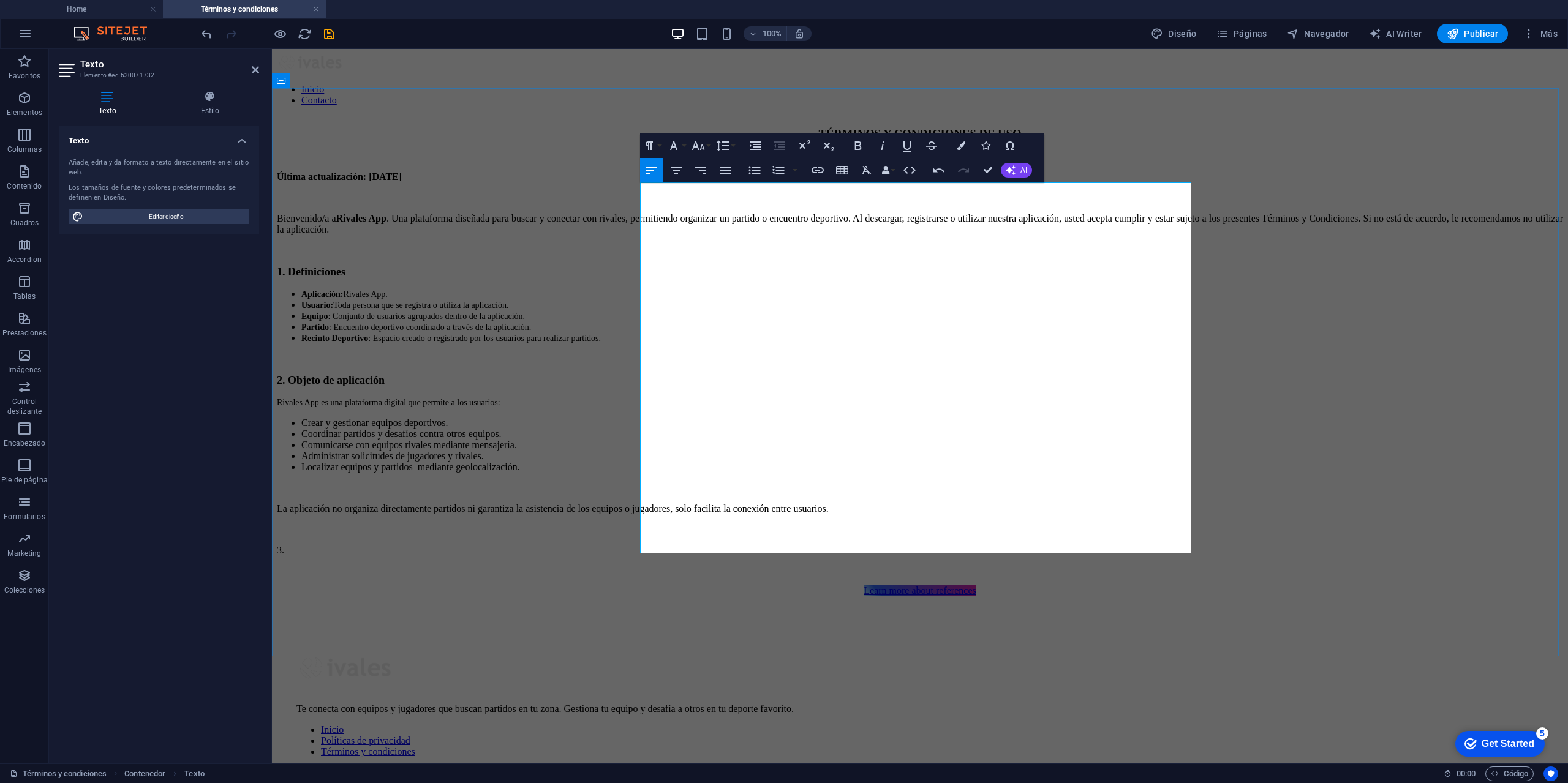
click at [663, 548] on p "3." at bounding box center [919, 550] width 1287 height 11
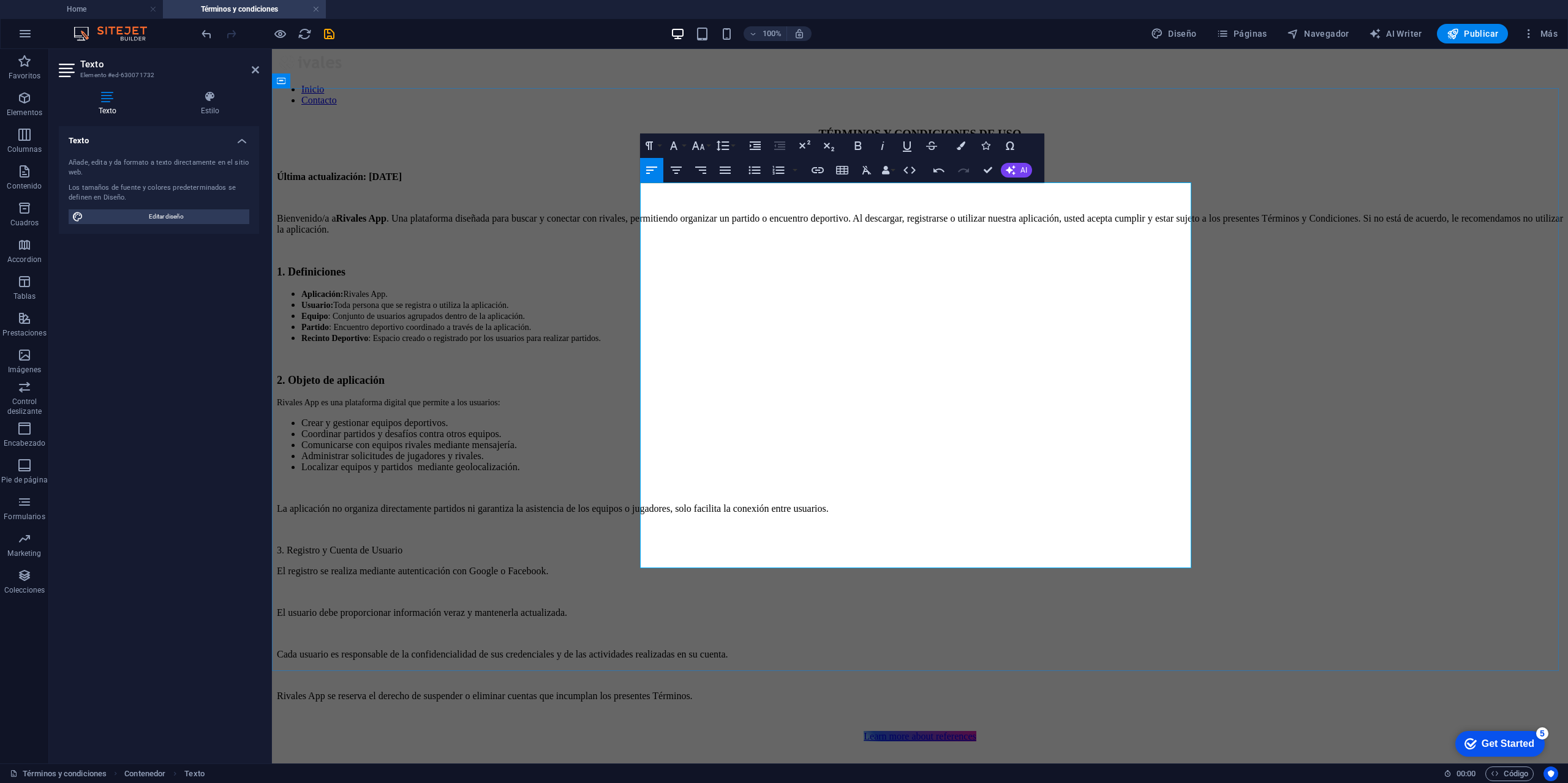
scroll to position [3580, 2]
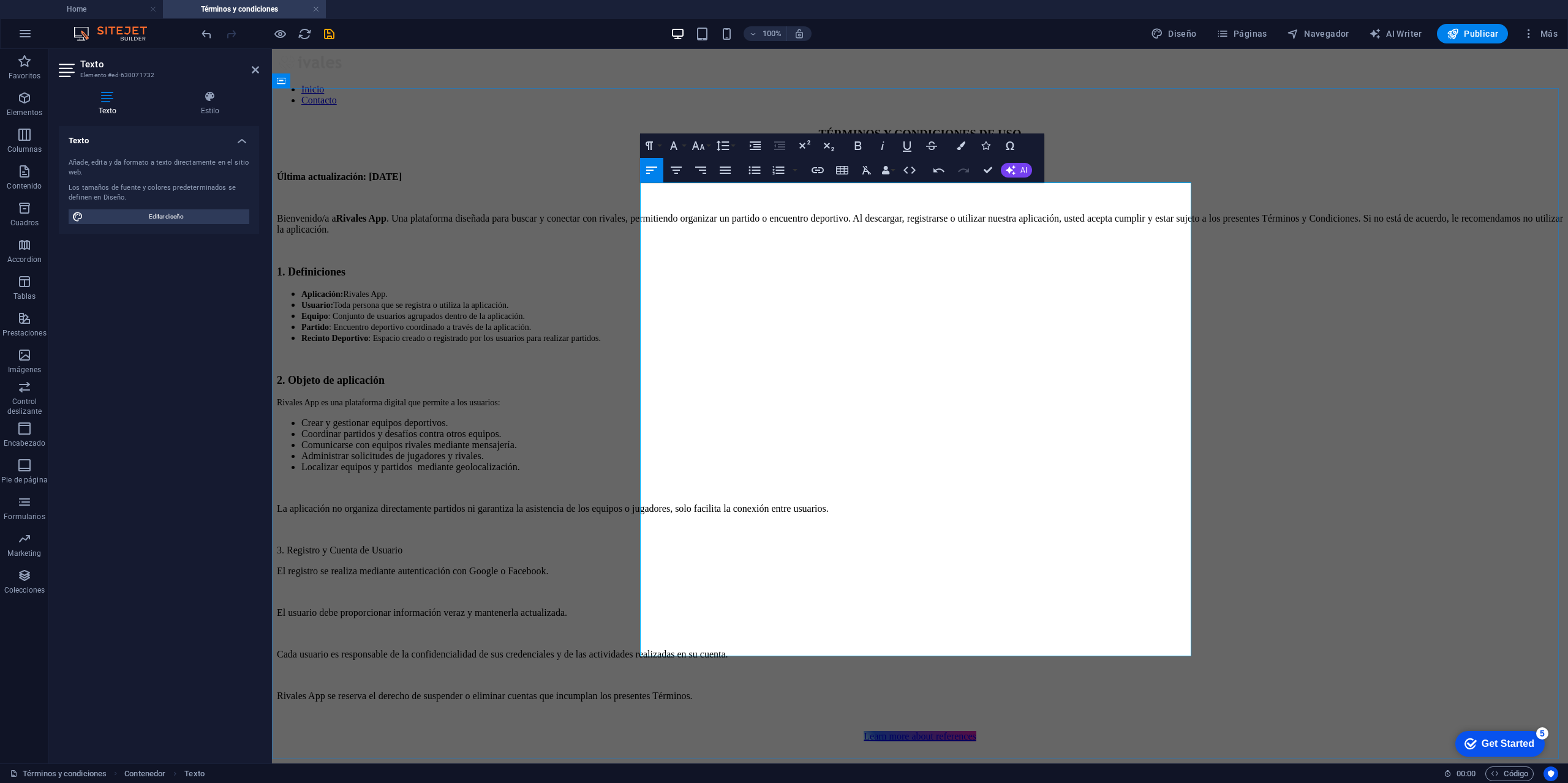
click at [756, 670] on p at bounding box center [919, 675] width 1287 height 11
click at [698, 670] on p at bounding box center [919, 675] width 1287 height 11
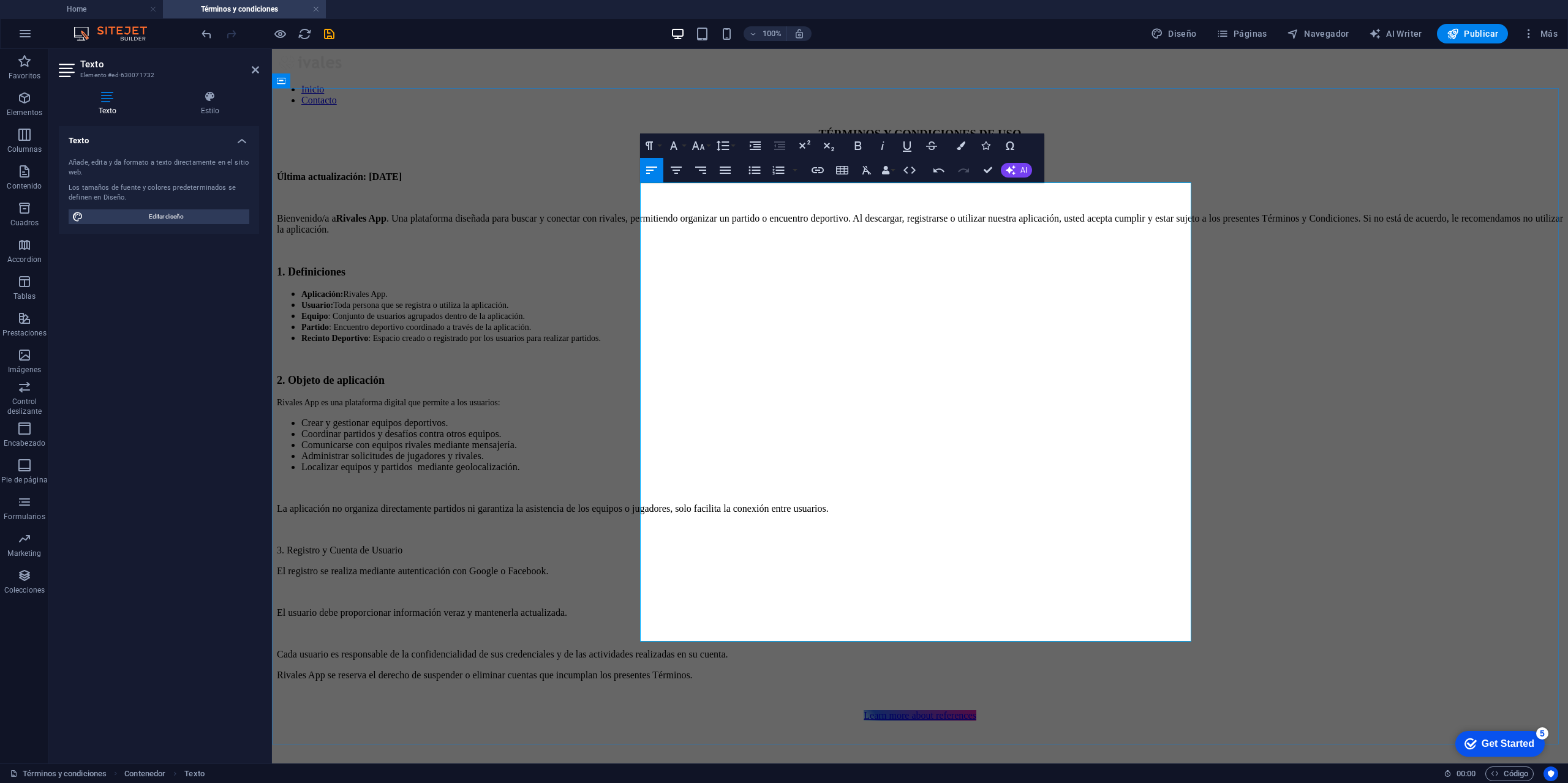
click at [684, 628] on p at bounding box center [919, 633] width 1287 height 11
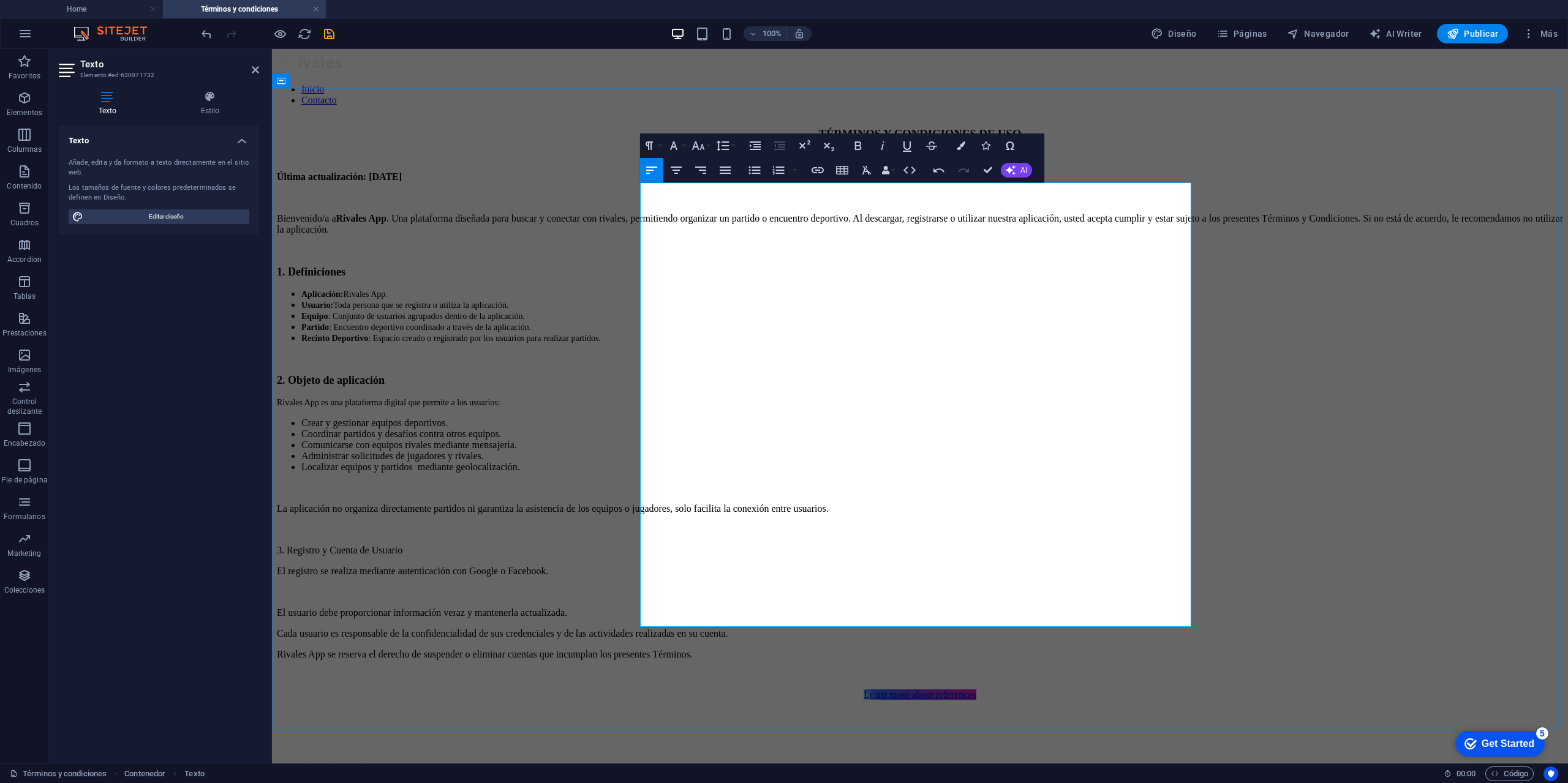
click at [661, 587] on p at bounding box center [919, 591] width 1287 height 11
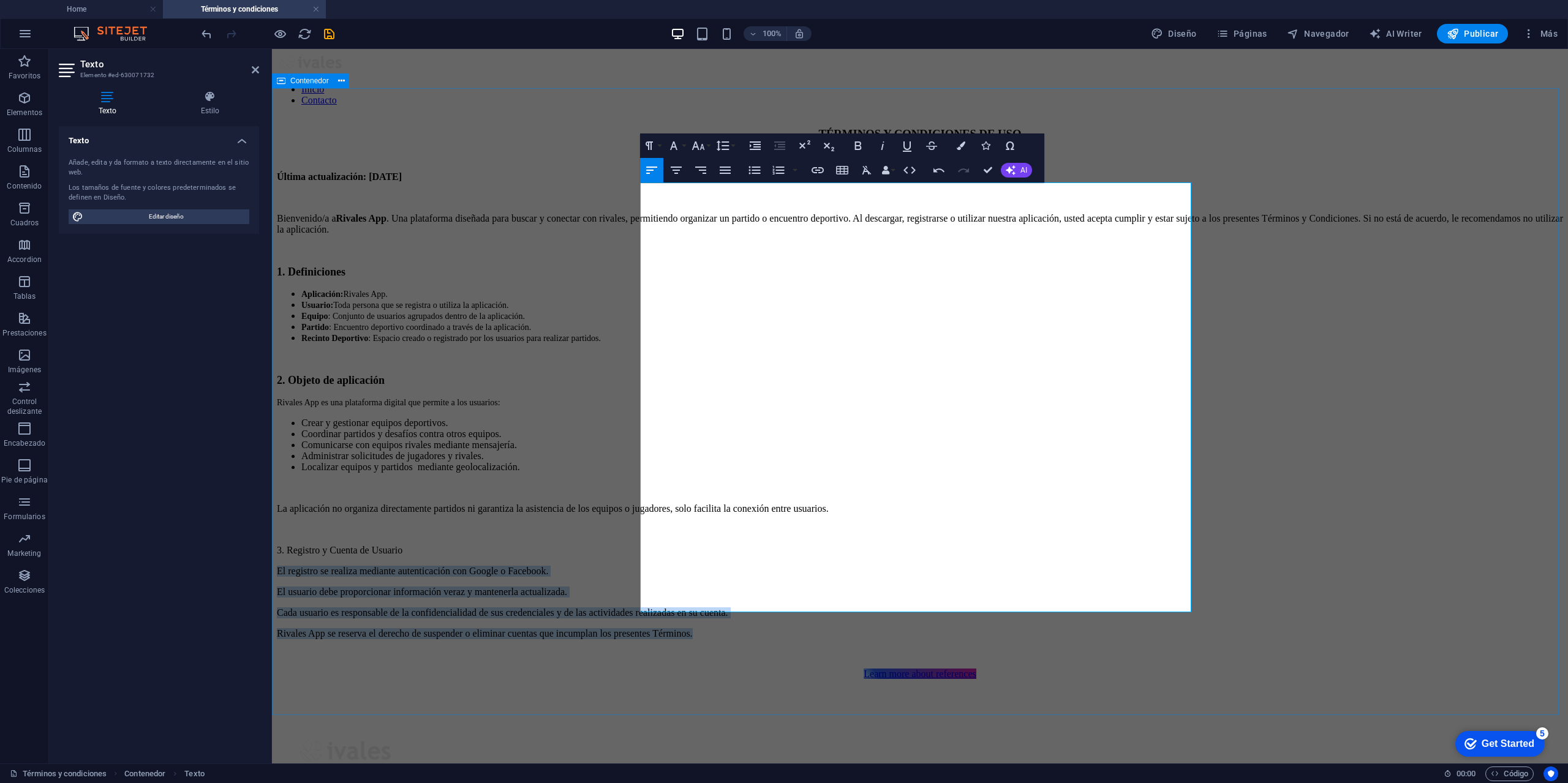
drag, startPoint x: 1130, startPoint y: 604, endPoint x: 548, endPoint y: 561, distance: 583.6
click at [548, 561] on div "TÉRMINOS Y CONDICIONES DE USO Última actualización: [DATE] Bienvenido/a a Rival…" at bounding box center [919, 404] width 1287 height 553
click at [751, 167] on icon "button" at bounding box center [754, 171] width 12 height 8
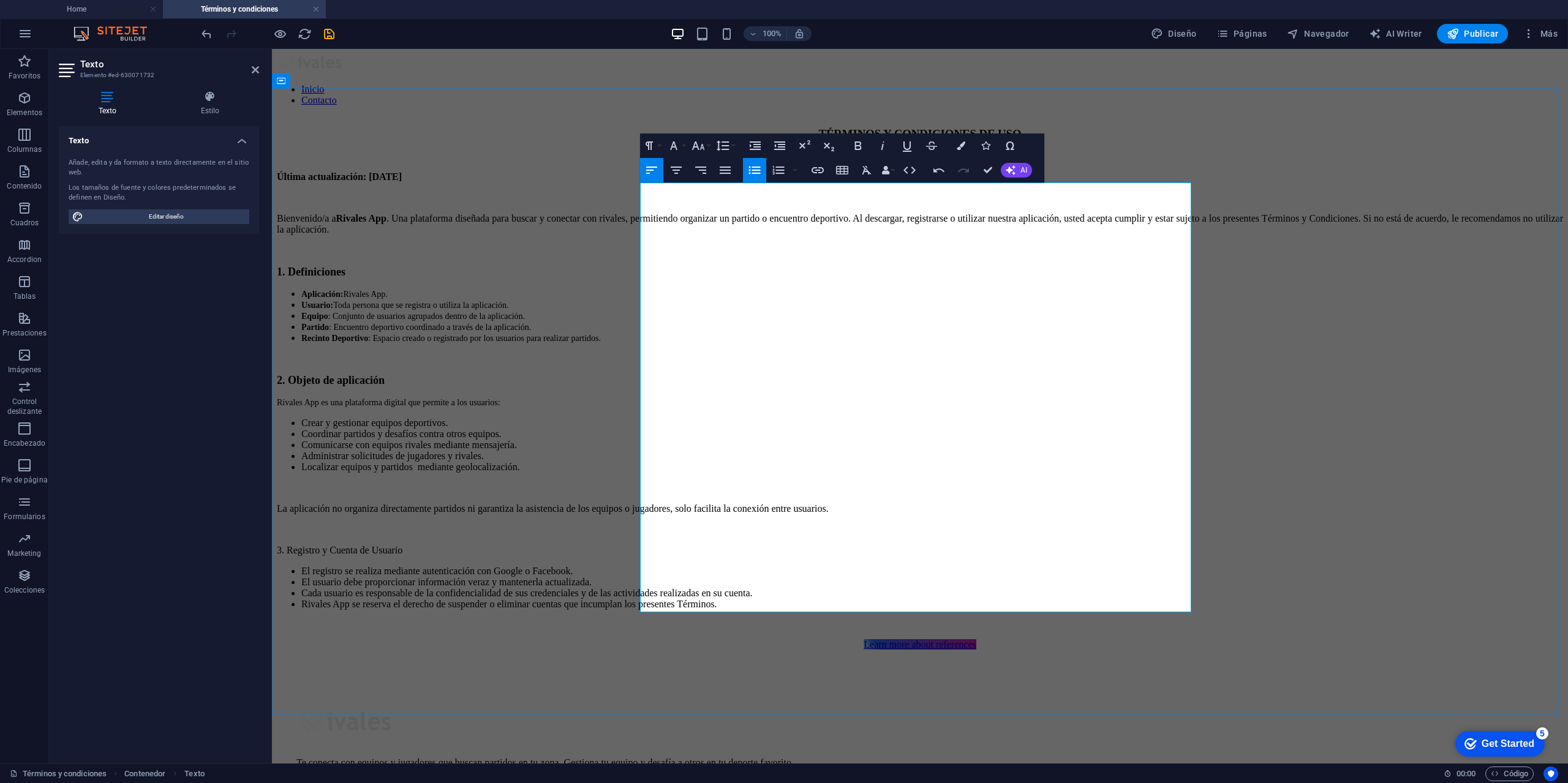
click at [800, 534] on p at bounding box center [919, 529] width 1287 height 11
click at [790, 546] on p "3. Registro y Cuenta de Usuario" at bounding box center [919, 550] width 1287 height 11
click at [940, 566] on li "El registro se realiza mediante autenticación con Google o Facebook." at bounding box center [932, 571] width 1262 height 11
drag, startPoint x: 1152, startPoint y: 603, endPoint x: 1161, endPoint y: 598, distance: 10.3
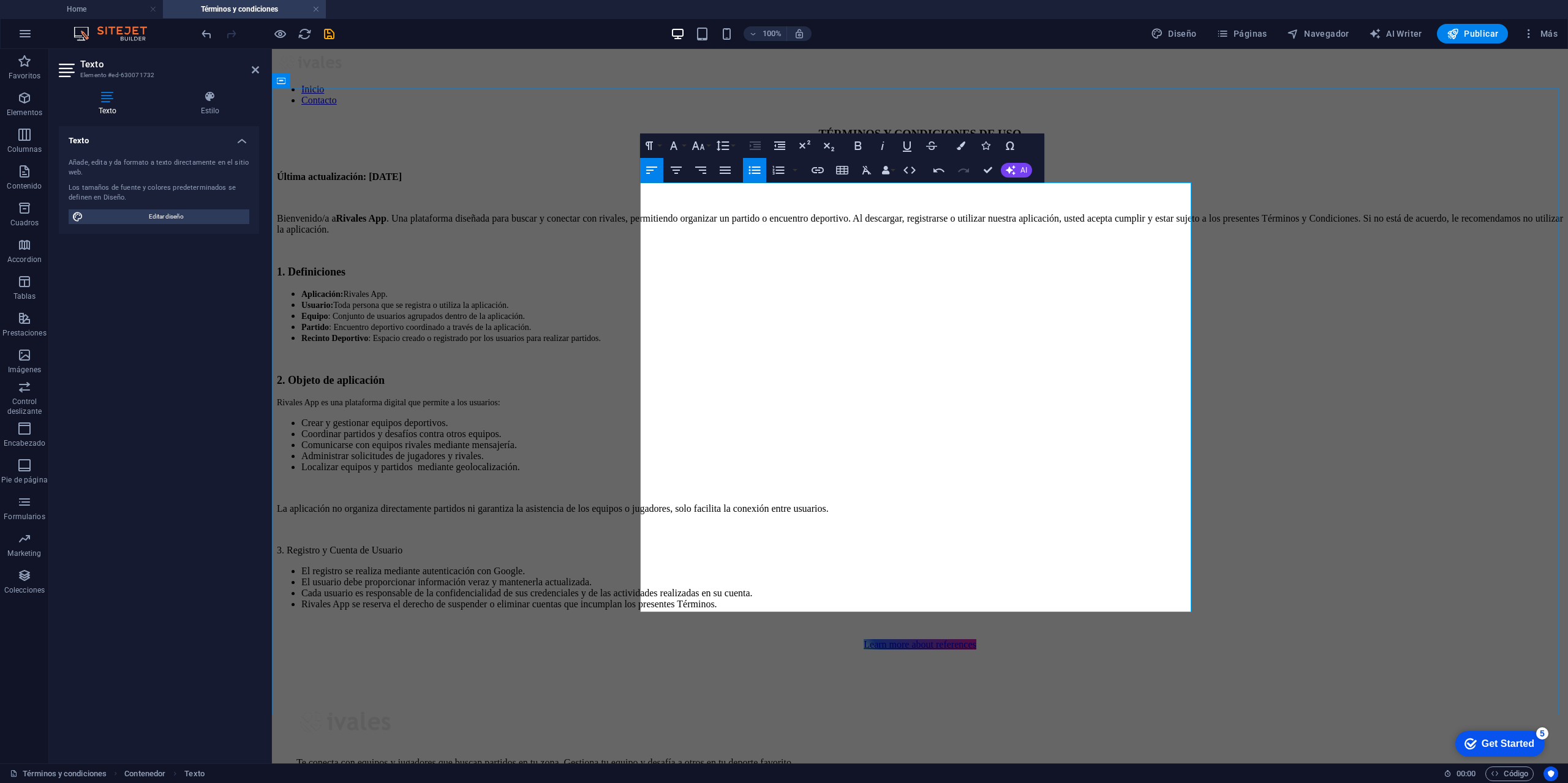
click at [1153, 603] on li "Rivales App se reserva el derecho de suspender o eliminar cuentas que incumplan…" at bounding box center [932, 604] width 1262 height 11
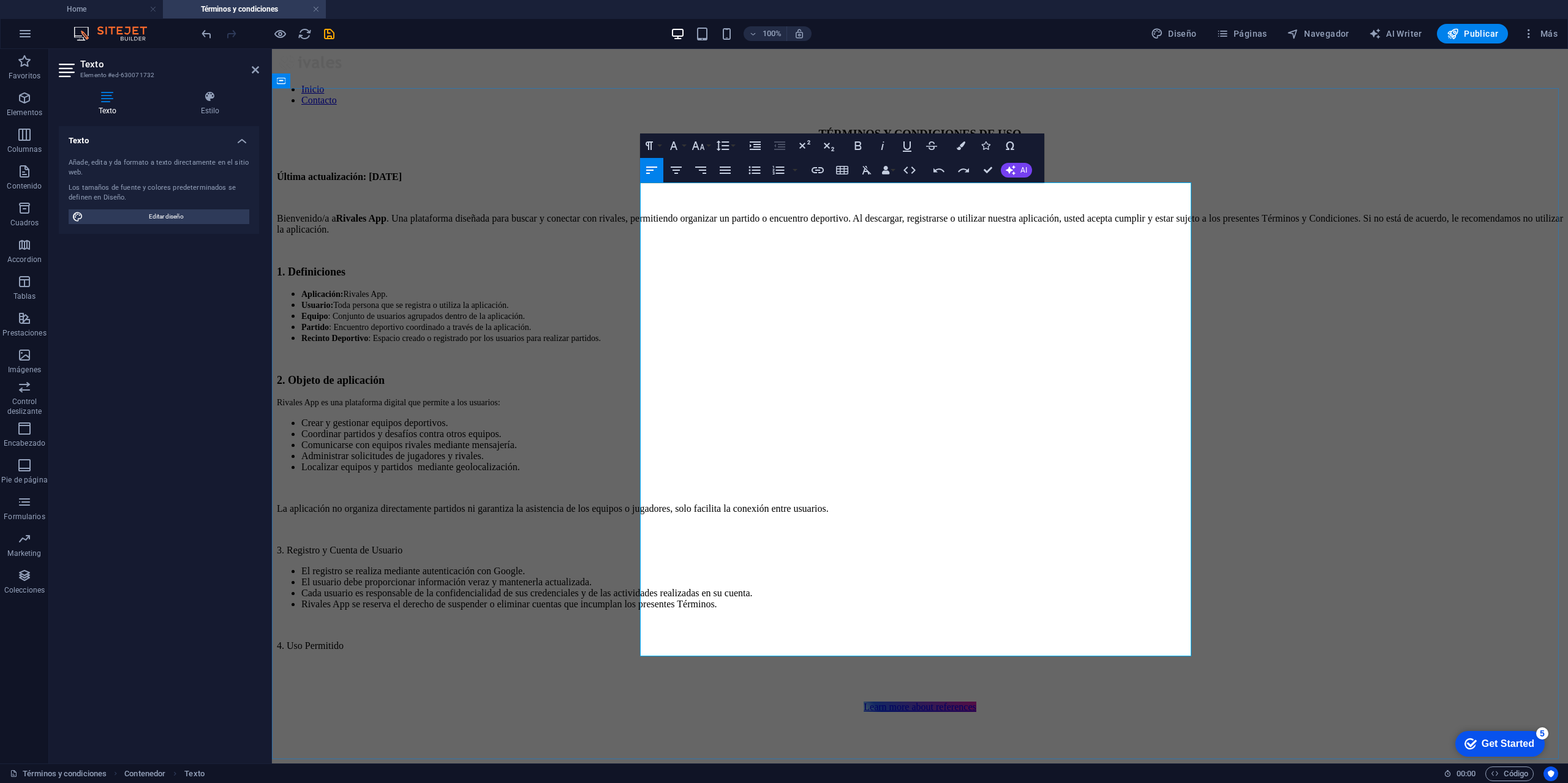
scroll to position [2880, 2]
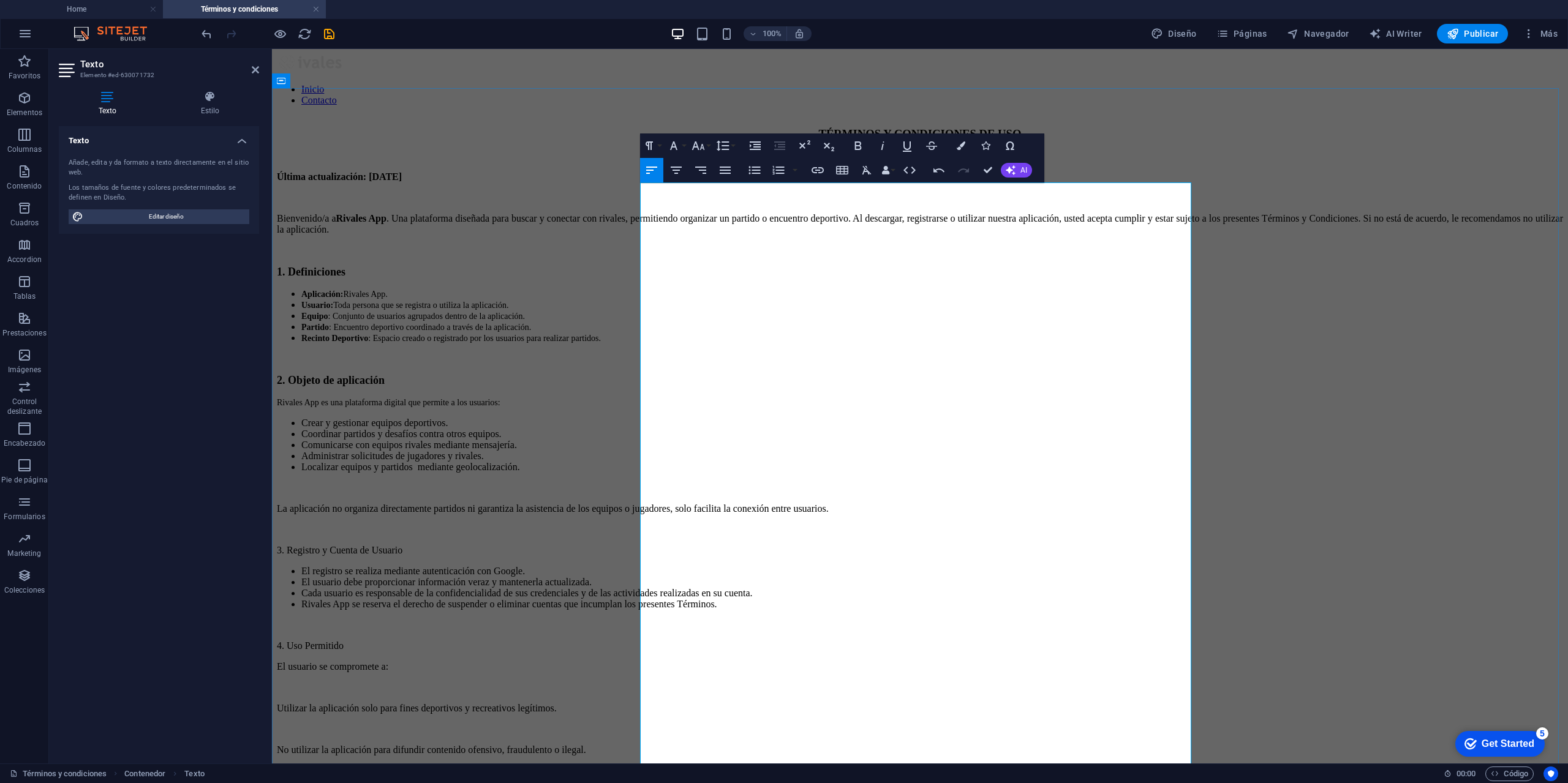
click at [668, 682] on p at bounding box center [919, 687] width 1287 height 11
click at [663, 703] on p at bounding box center [919, 708] width 1287 height 11
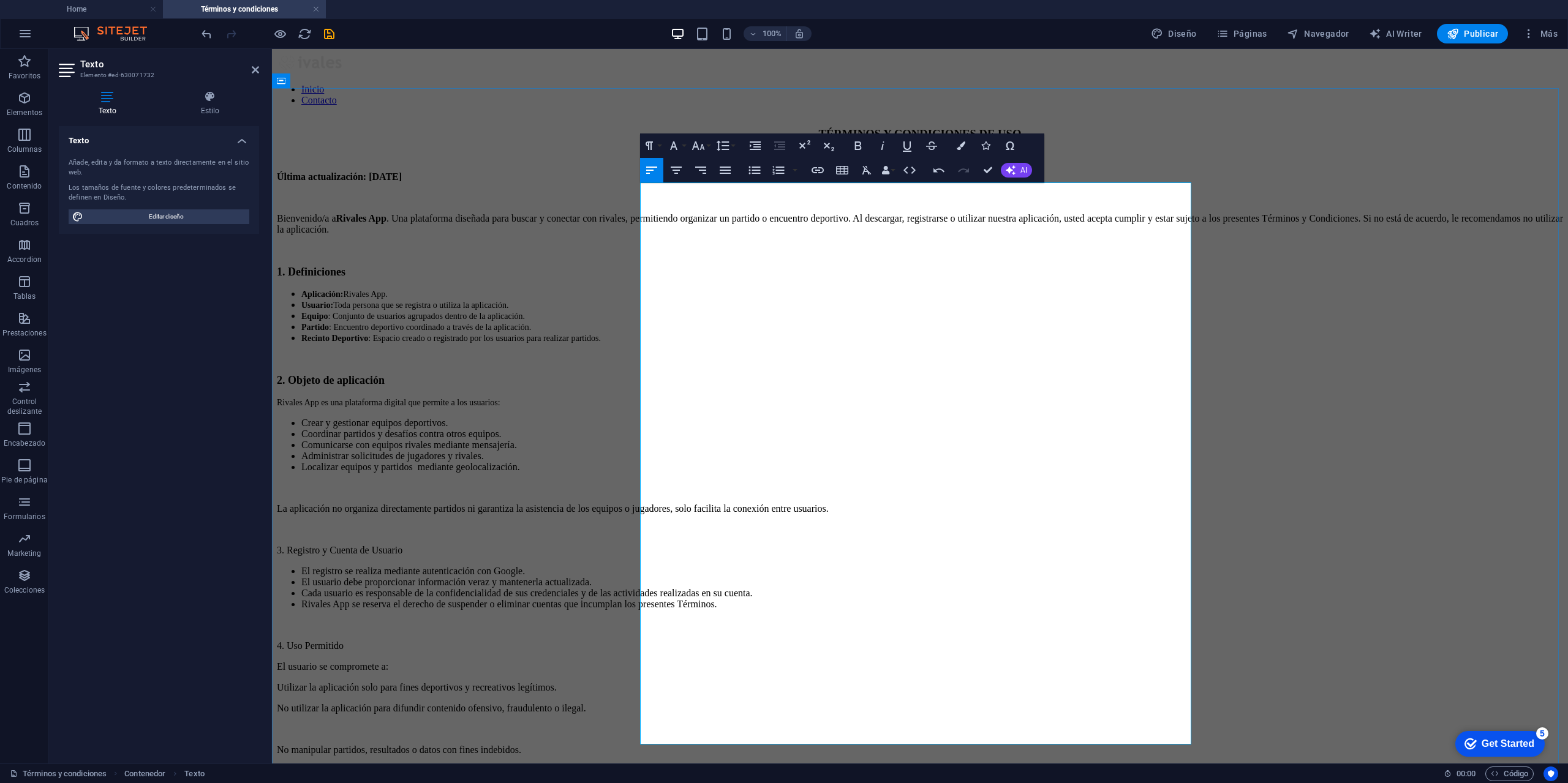
click at [663, 744] on p "No manipular partidos, resultados o datos con fines indebidos." at bounding box center [919, 749] width 1287 height 11
click at [658, 724] on p at bounding box center [919, 729] width 1287 height 11
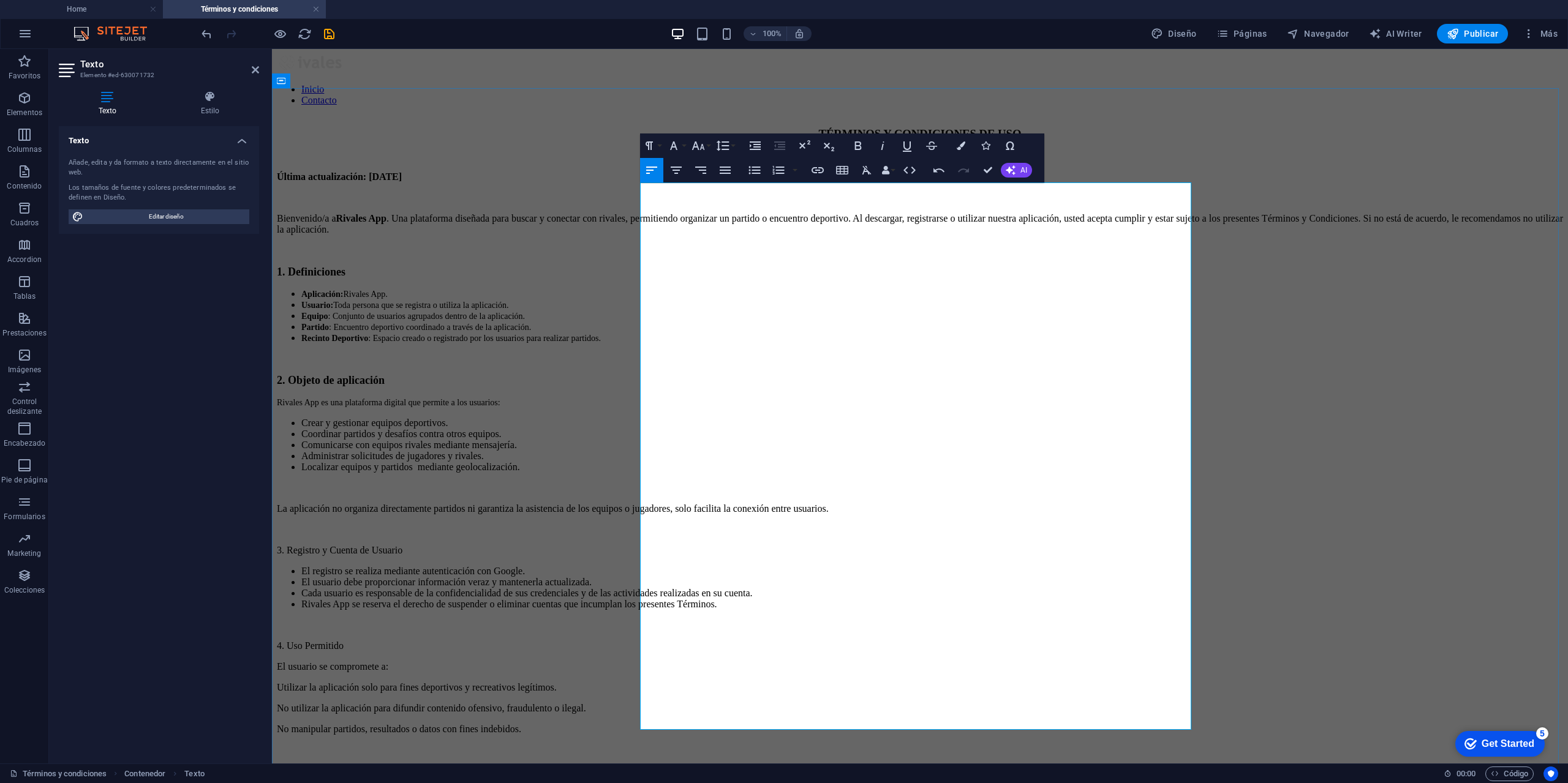
click at [655, 744] on p at bounding box center [919, 749] width 1287 height 11
click at [772, 662] on p "El usuario se compromete a:" at bounding box center [919, 666] width 1287 height 11
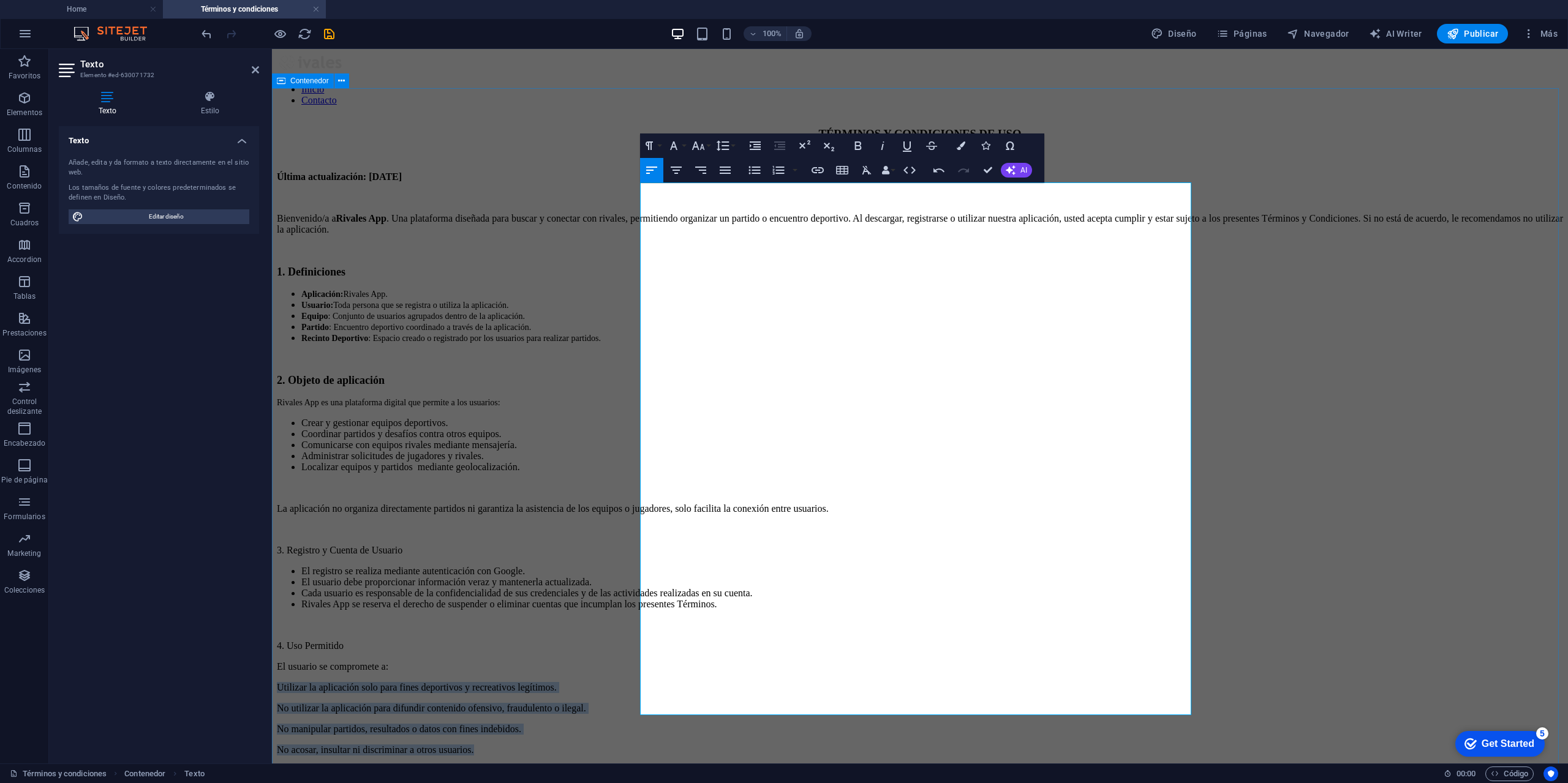
drag, startPoint x: 881, startPoint y: 704, endPoint x: 594, endPoint y: 666, distance: 289.5
click at [594, 666] on div "TÉRMINOS Y CONDICIONES DE USO Última actualización: [DATE] Bienvenido/a a Rival…" at bounding box center [919, 462] width 1287 height 669
click at [753, 169] on icon "button" at bounding box center [754, 170] width 15 height 15
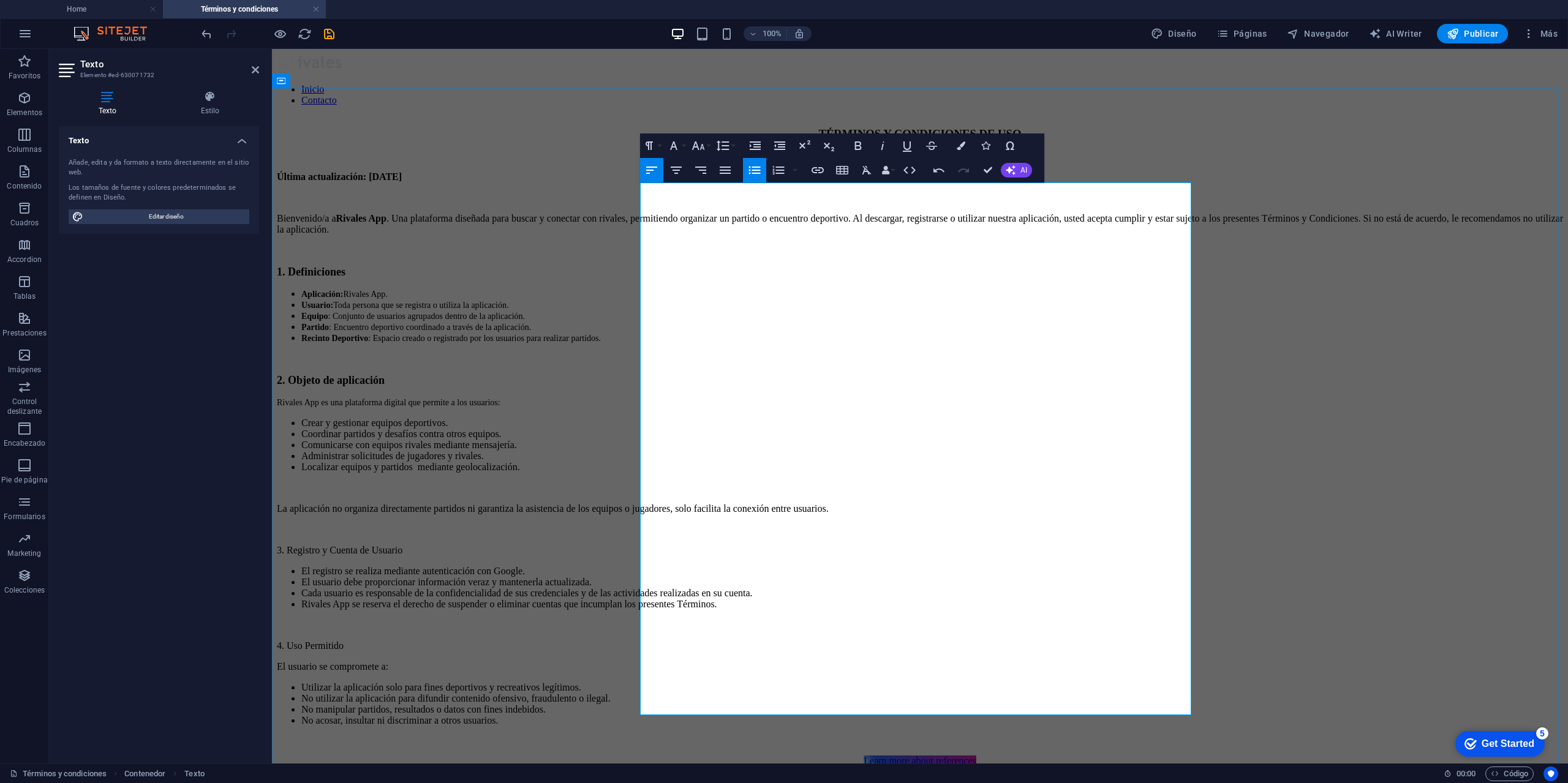
click at [791, 641] on p "4. Uso Permitido" at bounding box center [919, 646] width 1287 height 11
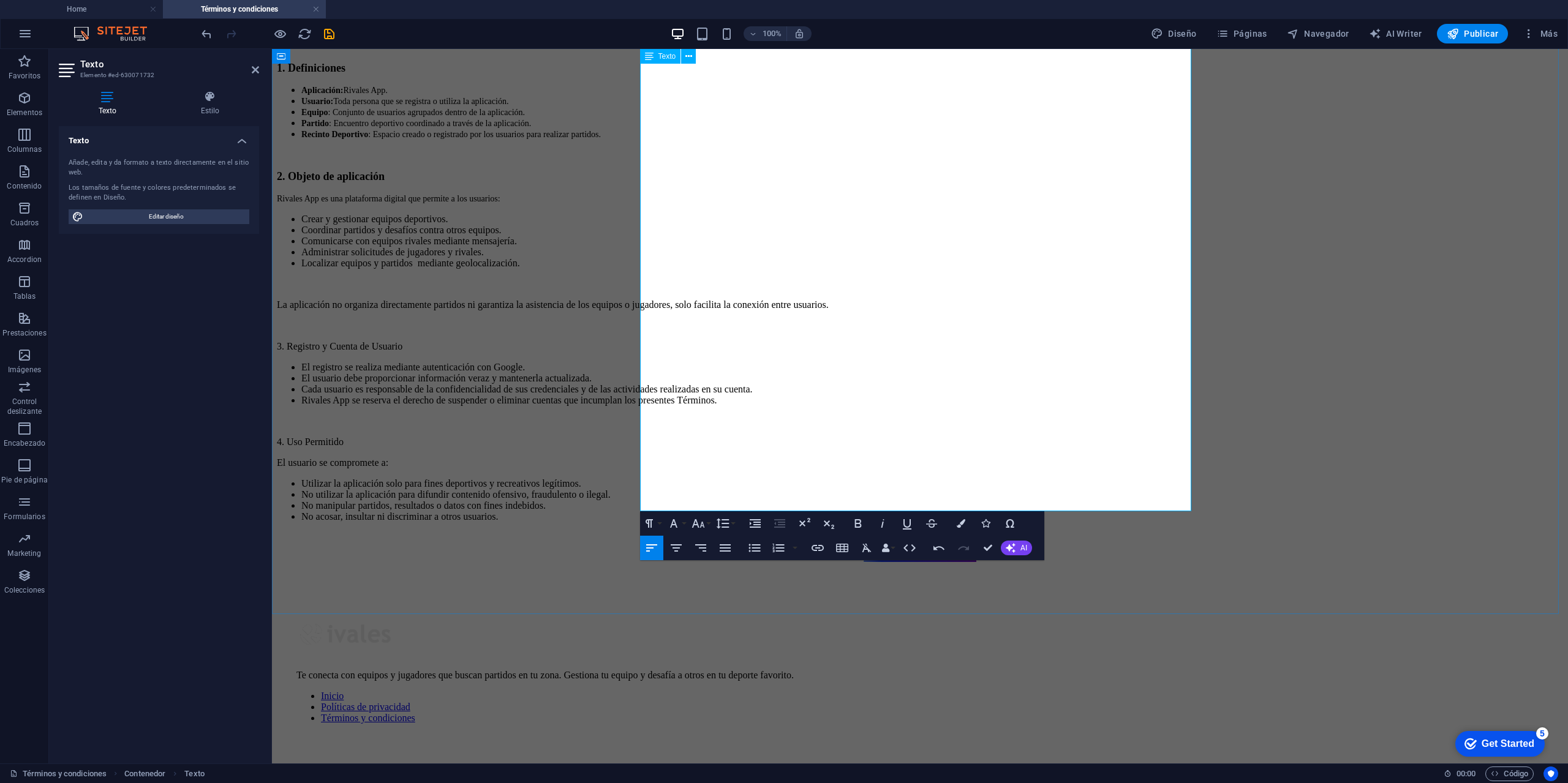
click at [902, 511] on li "No acosar, insultar ni discriminar a otros usuarios." at bounding box center [932, 516] width 1262 height 11
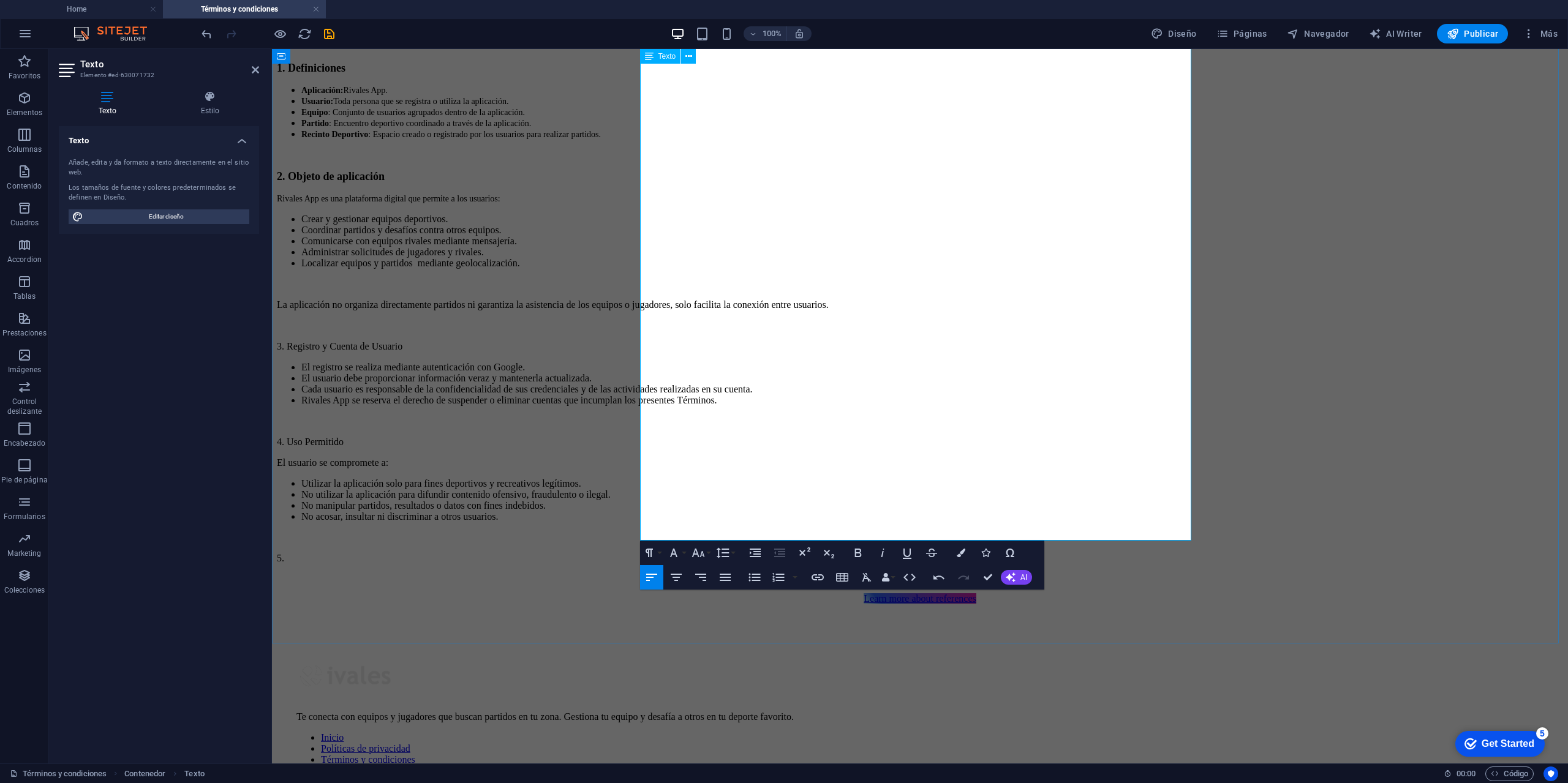
click at [666, 553] on p "5." at bounding box center [919, 558] width 1287 height 11
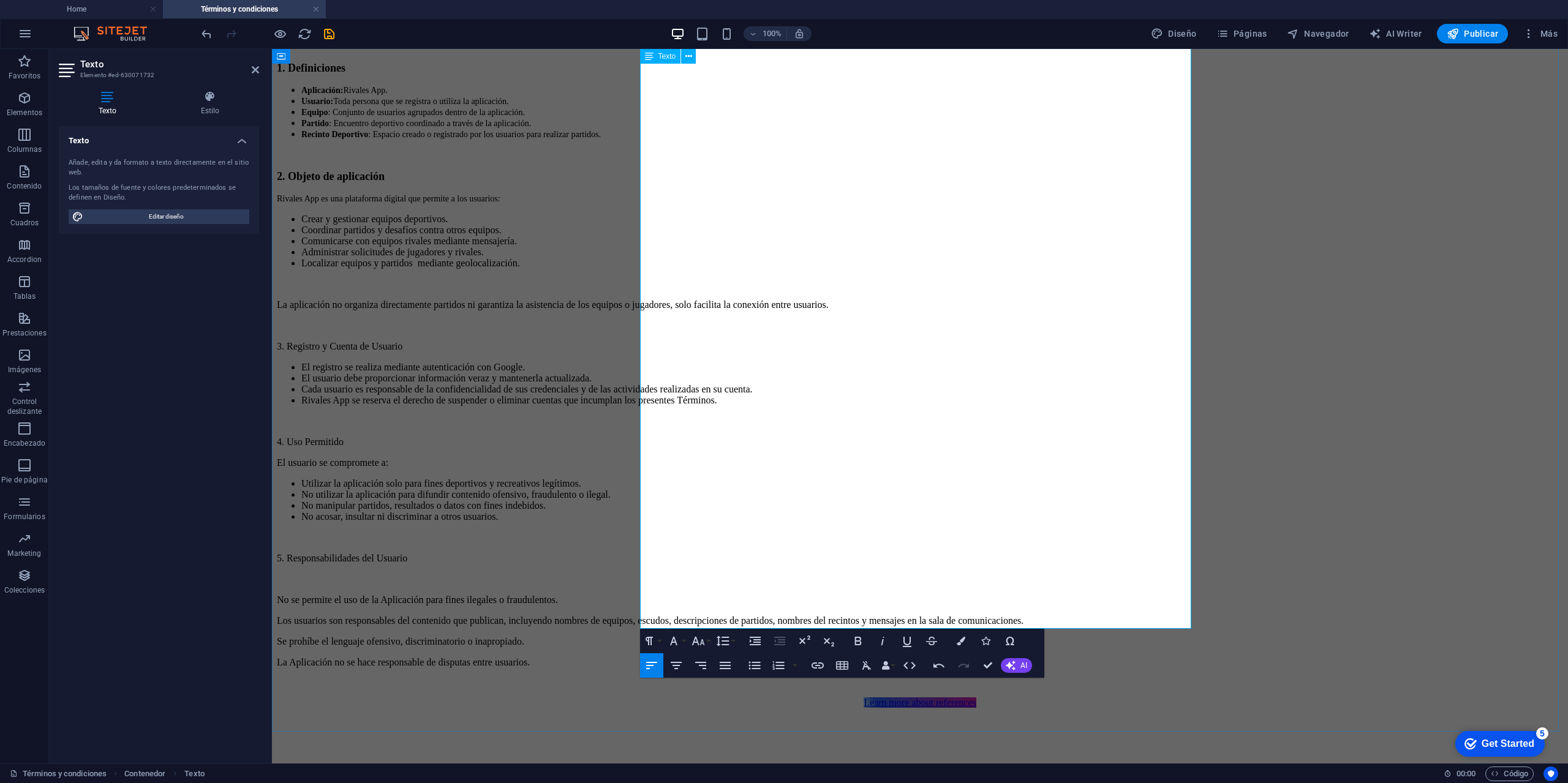
click at [701, 574] on p at bounding box center [919, 579] width 1287 height 11
click at [712, 574] on p at bounding box center [919, 579] width 1287 height 11
click at [655, 574] on p at bounding box center [919, 579] width 1287 height 11
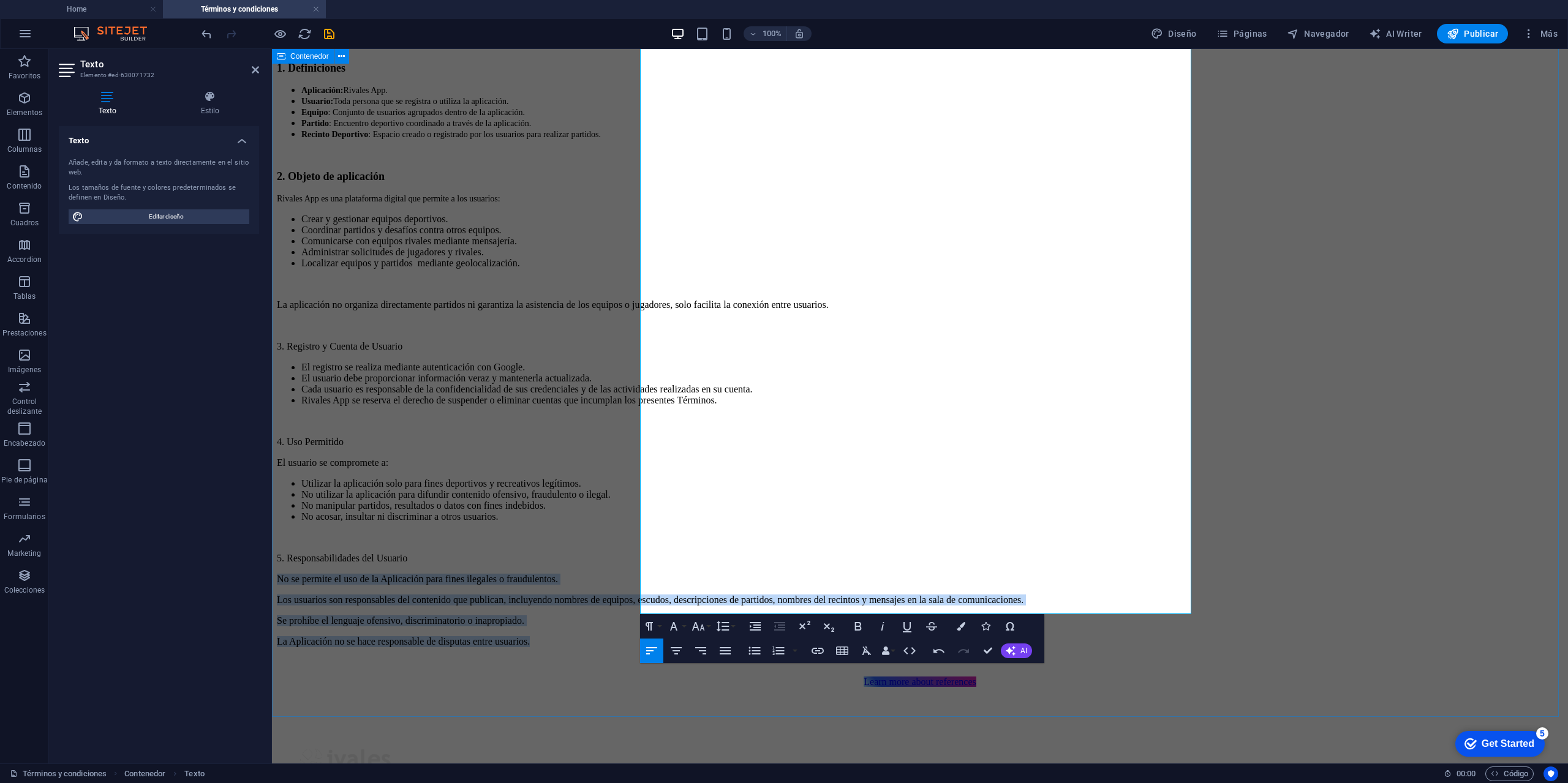
drag, startPoint x: 900, startPoint y: 599, endPoint x: 619, endPoint y: 547, distance: 285.8
click at [619, 547] on div "TÉRMINOS Y CONDICIONES DE USO Última actualización: [DATE] Bienvenido/a a Rival…" at bounding box center [919, 305] width 1287 height 765
click at [759, 655] on icon "button" at bounding box center [754, 652] width 12 height 8
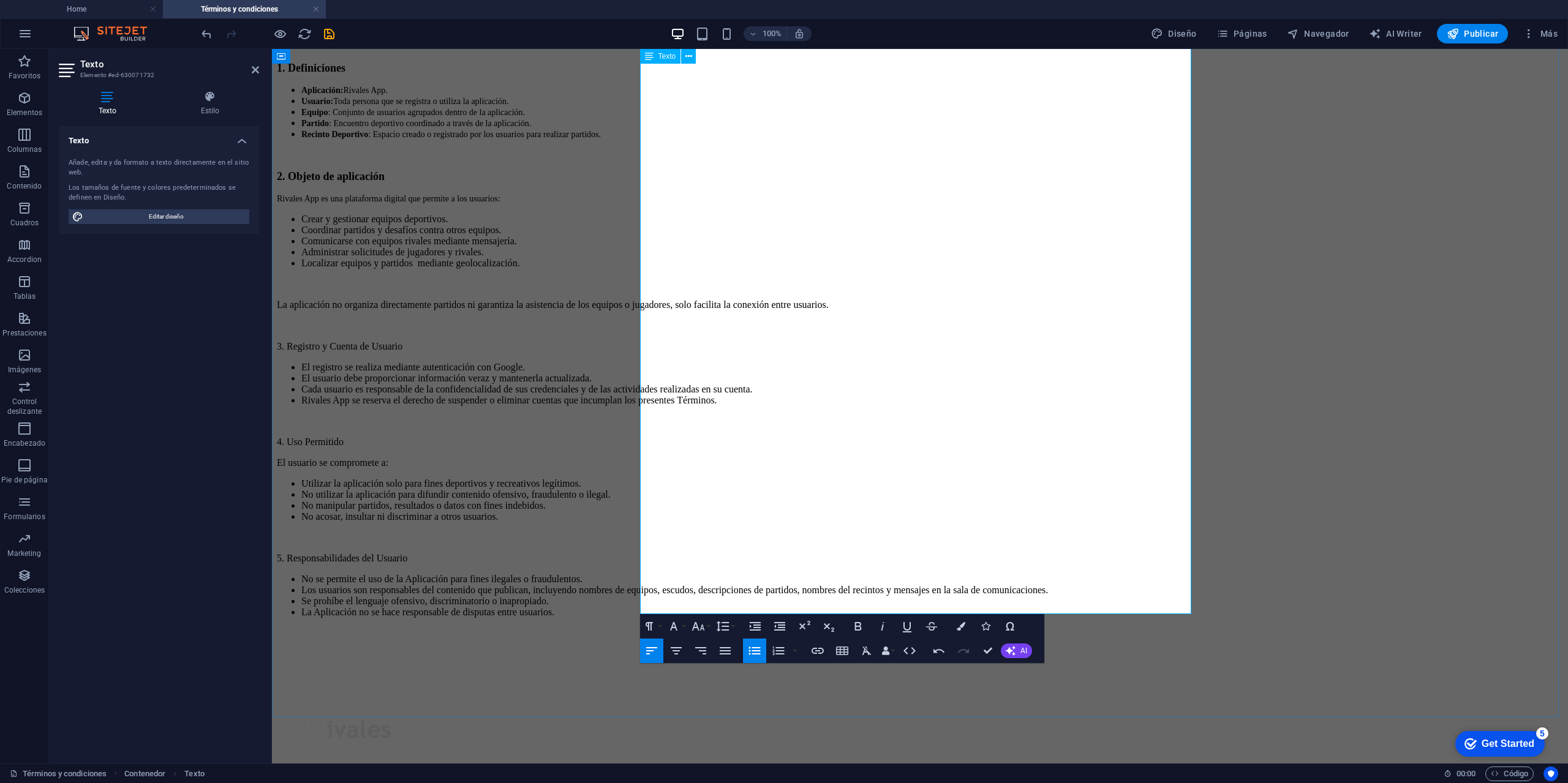
click at [809, 553] on p "5. Responsabilidades del Usuario" at bounding box center [919, 558] width 1287 height 11
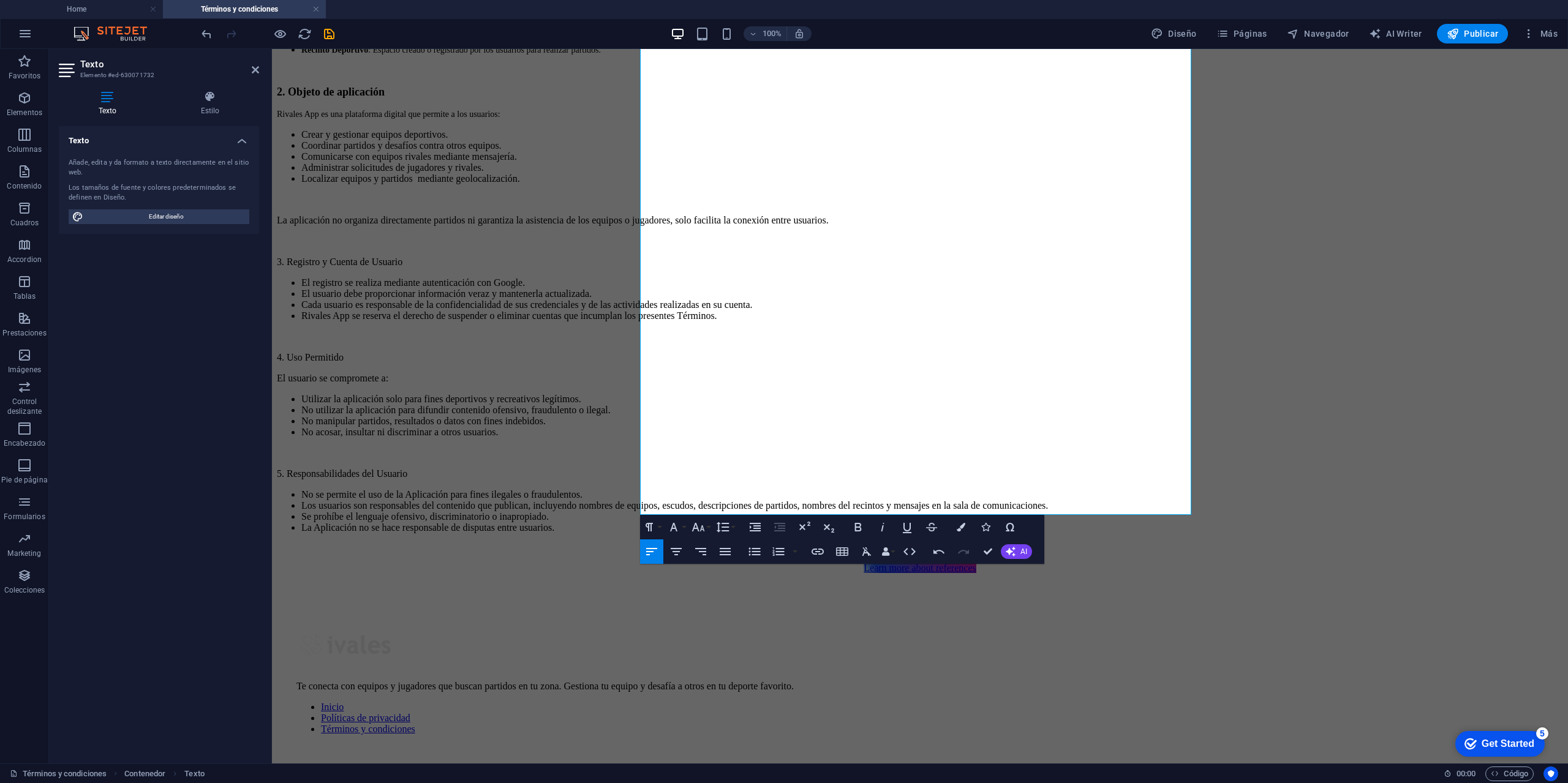
scroll to position [315, 0]
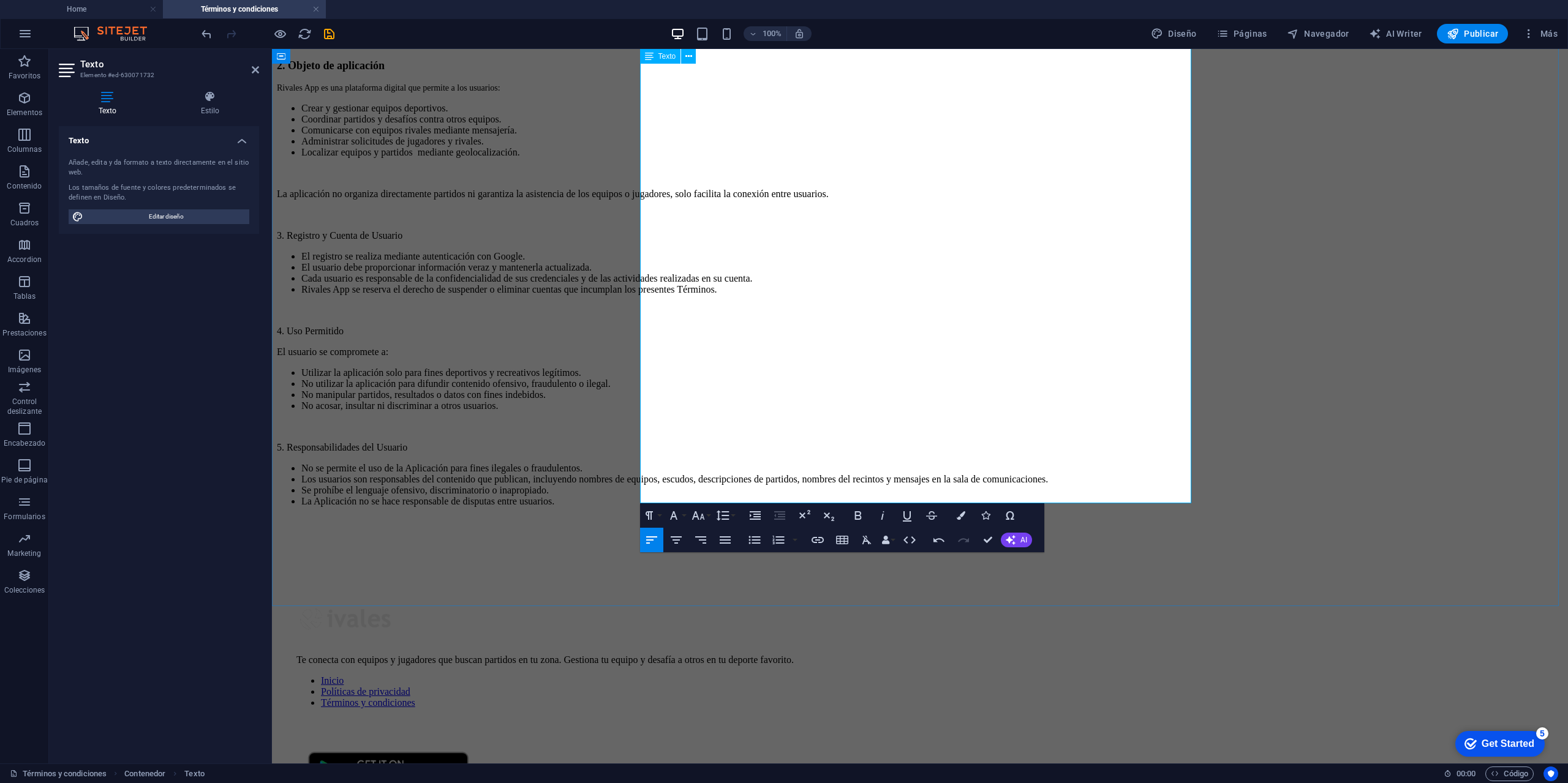
click at [1001, 474] on li "Los usuarios son responsables del contenido que publican, incluyendo nombres de…" at bounding box center [932, 479] width 1262 height 11
click at [715, 474] on li "Los usuarios son responsables del contenido que publican, incluyendo nombres de…" at bounding box center [932, 479] width 1262 height 11
click at [1180, 474] on li "Los usuarios son responsables del contenido que publican, incluyendo nombres de…" at bounding box center [932, 479] width 1262 height 11
click at [712, 474] on li "Los usuarios son responsables del contenido que publican, incluyendo nombres de…" at bounding box center [932, 479] width 1262 height 11
click at [714, 474] on li "Los usuarios son responsables del contenido que publican, incluyendo nombres de…" at bounding box center [932, 479] width 1262 height 11
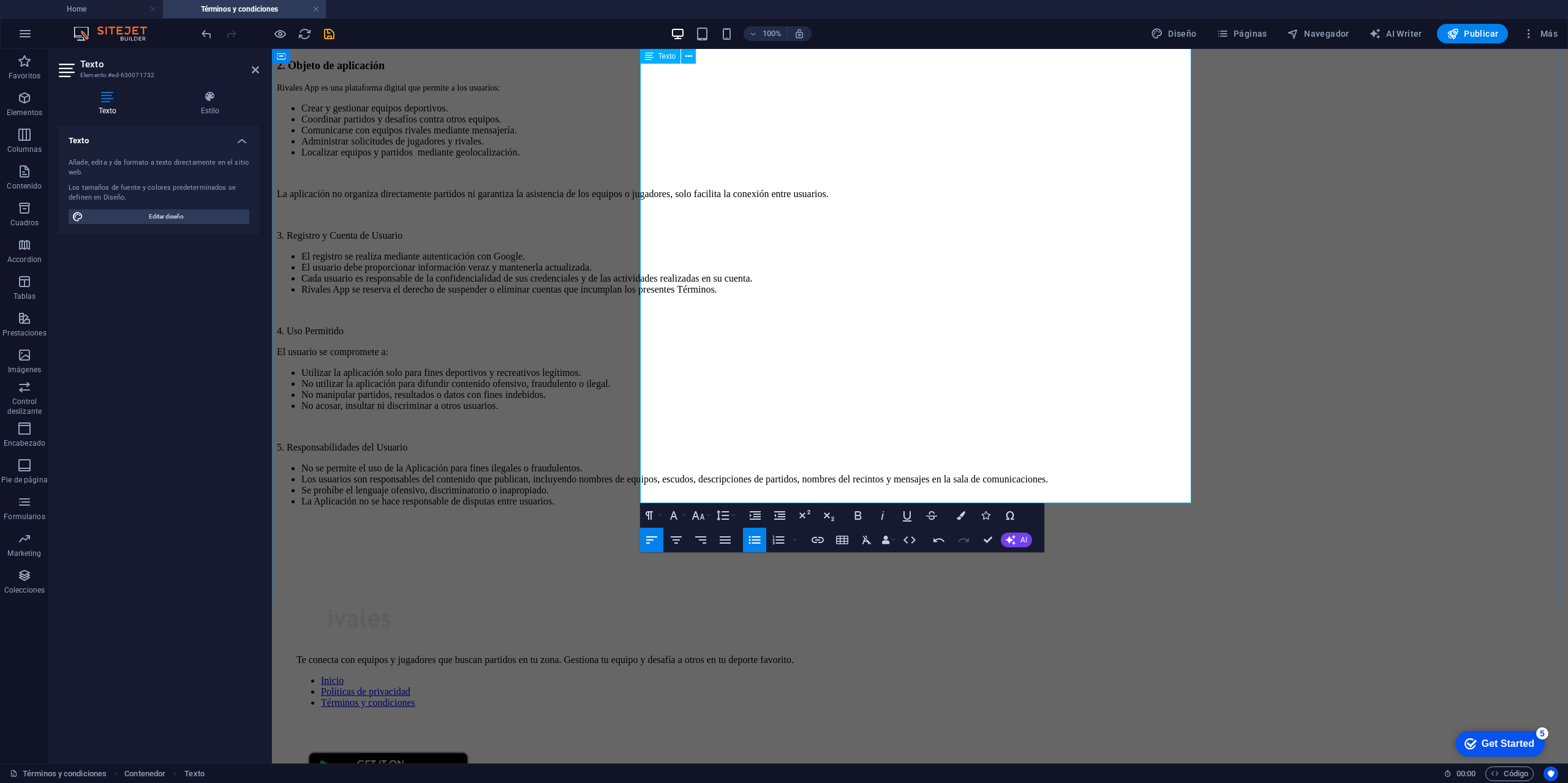
click at [808, 474] on li "Los usuarios son responsables del contenido que publican, incluyendo nombres de…" at bounding box center [932, 479] width 1262 height 11
click at [756, 474] on li "Los usuarios son responsables del contenido que publican, incluyendo nombres de…" at bounding box center [932, 479] width 1262 height 11
click at [811, 474] on li "Los usuarios son responsables del contenido que publican, incluyendo nombres de…" at bounding box center [932, 479] width 1262 height 11
click at [859, 474] on li "Los usuarios son responsables del contenido que publican, incluyendo nombres de…" at bounding box center [932, 479] width 1262 height 11
click at [813, 474] on li "Los usuarios son responsables del contenido que publican, incluyendo nombres de…" at bounding box center [932, 479] width 1262 height 11
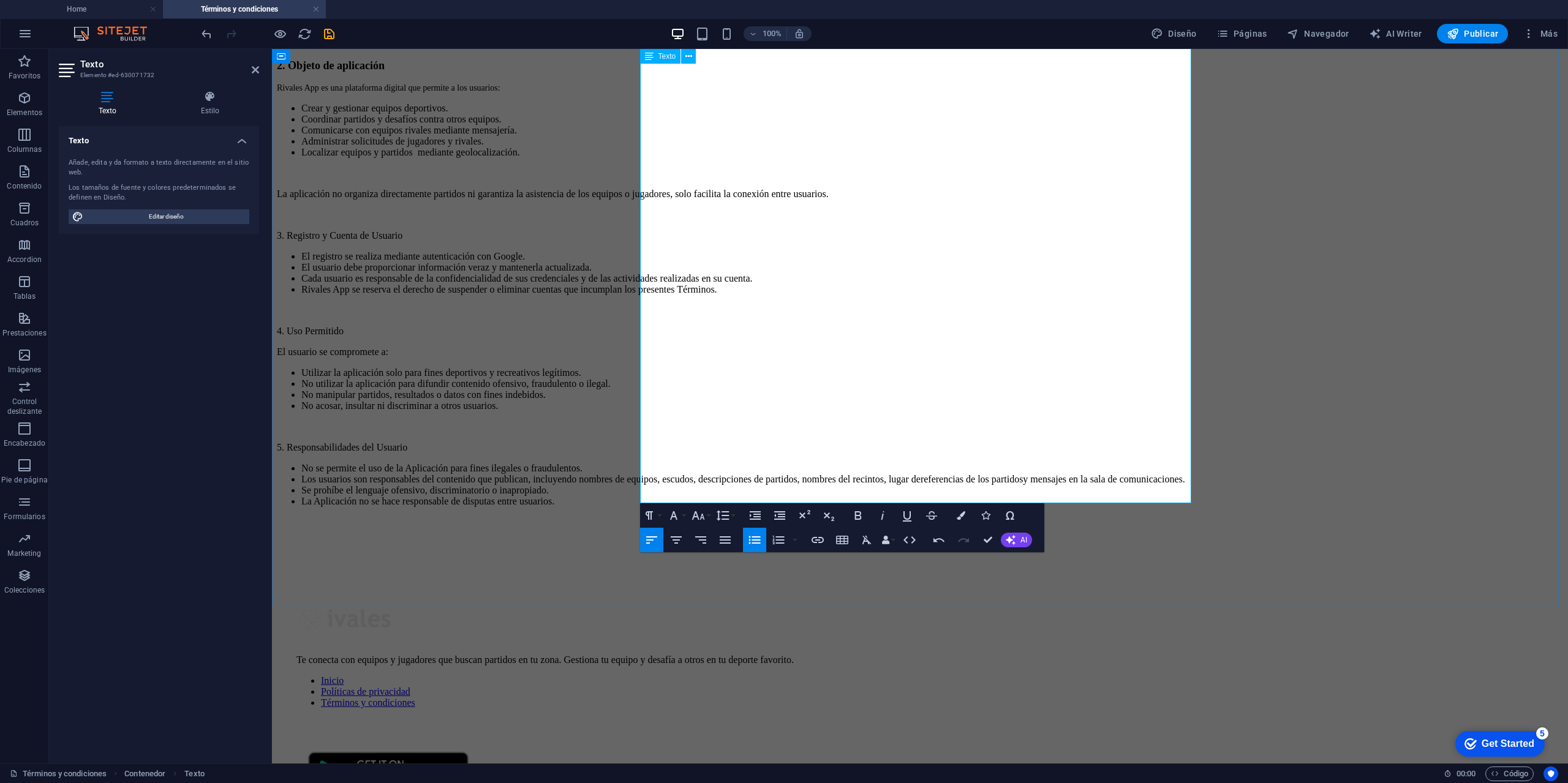
click at [1068, 474] on li "Los usuarios son responsables del contenido que publican, incluyendo nombres de…" at bounding box center [932, 479] width 1262 height 11
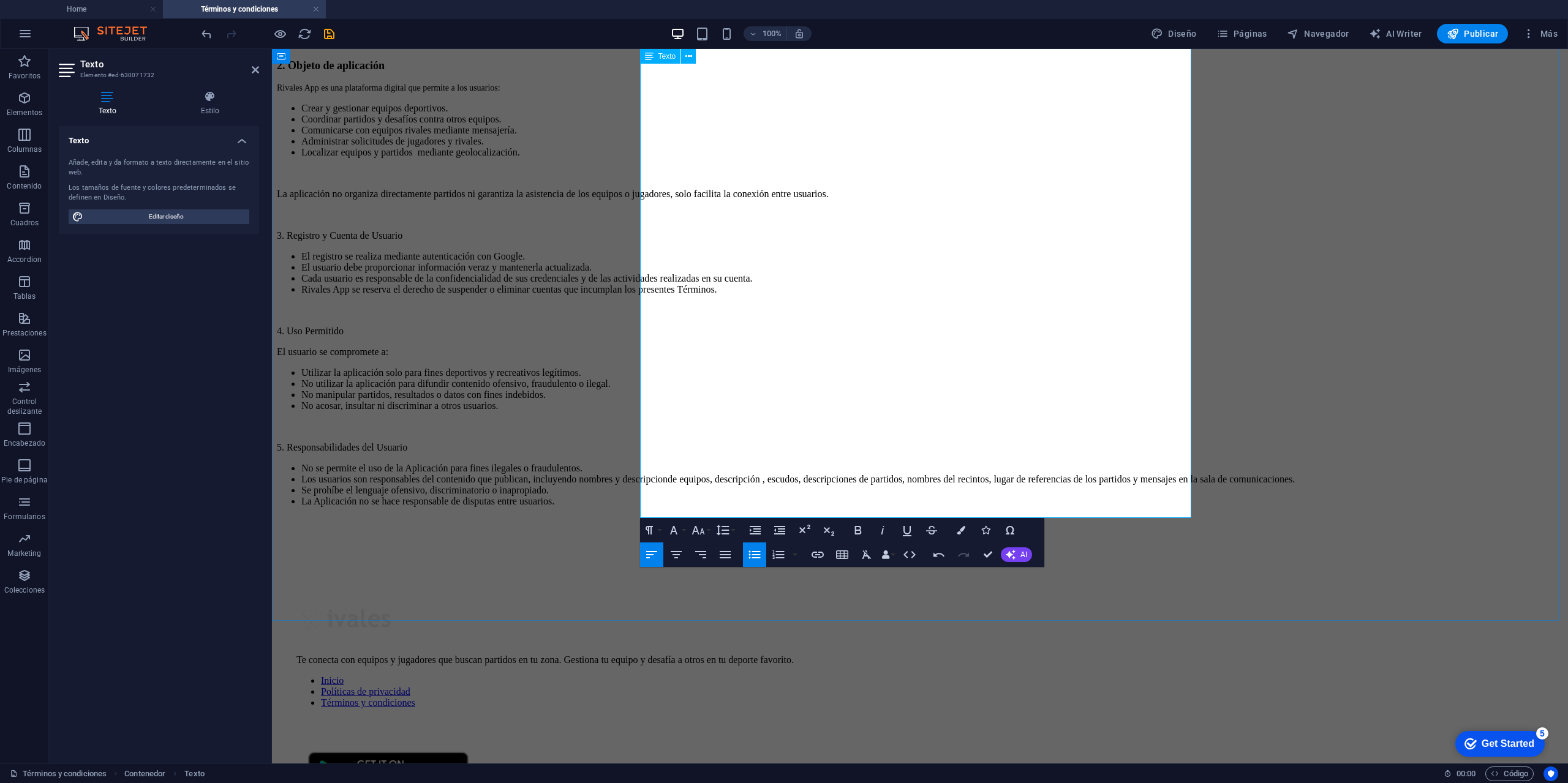
click at [659, 474] on li "Los usuarios son responsables del contenido que publican, incluyendo nombres y …" at bounding box center [932, 479] width 1262 height 11
click at [768, 482] on li "Los usuarios son responsables del contenido que publican, incluyendo nombres y …" at bounding box center [932, 479] width 1262 height 11
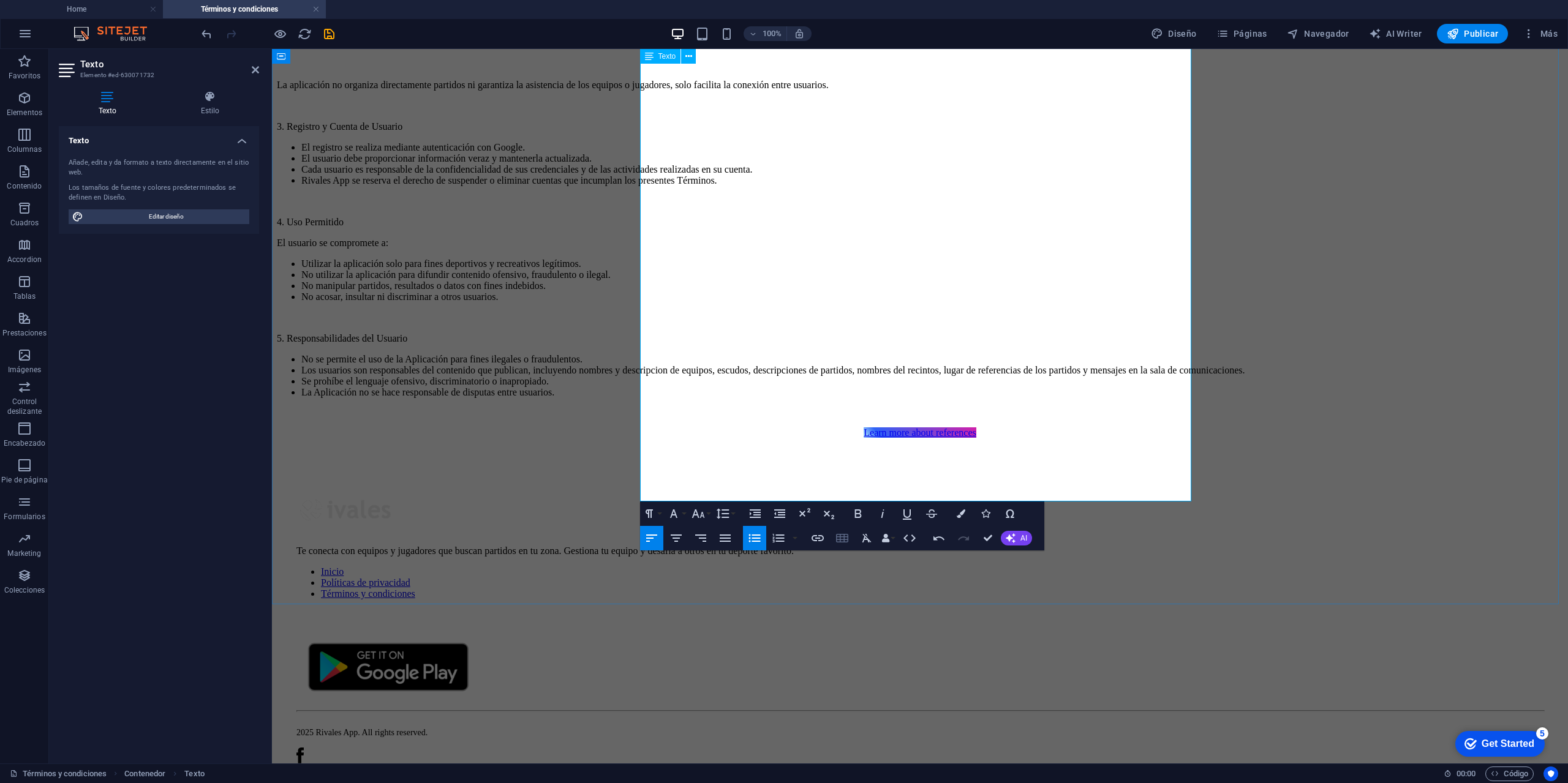
scroll to position [426, 0]
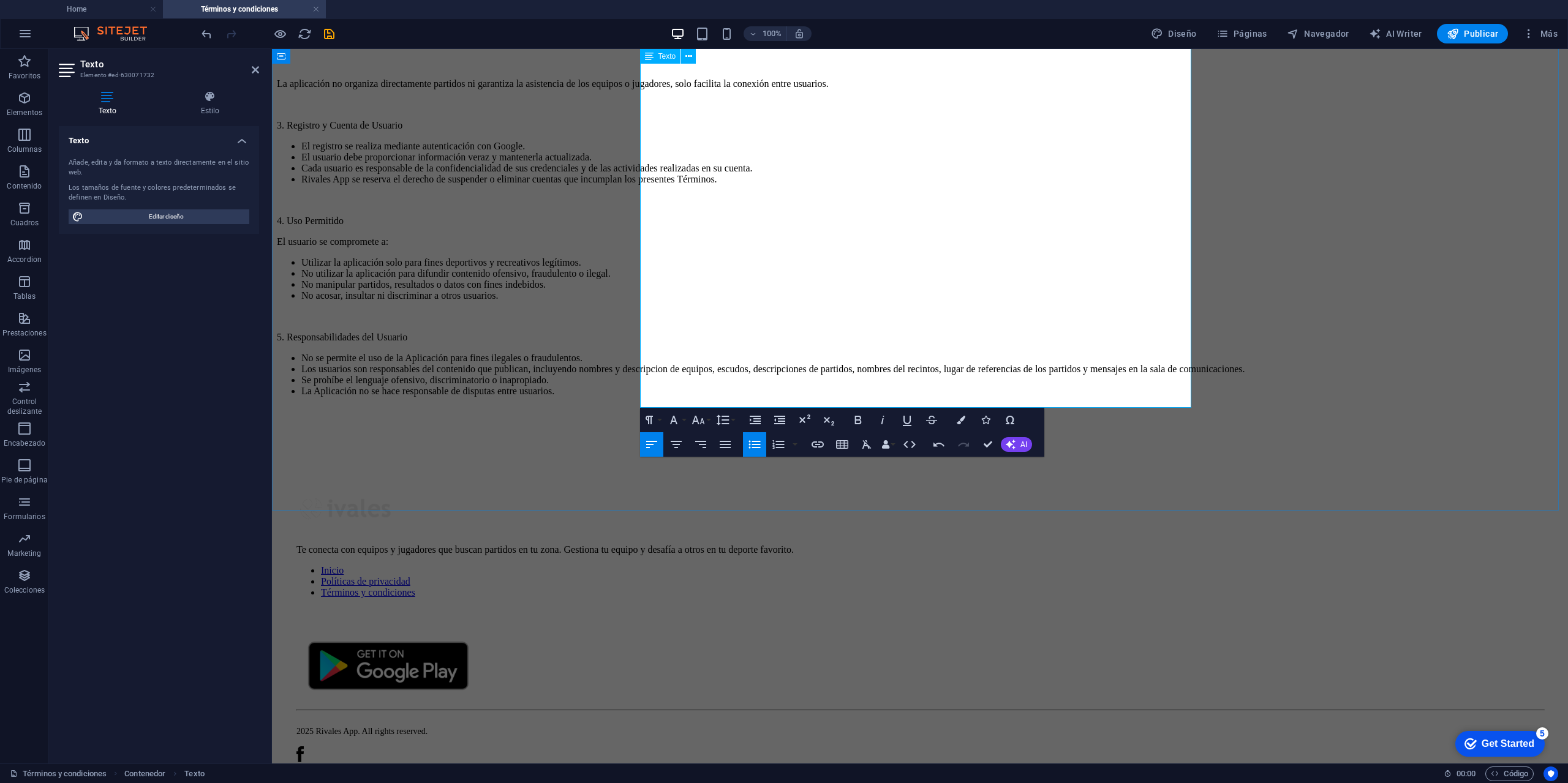
click at [969, 397] on li "La Aplicación no se hace responsable de disputas entre usuarios." at bounding box center [932, 391] width 1262 height 11
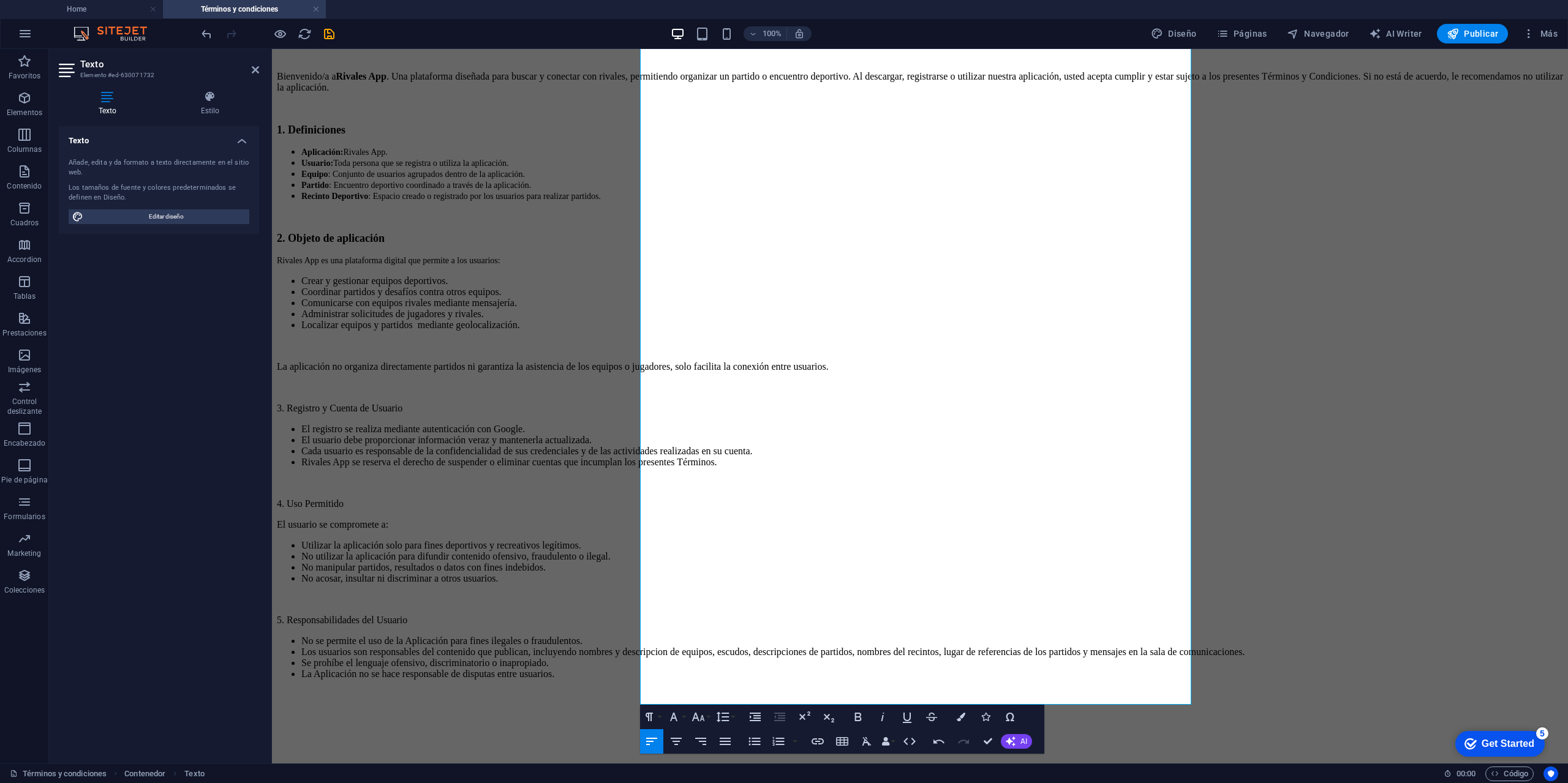
scroll to position [143, 0]
click at [904, 573] on li "No acosar, insultar ni discriminar a otros usuarios." at bounding box center [932, 578] width 1262 height 11
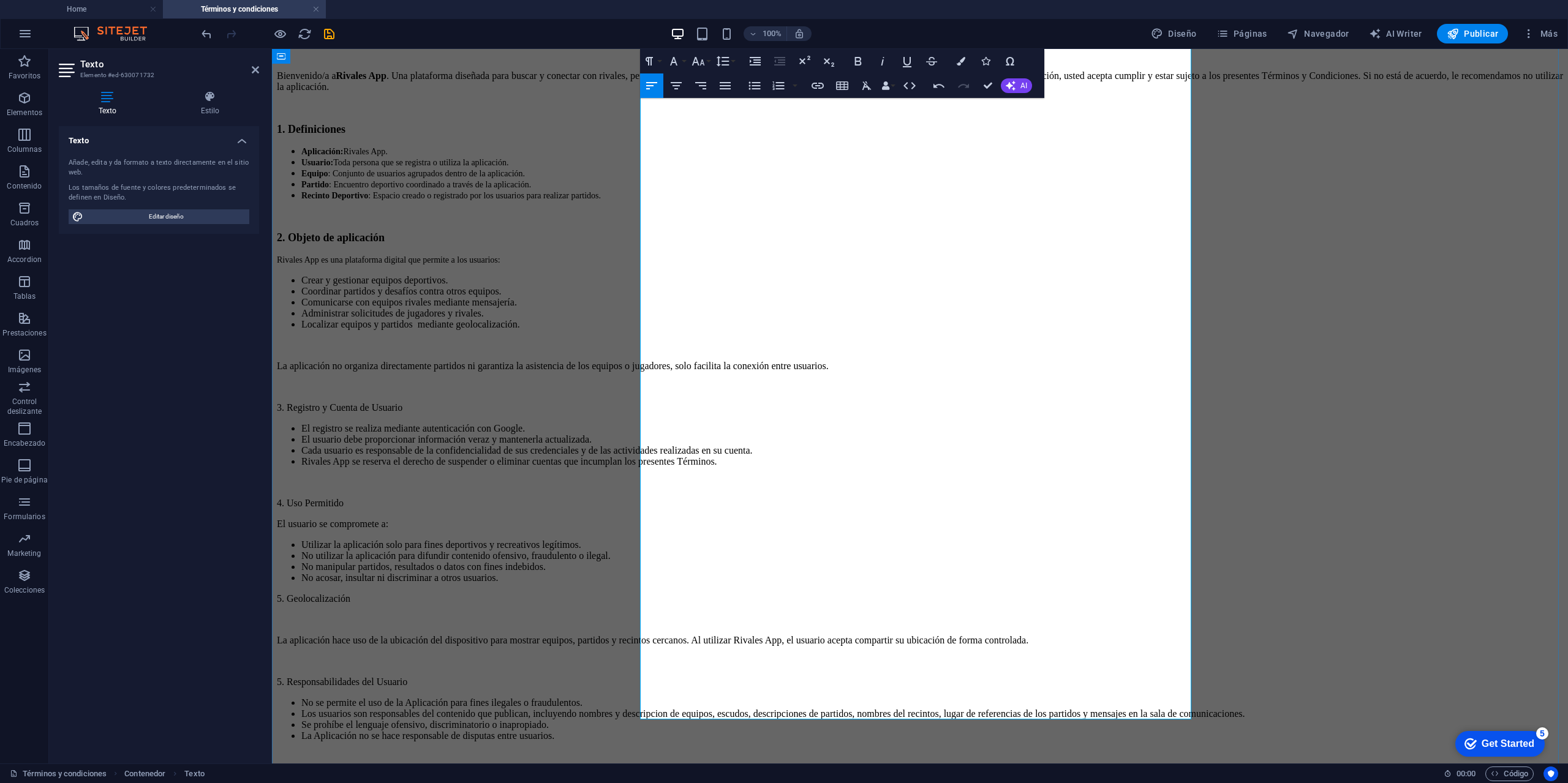
scroll to position [1796, 2]
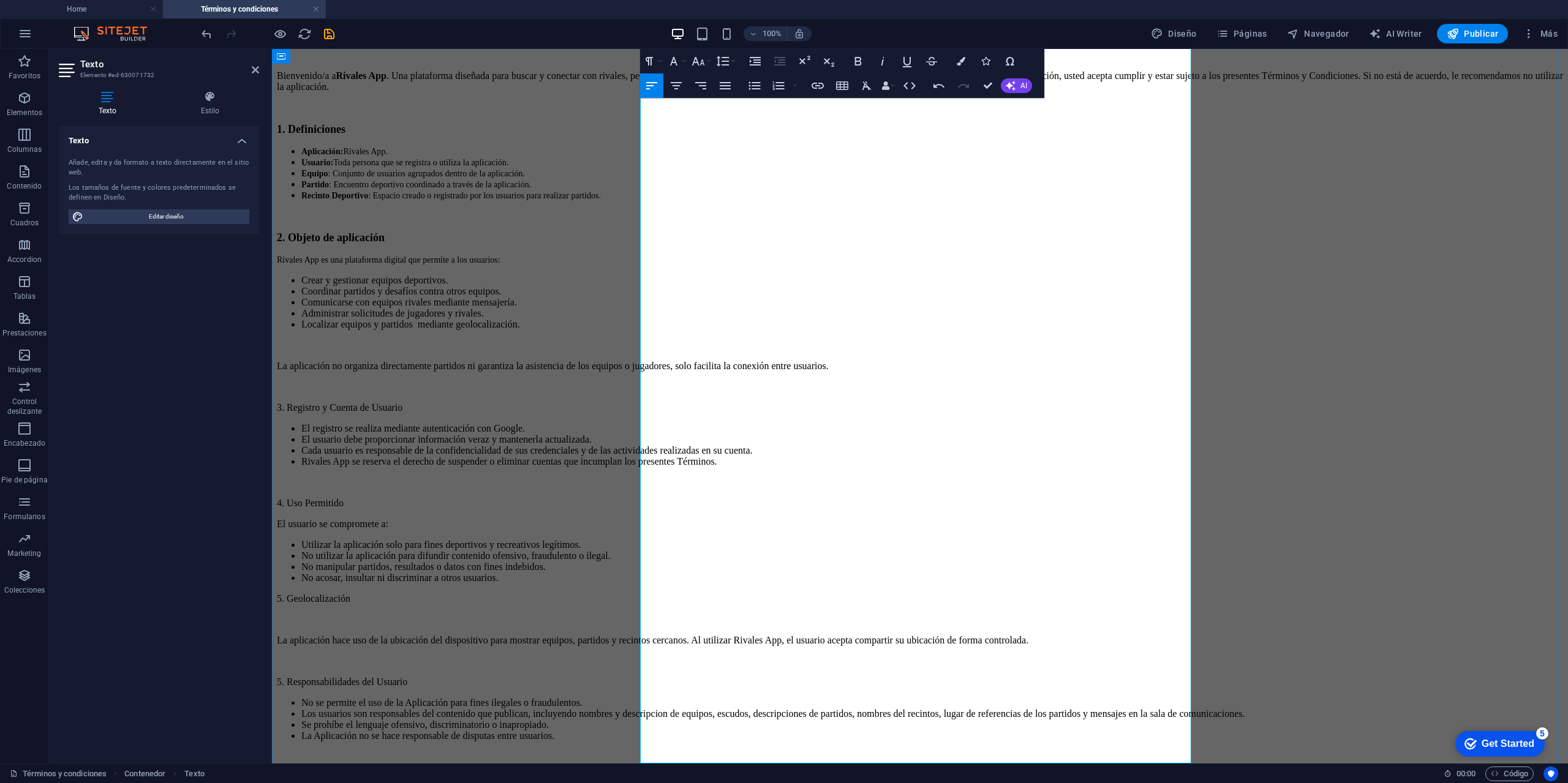
click at [898, 573] on li "No acosar, insultar ni discriminar a otros usuarios." at bounding box center [932, 578] width 1262 height 11
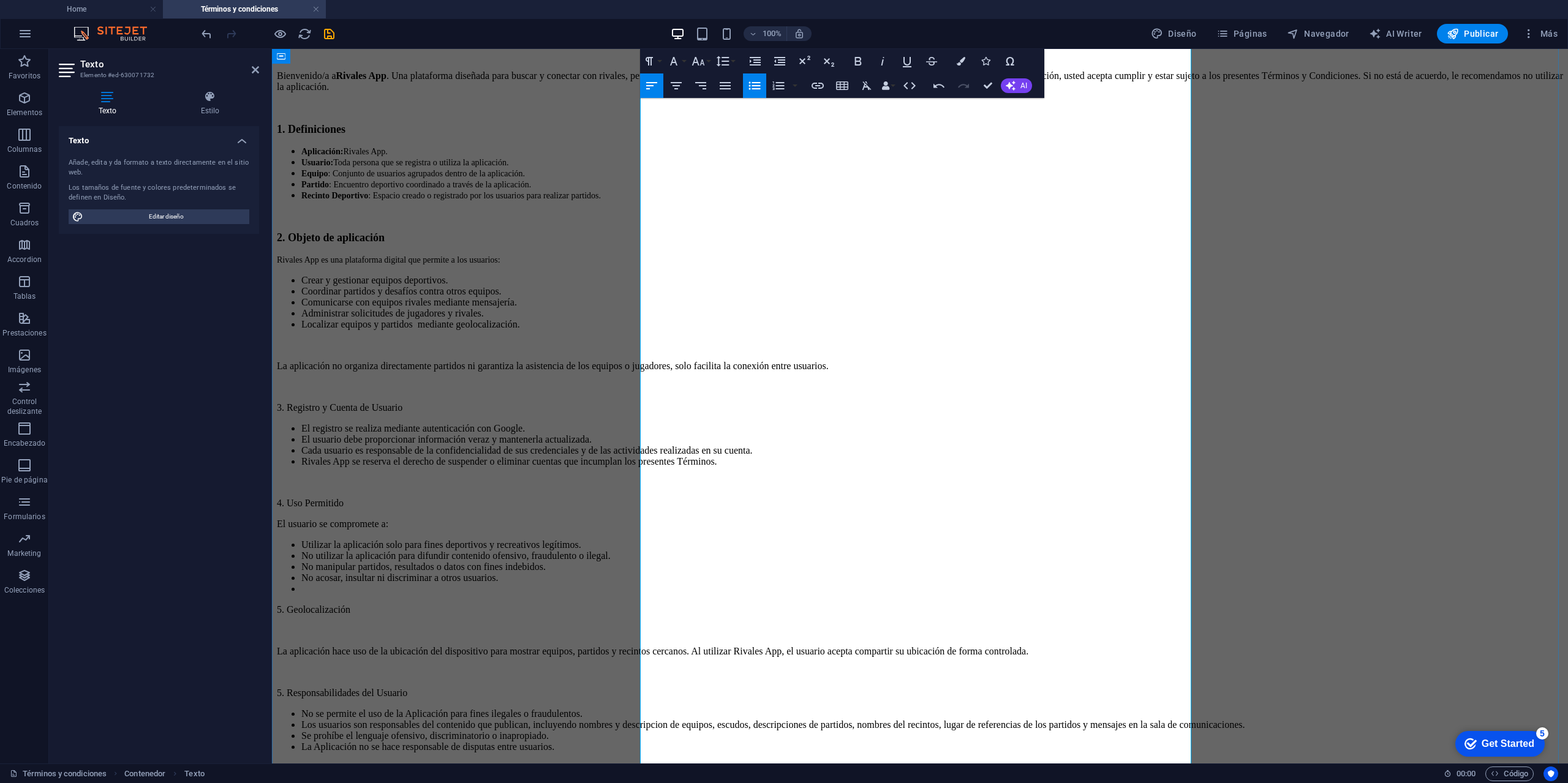
click at [646, 688] on p "5. Responsabilidades del Usuario" at bounding box center [919, 693] width 1287 height 11
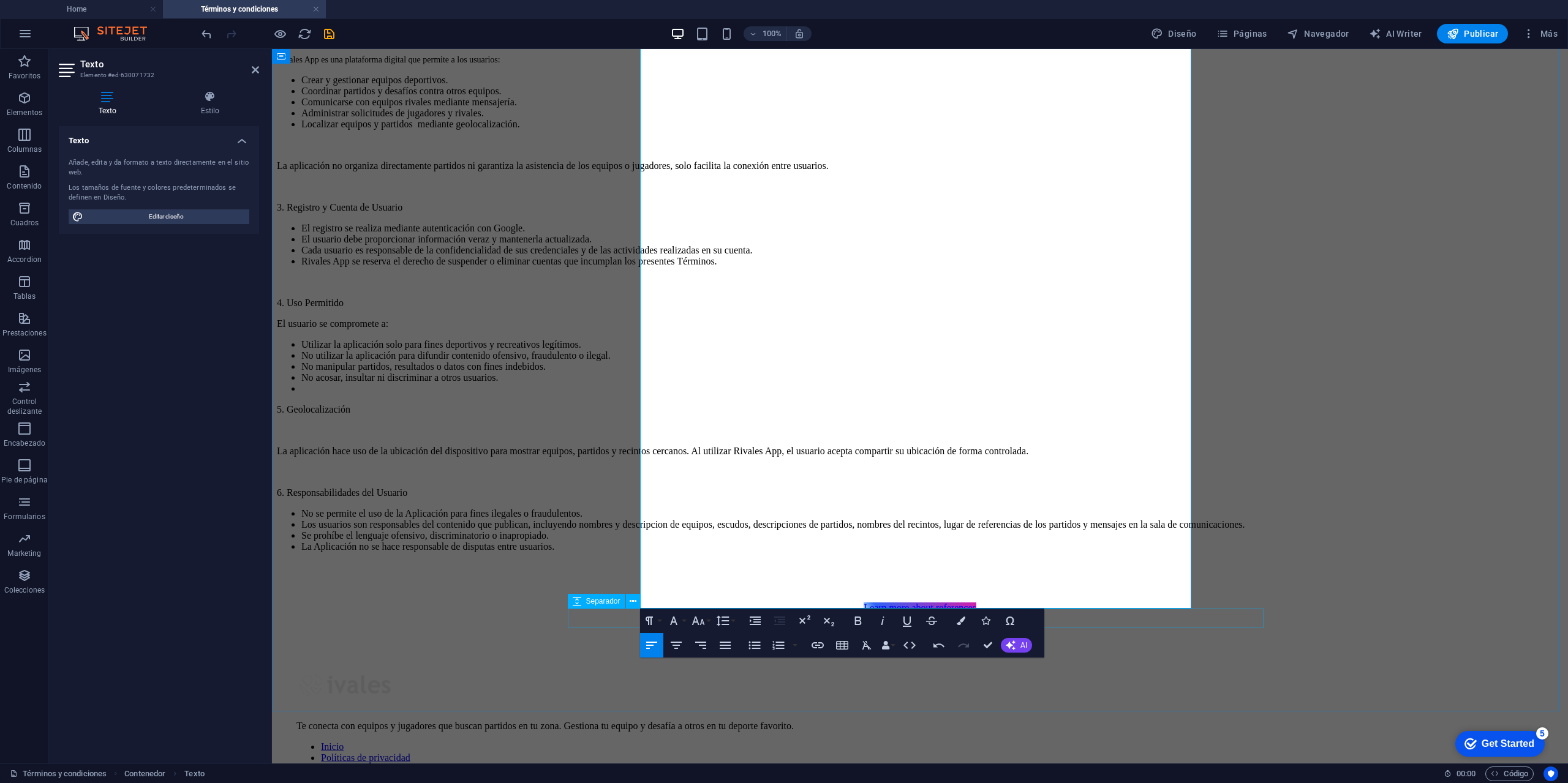
scroll to position [348, 0]
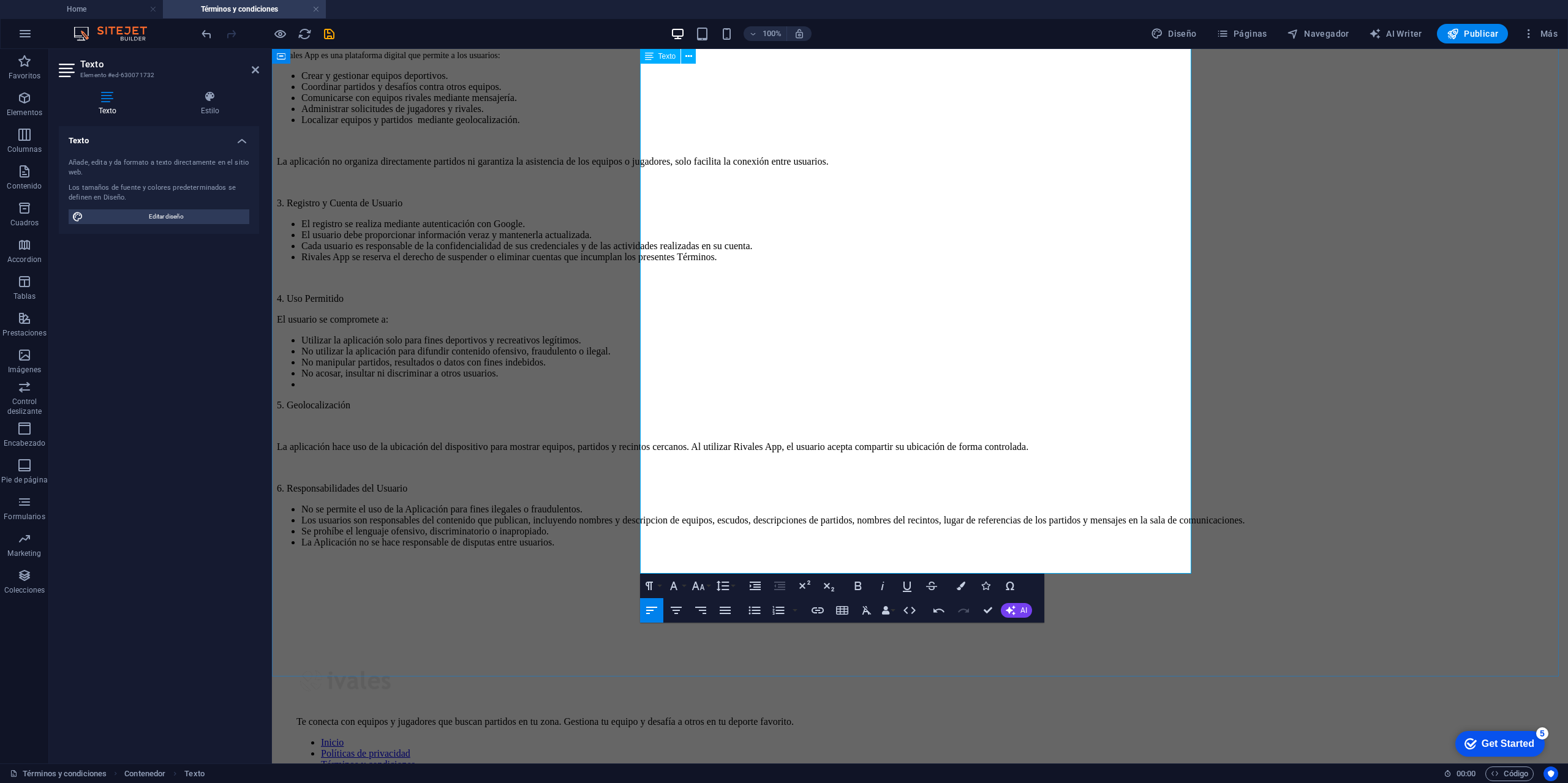
click at [711, 421] on p at bounding box center [919, 426] width 1287 height 11
click at [690, 421] on p at bounding box center [919, 426] width 1287 height 11
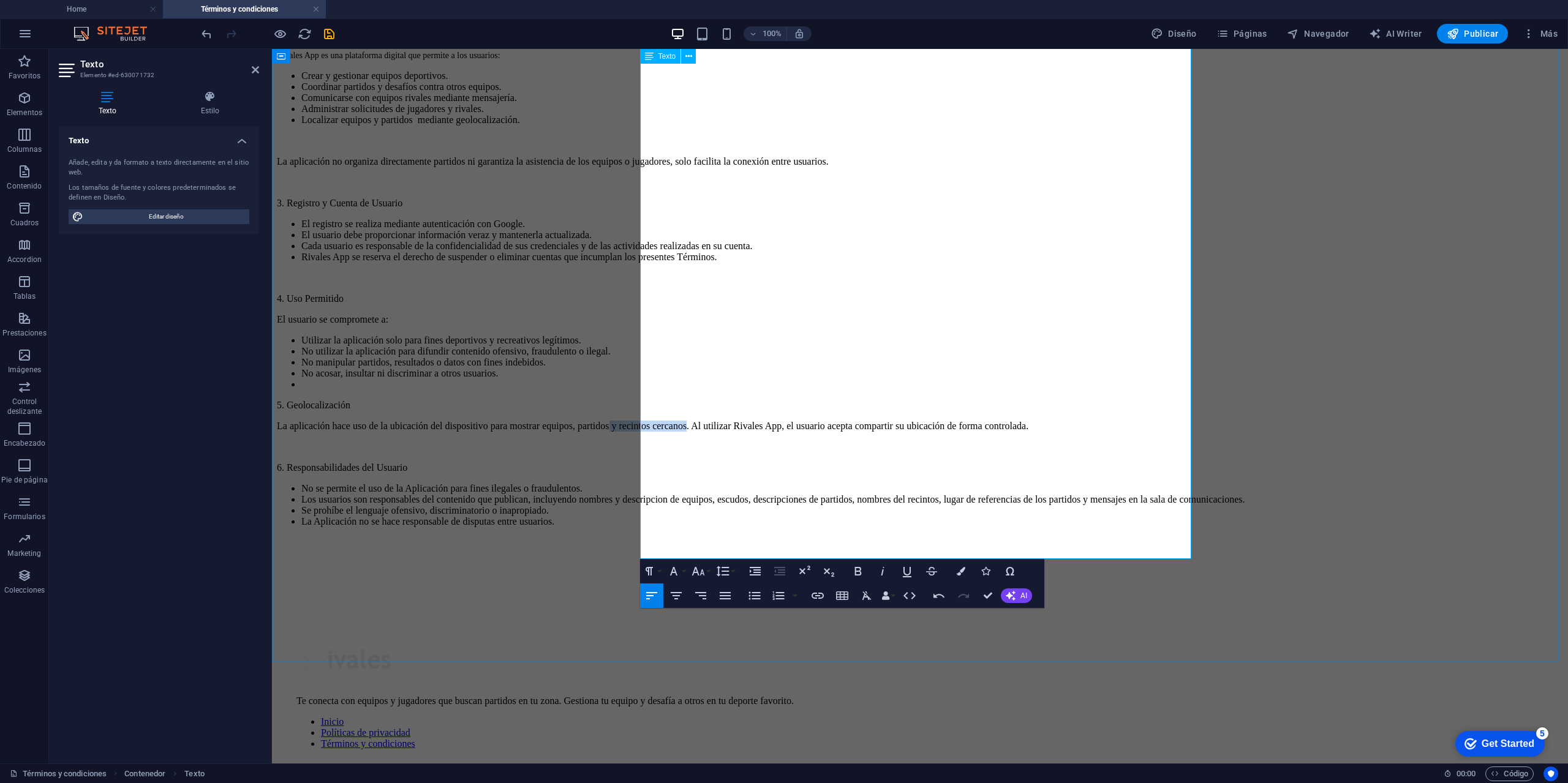
drag, startPoint x: 1108, startPoint y: 406, endPoint x: 1016, endPoint y: 409, distance: 92.0
click at [1016, 421] on p "La aplicación hace uso de la ubicación del dispositivo para mostrar equipos, pa…" at bounding box center [919, 426] width 1287 height 11
click at [980, 421] on p "La aplicación hace uso de la ubicación del dispositivo para mostrar equipos, pa…" at bounding box center [919, 426] width 1287 height 11
click at [1019, 421] on p "La aplicación hace uso de la ubicación del dispositivo para mostrar equipos y p…" at bounding box center [919, 426] width 1287 height 11
click at [930, 421] on p "La aplicación hace uso de la ubicación del dispositivo para mostrar equipos y p…" at bounding box center [919, 426] width 1287 height 11
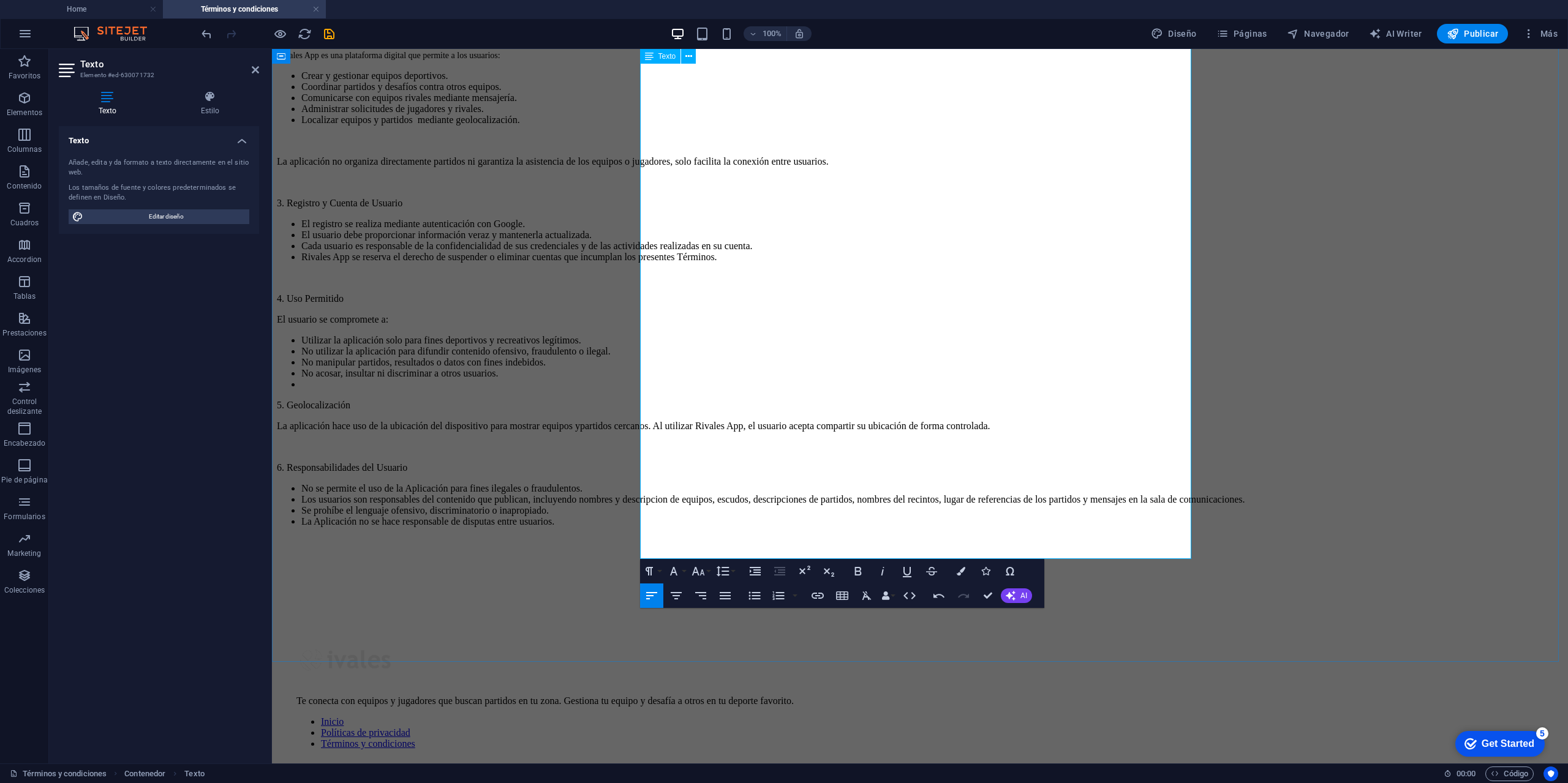
click at [966, 527] on li "La Aplicación no se hace responsable de disputas entre usuarios." at bounding box center [932, 521] width 1262 height 11
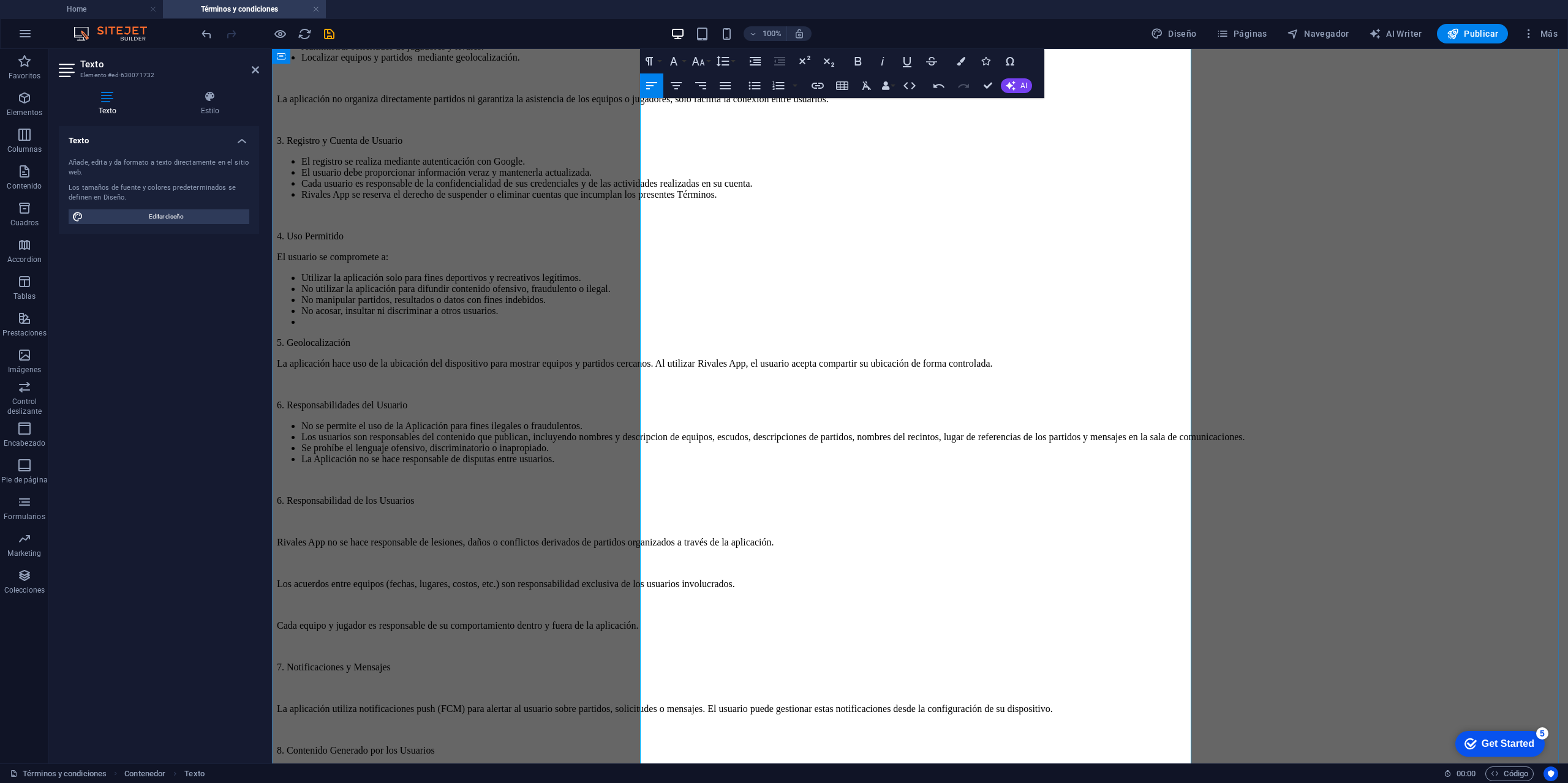
scroll to position [449, 0]
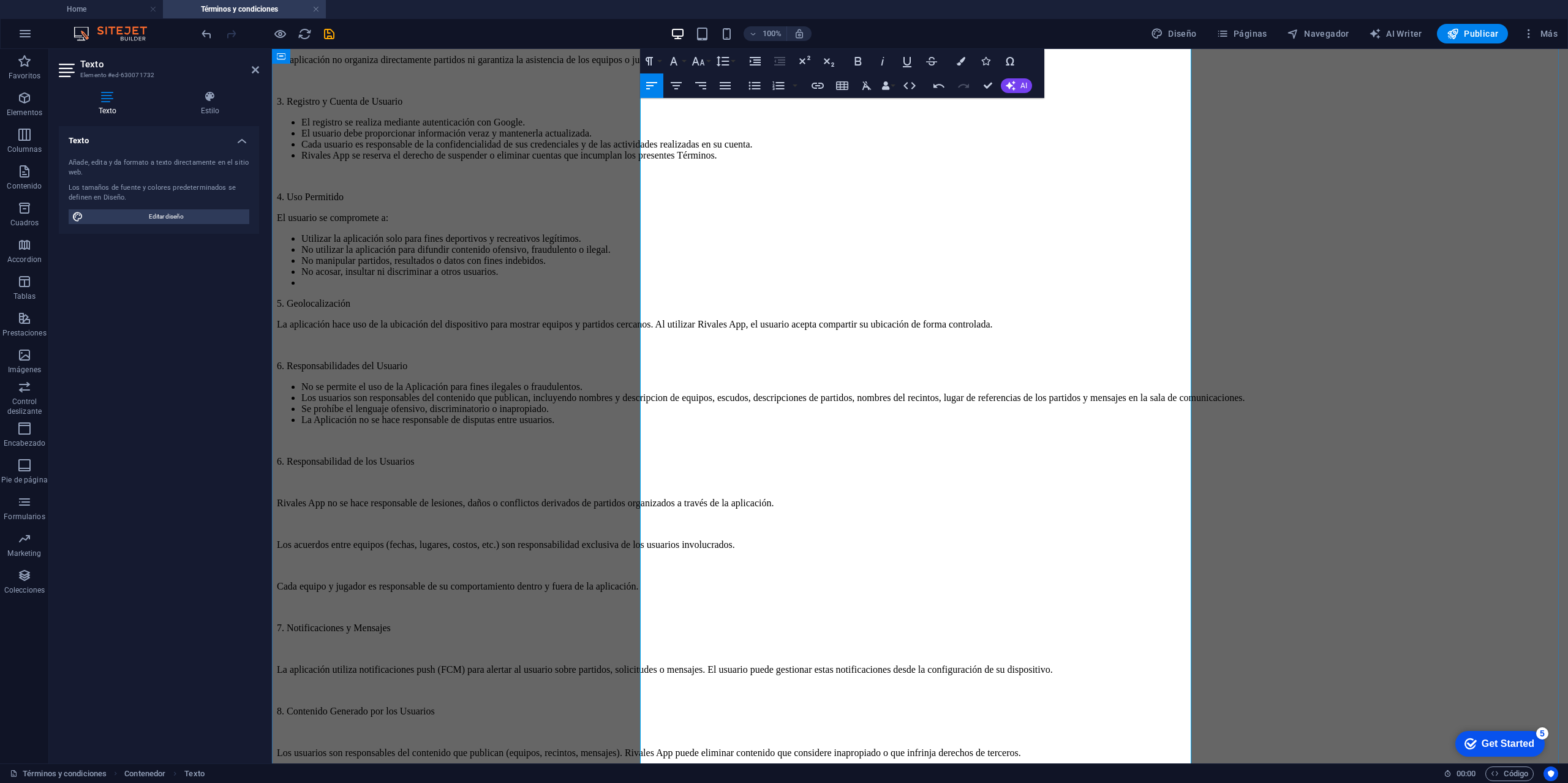
click at [670, 524] on p at bounding box center [919, 523] width 1287 height 11
click at [655, 521] on p at bounding box center [919, 523] width 1287 height 11
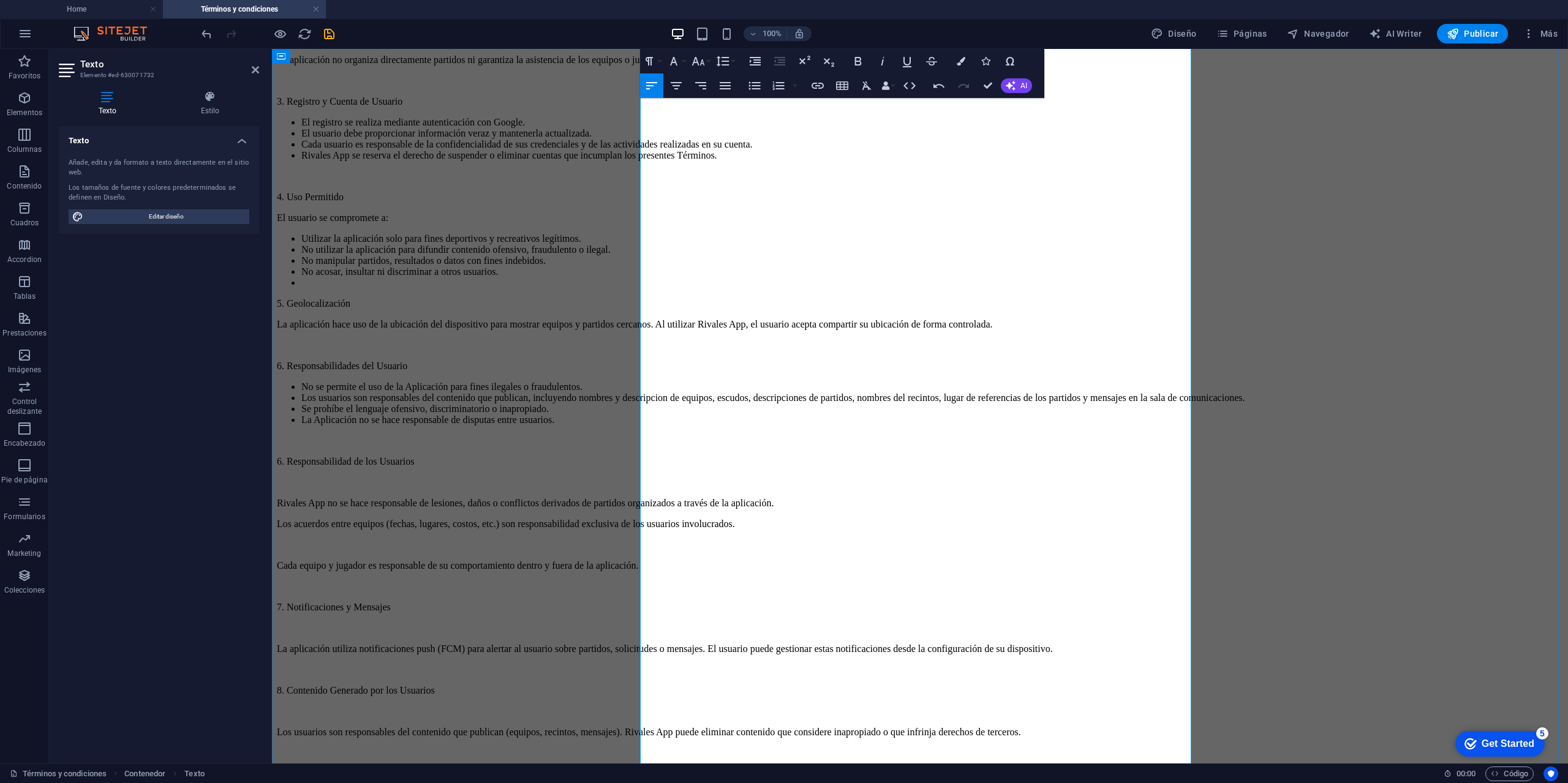
click at [656, 540] on p at bounding box center [919, 545] width 1287 height 11
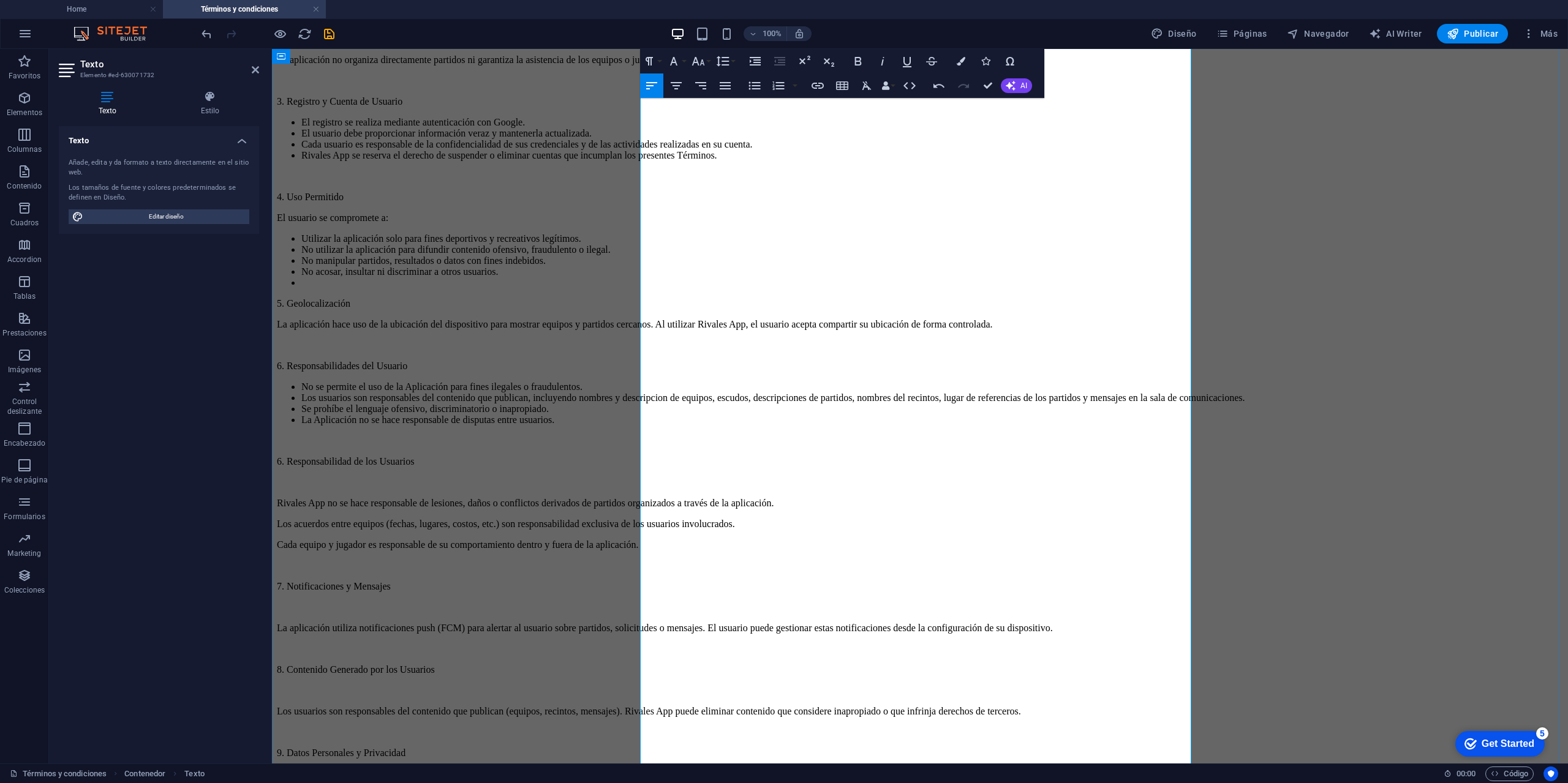
click at [655, 561] on p at bounding box center [919, 566] width 1287 height 11
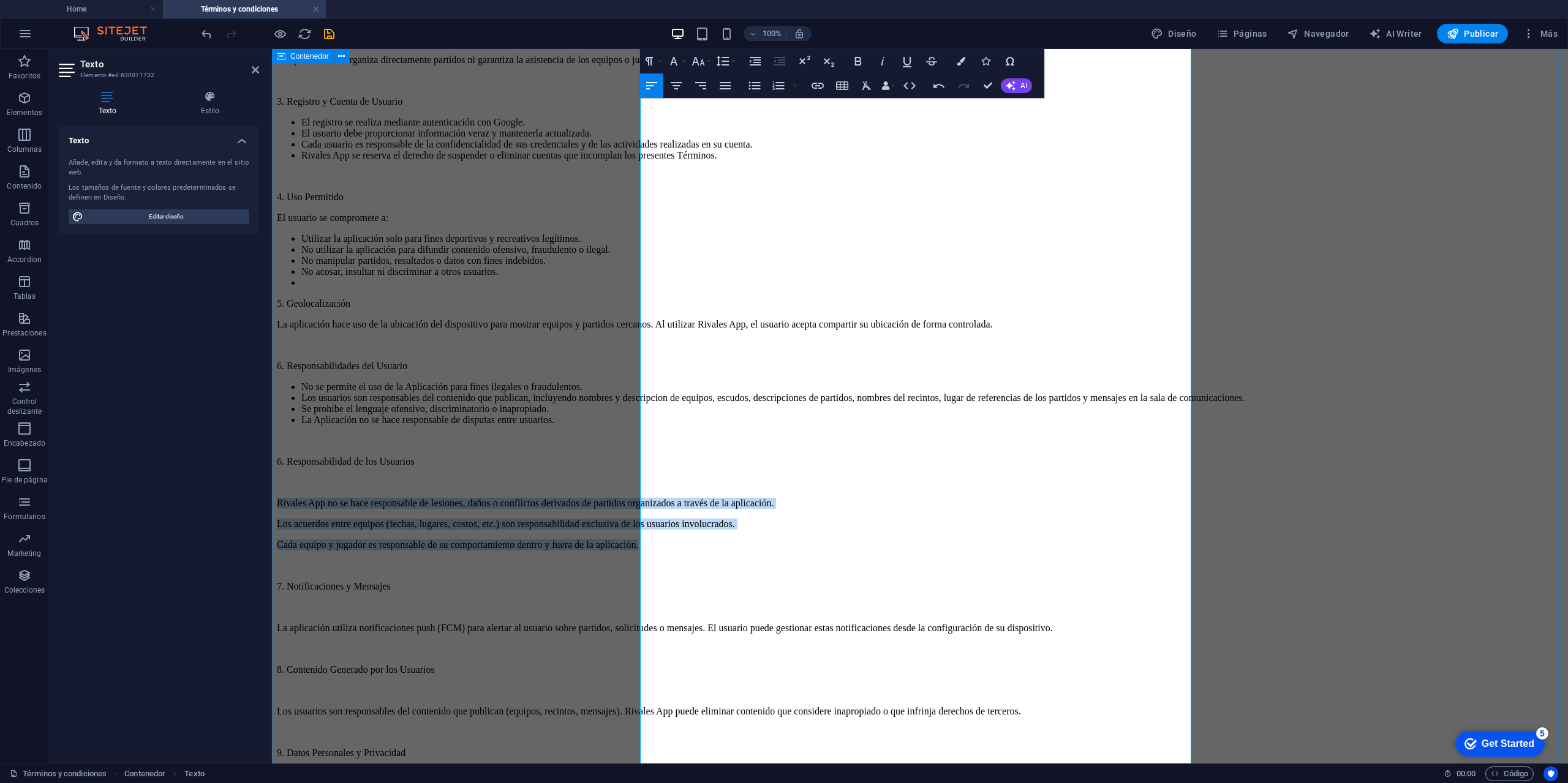
drag, startPoint x: 1023, startPoint y: 538, endPoint x: 613, endPoint y: 498, distance: 411.9
click at [613, 498] on div "TÉRMINOS Y CONDICIONES DE USO Última actualización: [DATE] Bienvenido/a a Rival…" at bounding box center [919, 478] width 1287 height 1601
click at [751, 90] on icon "button" at bounding box center [754, 85] width 15 height 15
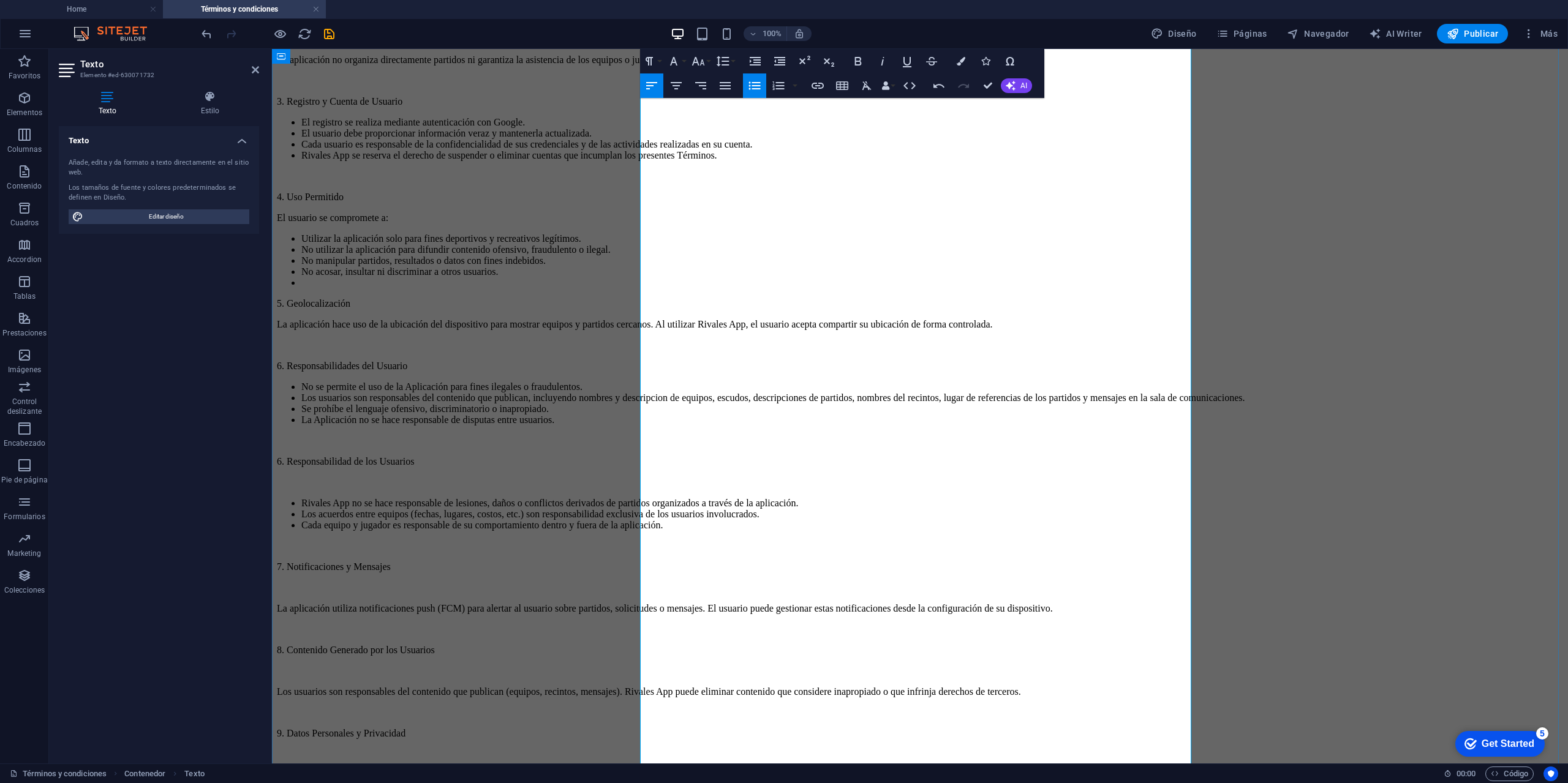
click at [777, 548] on p at bounding box center [919, 546] width 1287 height 11
click at [693, 585] on p at bounding box center [919, 587] width 1287 height 11
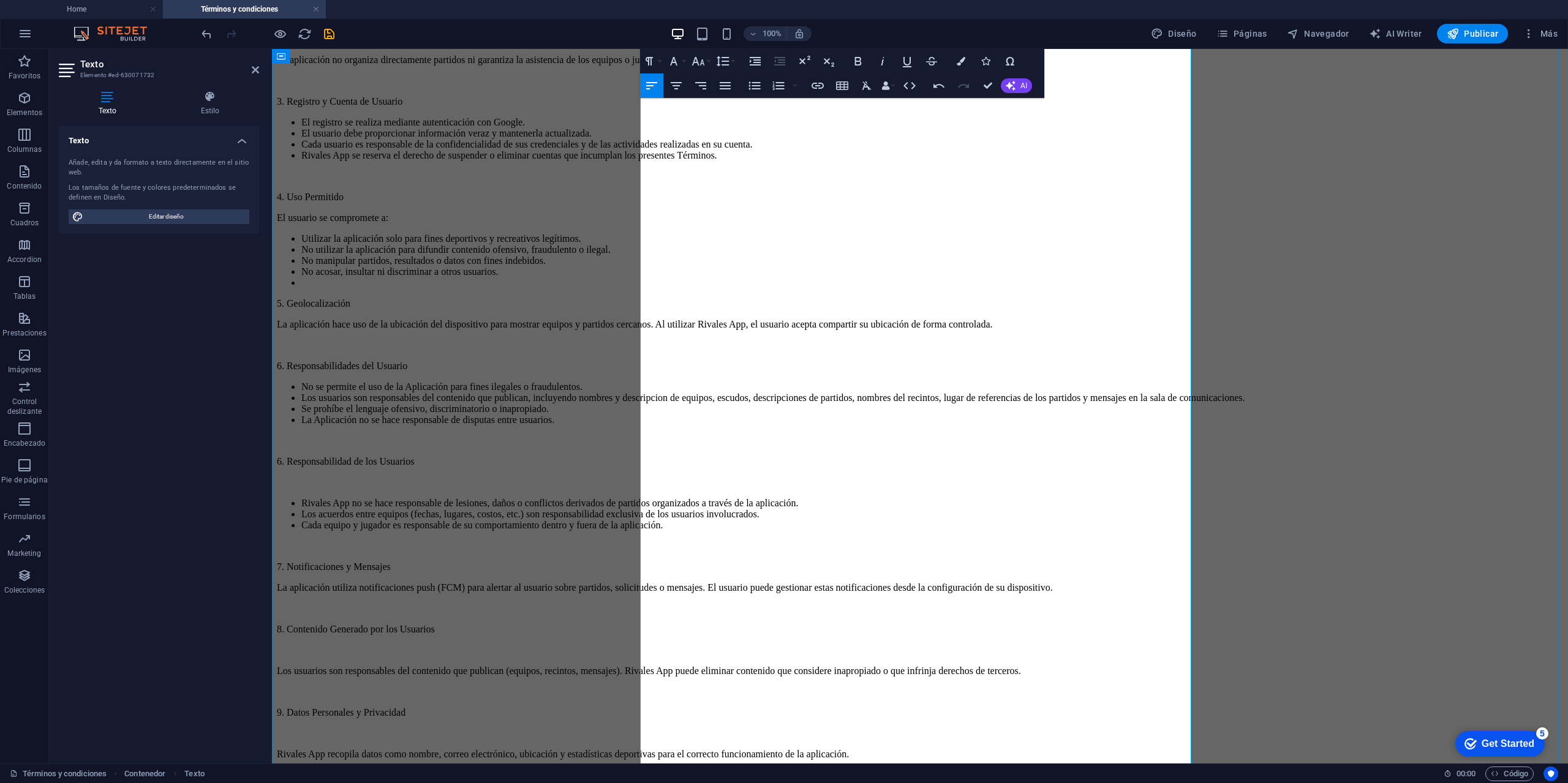
click at [678, 645] on p at bounding box center [919, 650] width 1287 height 11
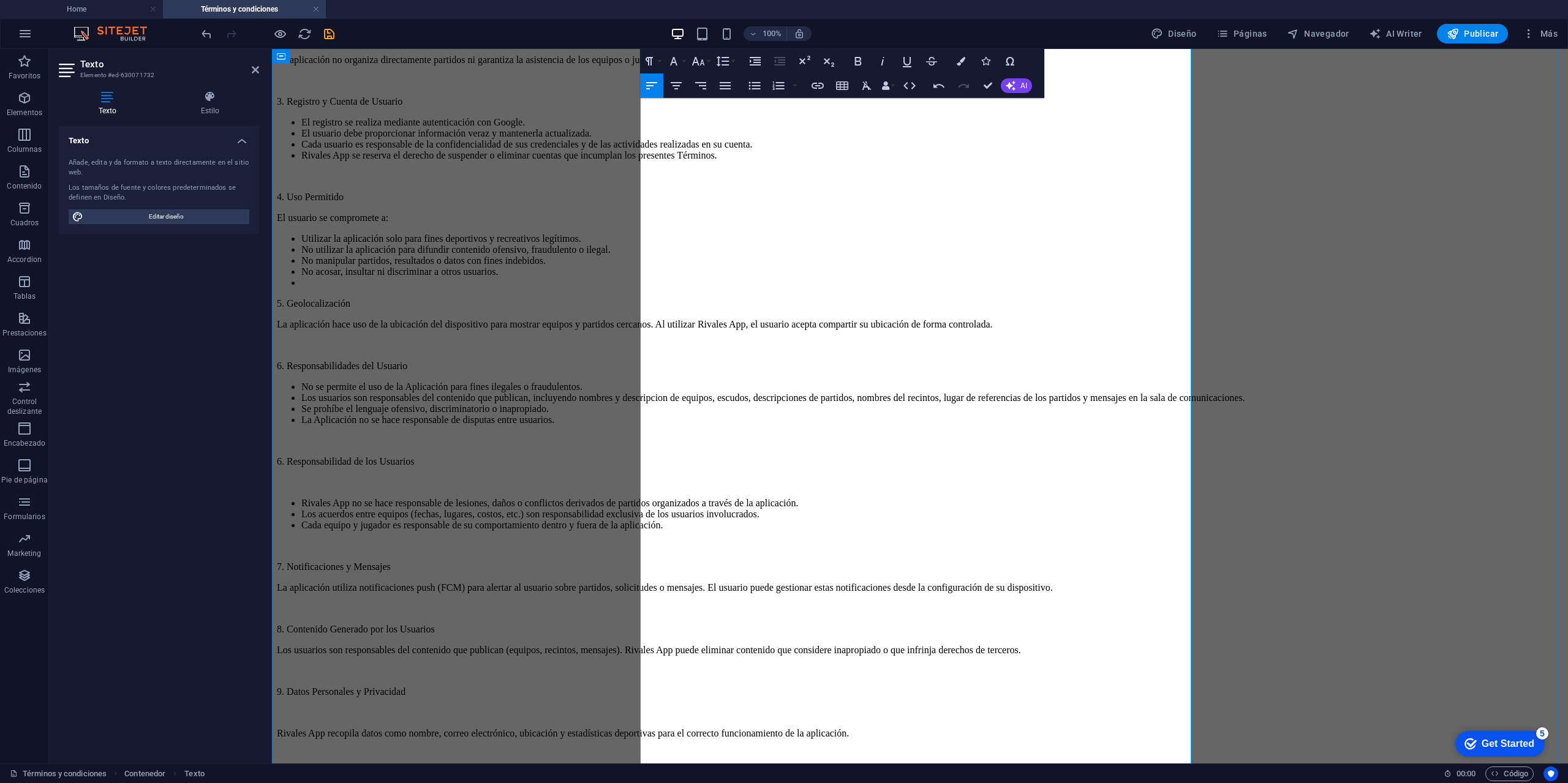
click at [683, 669] on p at bounding box center [919, 670] width 1287 height 11
click at [989, 656] on p "Los usuarios son responsables del contenido que publican (equipos, recintos, me…" at bounding box center [919, 650] width 1287 height 11
click at [694, 749] on p at bounding box center [919, 754] width 1287 height 11
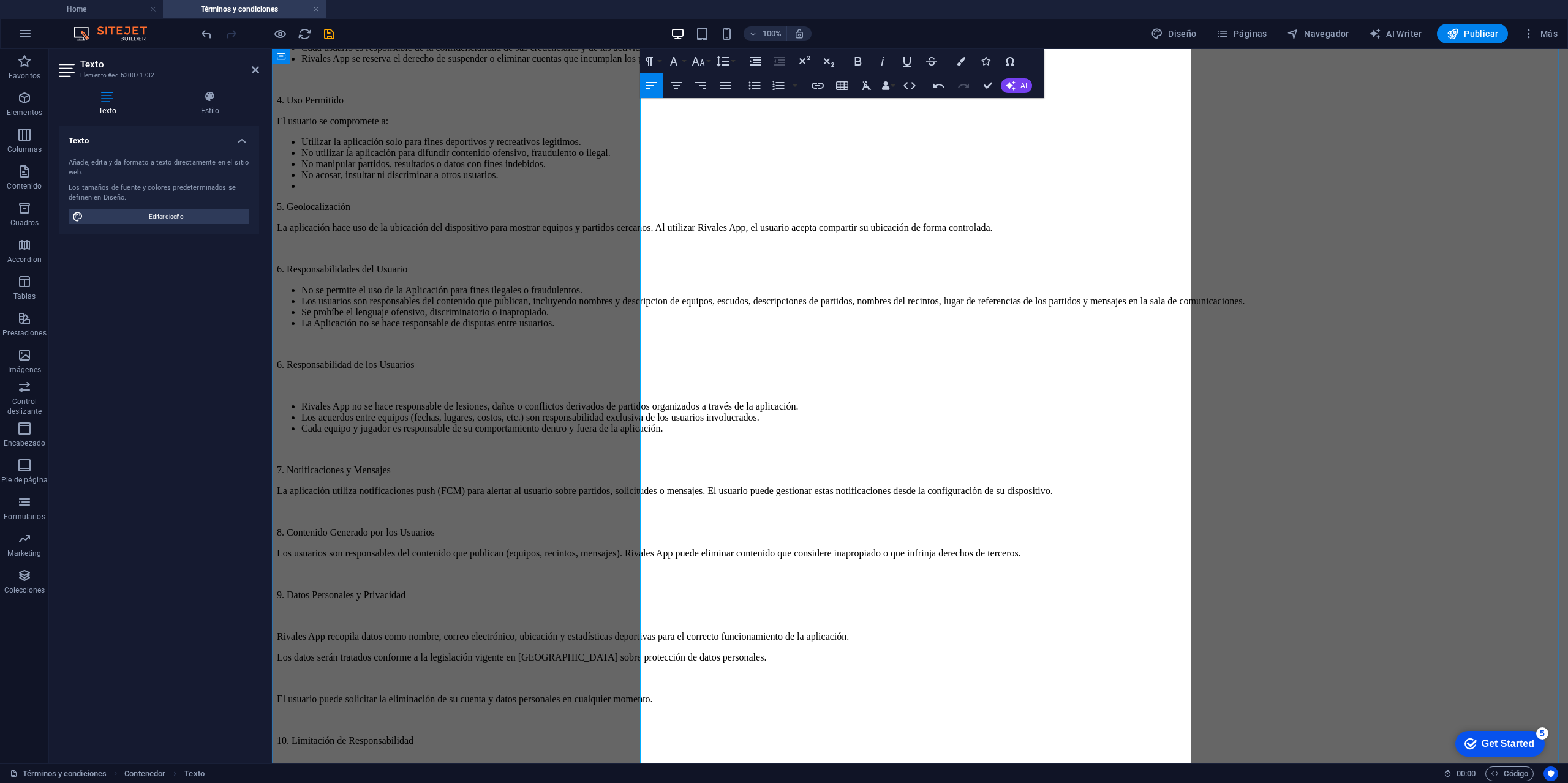
scroll to position [551, 0]
click at [666, 667] on p at bounding box center [919, 672] width 1287 height 11
click at [657, 688] on p at bounding box center [919, 693] width 1287 height 11
click at [655, 688] on p at bounding box center [919, 693] width 1287 height 11
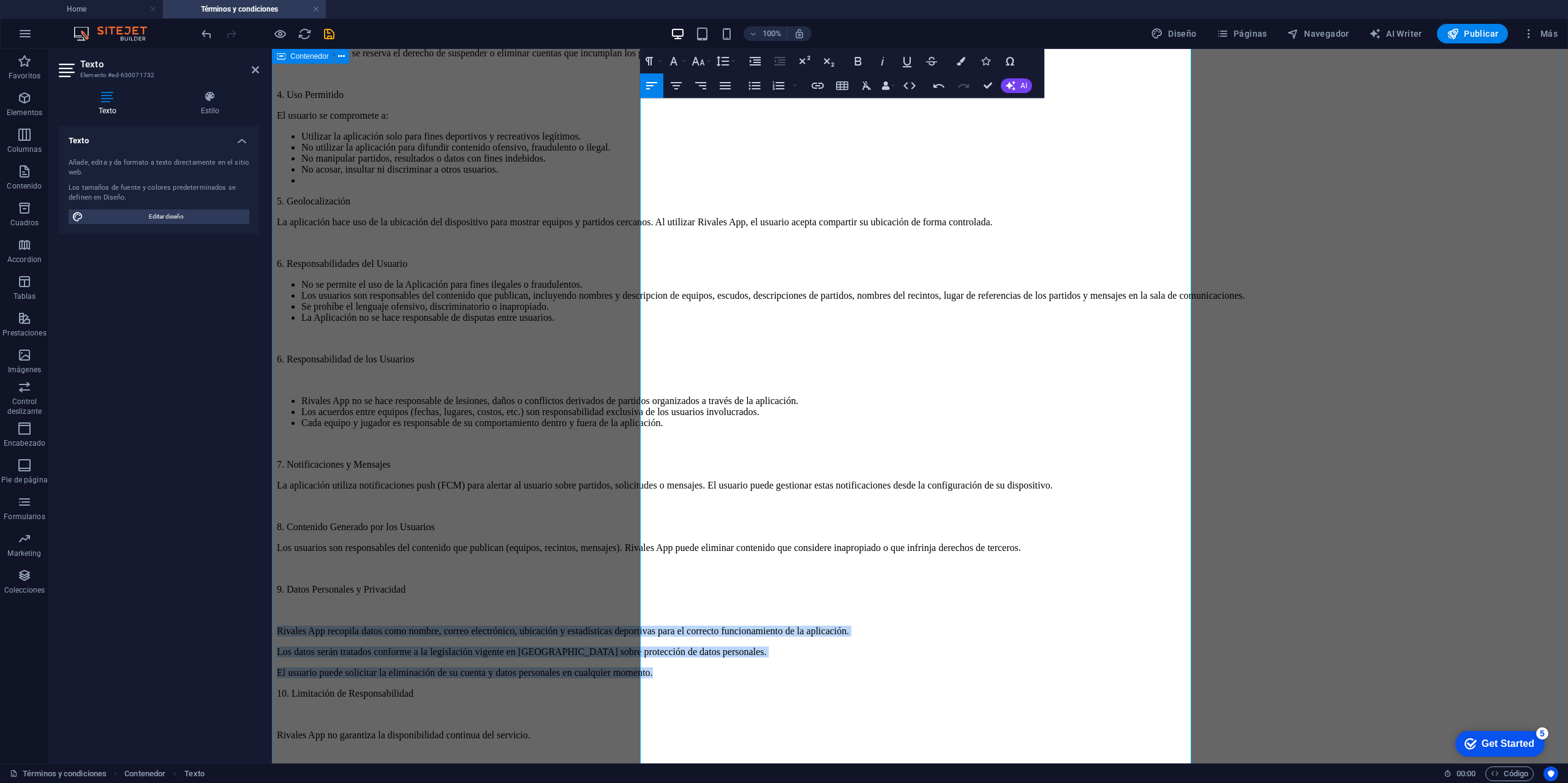
drag, startPoint x: 1083, startPoint y: 659, endPoint x: 606, endPoint y: 614, distance: 479.1
click at [606, 614] on div "TÉRMINOS Y CONDICIONES DE USO Última actualización: [DATE] Bienvenido/a a Rival…" at bounding box center [919, 315] width 1287 height 1477
click at [757, 84] on icon "button" at bounding box center [754, 85] width 15 height 15
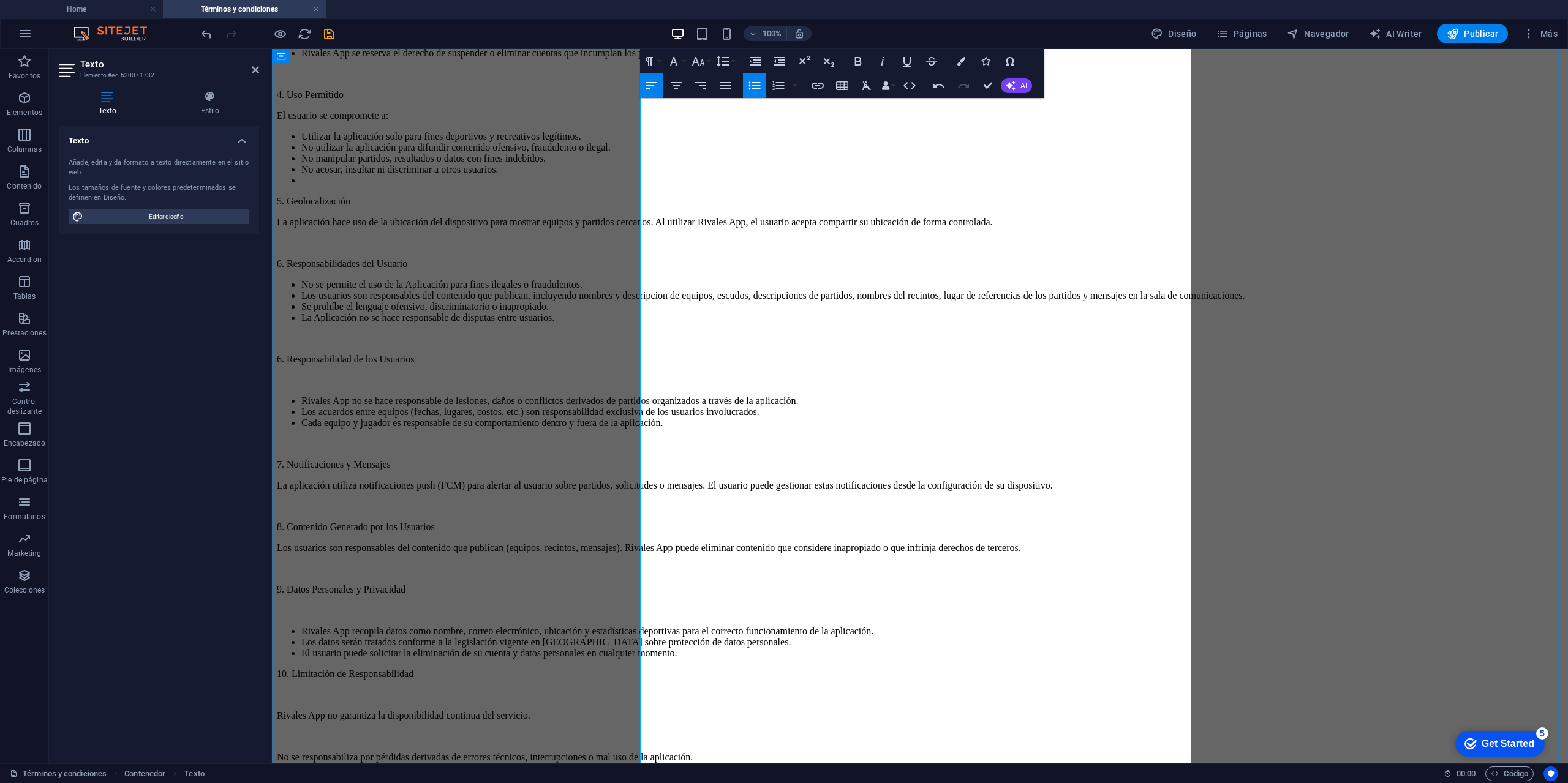
click at [668, 605] on p at bounding box center [919, 610] width 1287 height 11
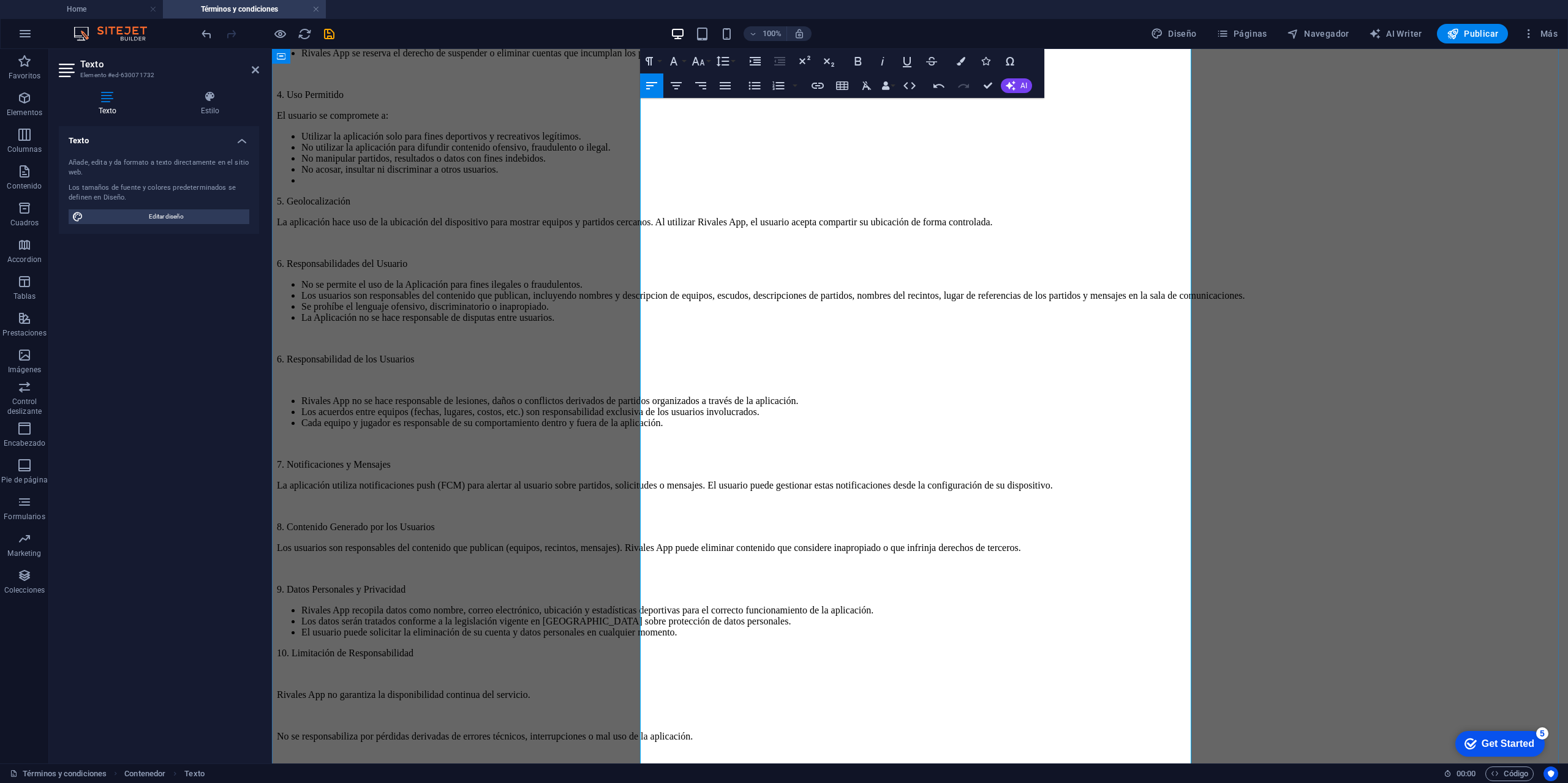
click at [1093, 638] on li "El usuario puede solicitar la eliminación de su cuenta y datos personales en cu…" at bounding box center [932, 632] width 1262 height 11
click at [664, 732] on p at bounding box center [919, 737] width 1287 height 11
click at [660, 752] on p at bounding box center [919, 757] width 1287 height 11
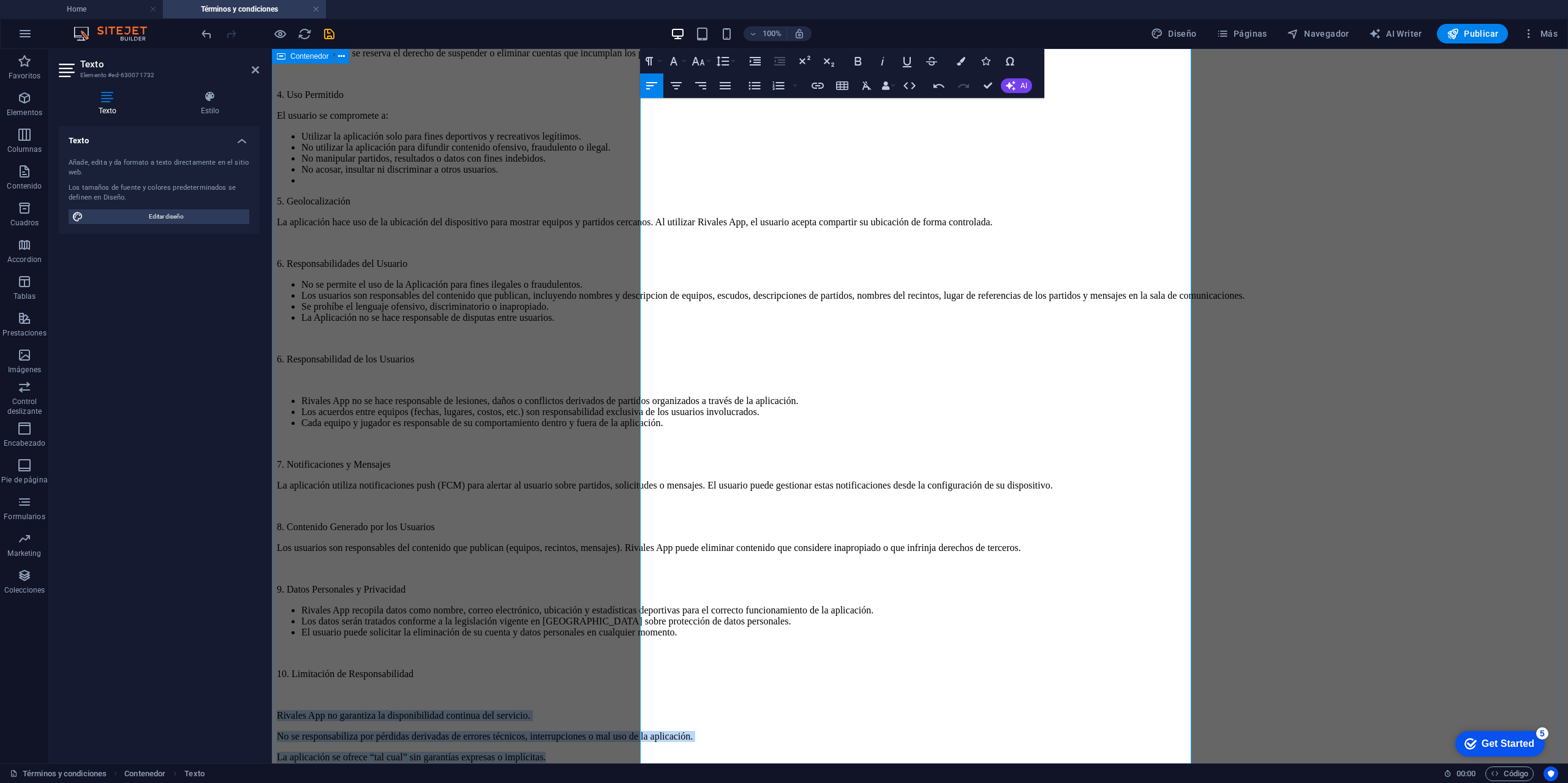
drag, startPoint x: 961, startPoint y: 730, endPoint x: 618, endPoint y: 707, distance: 343.8
click at [618, 707] on div "TÉRMINOS Y CONDICIONES DE USO Última actualización: [DATE] Bienvenido/a a Rival…" at bounding box center [919, 284] width 1287 height 1416
drag, startPoint x: 752, startPoint y: 91, endPoint x: 752, endPoint y: 98, distance: 7.0
click at [752, 90] on icon "button" at bounding box center [754, 85] width 15 height 15
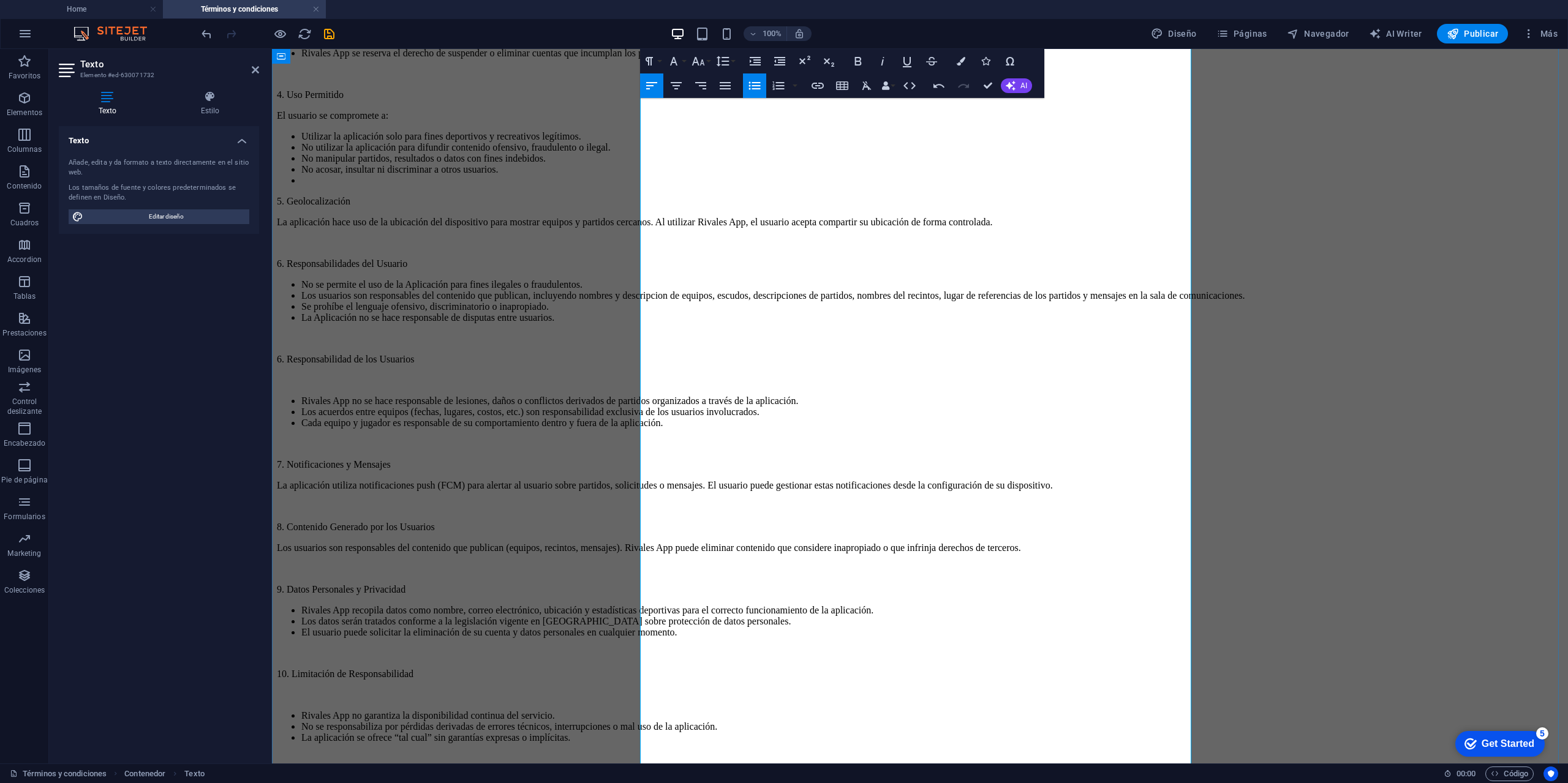
click at [663, 689] on p at bounding box center [919, 694] width 1287 height 11
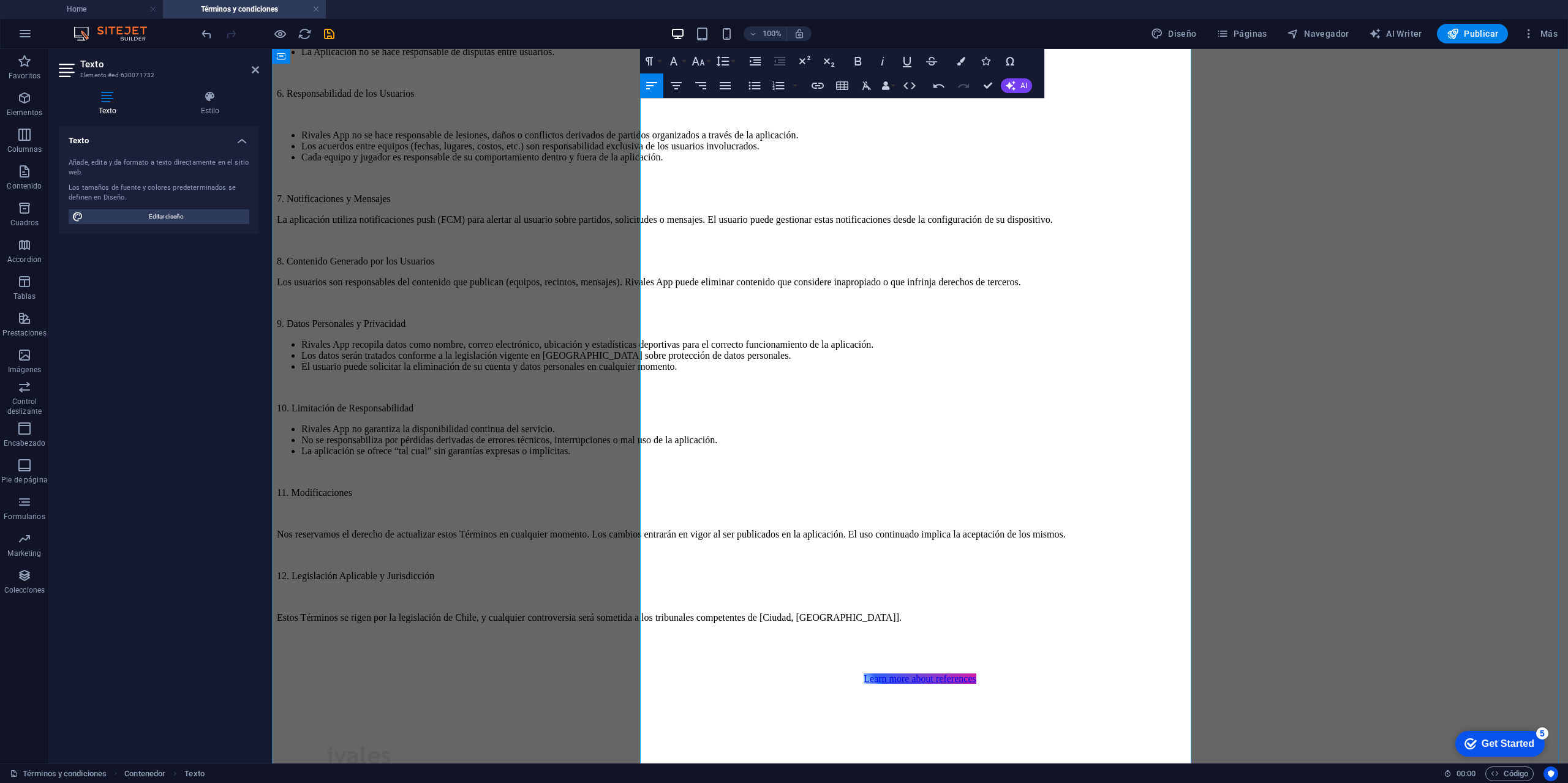
scroll to position [654, 0]
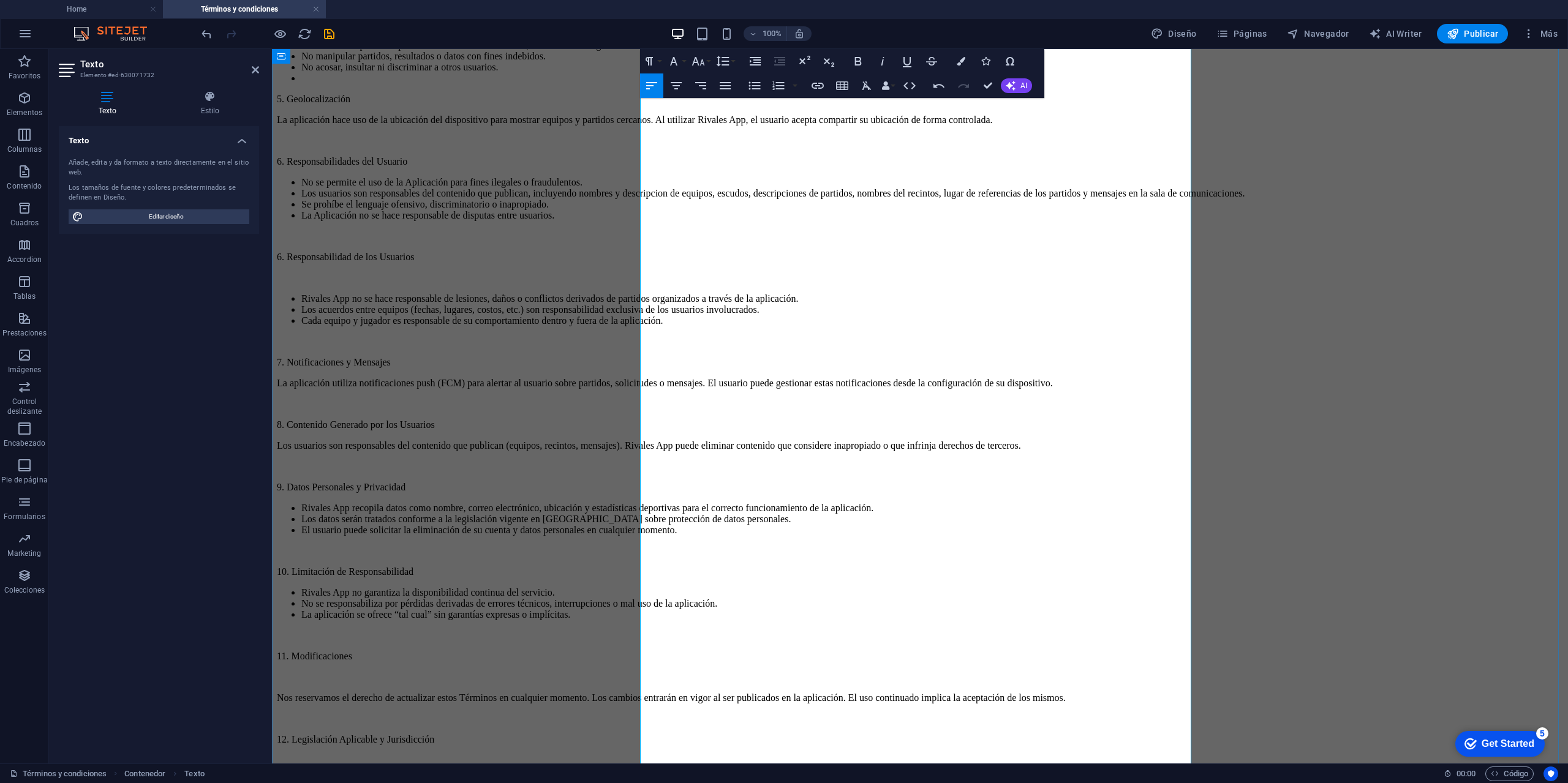
click at [667, 755] on p at bounding box center [919, 760] width 1287 height 11
click at [663, 672] on p at bounding box center [919, 677] width 1287 height 11
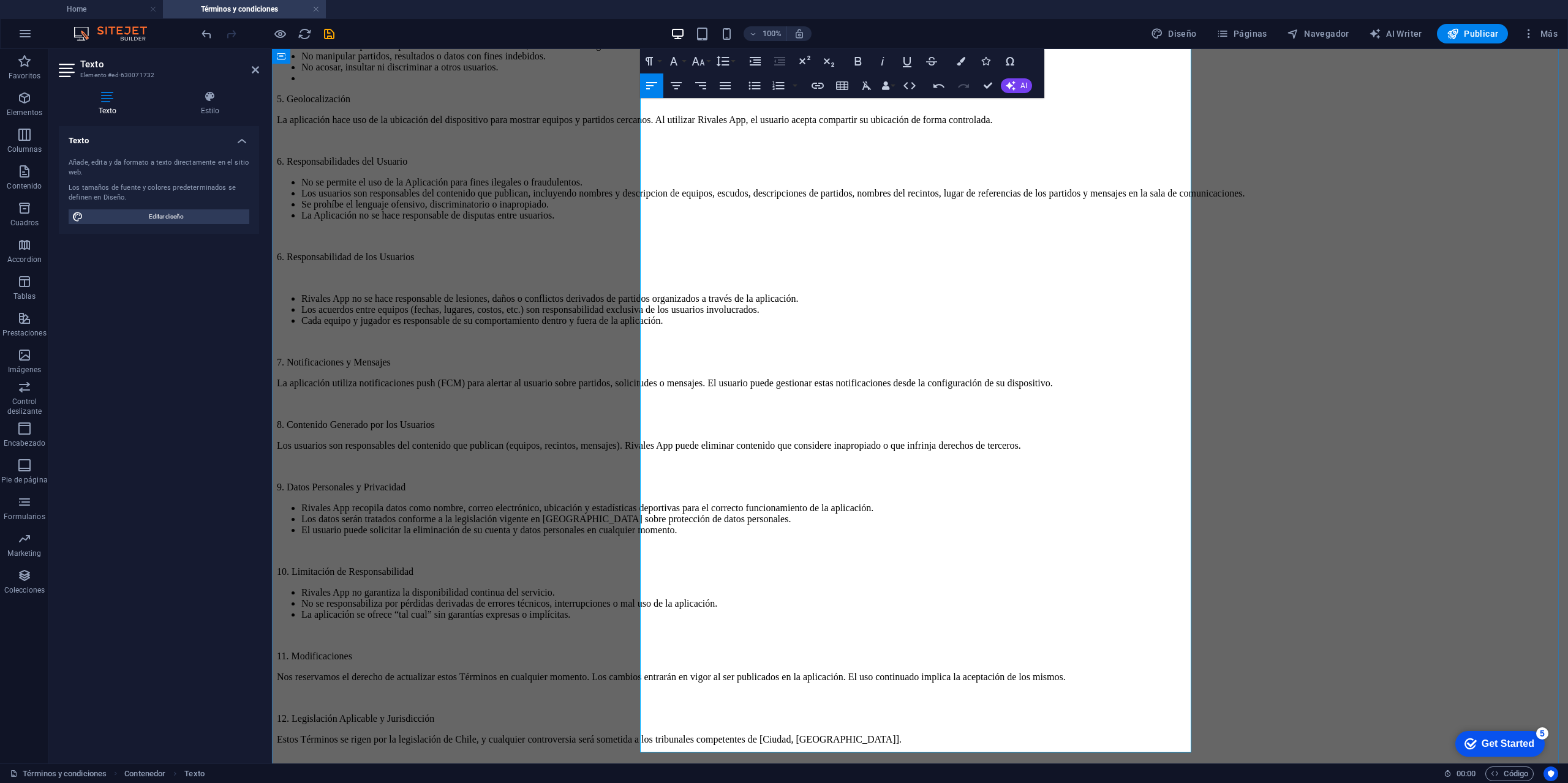
click at [670, 735] on p "Estos Términos se rigen por la legislación de Chile, y cualquier controversia s…" at bounding box center [919, 740] width 1287 height 11
click at [536, 233] on div "TÉRMINOS Y CONDICIONES DE USO Última actualización: [DATE] Bienvenido/a a Rival…" at bounding box center [919, 140] width 1287 height 1333
click at [759, 233] on div "Última actualización: [DATE] Bienvenido/a a Rivales App . Una plataforma diseña…" at bounding box center [919, 142] width 1287 height 1248
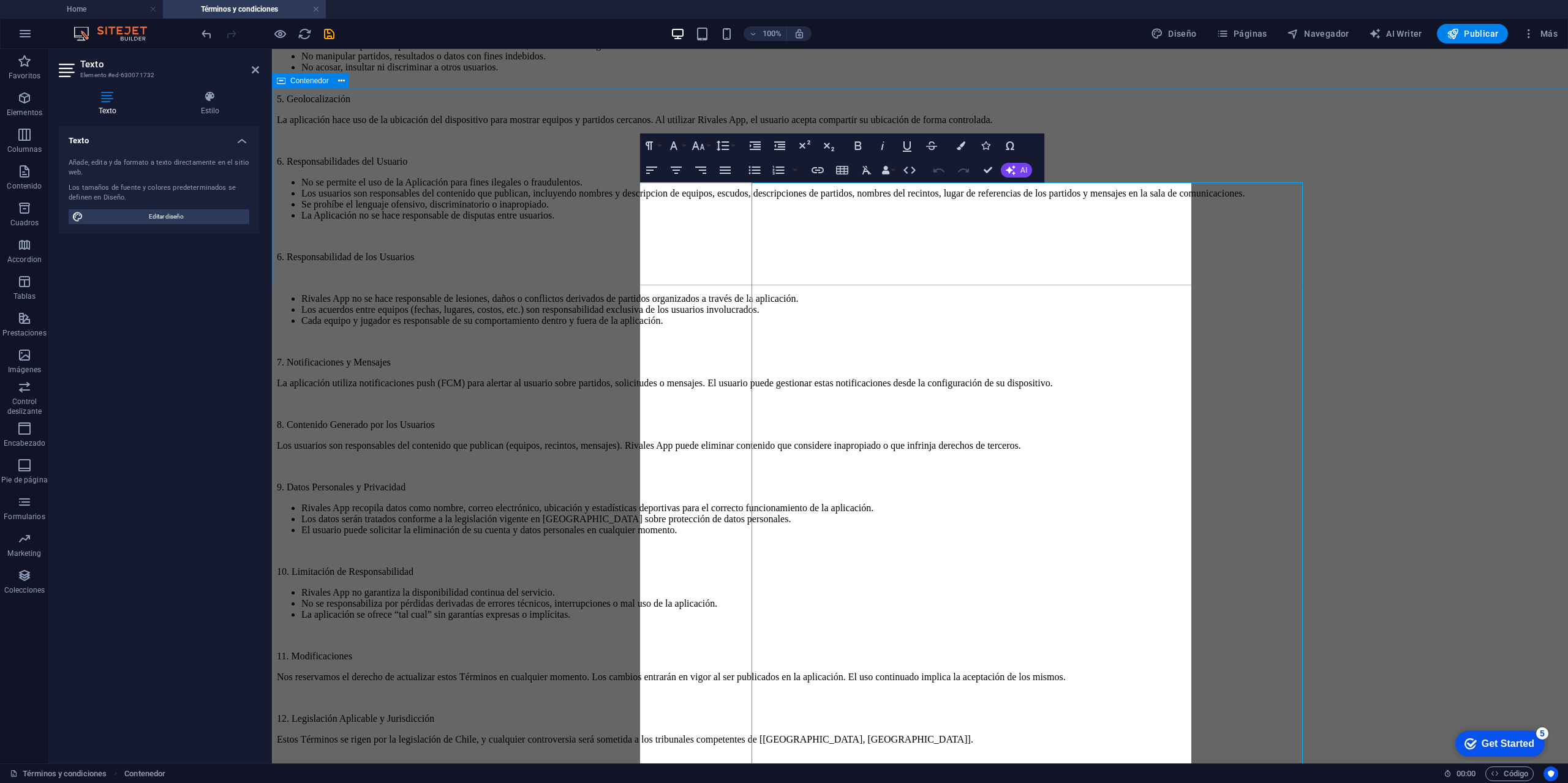
scroll to position [0, 0]
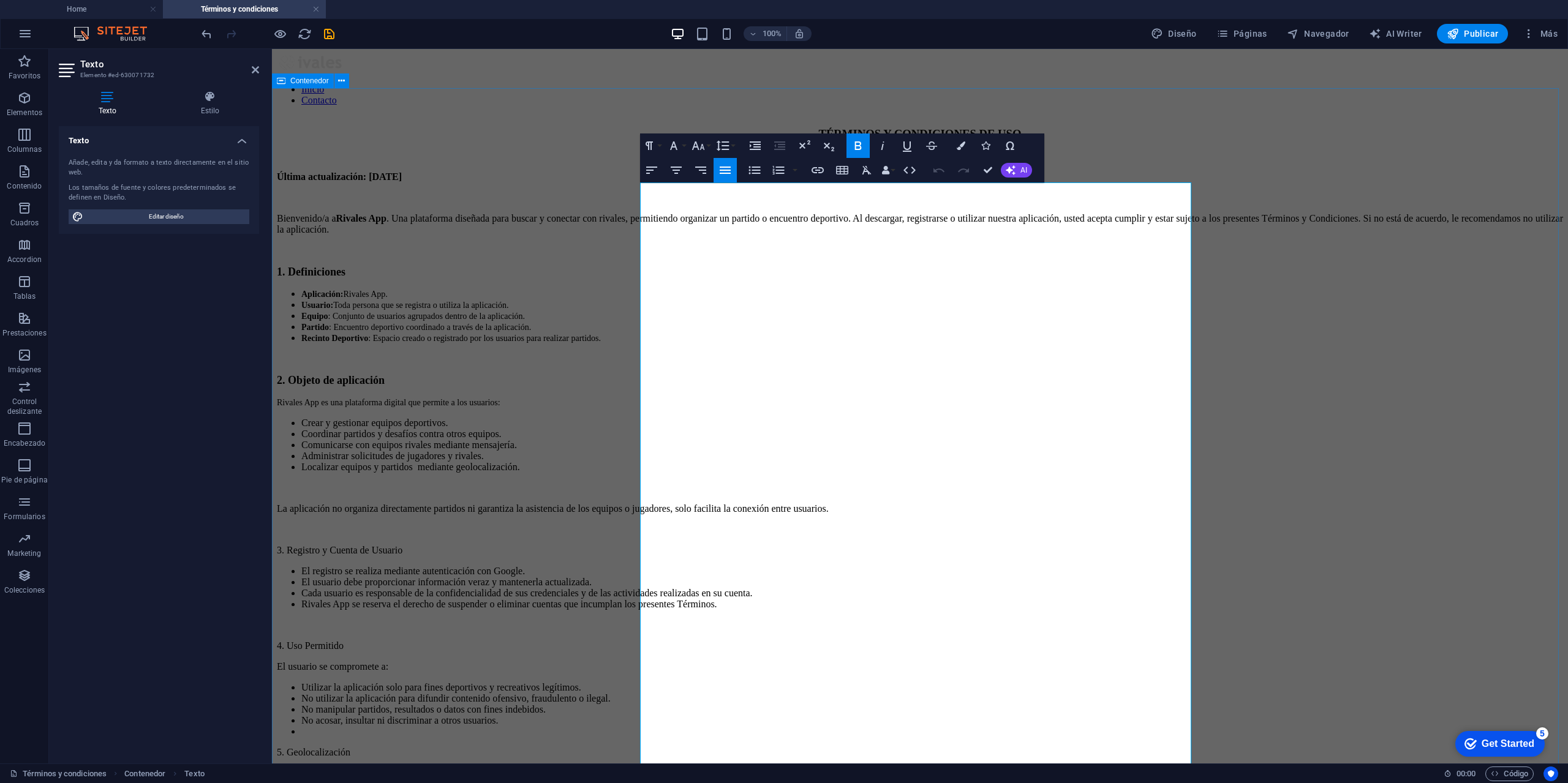
click at [536, 233] on div "TÉRMINOS Y CONDICIONES DE USO Última actualización: [DATE] Bienvenido/a a Rival…" at bounding box center [919, 794] width 1287 height 1333
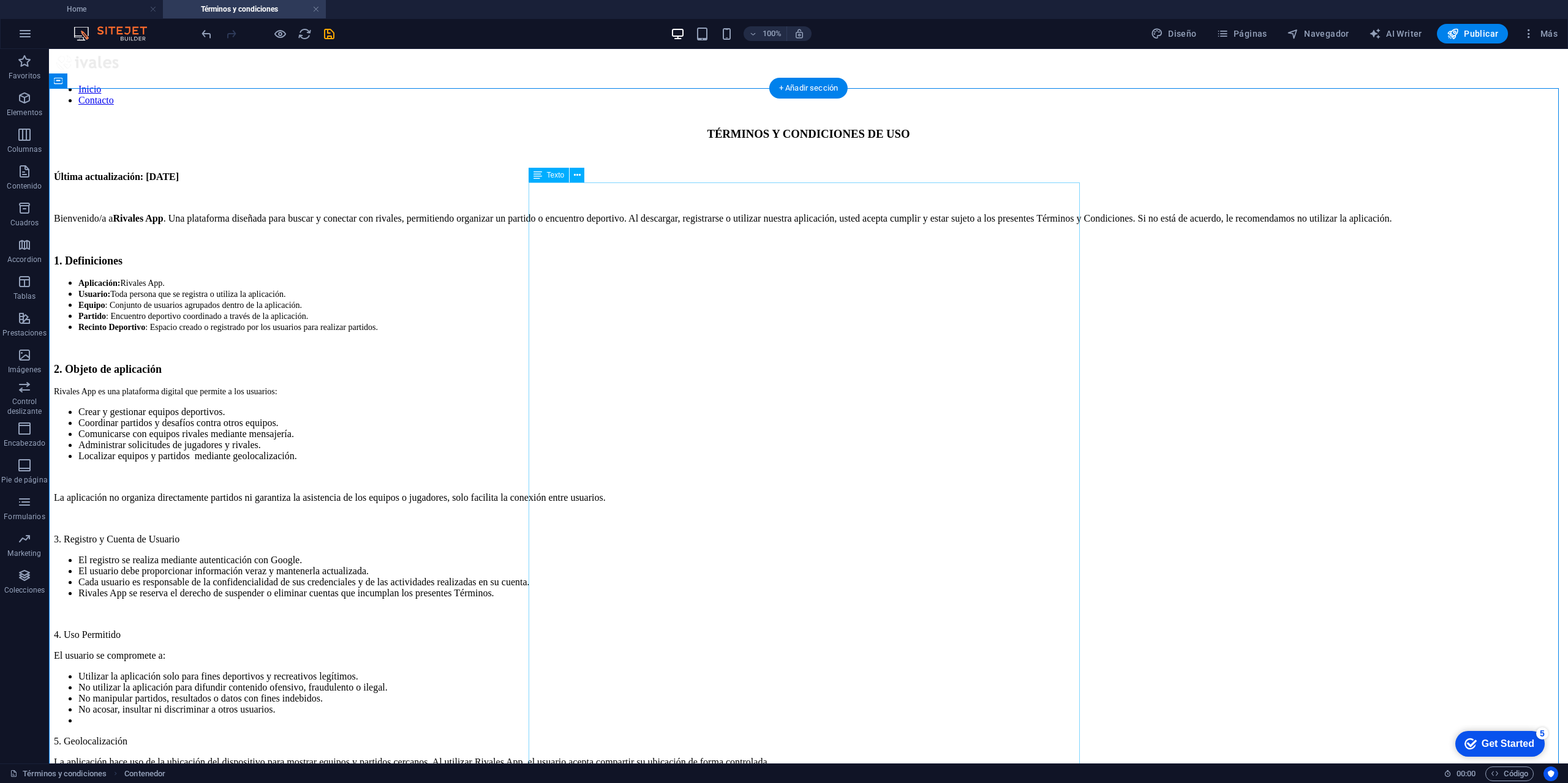
click at [641, 196] on div "Última actualización: [DATE] Bienvenido/a a Rivales App . Una plataforma diseña…" at bounding box center [809, 790] width 1509 height 1237
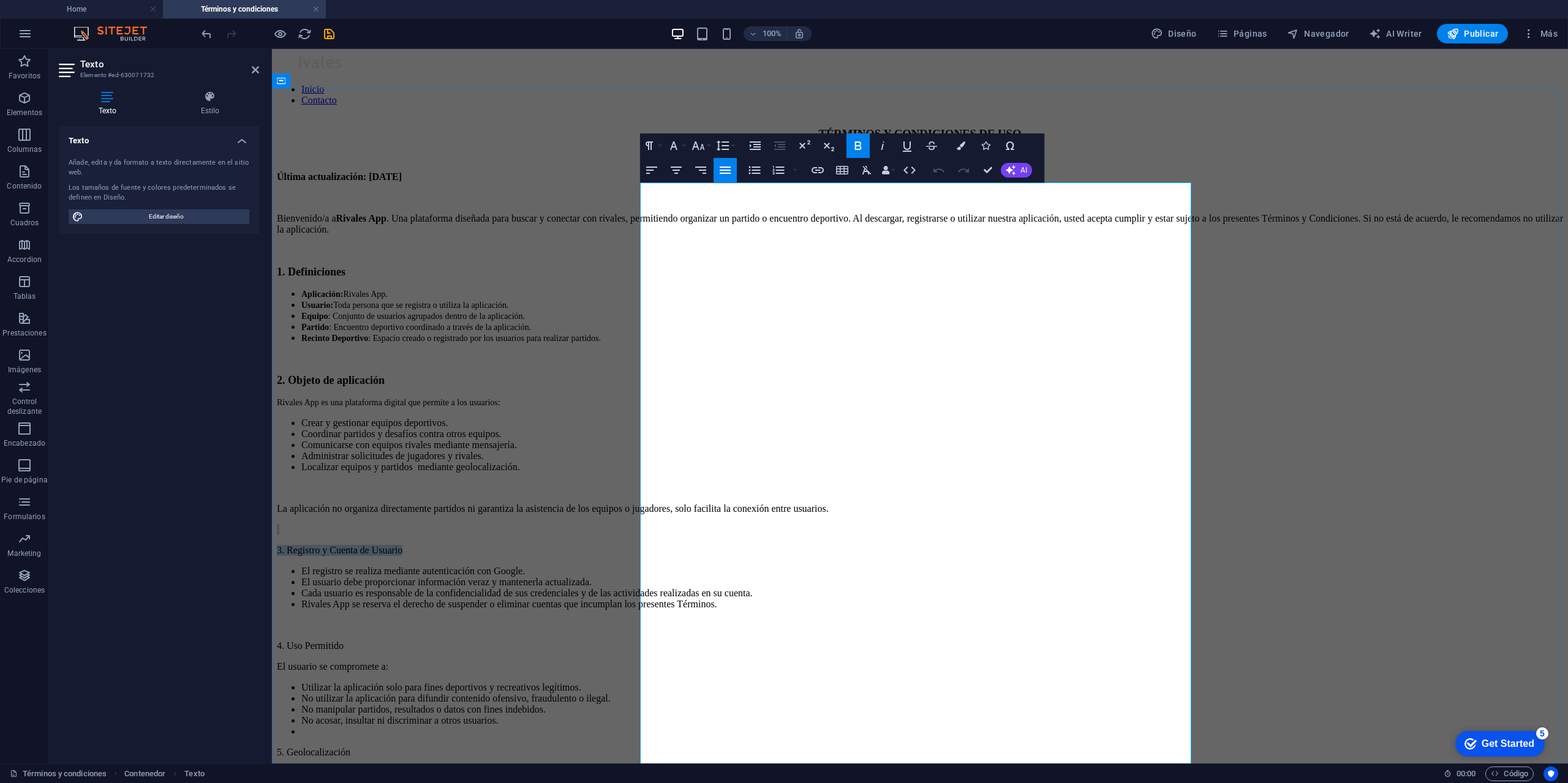
drag, startPoint x: 785, startPoint y: 544, endPoint x: 653, endPoint y: 538, distance: 132.1
click at [653, 538] on div "Última actualización: [DATE] Bienvenido/a a Rivales App . Una plataforma diseña…" at bounding box center [919, 796] width 1287 height 1248
click at [706, 147] on button "Font Size" at bounding box center [701, 145] width 24 height 25
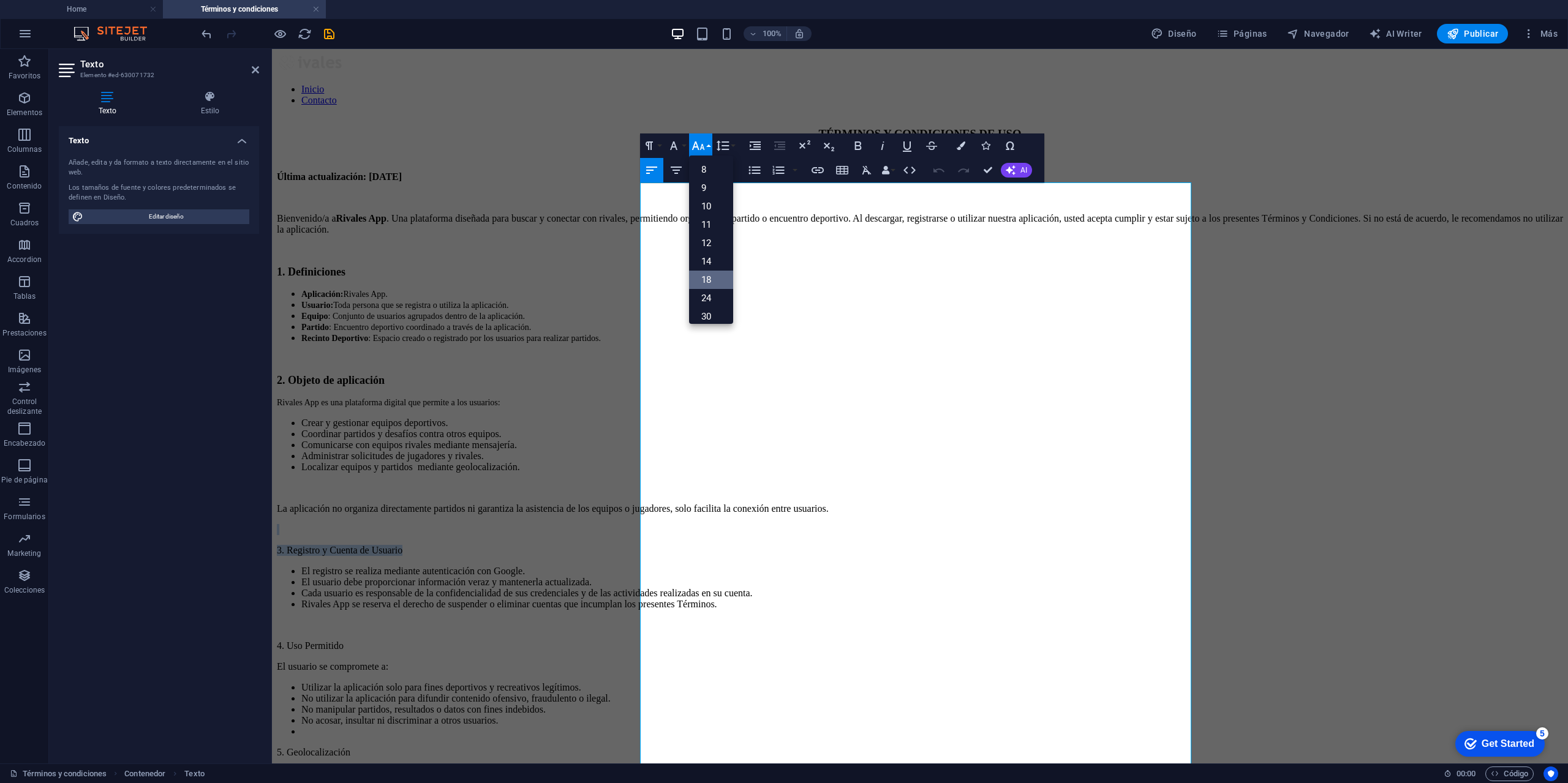
click at [714, 276] on link "18" at bounding box center [711, 279] width 44 height 19
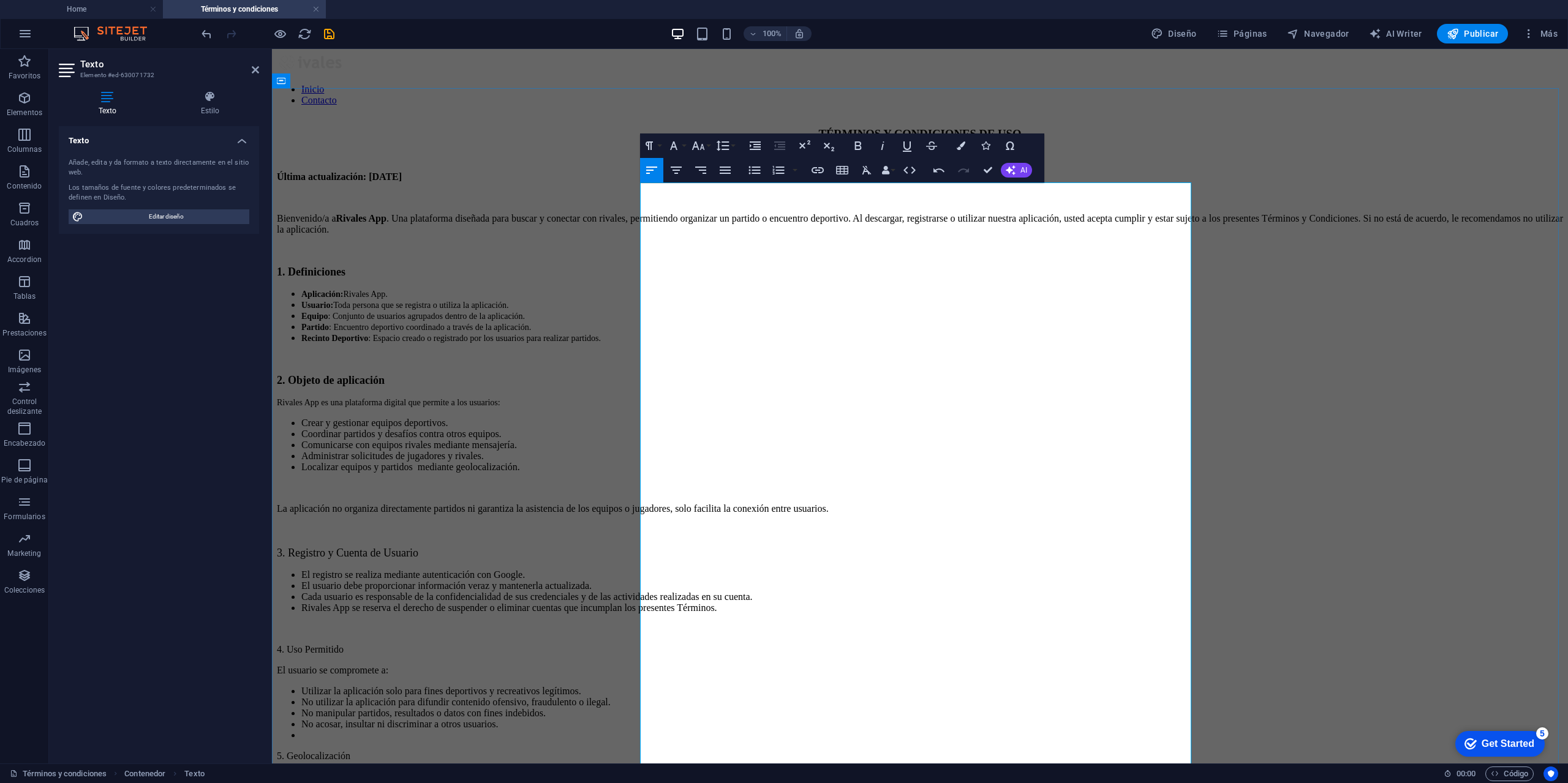
click at [777, 597] on li "Cada usuario es responsable de la confidencialidad de sus credenciales y de las…" at bounding box center [932, 596] width 1262 height 11
drag, startPoint x: 810, startPoint y: 551, endPoint x: 640, endPoint y: 549, distance: 170.0
click at [640, 549] on p "3. Registro y Cuenta de Usuario" at bounding box center [919, 553] width 1287 height 13
drag, startPoint x: 714, startPoint y: 635, endPoint x: 641, endPoint y: 637, distance: 73.0
click at [641, 645] on p "4. Uso Permitido" at bounding box center [919, 650] width 1287 height 11
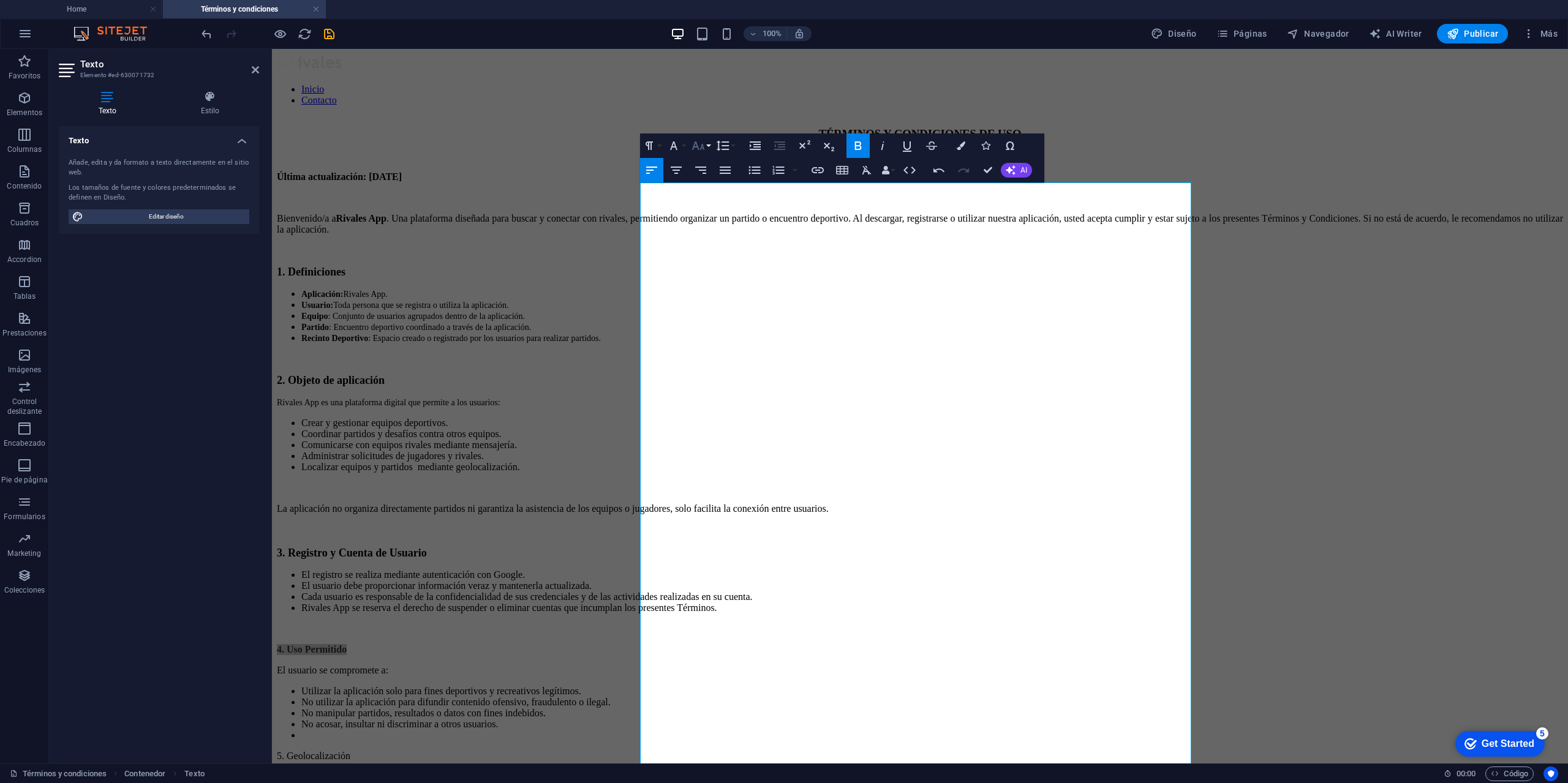
click at [709, 151] on button "Font Size" at bounding box center [701, 145] width 24 height 25
click at [708, 282] on link "18" at bounding box center [711, 279] width 44 height 19
click at [778, 645] on p "4. Uso Permitido" at bounding box center [919, 651] width 1287 height 13
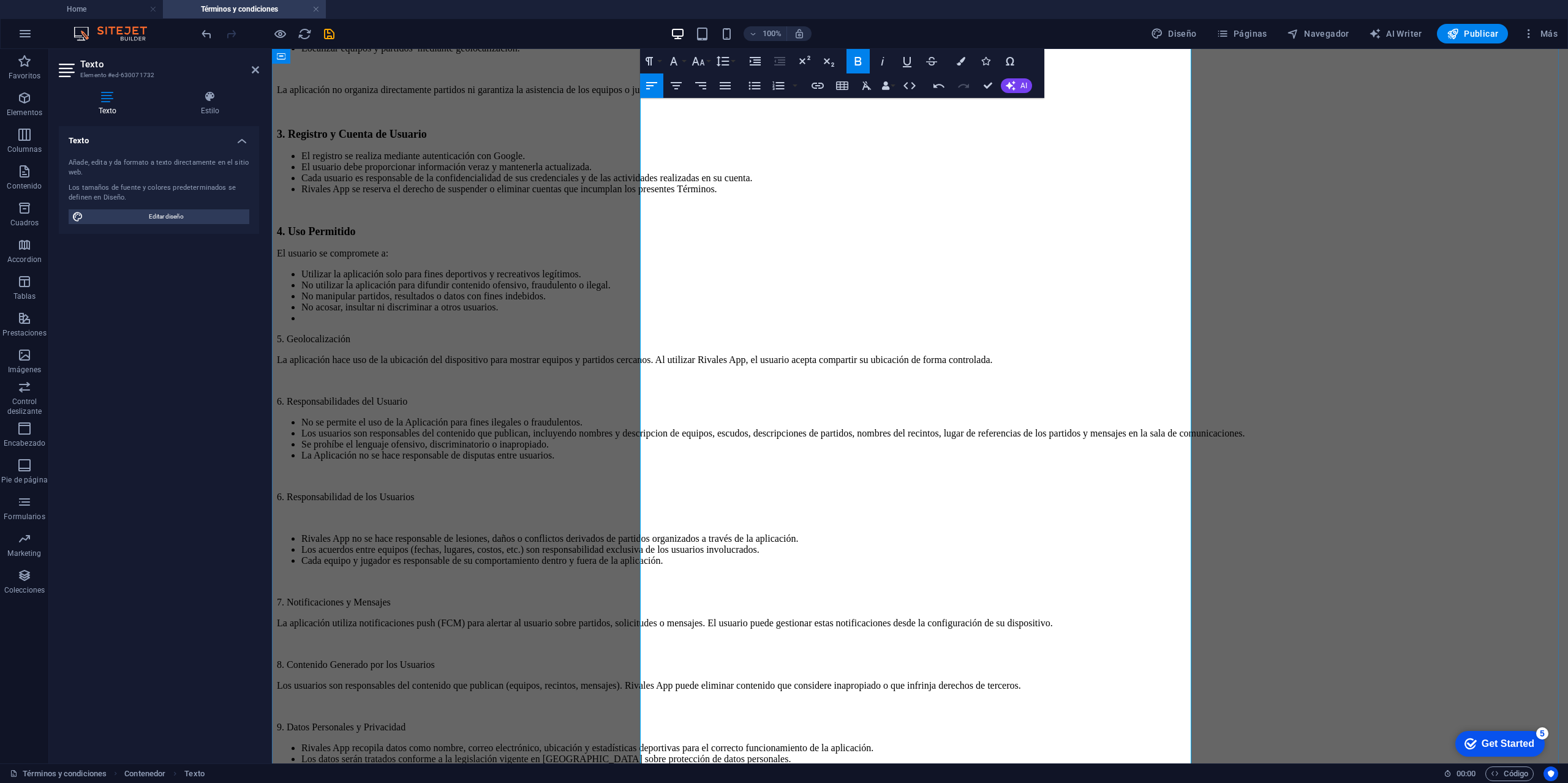
scroll to position [510, 0]
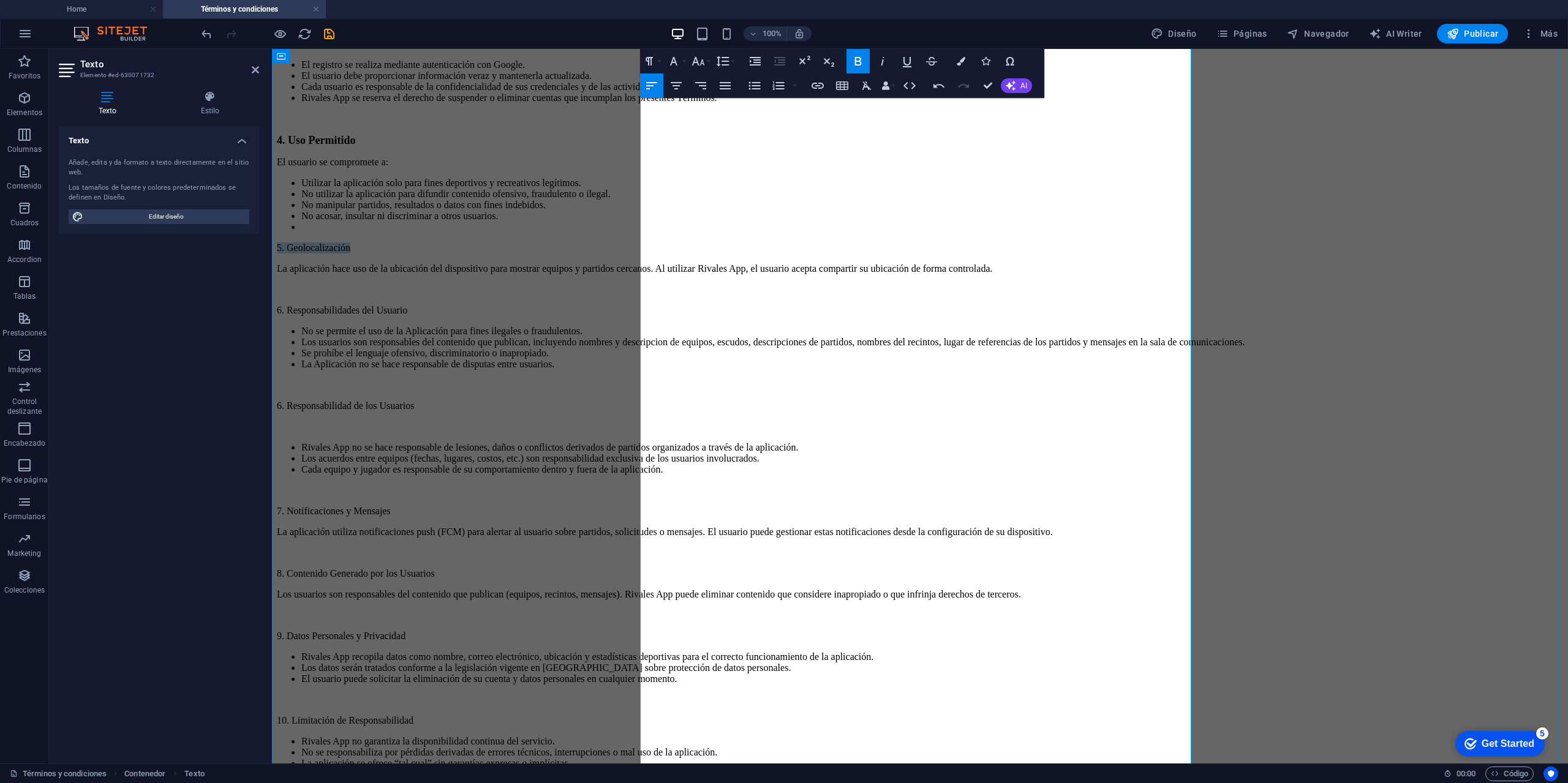
drag, startPoint x: 733, startPoint y: 233, endPoint x: 640, endPoint y: 231, distance: 93.0
click at [640, 243] on p "5. Geolocalización" at bounding box center [919, 248] width 1287 height 11
click at [708, 59] on button "Font Size" at bounding box center [701, 61] width 24 height 25
click at [716, 196] on link "18" at bounding box center [711, 196] width 44 height 19
drag, startPoint x: 793, startPoint y: 291, endPoint x: 633, endPoint y: 294, distance: 160.0
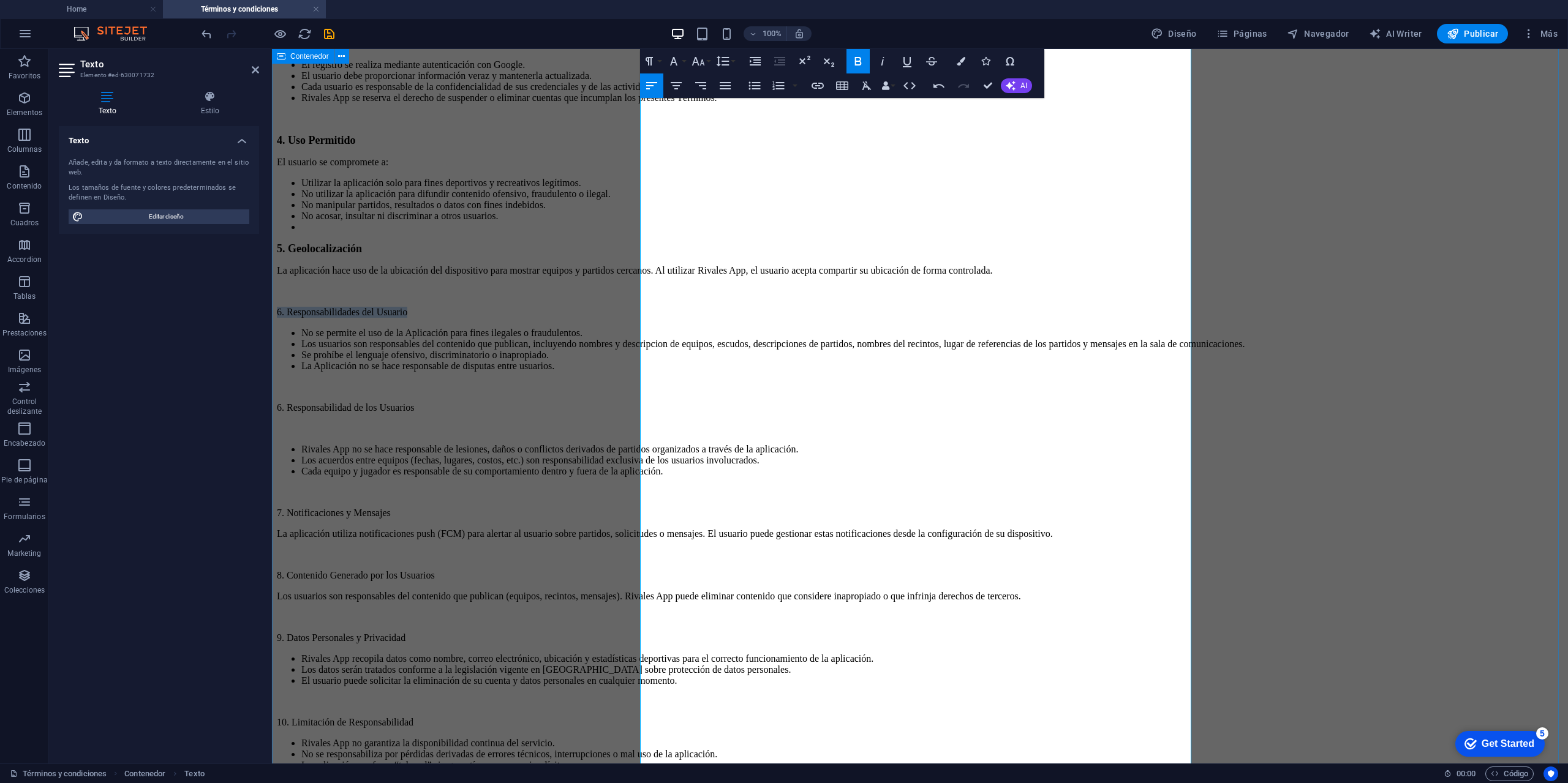
click at [633, 294] on div "TÉRMINOS Y CONDICIONES DE USO Última actualización: [DATE] Bienvenido/a a Rival…" at bounding box center [919, 287] width 1287 height 1341
click at [703, 67] on icon "button" at bounding box center [698, 61] width 15 height 15
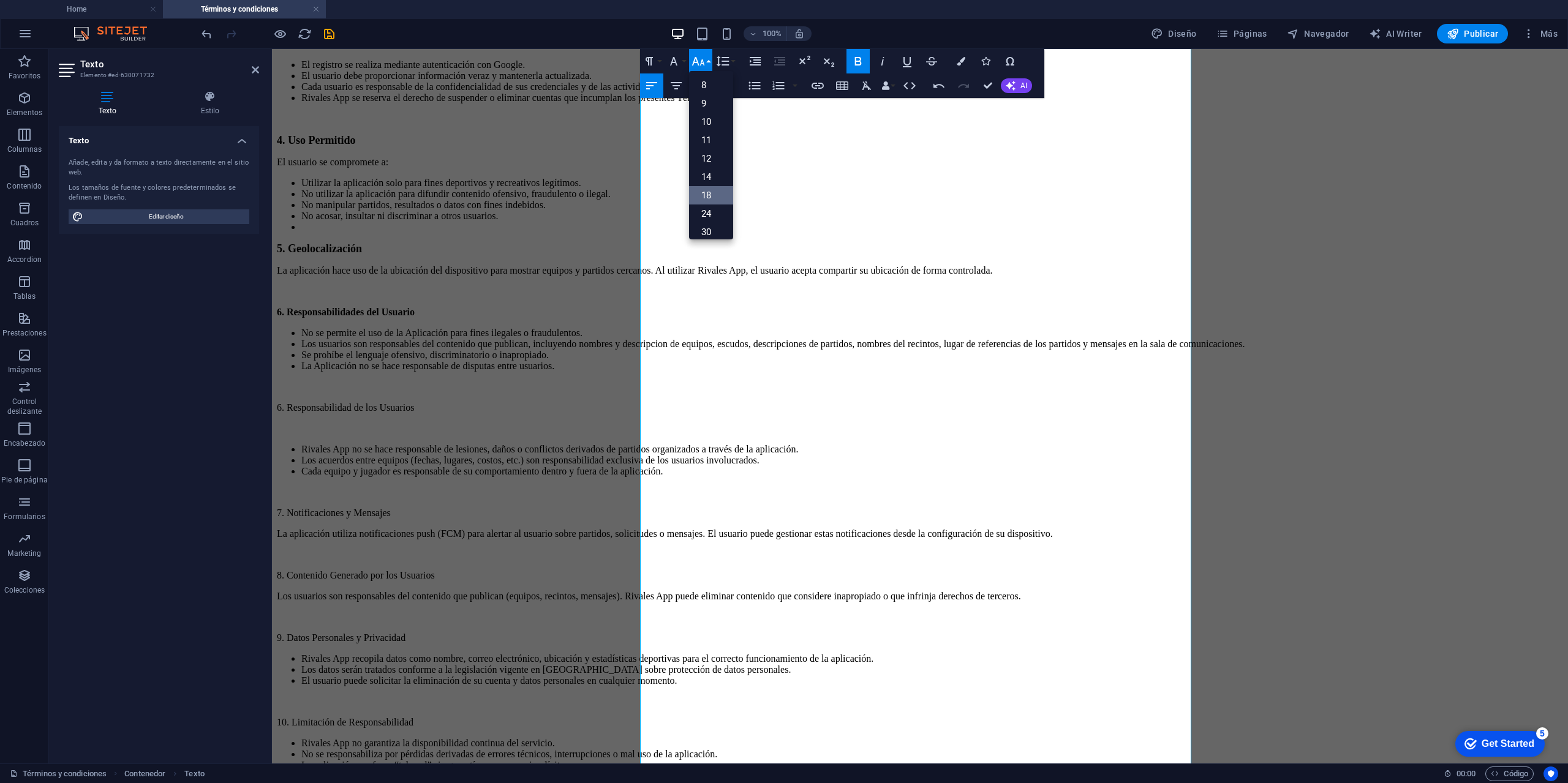
click at [713, 188] on link "18" at bounding box center [711, 196] width 44 height 19
drag, startPoint x: 784, startPoint y: 416, endPoint x: 663, endPoint y: 416, distance: 121.0
click at [663, 416] on p "6. Responsabilidad de los Usuarios" at bounding box center [919, 409] width 1287 height 11
click at [691, 426] on p at bounding box center [919, 431] width 1287 height 11
click at [734, 431] on p at bounding box center [919, 431] width 1287 height 11
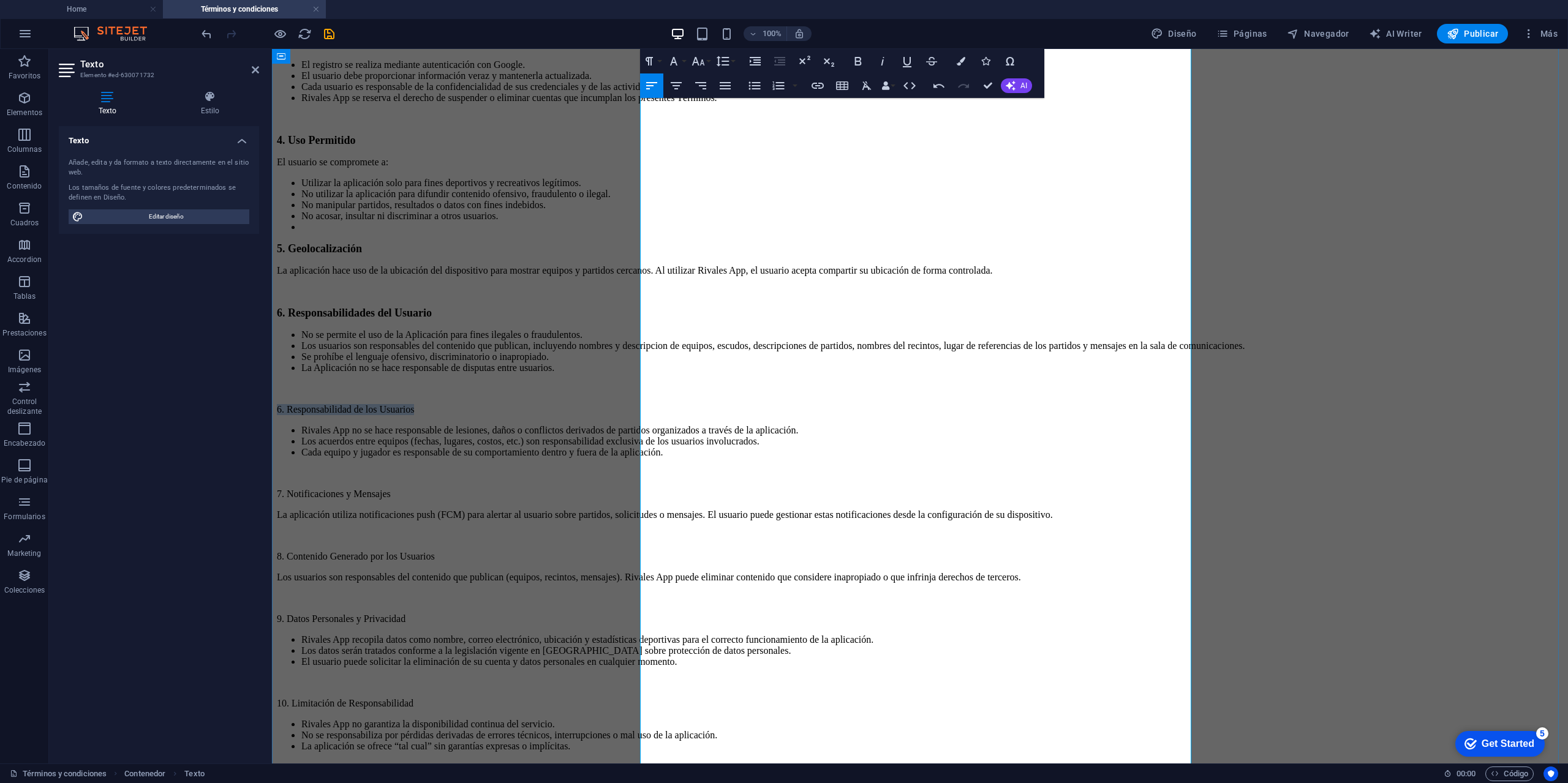
drag, startPoint x: 809, startPoint y: 412, endPoint x: 641, endPoint y: 416, distance: 168.0
click at [641, 416] on p "6. Responsabilidad de los Usuarios" at bounding box center [919, 409] width 1287 height 11
click at [709, 64] on button "Font Size" at bounding box center [701, 61] width 24 height 25
click at [711, 194] on link "18" at bounding box center [711, 196] width 44 height 19
drag, startPoint x: 787, startPoint y: 508, endPoint x: 627, endPoint y: 508, distance: 160.0
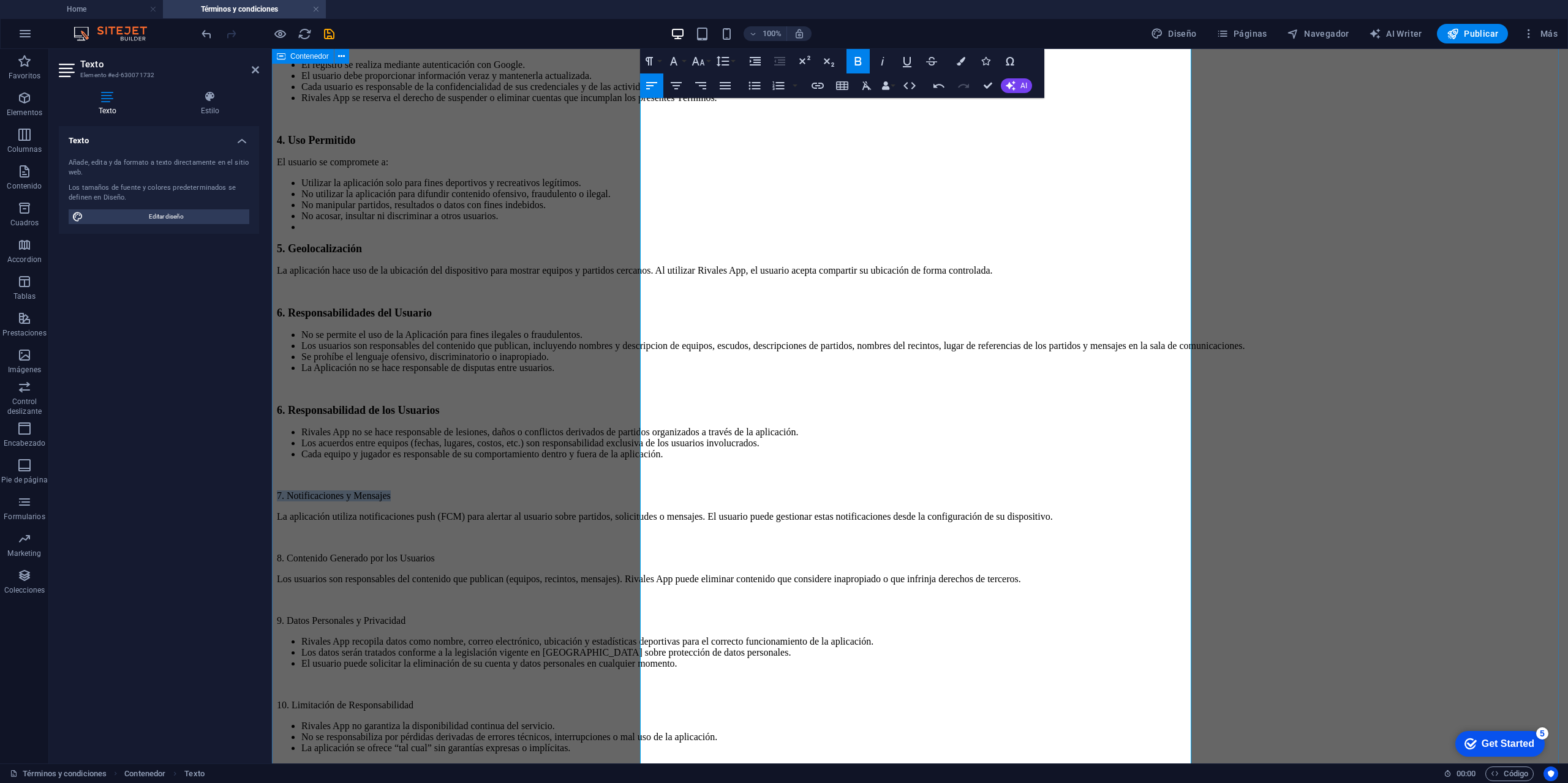
click at [627, 508] on div "TÉRMINOS Y CONDICIONES DE USO Última actualización: [DATE] Bienvenido/a a Rival…" at bounding box center [919, 278] width 1287 height 1324
click at [704, 64] on icon "button" at bounding box center [698, 61] width 15 height 15
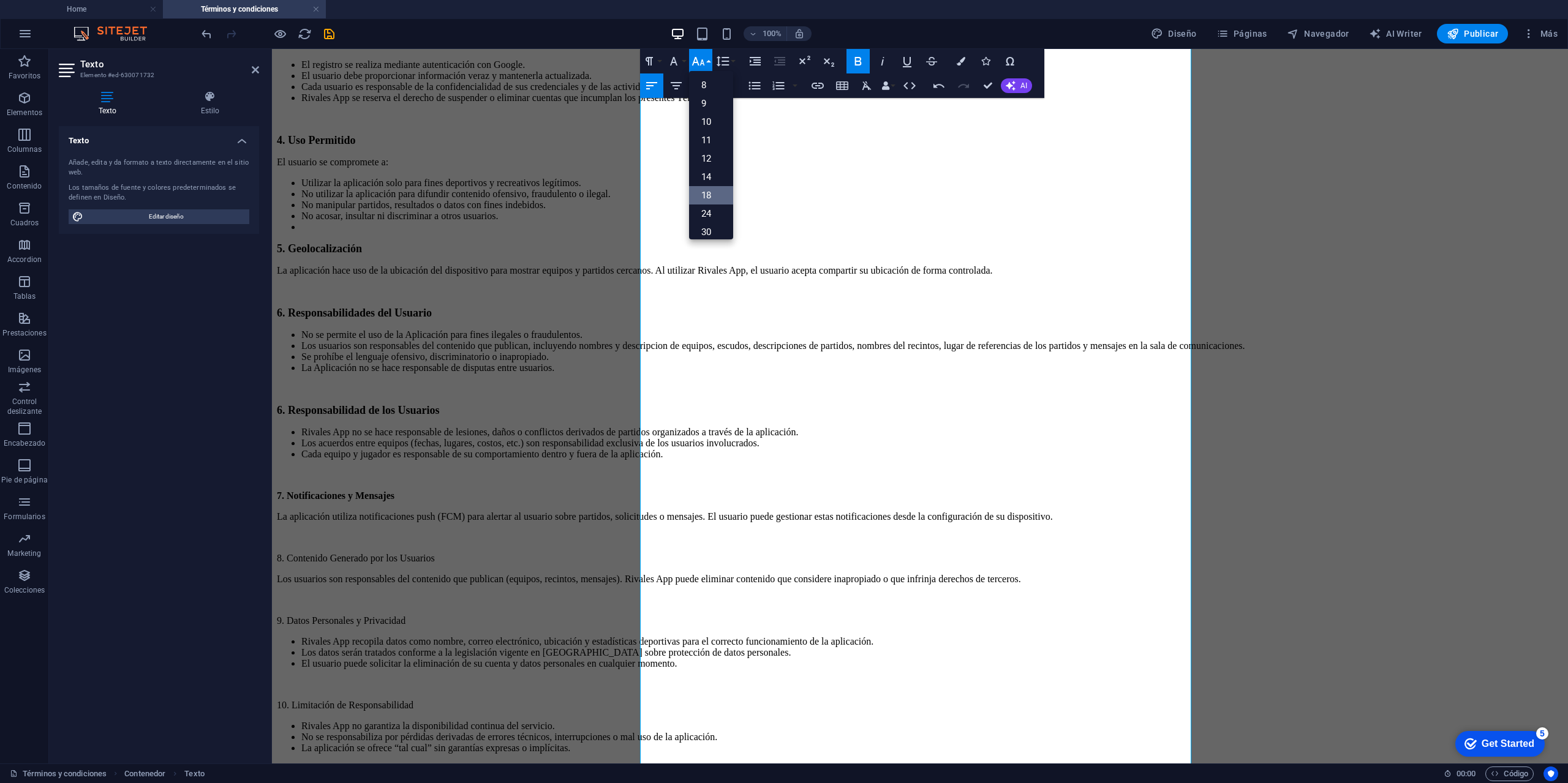
click at [714, 190] on link "18" at bounding box center [711, 196] width 44 height 19
drag, startPoint x: 803, startPoint y: 624, endPoint x: 690, endPoint y: 596, distance: 116.4
click at [680, 607] on div "Última actualización: [DATE] Bienvenido/a a Rivales App . Una plataforma diseña…" at bounding box center [919, 281] width 1287 height 1240
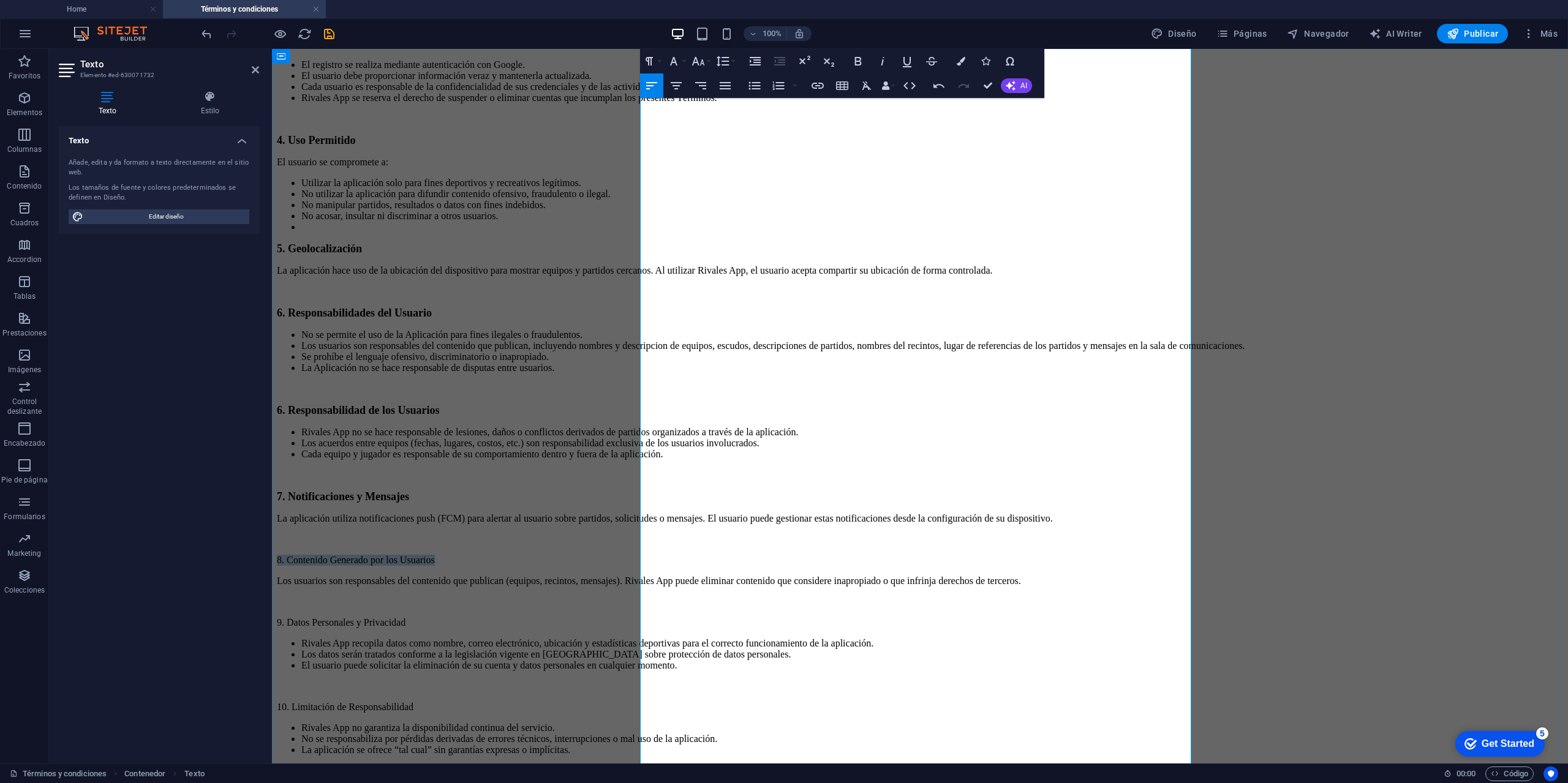
drag, startPoint x: 834, startPoint y: 562, endPoint x: 641, endPoint y: 562, distance: 193.0
click at [641, 562] on p "8. Contenido Generado por los Usuarios" at bounding box center [919, 560] width 1287 height 11
click at [725, 69] on button "Line Height" at bounding box center [726, 61] width 24 height 25
click at [691, 65] on icon "button" at bounding box center [698, 61] width 15 height 15
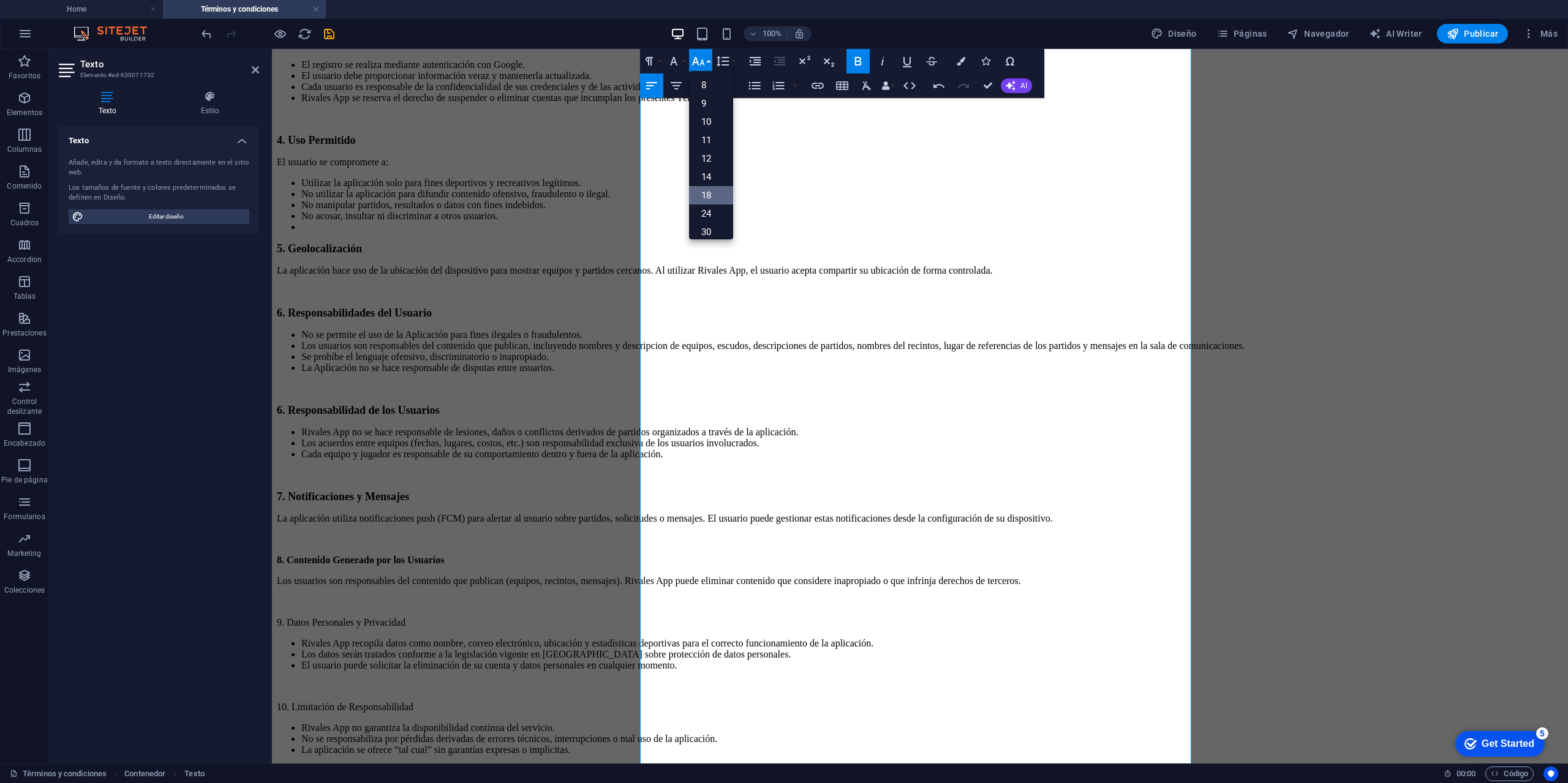
click at [710, 195] on link "18" at bounding box center [711, 196] width 44 height 19
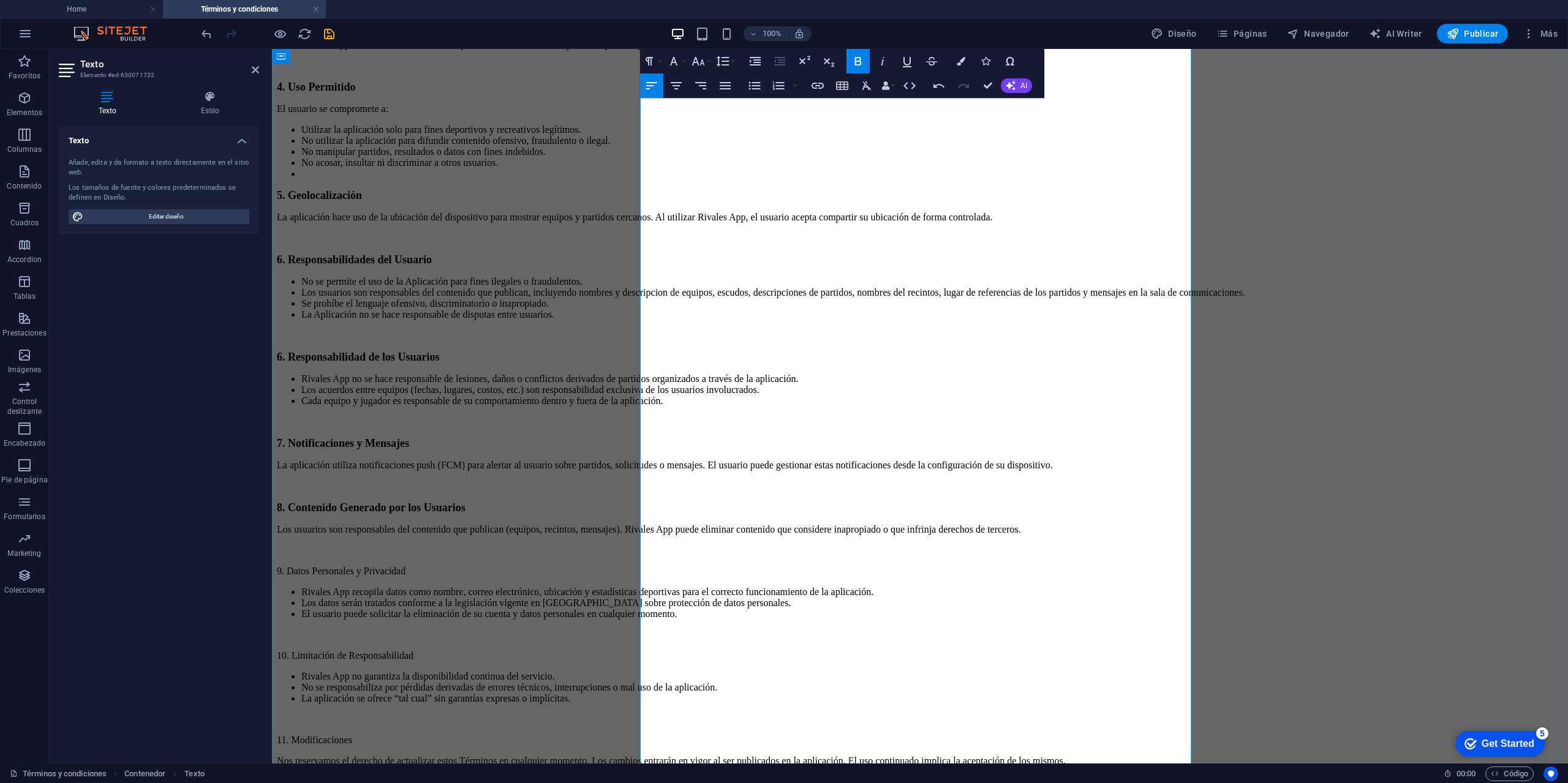
scroll to position [715, 0]
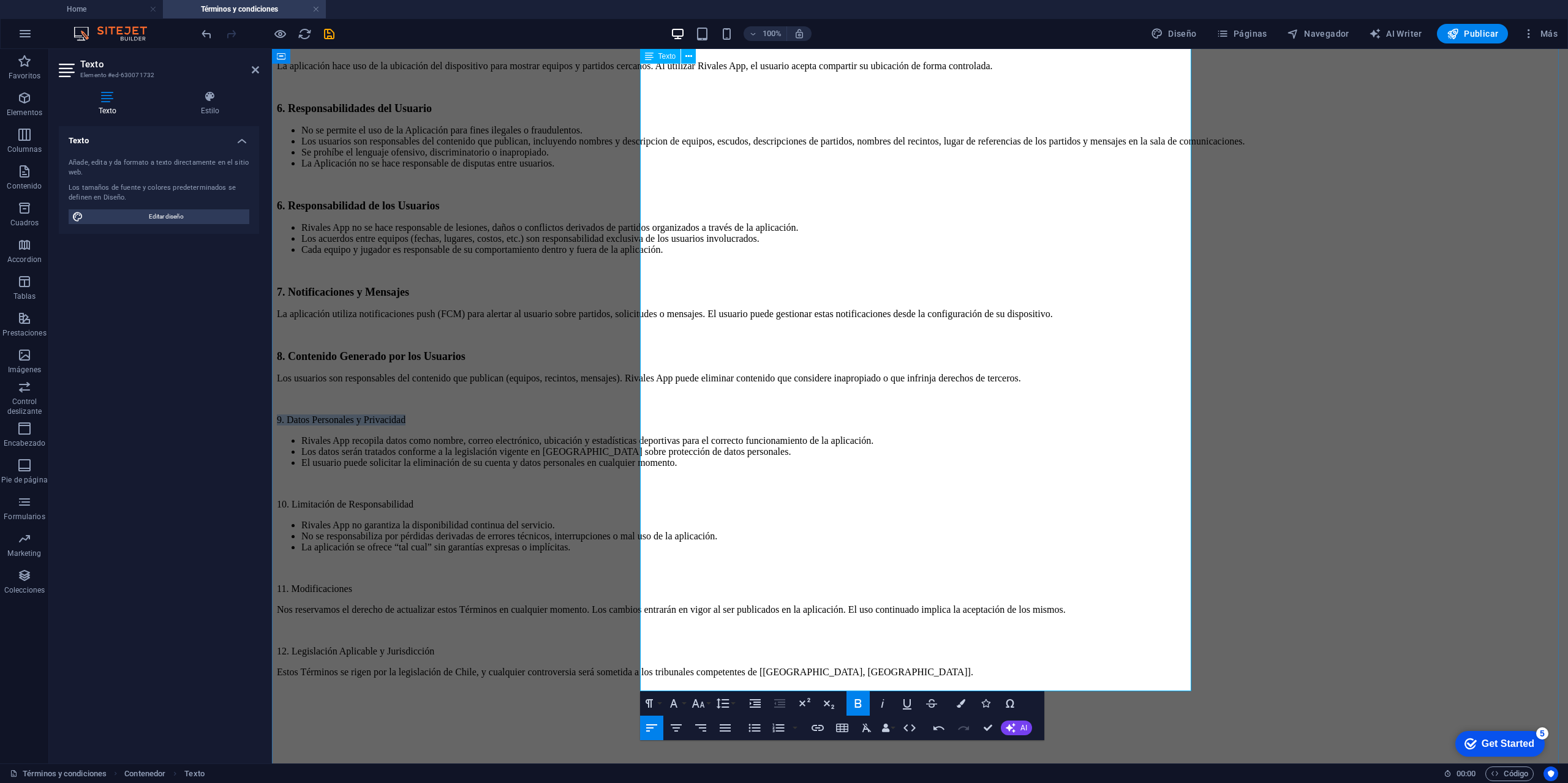
drag, startPoint x: 798, startPoint y: 424, endPoint x: 641, endPoint y: 421, distance: 157.0
click at [641, 421] on p "9. Datos Personales y Privacidad" at bounding box center [919, 420] width 1287 height 11
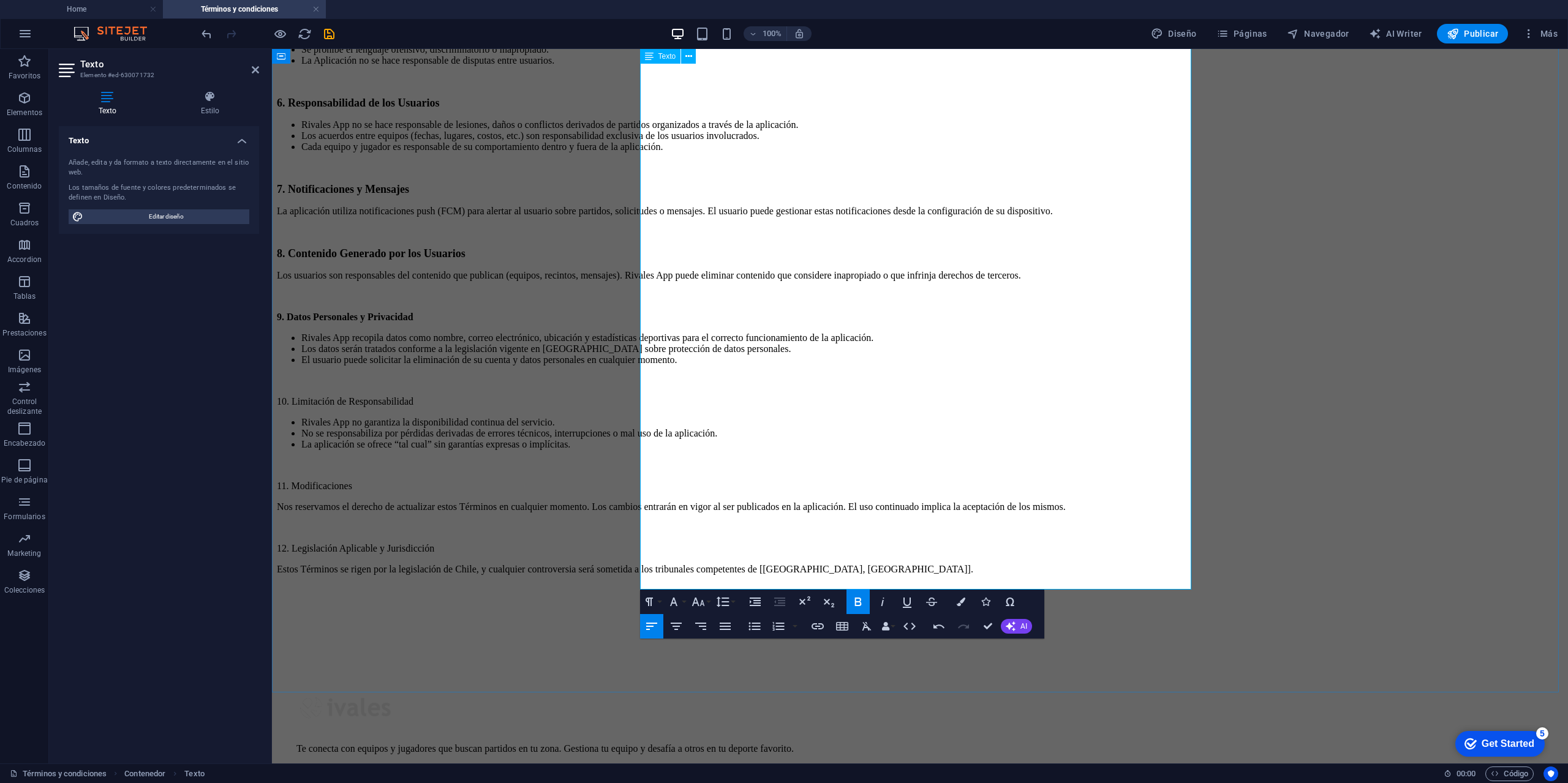
scroll to position [817, 0]
click at [721, 607] on icon "button" at bounding box center [723, 601] width 15 height 15
click at [703, 602] on icon "button" at bounding box center [697, 601] width 13 height 9
click at [709, 728] on link "18" at bounding box center [711, 736] width 44 height 19
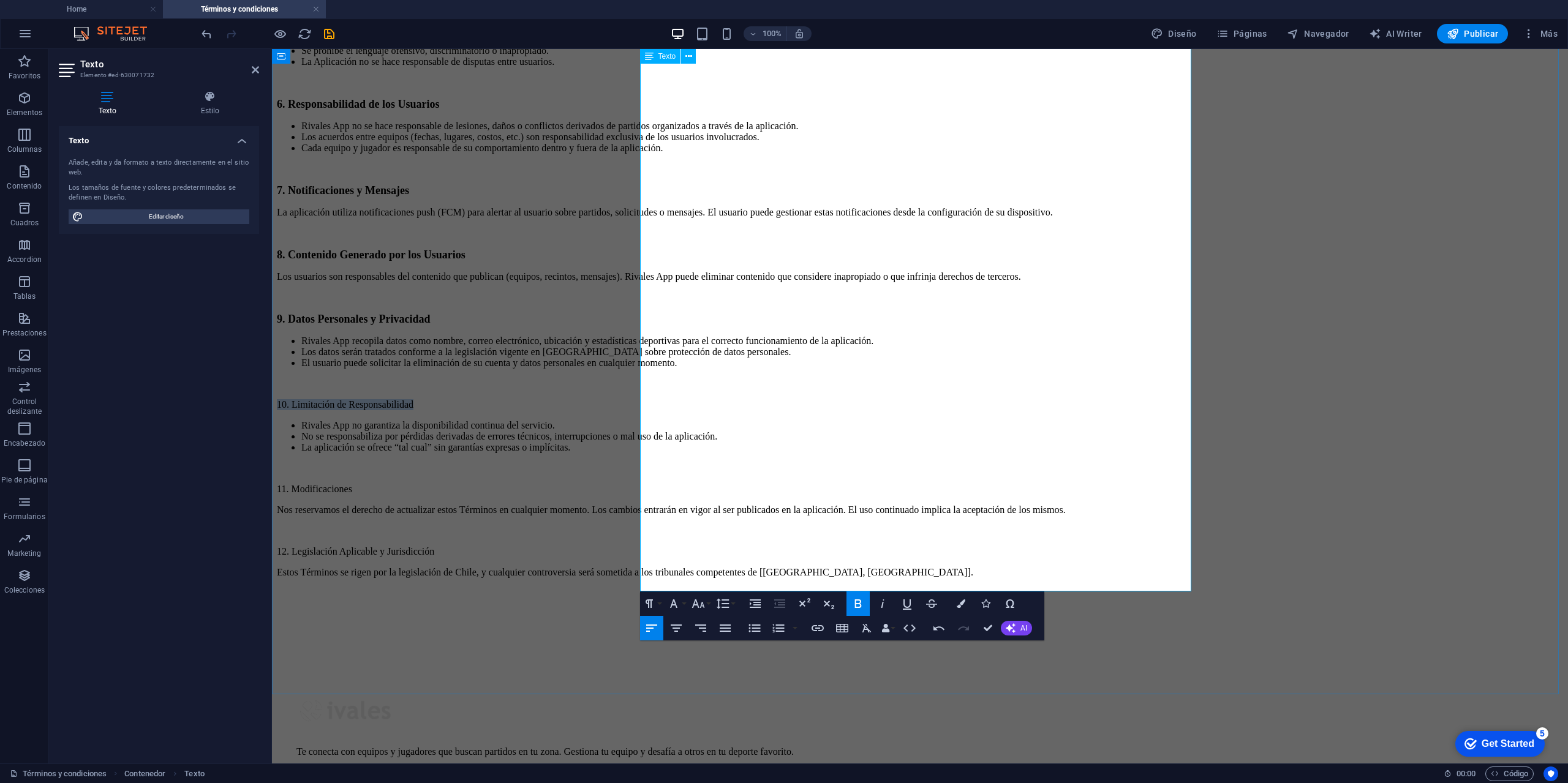
drag, startPoint x: 791, startPoint y: 408, endPoint x: 640, endPoint y: 409, distance: 151.0
click at [640, 409] on p "10. Limitación de Responsabilidad" at bounding box center [919, 404] width 1287 height 11
click at [703, 609] on icon "button" at bounding box center [698, 603] width 15 height 15
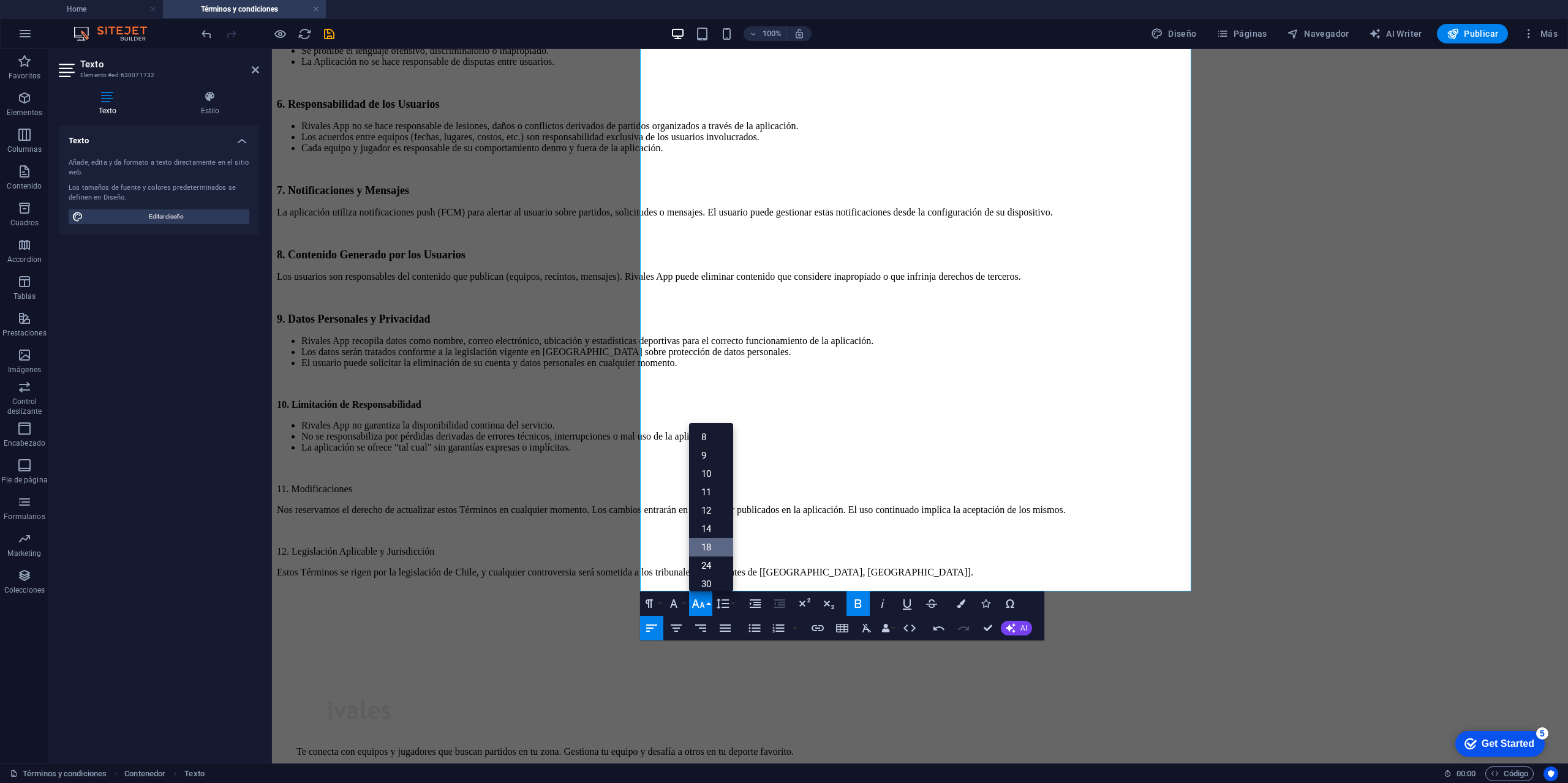
click at [718, 541] on link "18" at bounding box center [711, 547] width 44 height 19
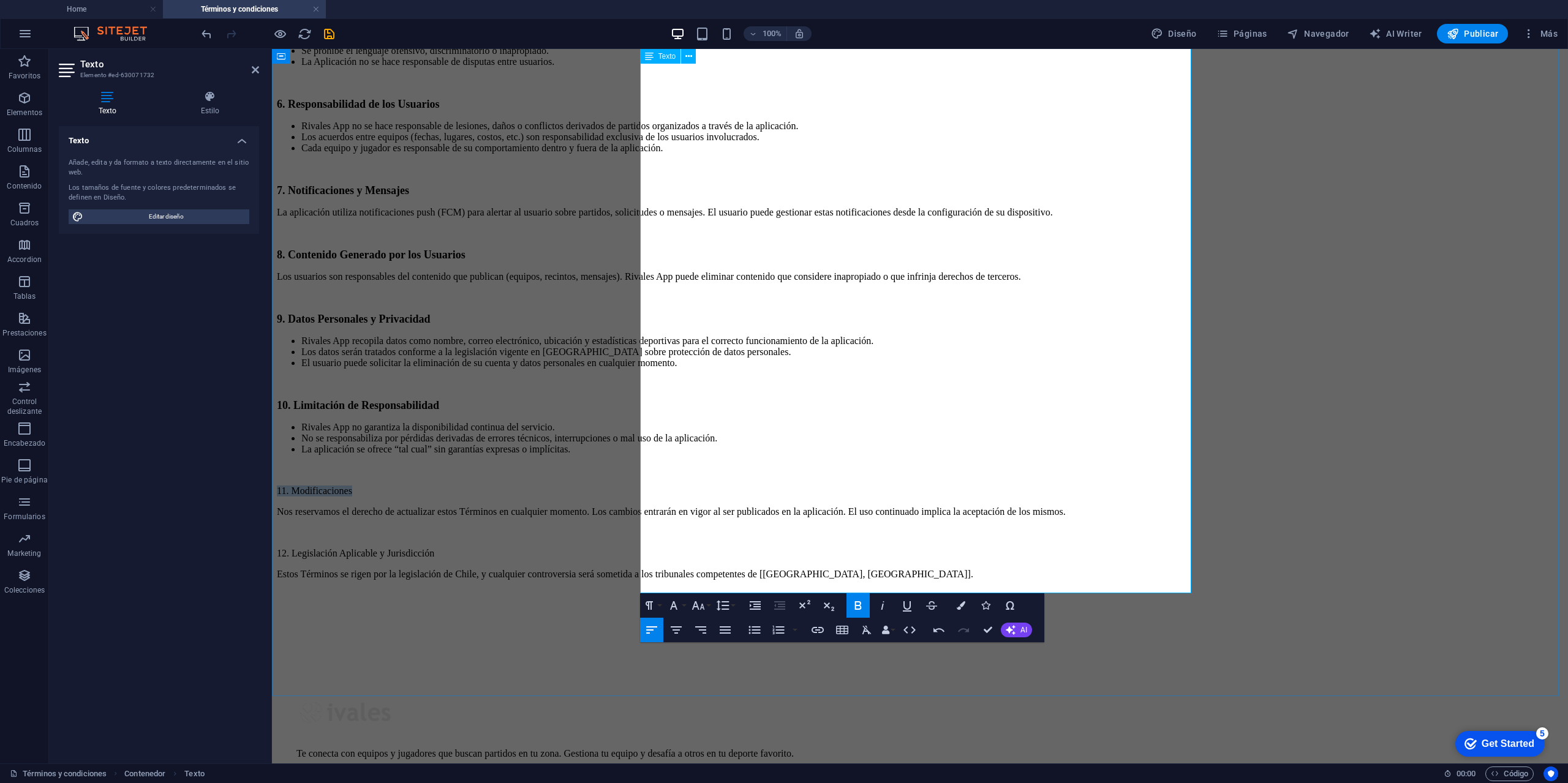
drag, startPoint x: 757, startPoint y: 485, endPoint x: 641, endPoint y: 486, distance: 116.0
click at [641, 486] on p "11. Modificaciones" at bounding box center [919, 491] width 1287 height 11
click at [729, 607] on icon "button" at bounding box center [723, 605] width 15 height 15
click at [699, 607] on icon "button" at bounding box center [698, 605] width 15 height 15
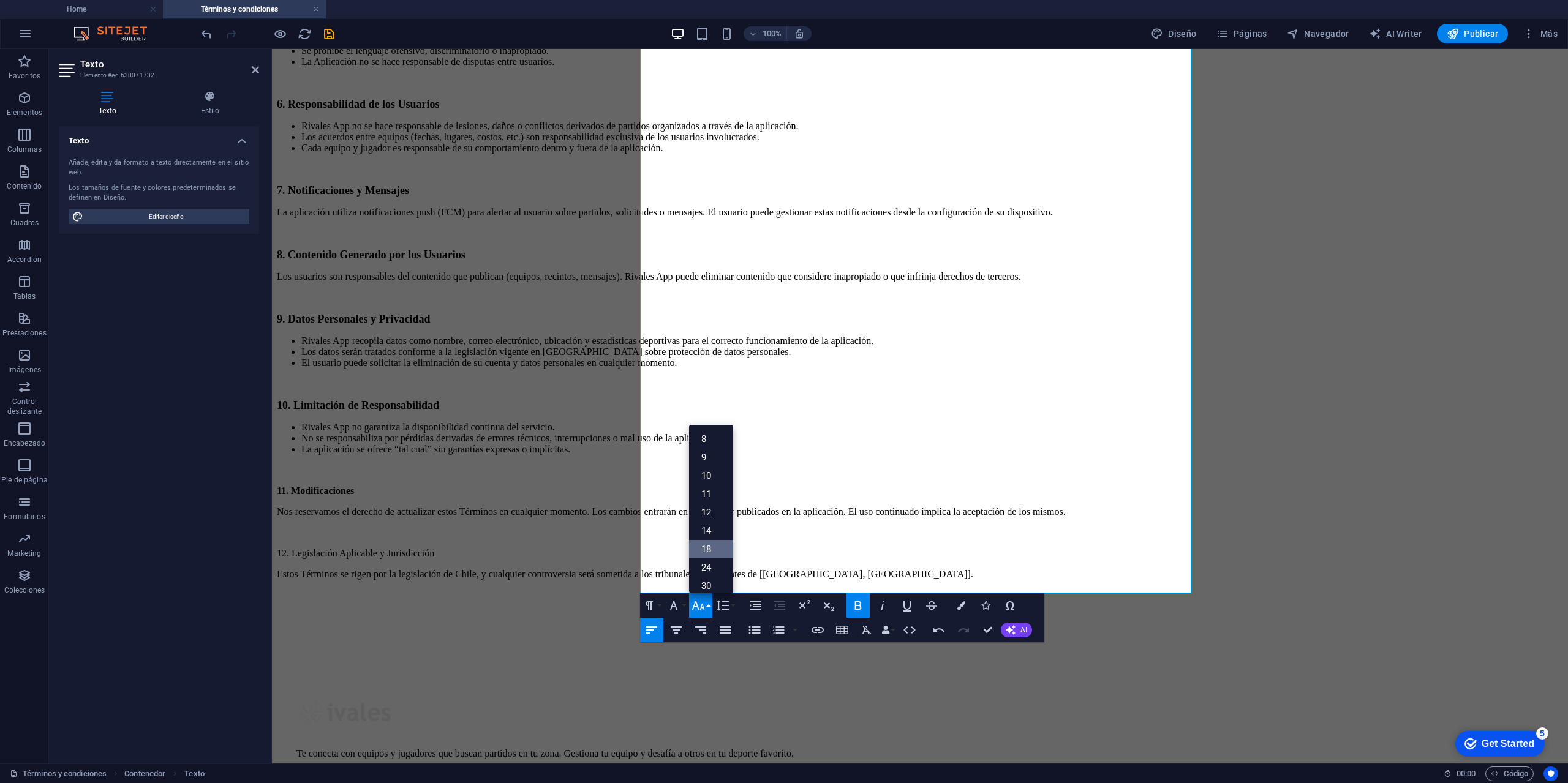
click at [714, 548] on link "18" at bounding box center [711, 549] width 44 height 19
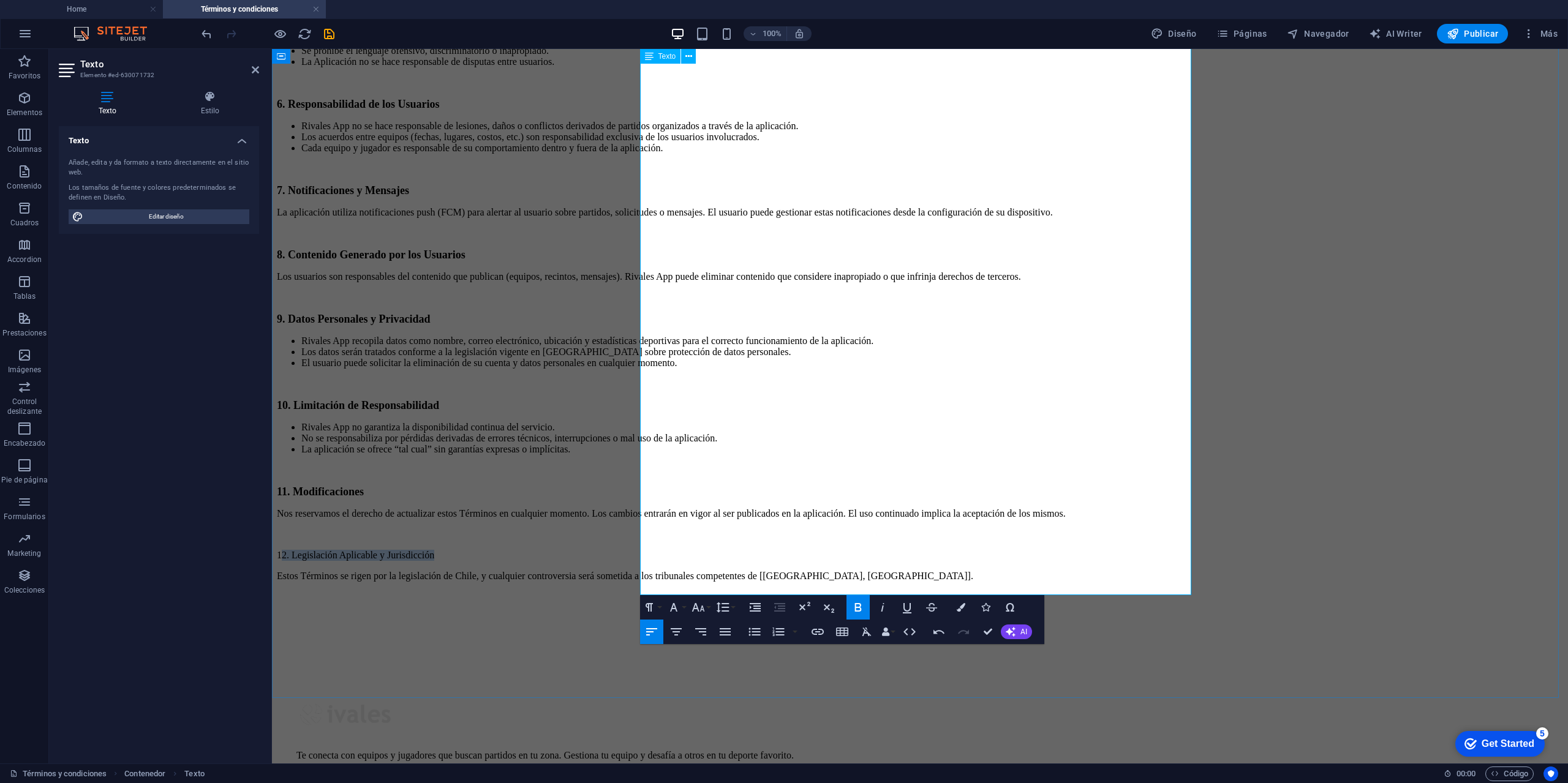
drag, startPoint x: 821, startPoint y: 546, endPoint x: 642, endPoint y: 546, distance: 179.0
click at [642, 550] on p "12. Legislación Aplicable y Jurisdicción" at bounding box center [919, 555] width 1287 height 11
click at [706, 604] on button "Font Size" at bounding box center [701, 607] width 24 height 25
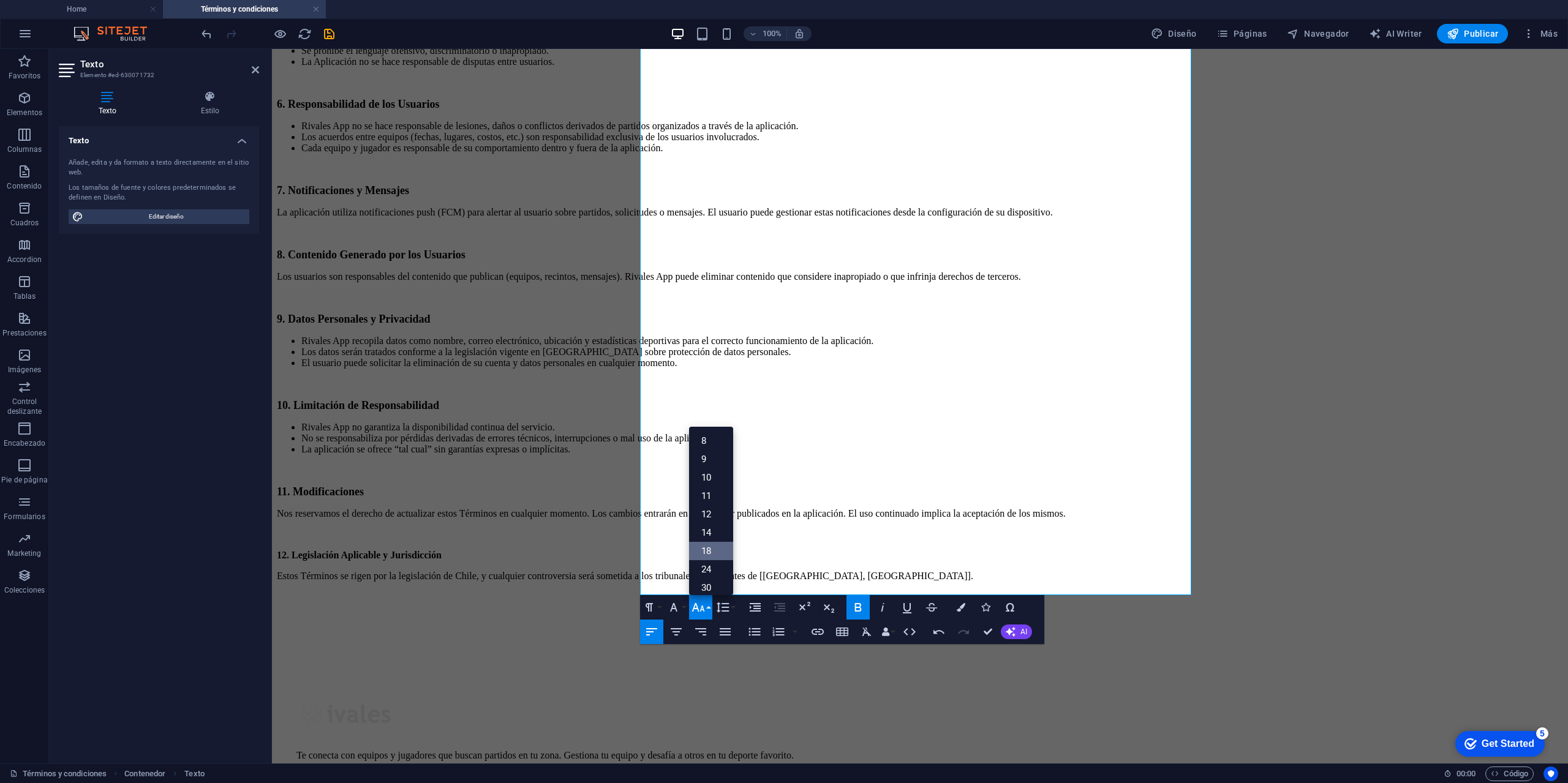
click at [721, 550] on link "18" at bounding box center [711, 551] width 44 height 19
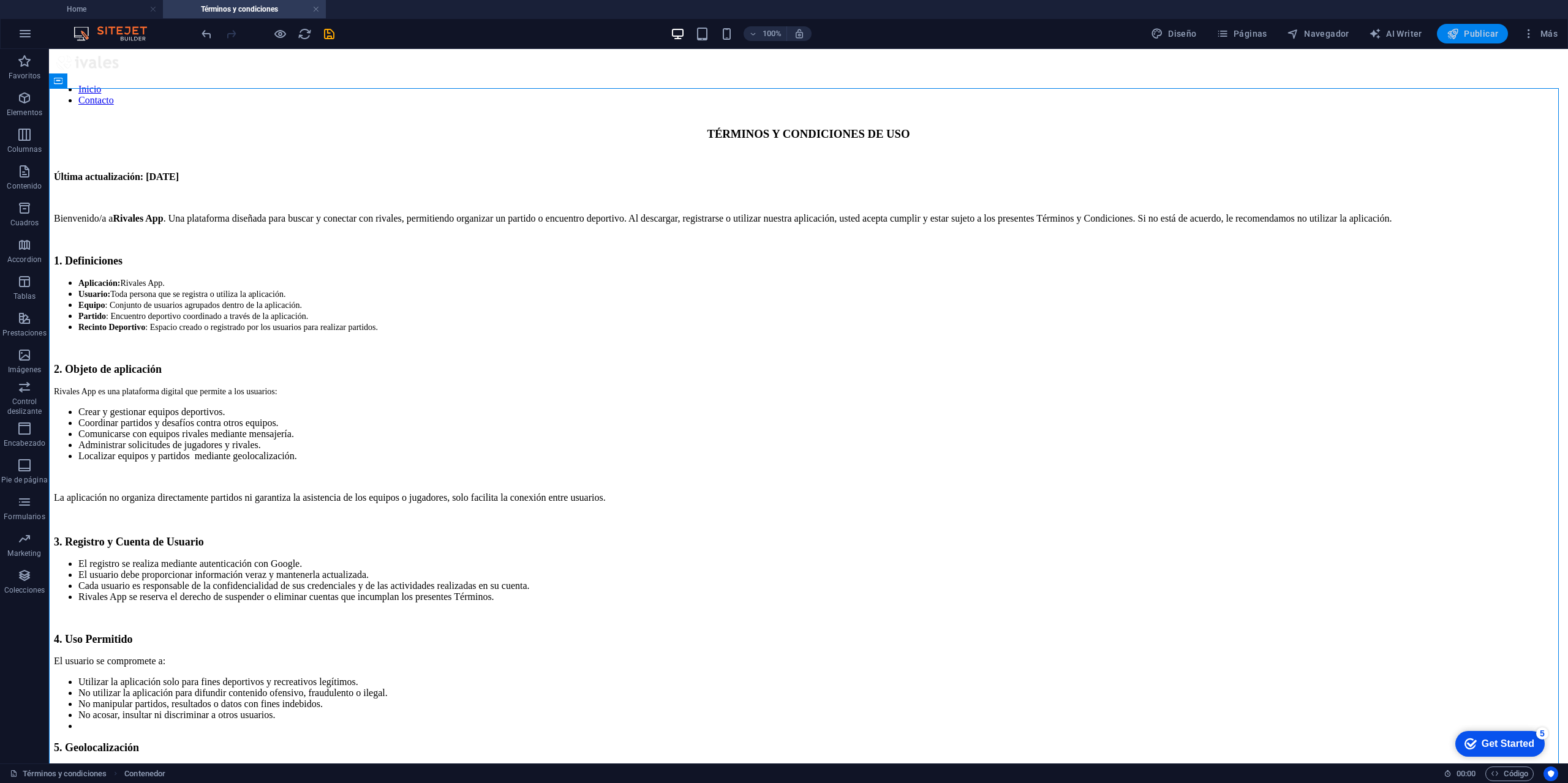
click at [1462, 27] on button "Publicar" at bounding box center [1472, 34] width 72 height 20
